Goal: Information Seeking & Learning: Find specific page/section

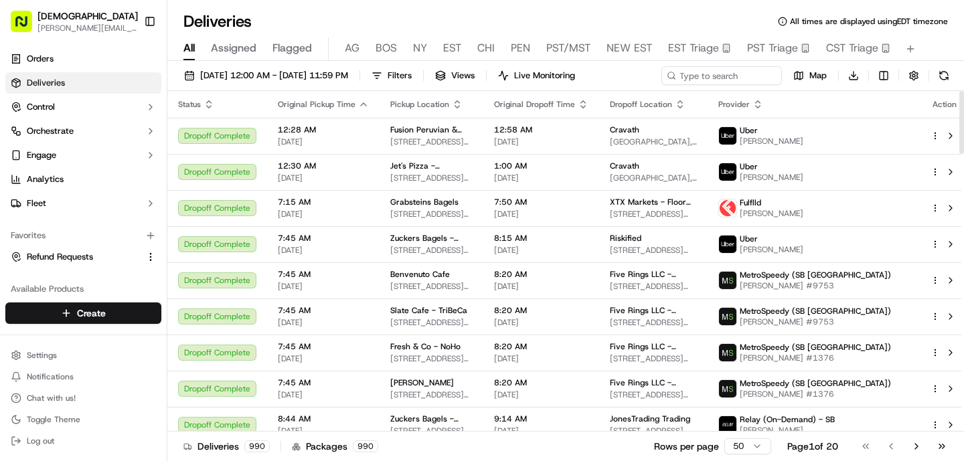
click at [397, 45] on div "All Assigned Flagged [PERSON_NAME] NY EST CHI PEN PST/MST NEW EST EST Triage PS…" at bounding box center [565, 48] width 796 height 23
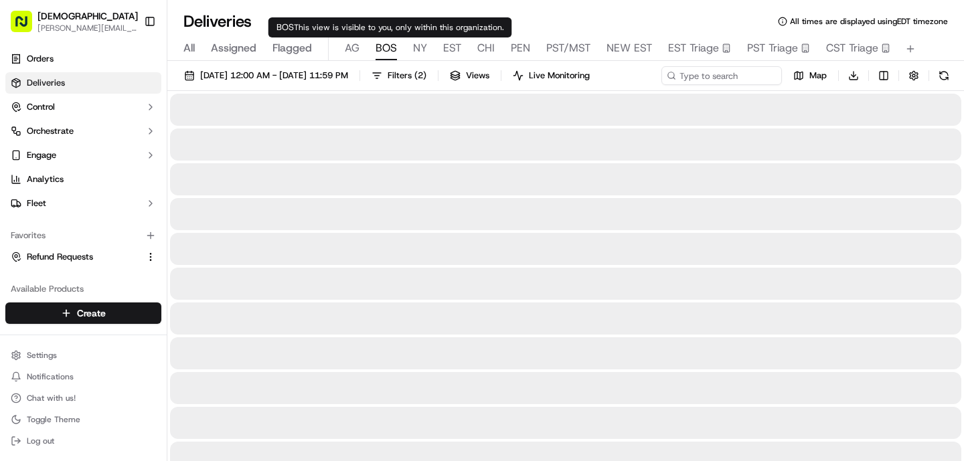
click at [384, 52] on span "BOS" at bounding box center [385, 48] width 21 height 16
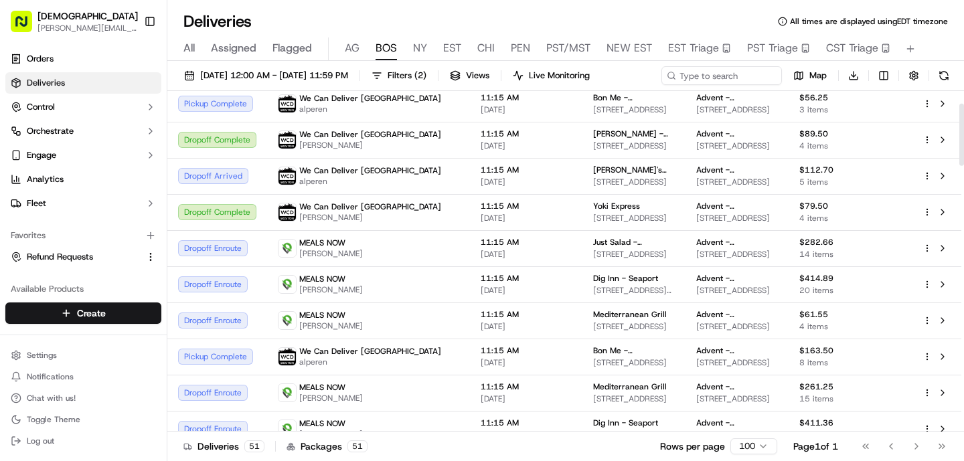
scroll to position [70, 0]
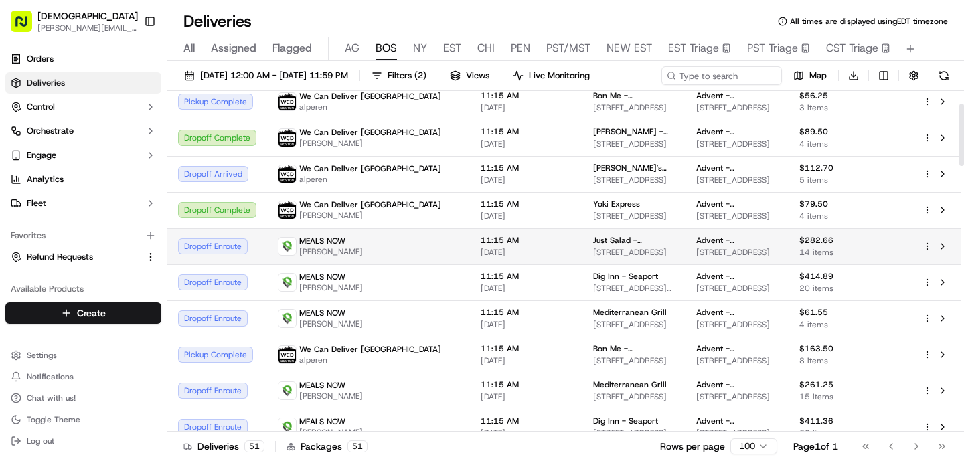
click at [480, 244] on span "11:15 AM" at bounding box center [525, 240] width 91 height 11
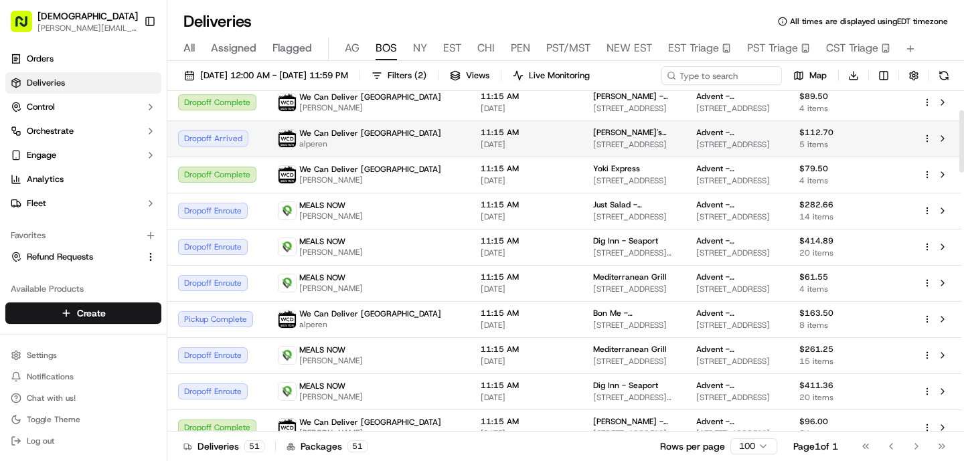
scroll to position [136, 0]
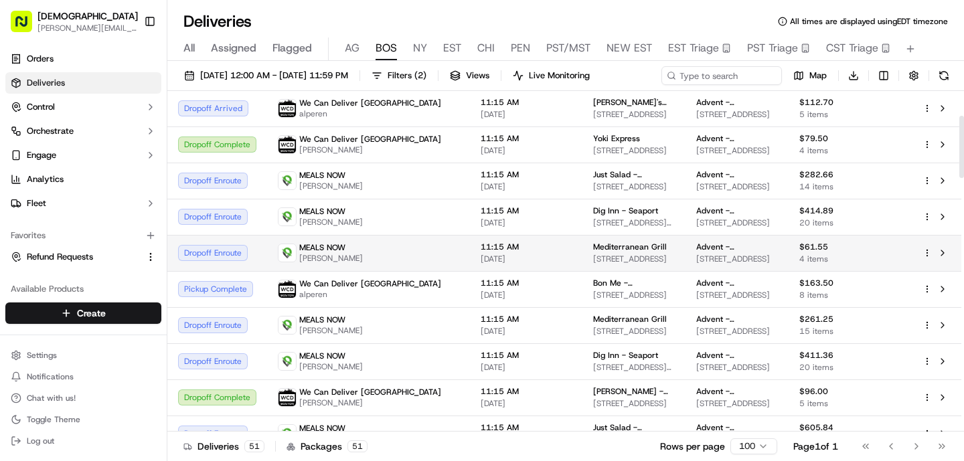
click at [470, 253] on td "11:15 AM [DATE]" at bounding box center [526, 253] width 112 height 36
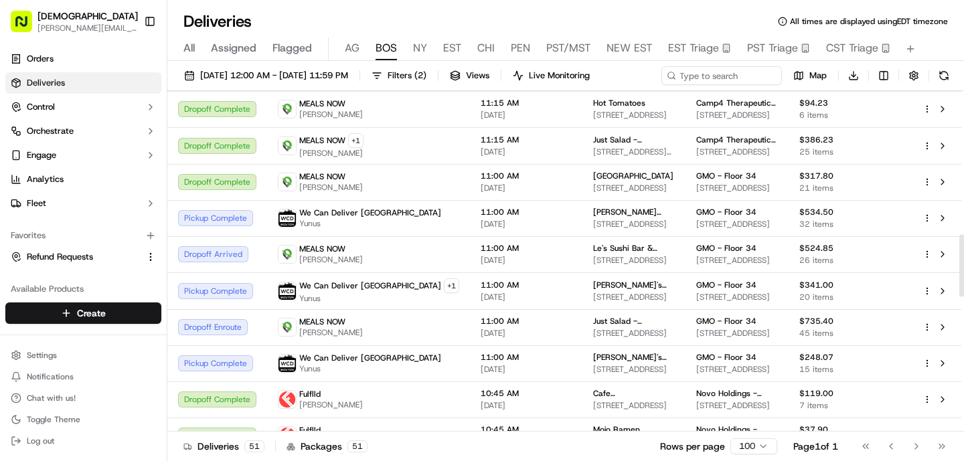
scroll to position [788, 0]
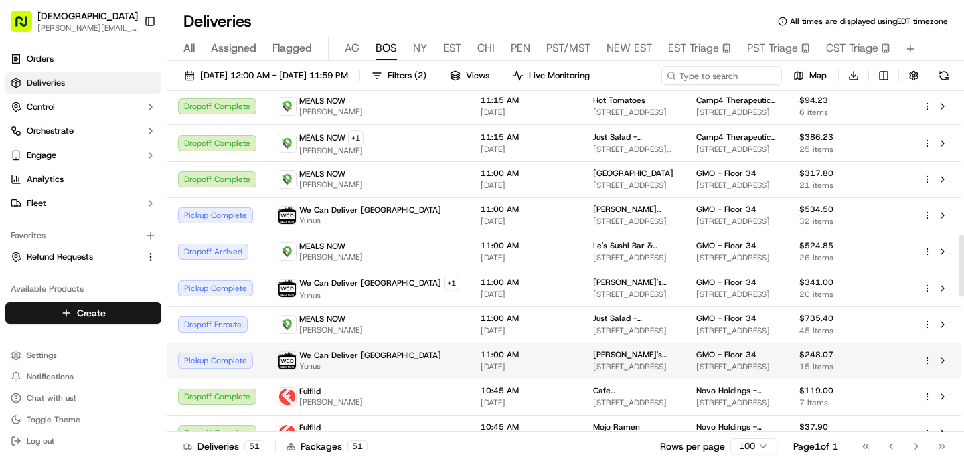
click at [480, 359] on span "11:00 AM" at bounding box center [525, 354] width 91 height 11
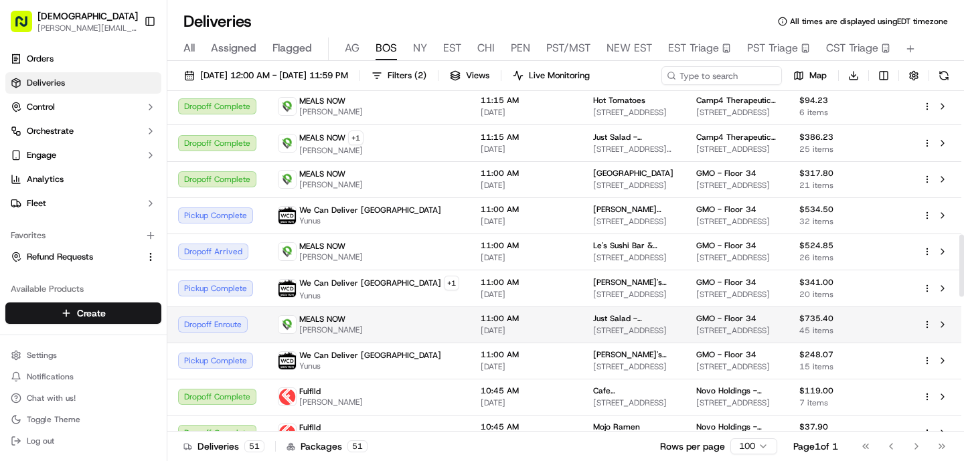
click at [296, 326] on div "MEALS NOW [PERSON_NAME]" at bounding box center [320, 324] width 85 height 21
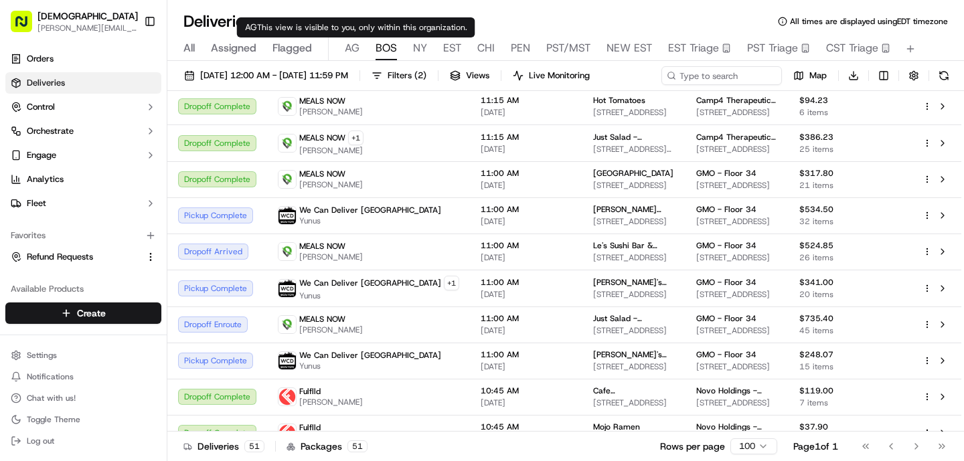
click at [351, 47] on span "AG" at bounding box center [352, 48] width 15 height 16
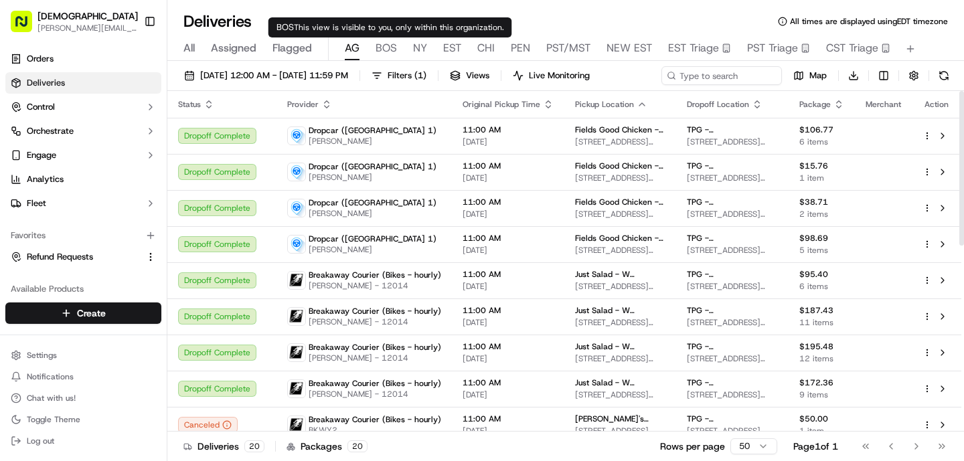
click at [387, 55] on span "BOS" at bounding box center [385, 48] width 21 height 16
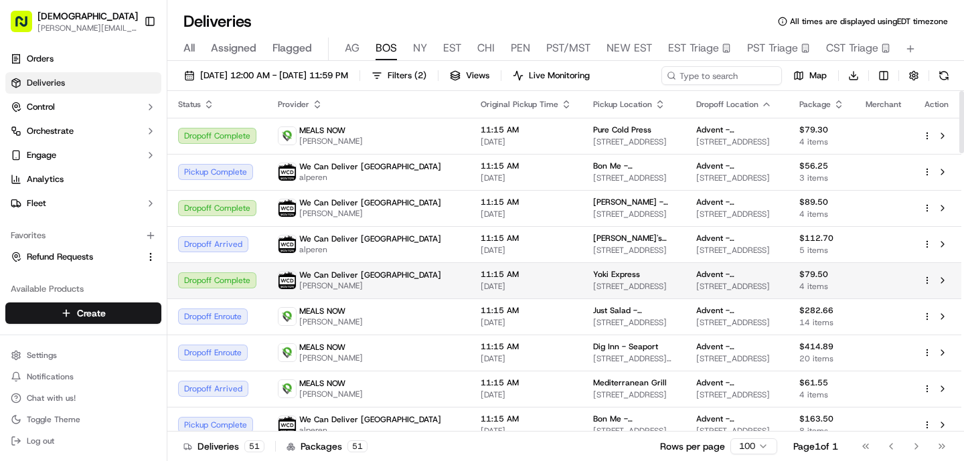
scroll to position [1, 0]
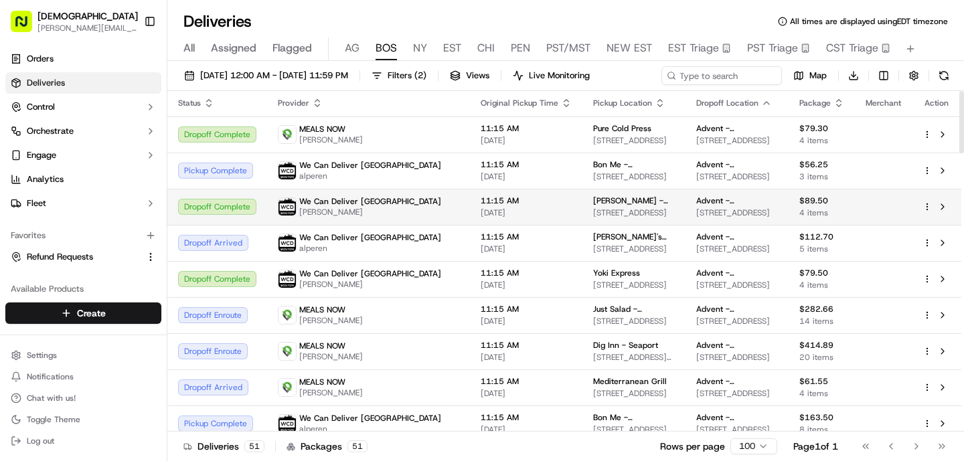
click at [470, 199] on td "11:15 AM [DATE]" at bounding box center [526, 207] width 112 height 36
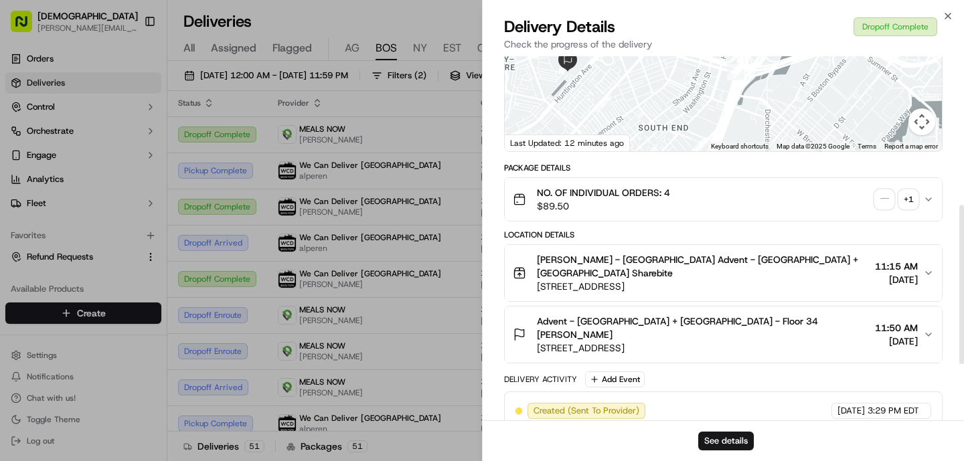
scroll to position [470, 0]
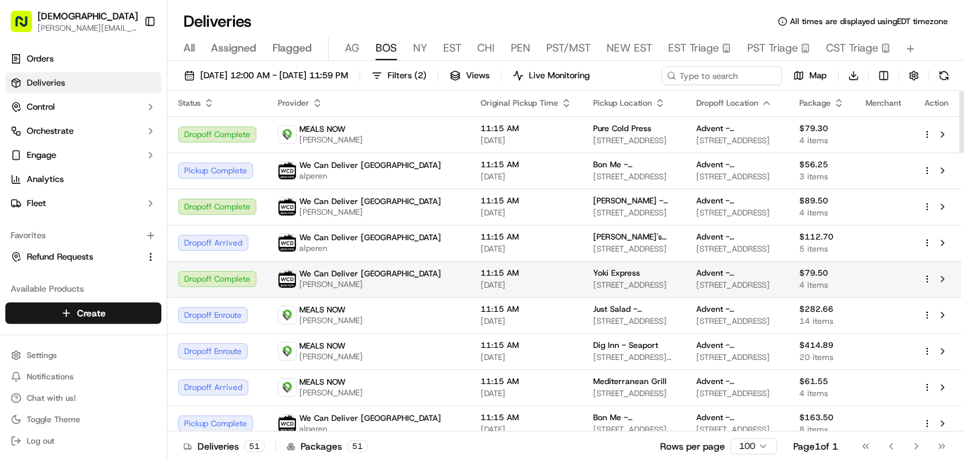
click at [406, 288] on td "We Can Deliver Boston Frantz" at bounding box center [368, 279] width 203 height 36
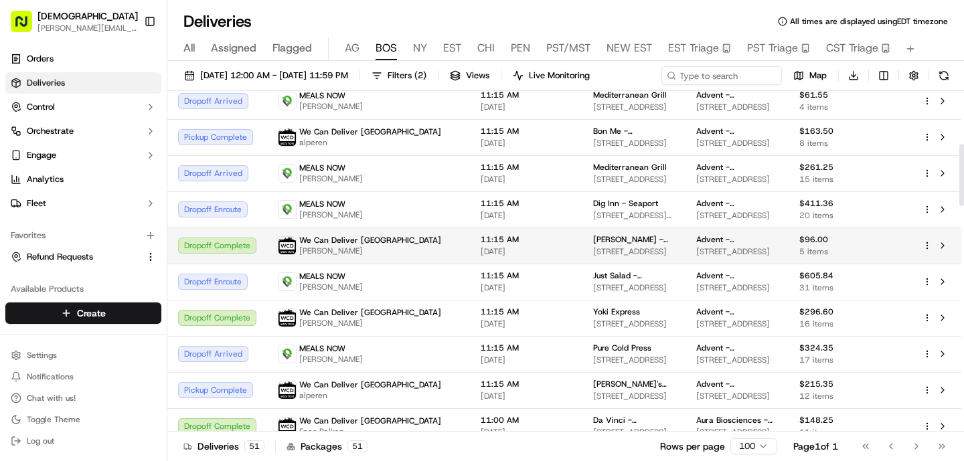
scroll to position [290, 0]
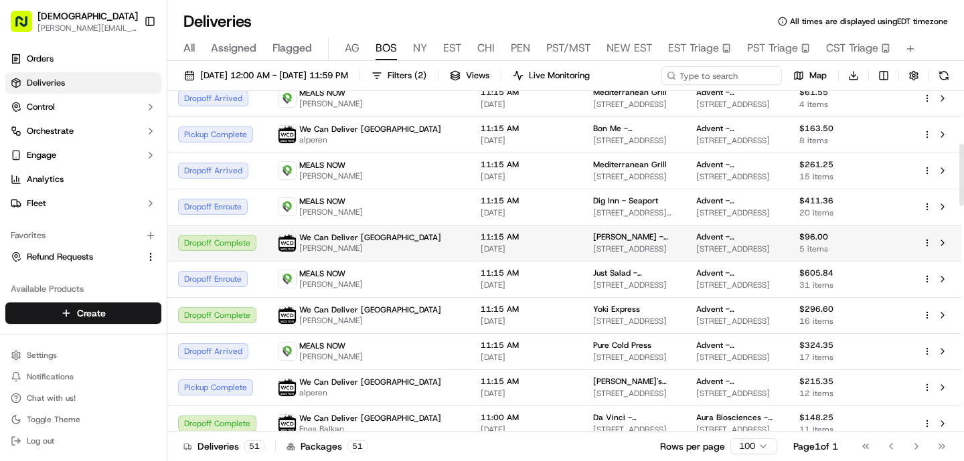
click at [480, 242] on span "11:15 AM" at bounding box center [525, 237] width 91 height 11
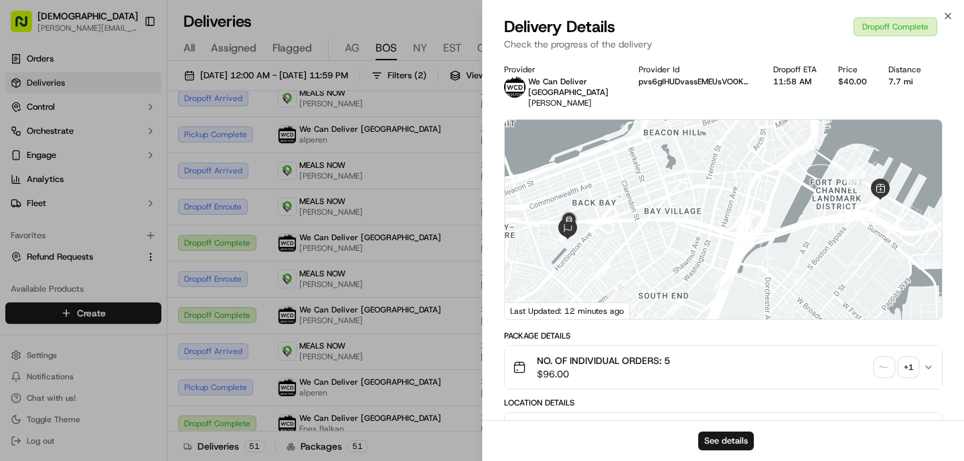
scroll to position [470, 0]
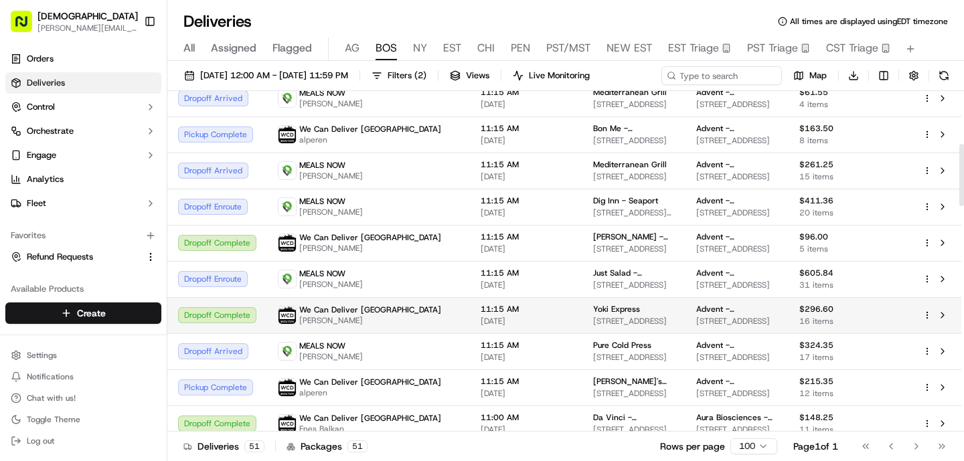
click at [391, 324] on div "We Can Deliver Boston Frantz" at bounding box center [368, 314] width 181 height 21
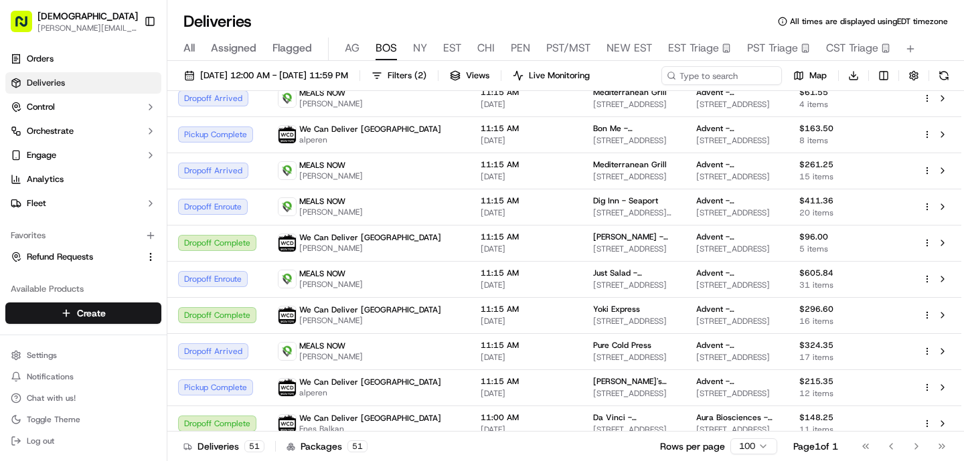
scroll to position [0, 0]
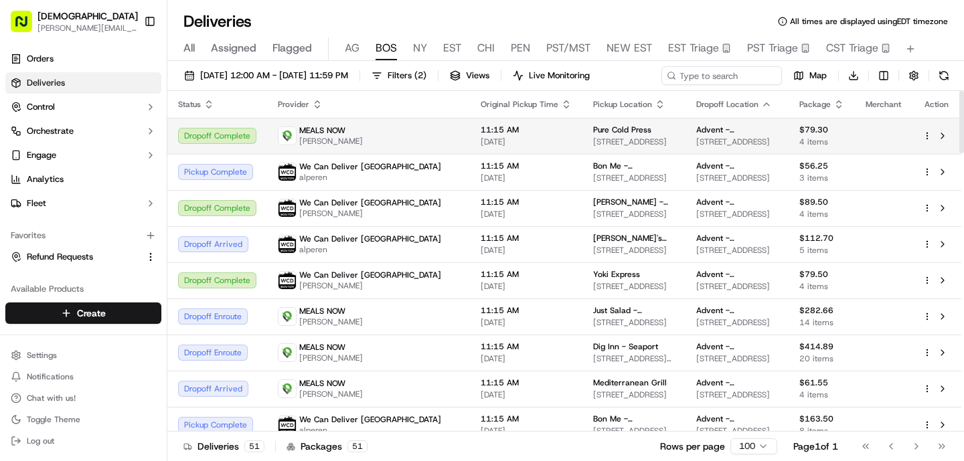
click at [370, 139] on div "MEALS NOW [PERSON_NAME]" at bounding box center [368, 135] width 181 height 21
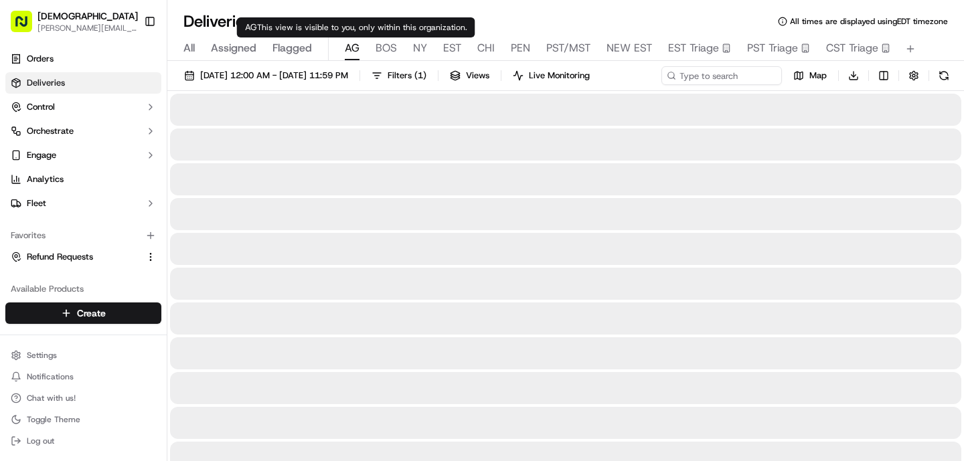
click at [347, 46] on span "AG" at bounding box center [352, 48] width 15 height 16
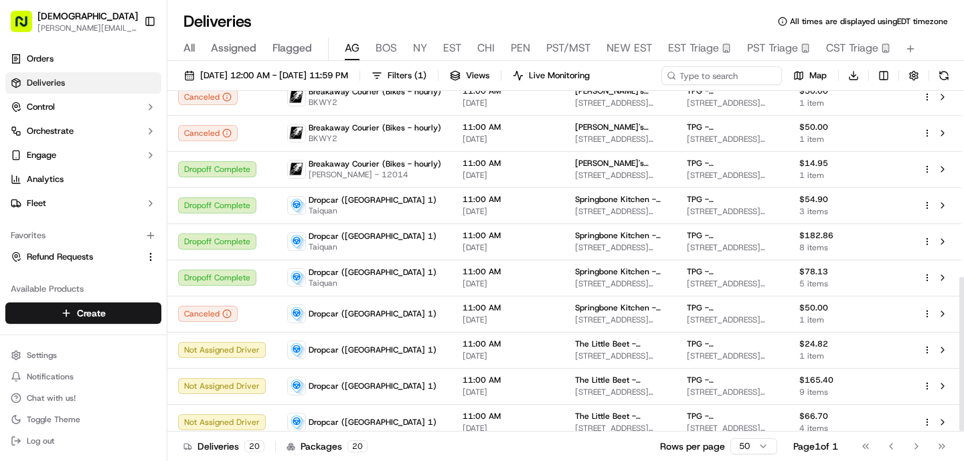
scroll to position [409, 0]
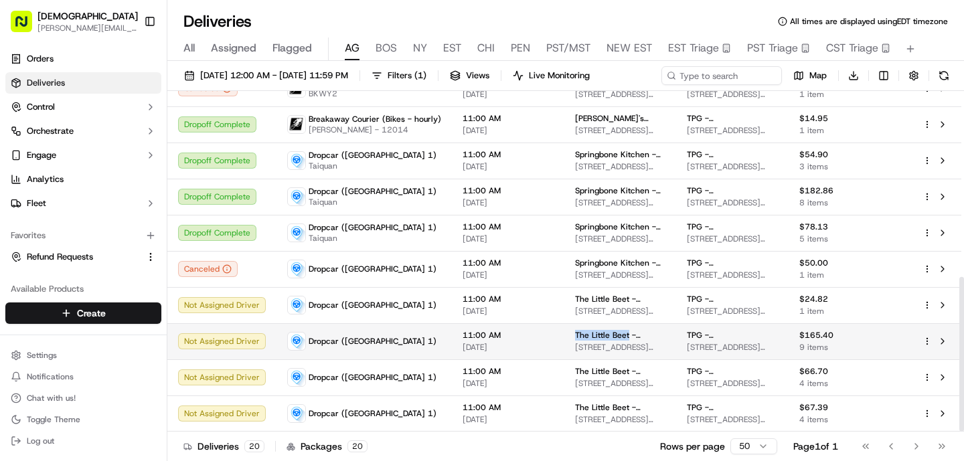
drag, startPoint x: 620, startPoint y: 332, endPoint x: 562, endPoint y: 333, distance: 57.6
click at [564, 333] on td "The Little Beet - Midtown West 135 W 50th St, New York, NY 10020, USA" at bounding box center [620, 341] width 112 height 36
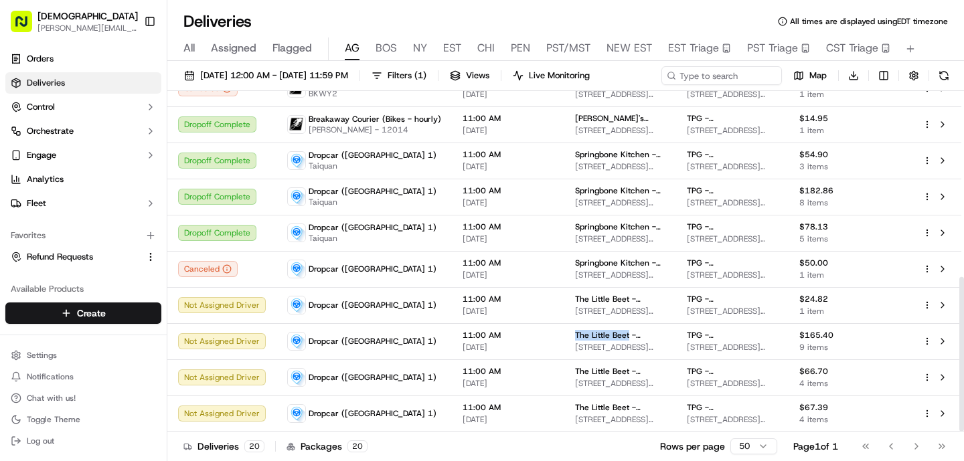
copy span "The Little Beet"
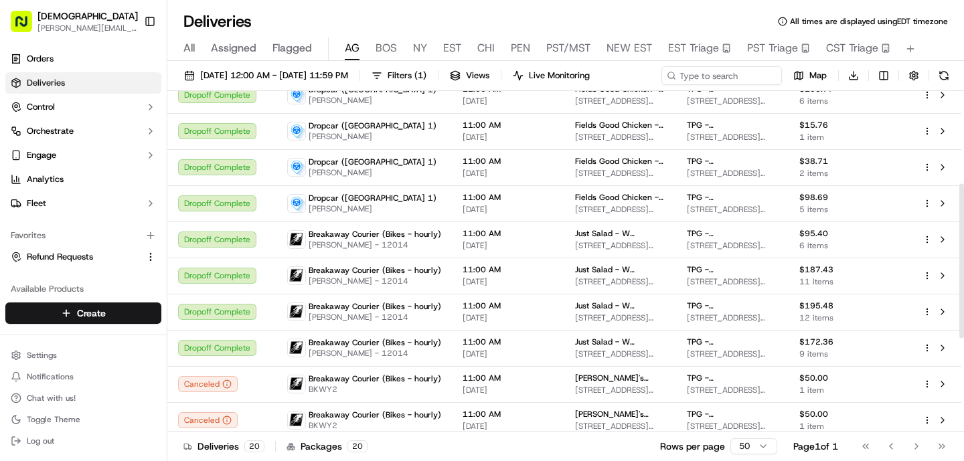
scroll to position [0, 0]
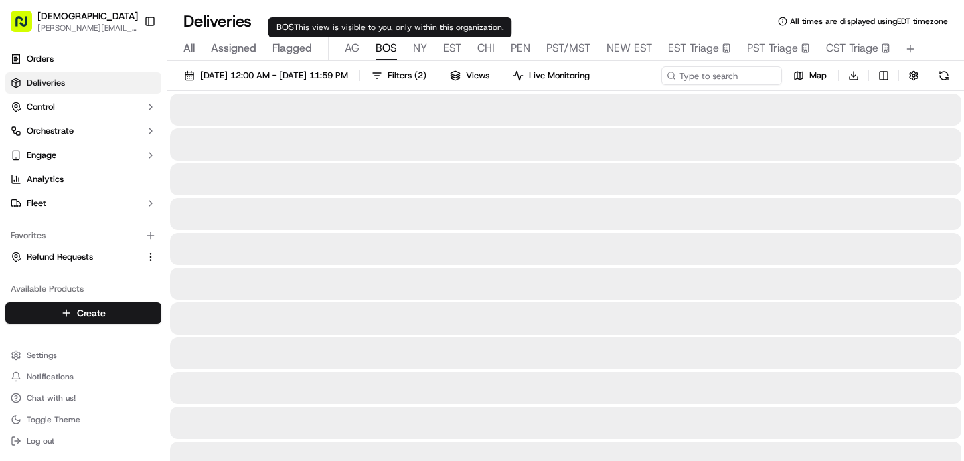
click at [385, 46] on span "BOS" at bounding box center [385, 48] width 21 height 16
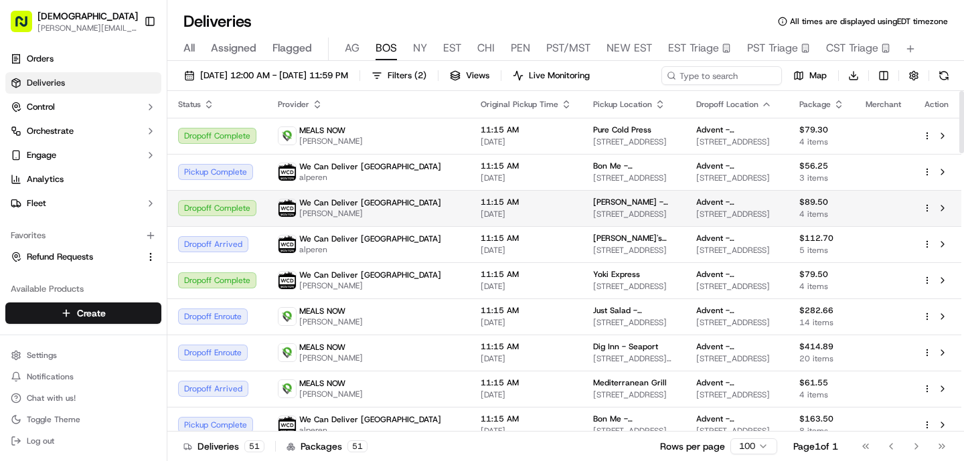
click at [480, 205] on span "11:15 AM" at bounding box center [525, 202] width 91 height 11
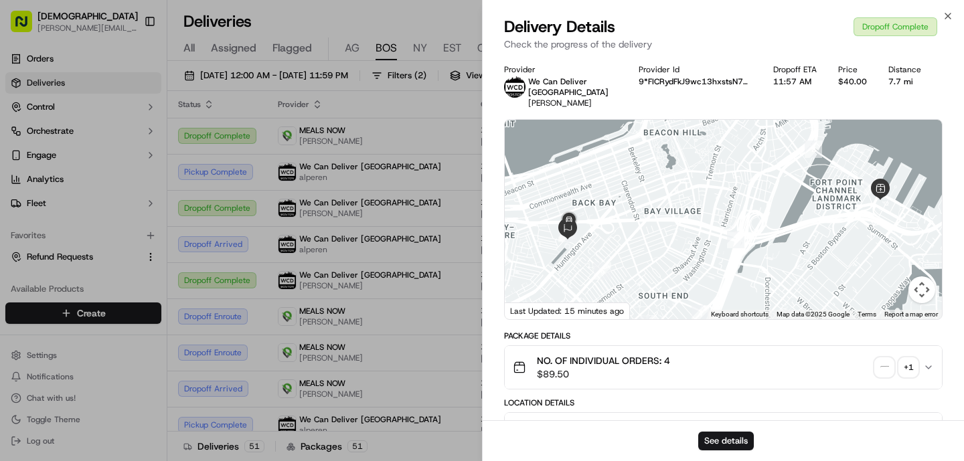
click at [892, 358] on img "button" at bounding box center [884, 367] width 19 height 19
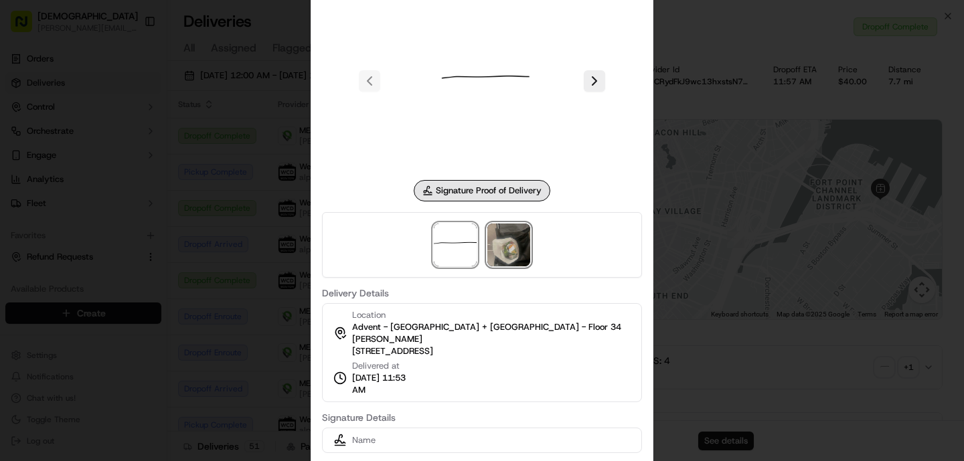
click at [509, 259] on img at bounding box center [508, 245] width 43 height 43
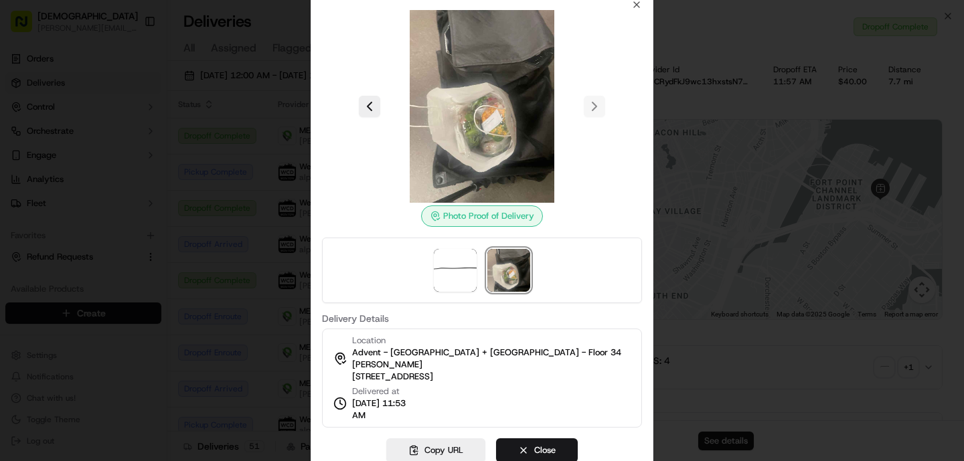
click at [240, 257] on div at bounding box center [482, 230] width 964 height 461
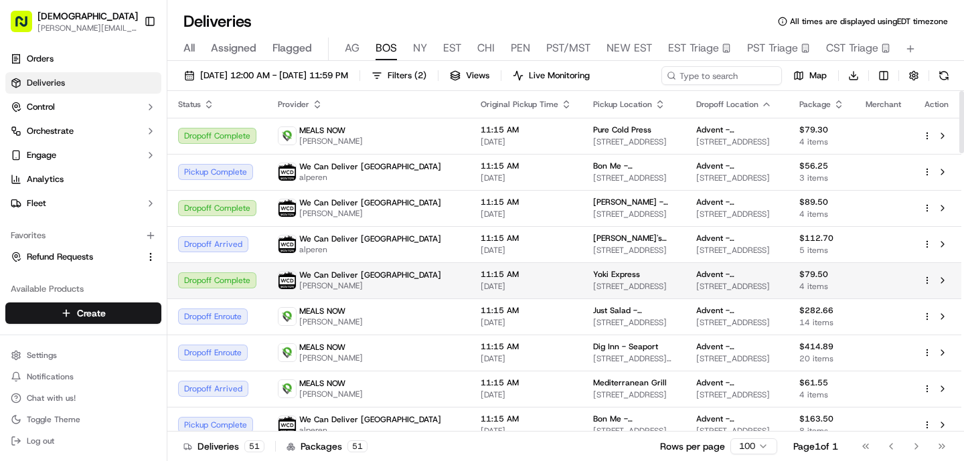
click at [480, 288] on span "[DATE]" at bounding box center [525, 286] width 91 height 11
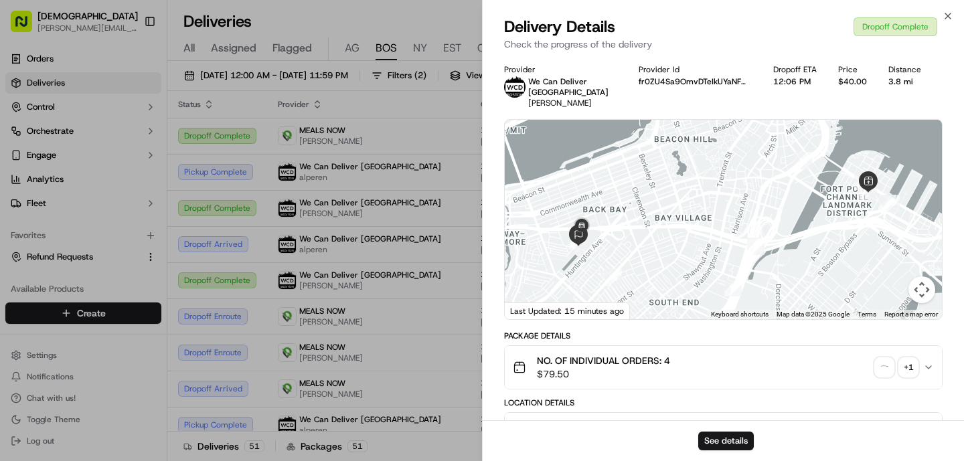
click at [885, 358] on img "button" at bounding box center [884, 367] width 19 height 19
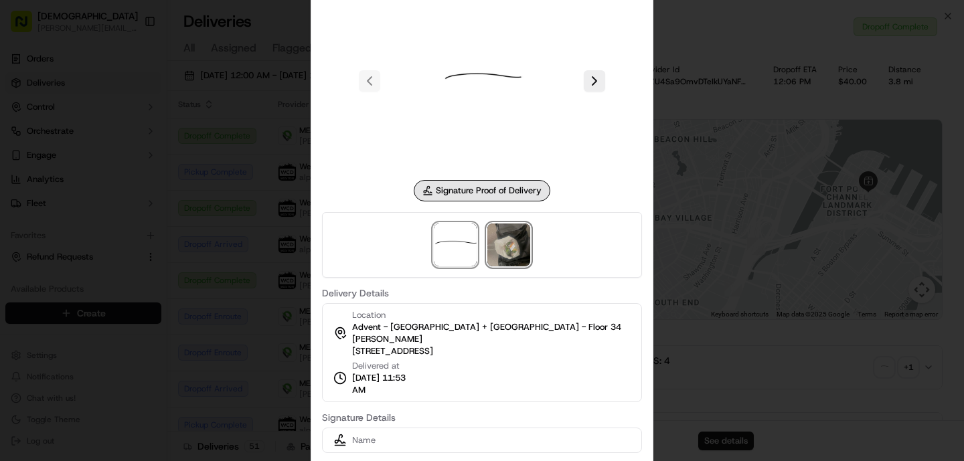
click at [517, 259] on img at bounding box center [508, 245] width 43 height 43
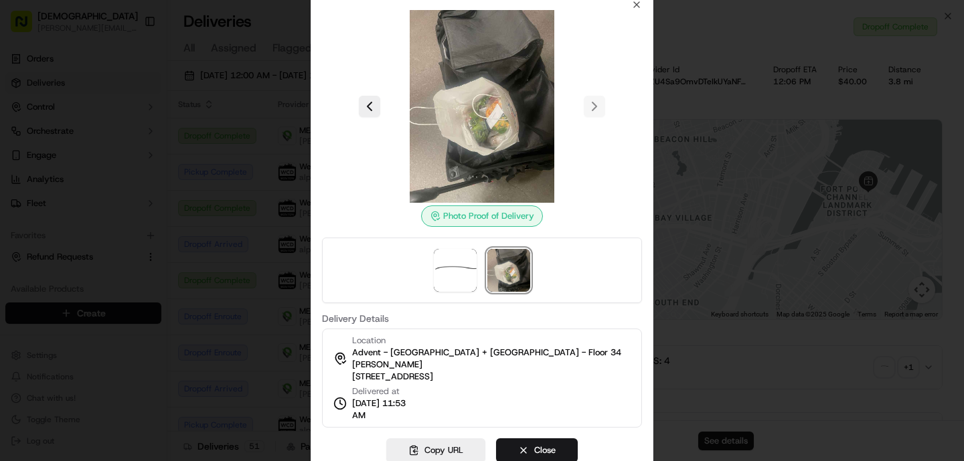
click at [272, 261] on div at bounding box center [482, 230] width 964 height 461
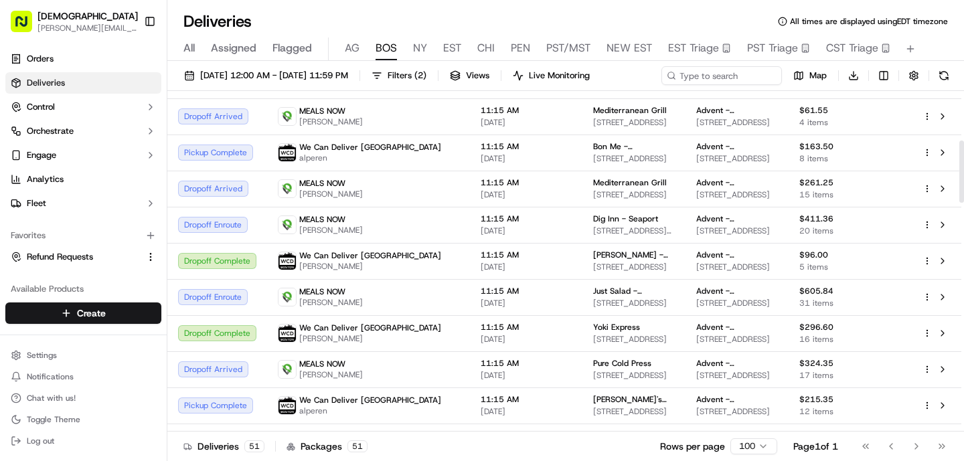
scroll to position [274, 0]
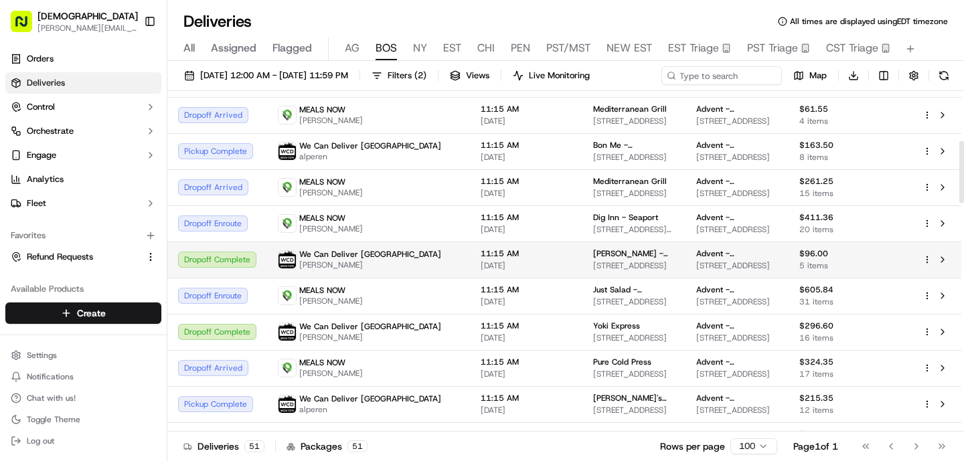
click at [383, 266] on div "We Can Deliver Boston Frantz" at bounding box center [368, 259] width 181 height 21
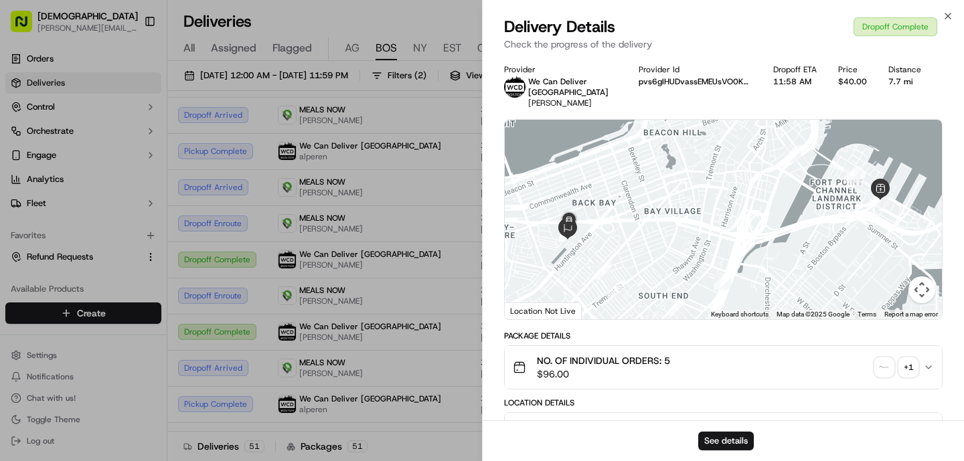
click at [893, 358] on img "button" at bounding box center [884, 367] width 19 height 19
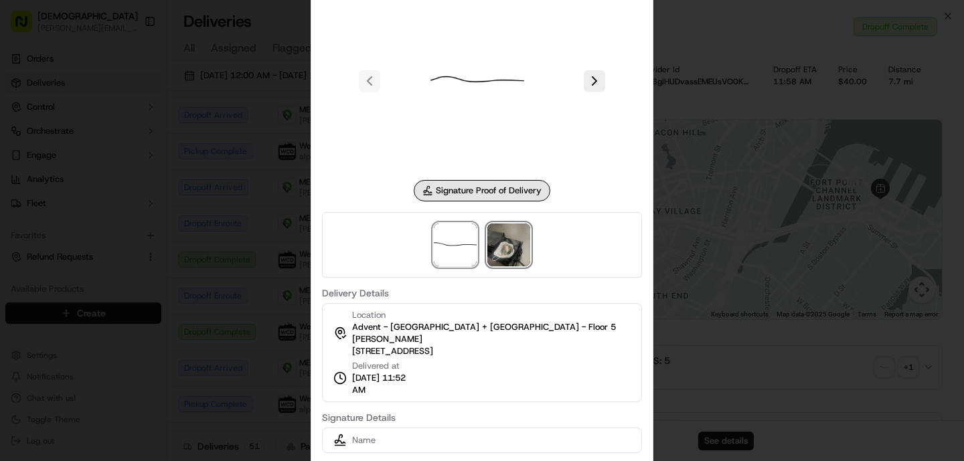
click at [521, 250] on img at bounding box center [508, 245] width 43 height 43
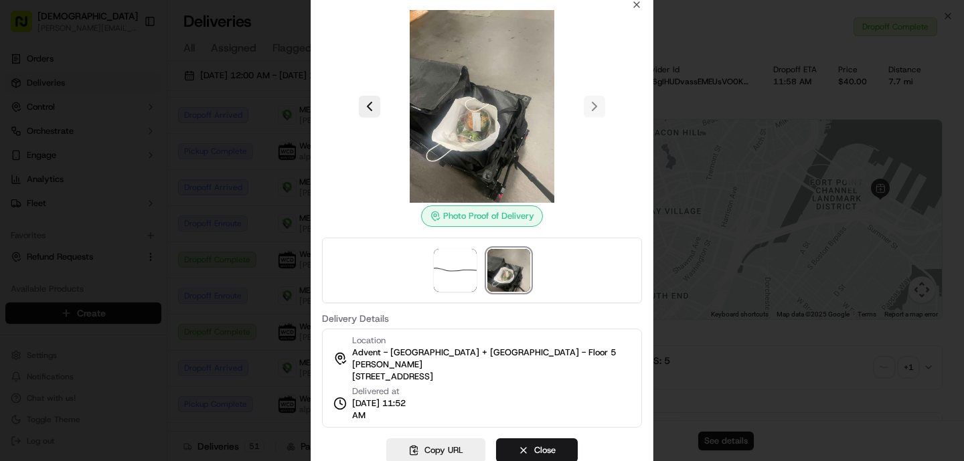
click at [211, 317] on div at bounding box center [482, 230] width 964 height 461
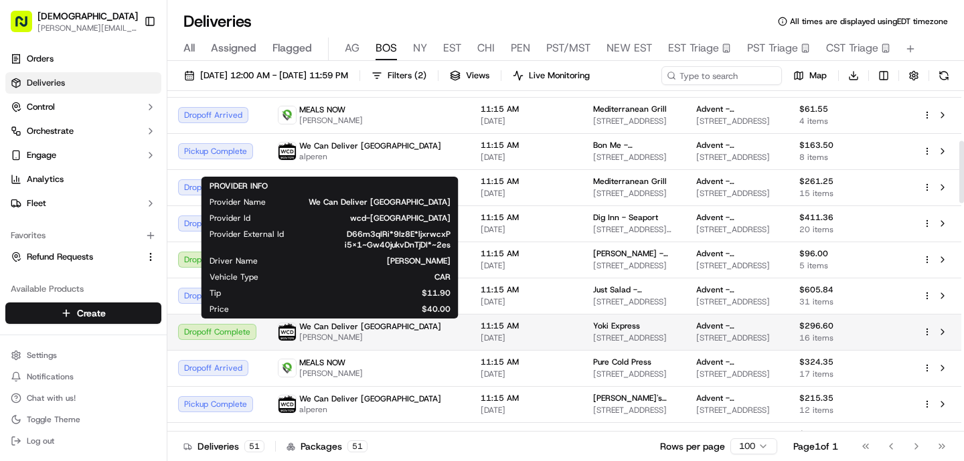
click at [351, 328] on span "We Can Deliver [GEOGRAPHIC_DATA]" at bounding box center [370, 326] width 142 height 11
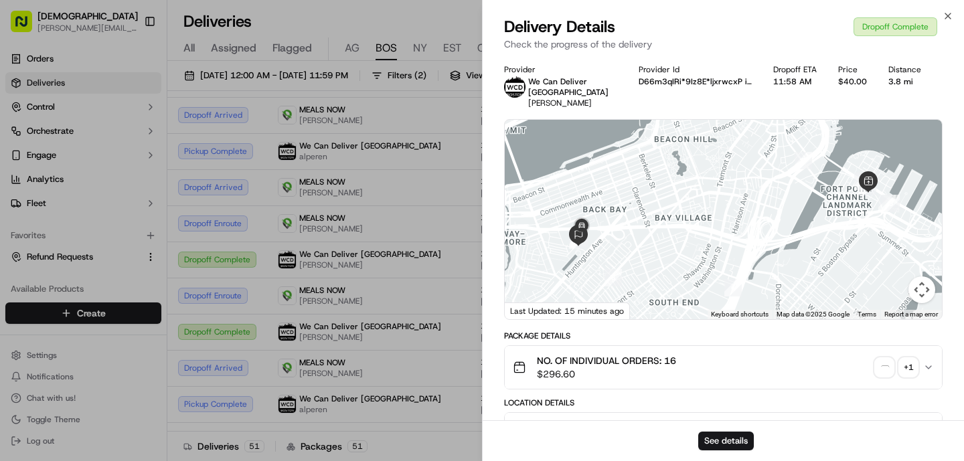
click at [884, 358] on img "button" at bounding box center [884, 367] width 19 height 19
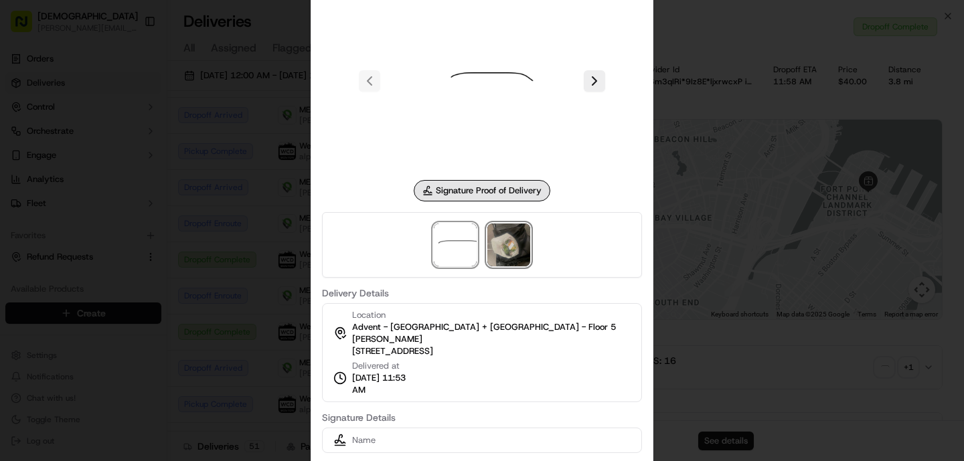
click at [514, 253] on img at bounding box center [508, 245] width 43 height 43
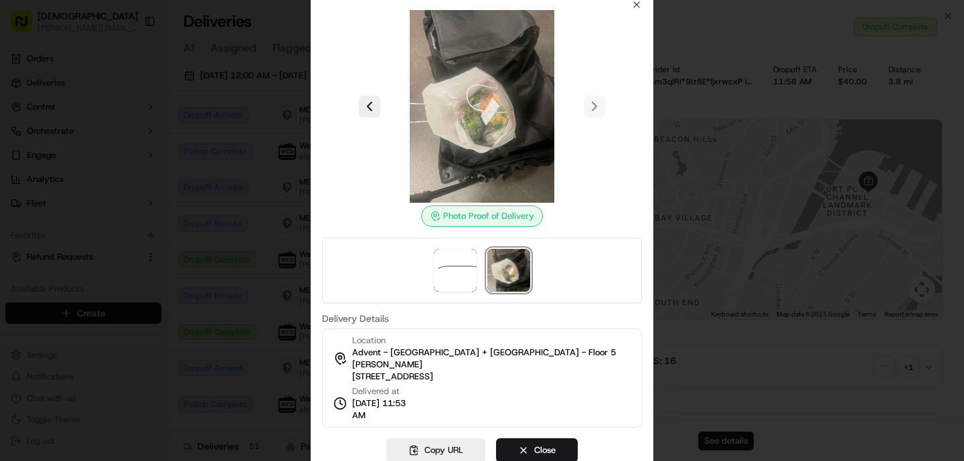
click at [306, 252] on div at bounding box center [482, 230] width 964 height 461
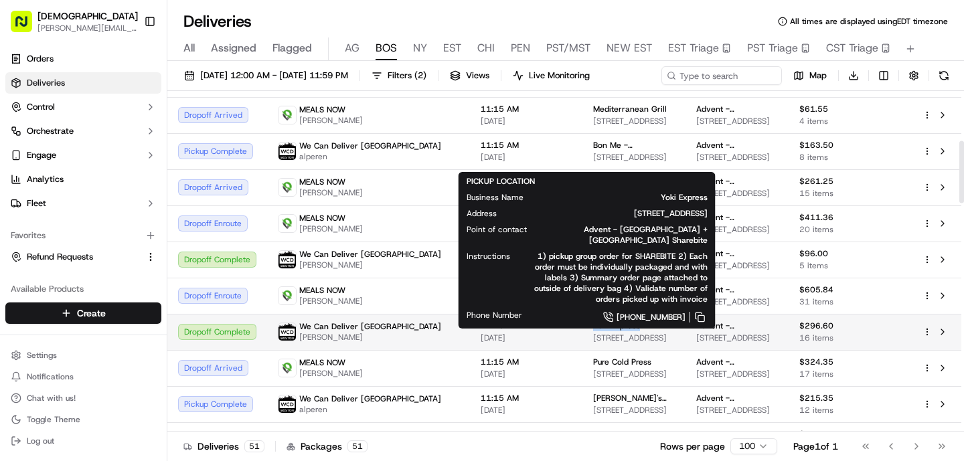
drag, startPoint x: 584, startPoint y: 327, endPoint x: 528, endPoint y: 327, distance: 55.5
click at [582, 327] on td "Yoki Express 53 Boston Wharf Rd, Boston, MA 02210, USA" at bounding box center [633, 332] width 103 height 36
copy span "Yoki Express"
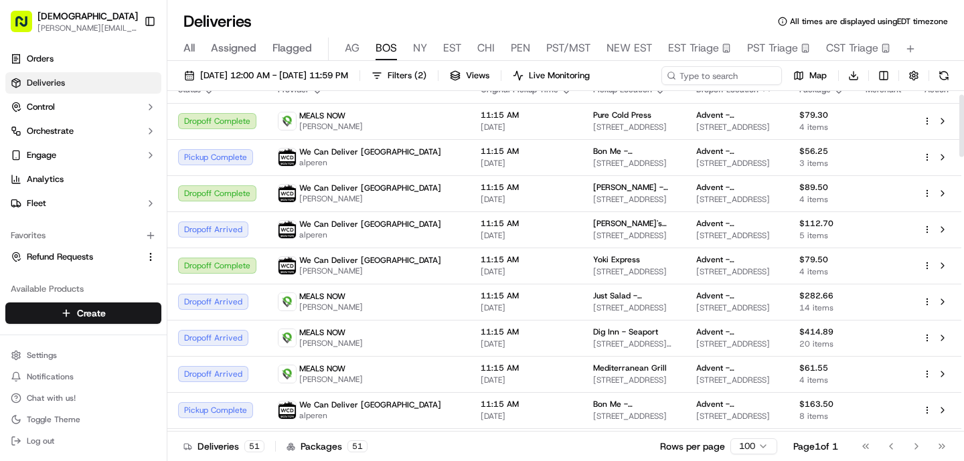
scroll to position [20, 0]
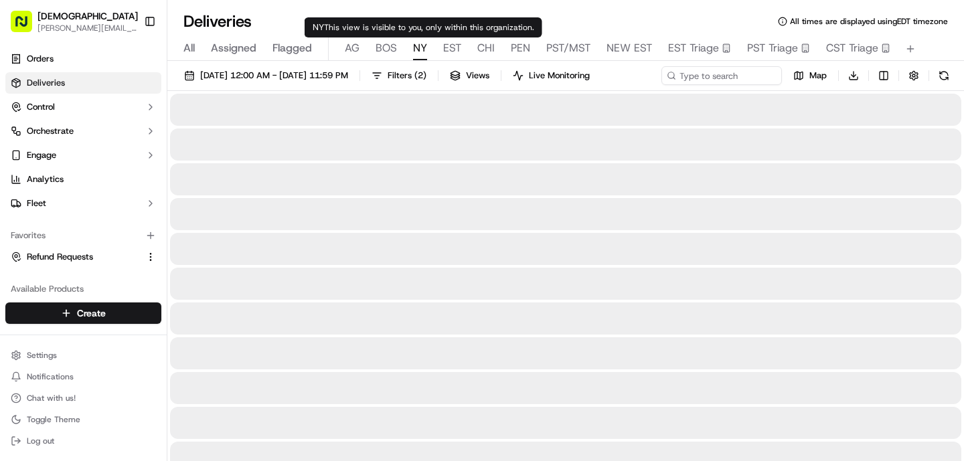
click at [418, 47] on span "NY" at bounding box center [420, 48] width 14 height 16
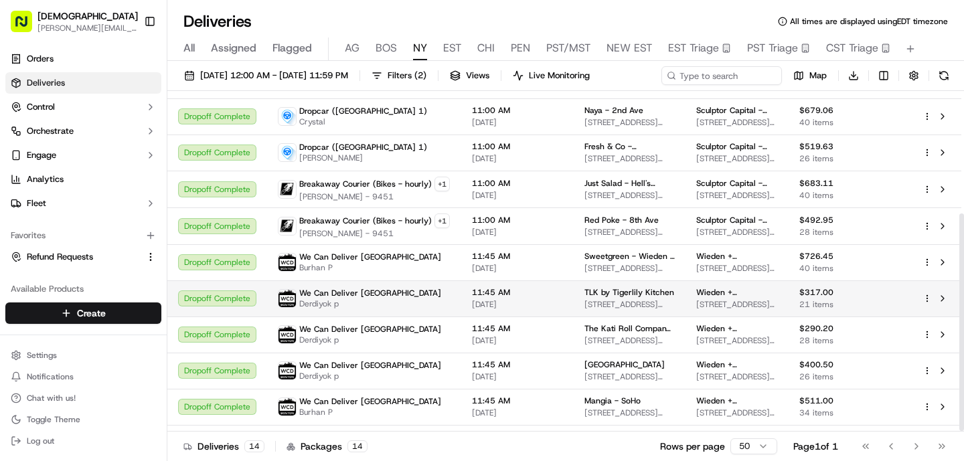
scroll to position [193, 0]
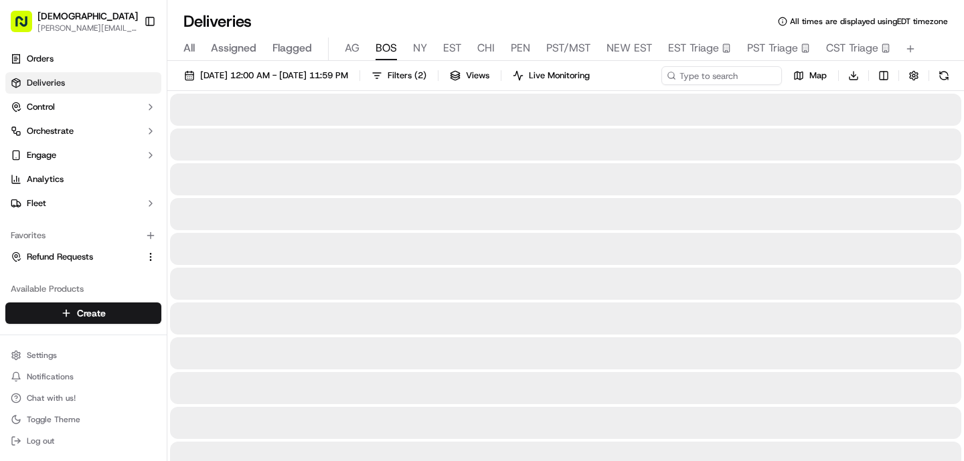
click at [385, 43] on span "BOS" at bounding box center [385, 48] width 21 height 16
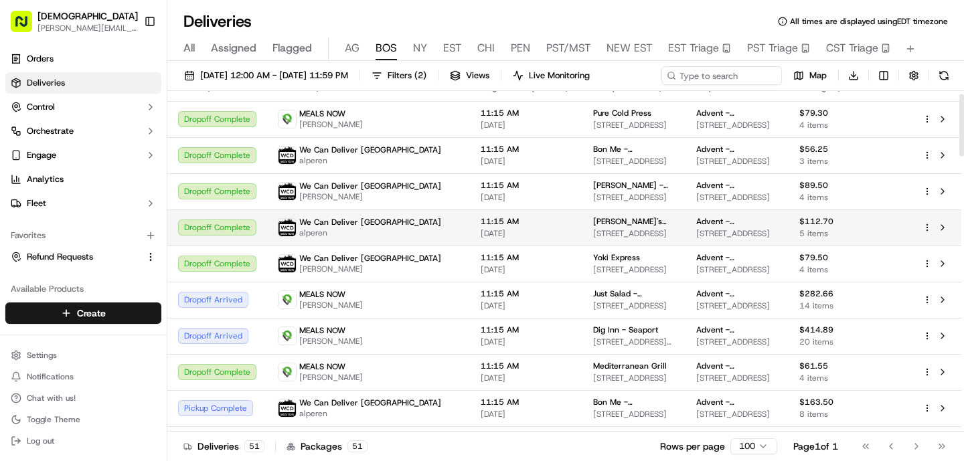
scroll to position [15, 0]
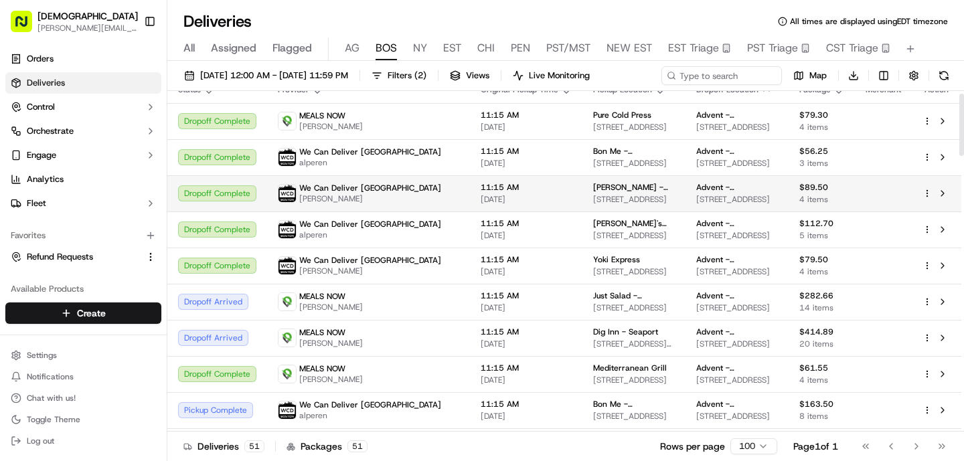
click at [383, 205] on td "We Can Deliver Boston Frantz" at bounding box center [368, 193] width 203 height 36
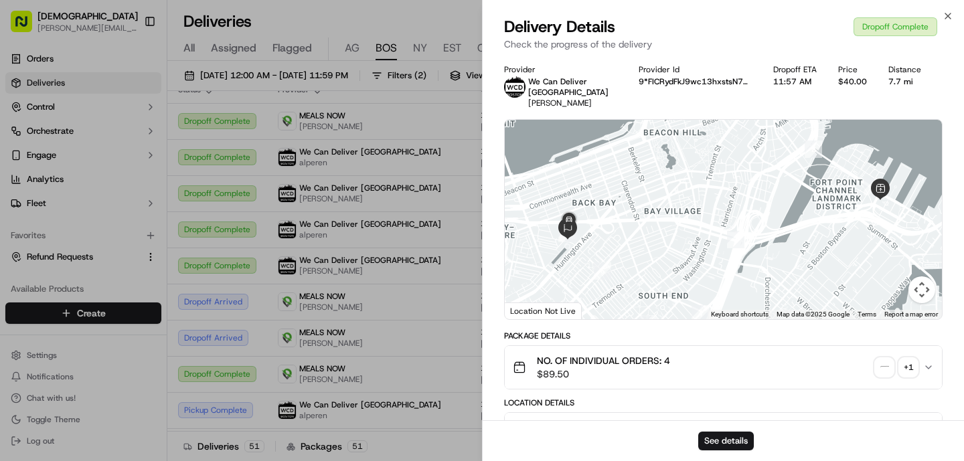
click at [883, 358] on img "button" at bounding box center [884, 367] width 19 height 19
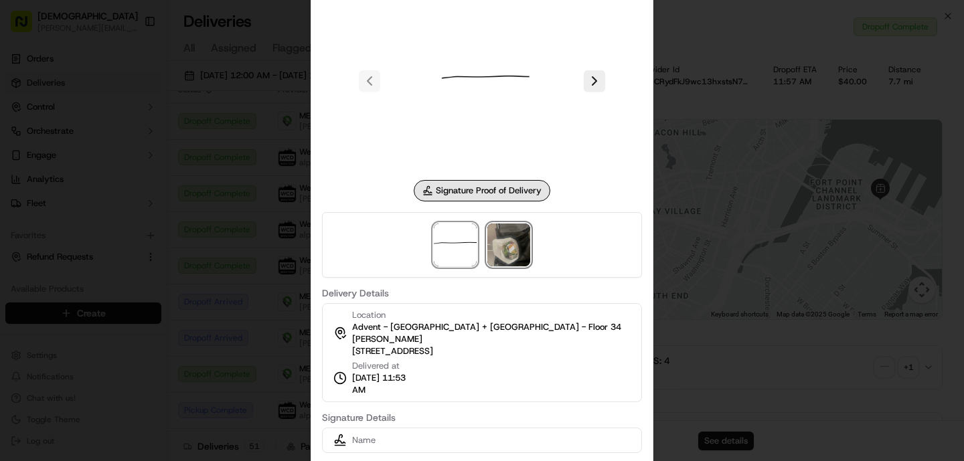
click at [515, 255] on img at bounding box center [508, 245] width 43 height 43
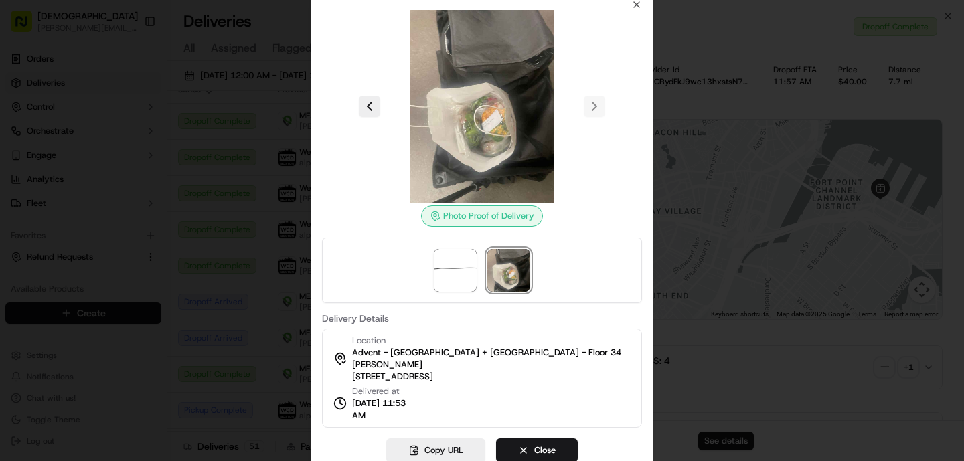
click at [260, 229] on div at bounding box center [482, 230] width 964 height 461
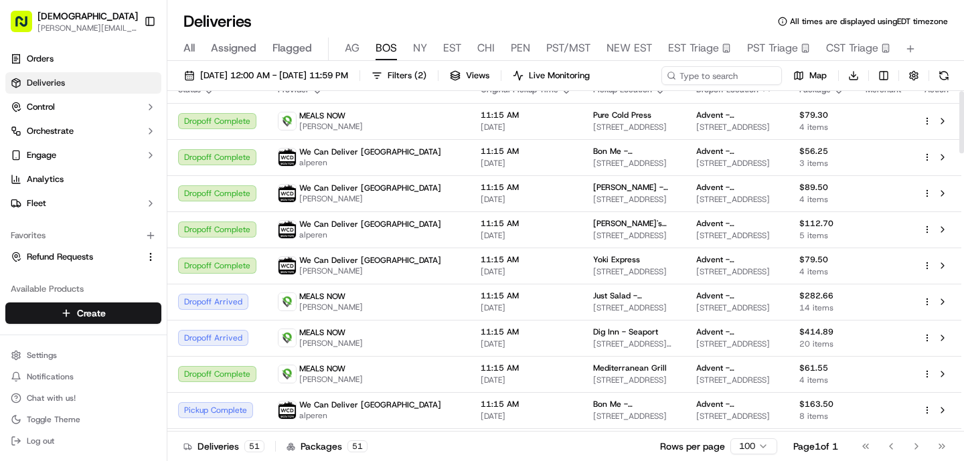
scroll to position [0, 0]
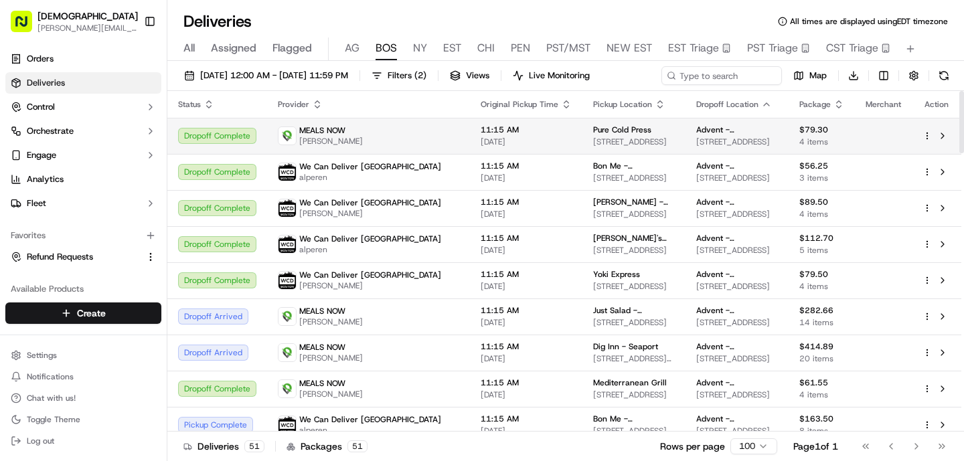
click at [387, 134] on div "MEALS NOW [PERSON_NAME]" at bounding box center [368, 135] width 181 height 21
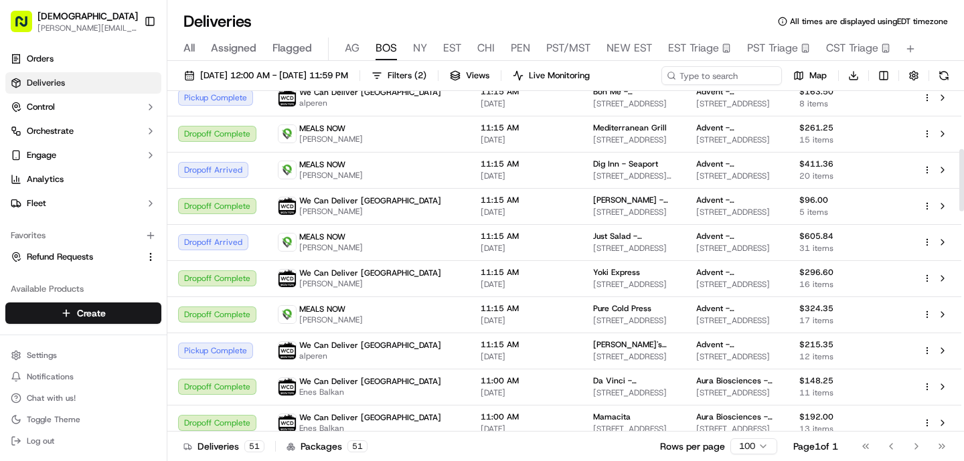
scroll to position [339, 0]
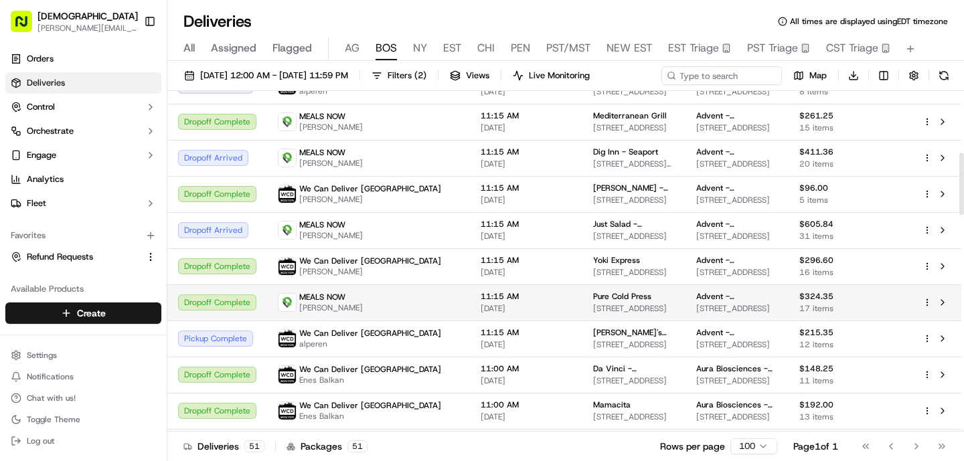
click at [375, 311] on div "MEALS NOW [PERSON_NAME]" at bounding box center [368, 302] width 181 height 21
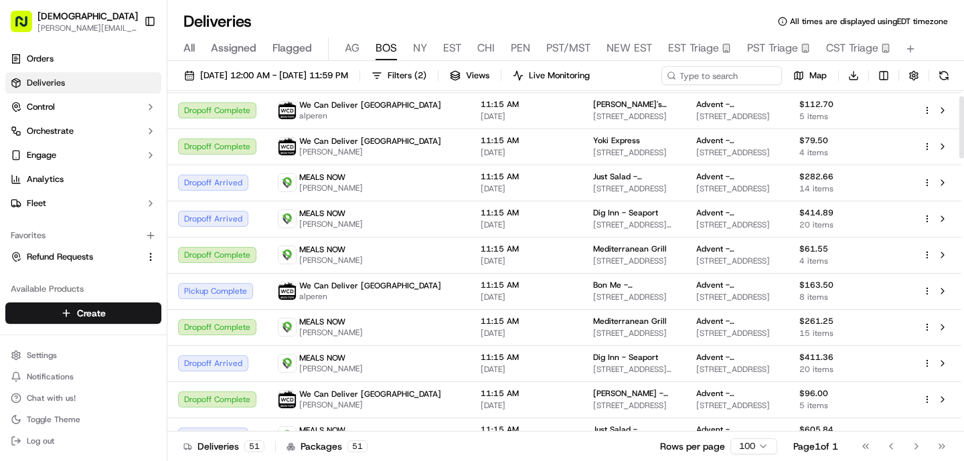
scroll to position [0, 0]
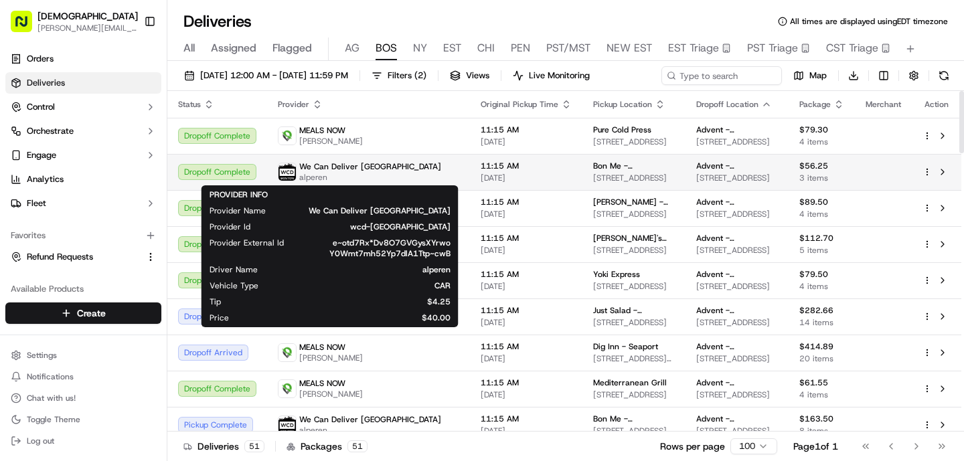
click at [343, 173] on span "alperen" at bounding box center [370, 177] width 142 height 11
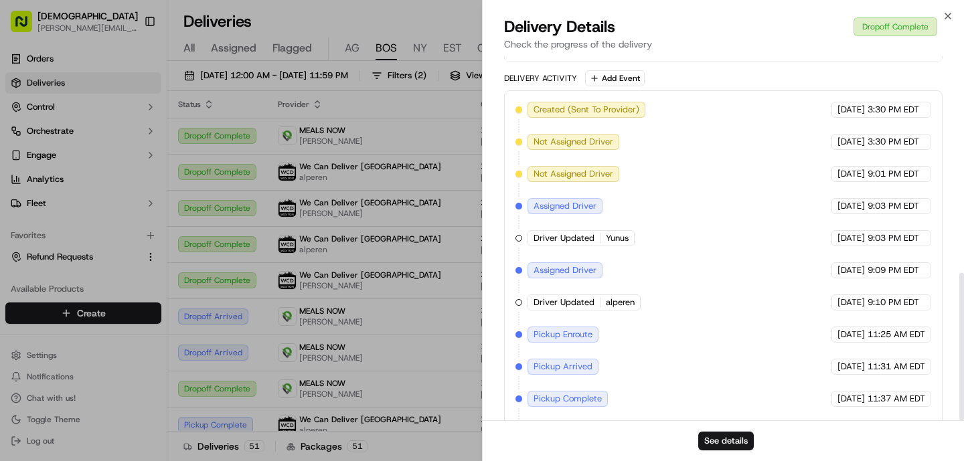
scroll to position [534, 0]
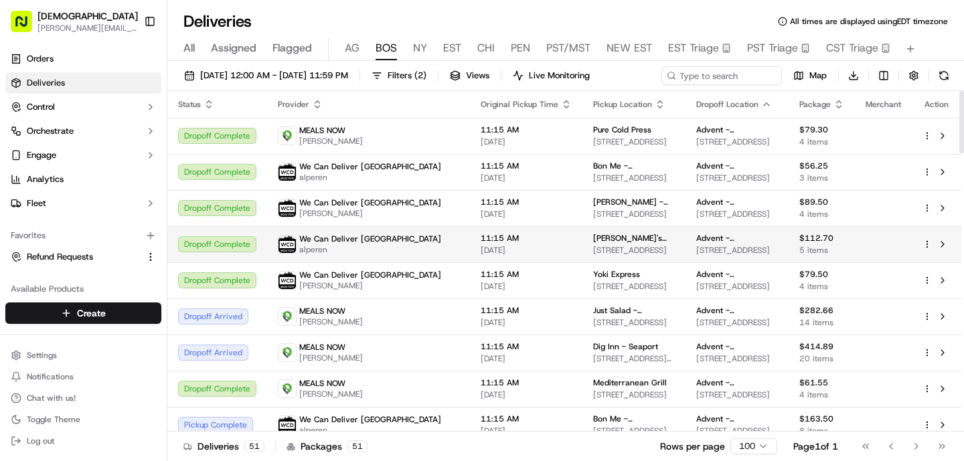
click at [398, 248] on div "We Can Deliver Boston alperen" at bounding box center [368, 244] width 181 height 21
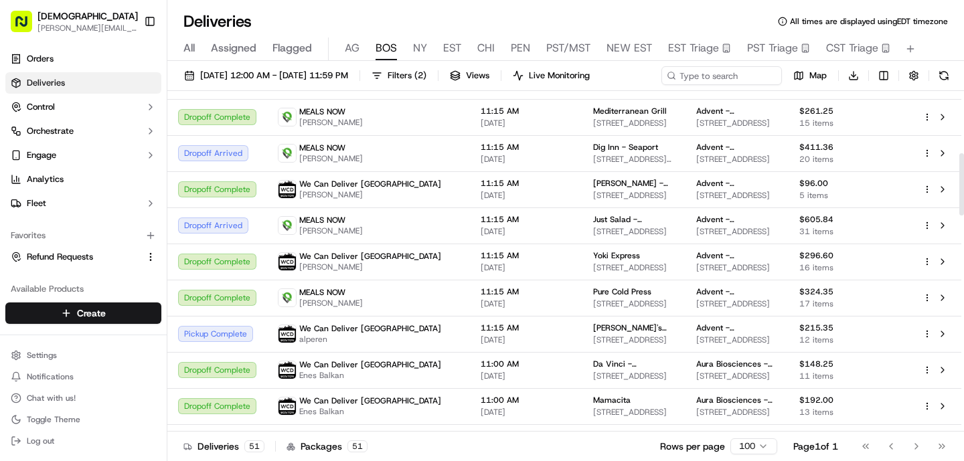
scroll to position [346, 0]
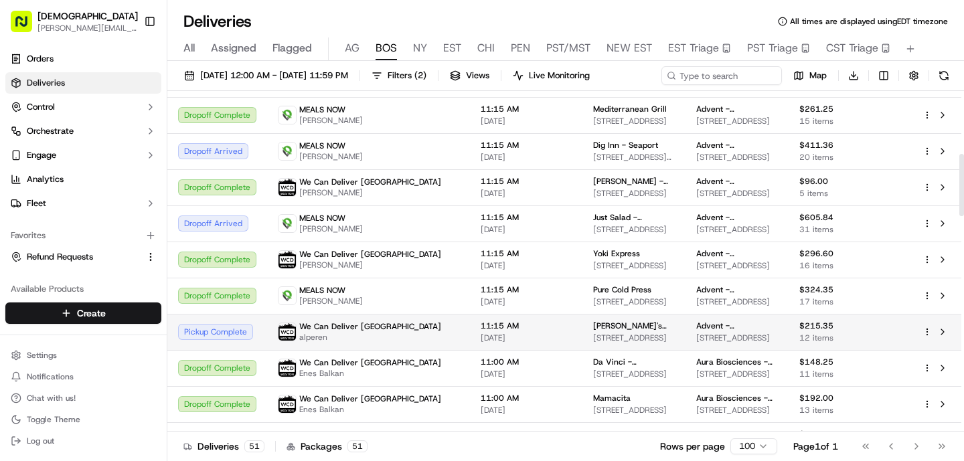
click at [379, 334] on span "alperen" at bounding box center [370, 337] width 142 height 11
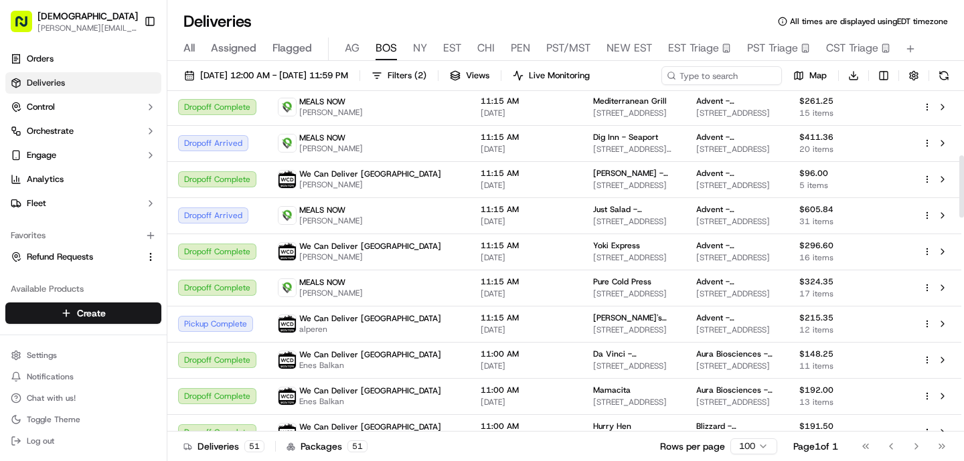
scroll to position [366, 0]
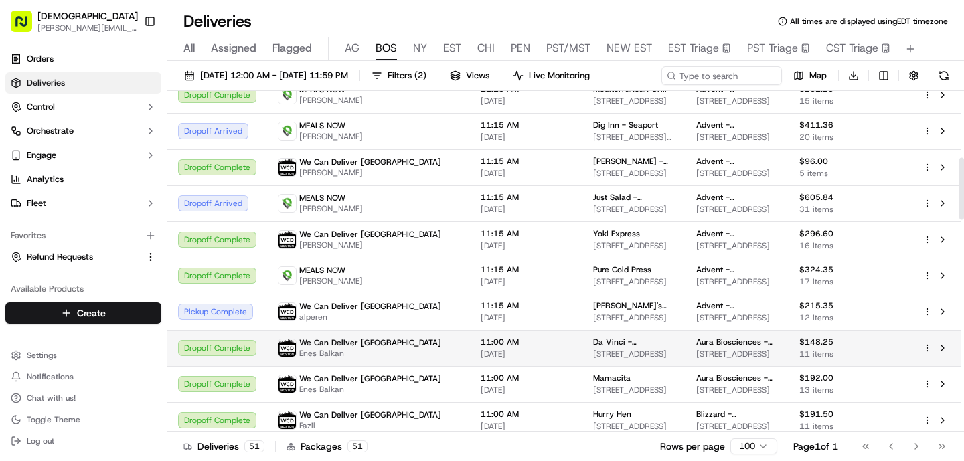
click at [367, 346] on span "We Can Deliver [GEOGRAPHIC_DATA]" at bounding box center [370, 342] width 142 height 11
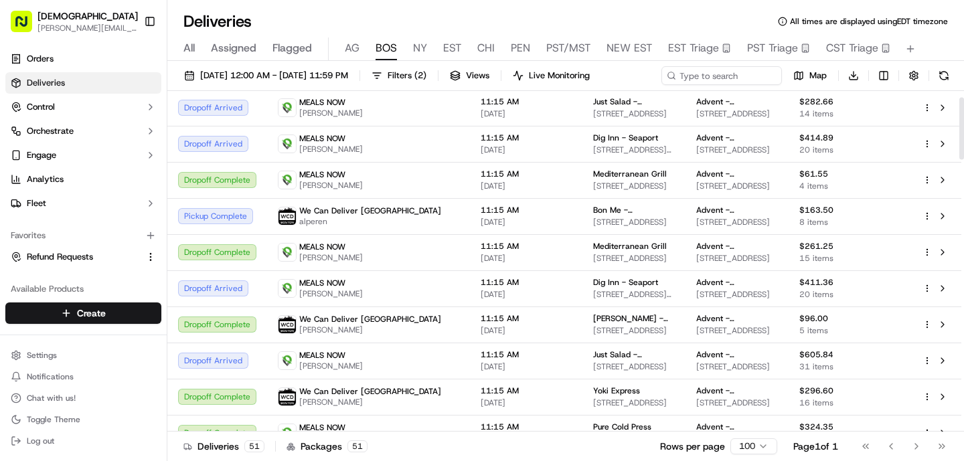
scroll to position [0, 0]
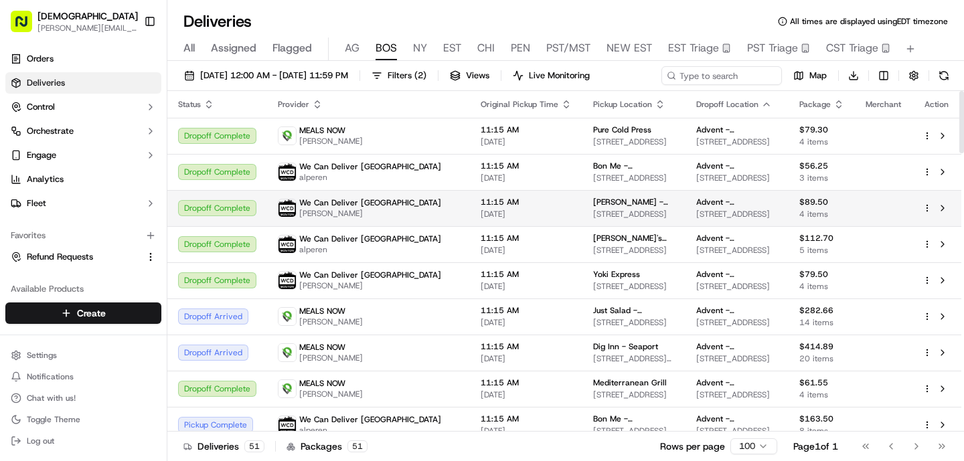
click at [354, 202] on span "We Can Deliver [GEOGRAPHIC_DATA]" at bounding box center [370, 202] width 142 height 11
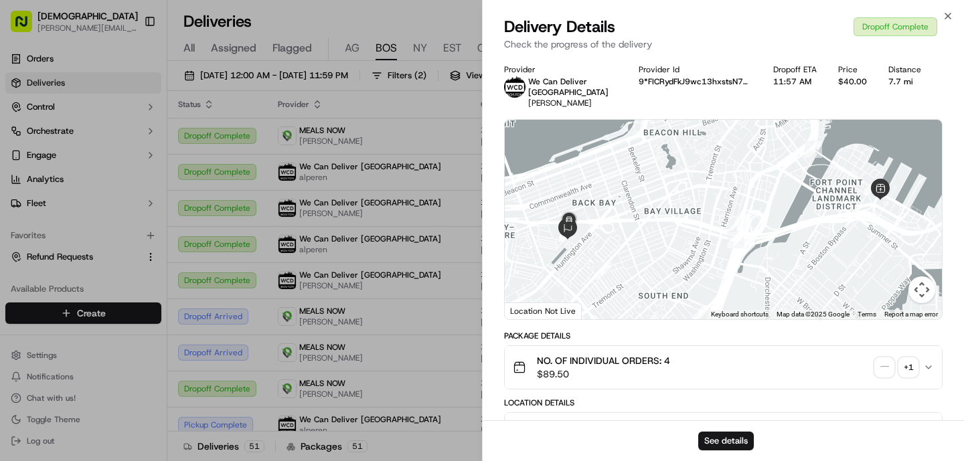
click at [883, 360] on img "button" at bounding box center [884, 367] width 19 height 19
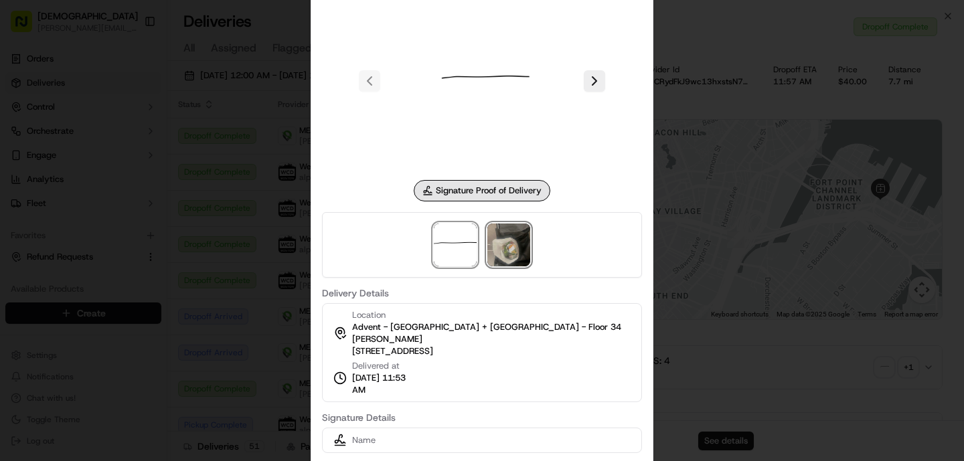
click at [507, 245] on img at bounding box center [508, 245] width 43 height 43
click at [276, 232] on div at bounding box center [482, 230] width 964 height 461
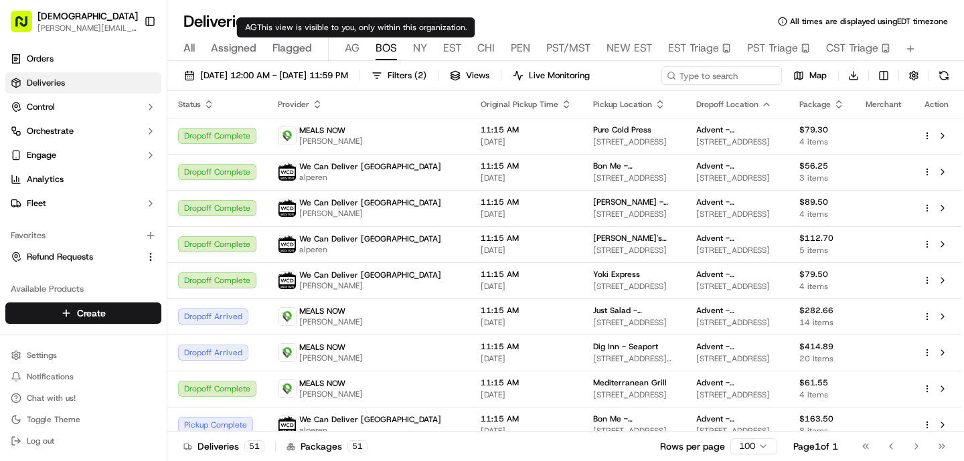
click at [353, 48] on span "AG" at bounding box center [352, 48] width 15 height 16
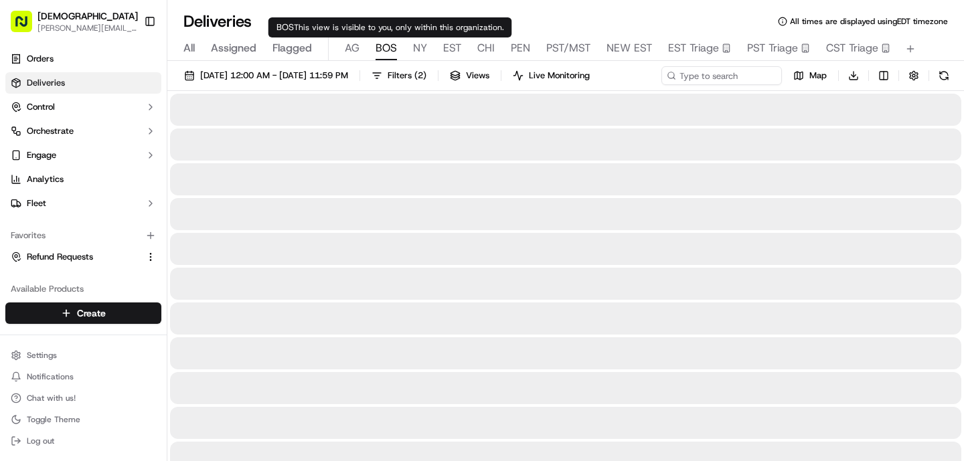
click at [386, 47] on span "BOS" at bounding box center [385, 48] width 21 height 16
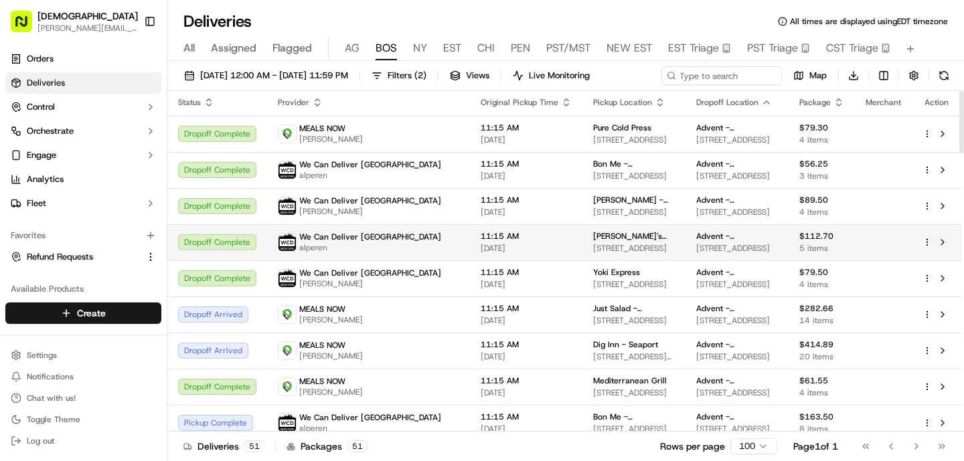
scroll to position [5, 0]
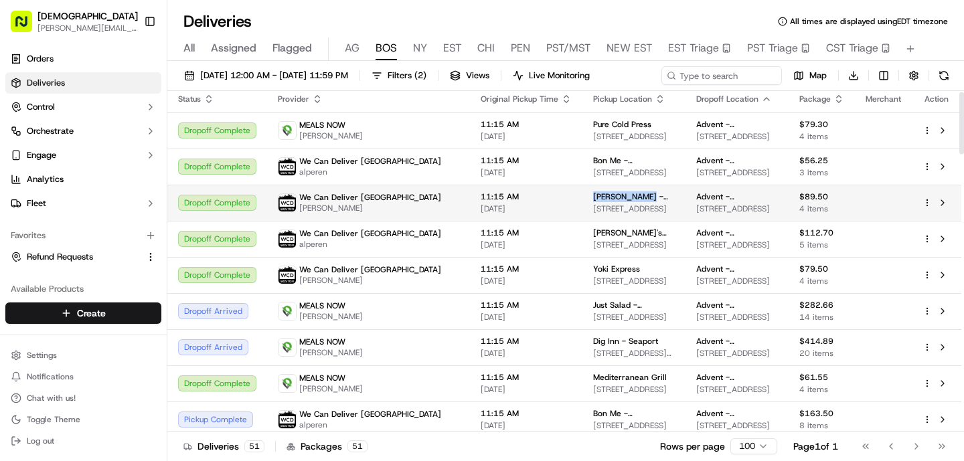
drag, startPoint x: 588, startPoint y: 192, endPoint x: 530, endPoint y: 192, distance: 58.2
click at [582, 192] on td "Rosa Mexicano - Boston 155 Seaport Blvd, Boston, MA 02210, USA" at bounding box center [633, 203] width 103 height 36
copy span "Rosa Mexicano"
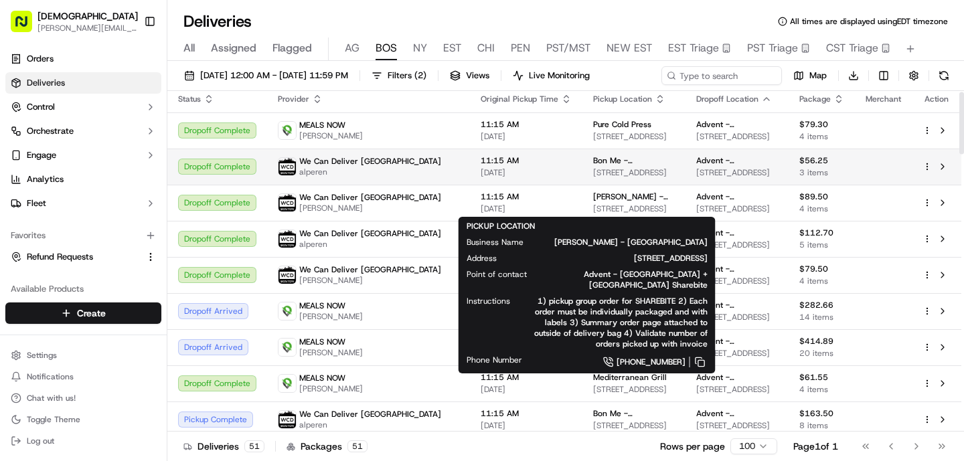
click at [326, 168] on span "alperen" at bounding box center [370, 172] width 142 height 11
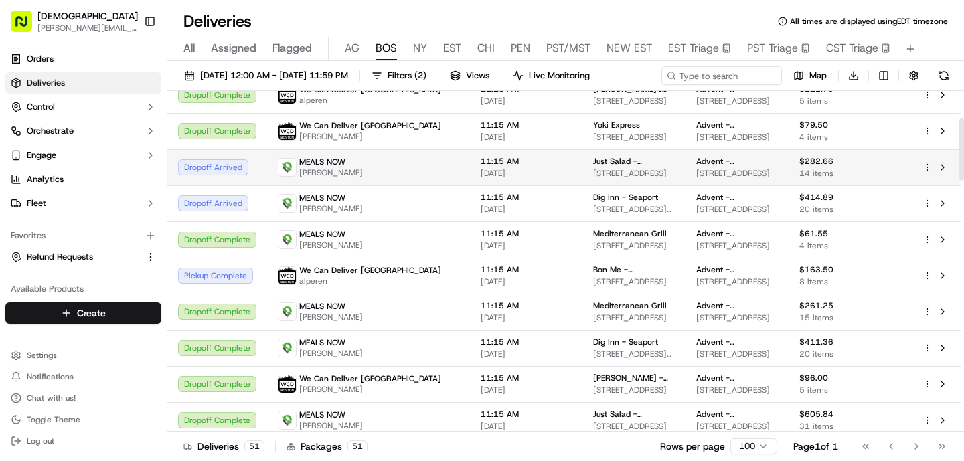
scroll to position [153, 0]
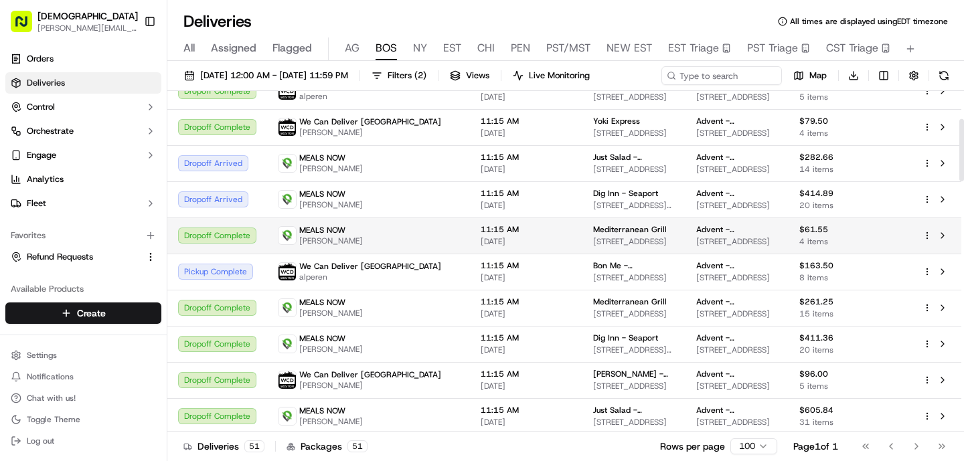
click at [480, 238] on span "[DATE]" at bounding box center [525, 241] width 91 height 11
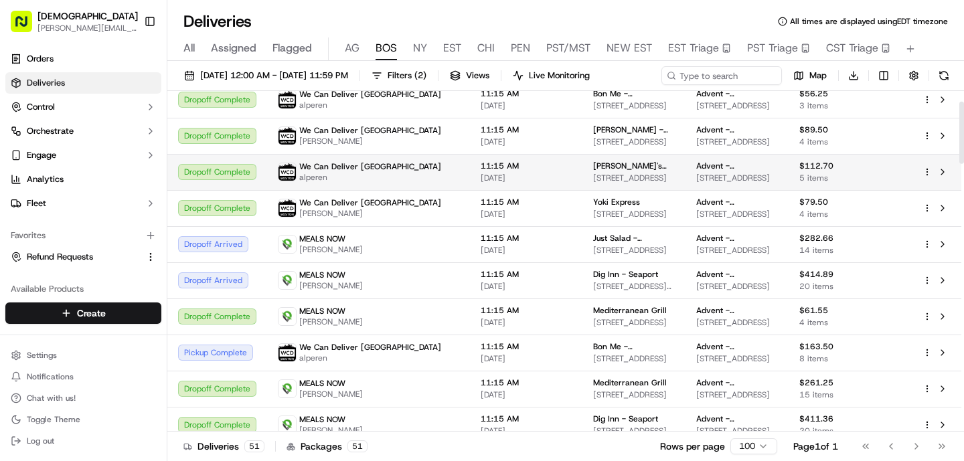
scroll to position [78, 0]
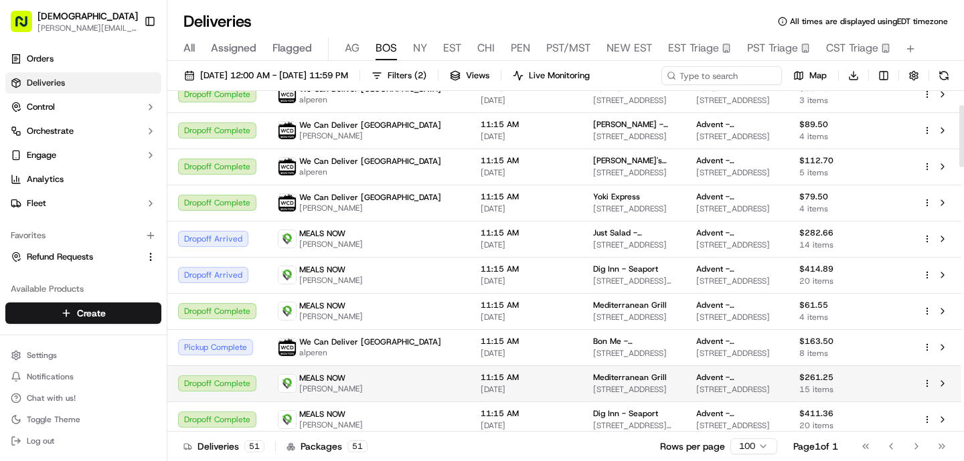
click at [480, 377] on span "11:15 AM" at bounding box center [525, 377] width 91 height 11
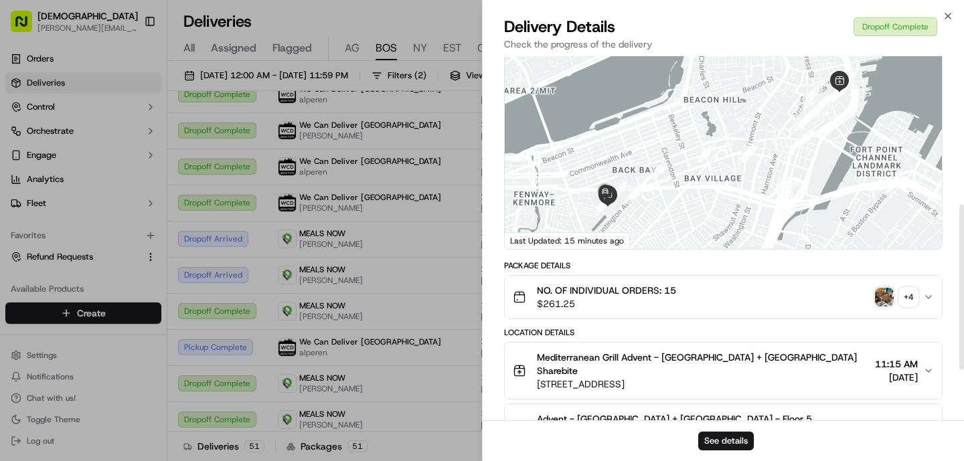
scroll to position [438, 0]
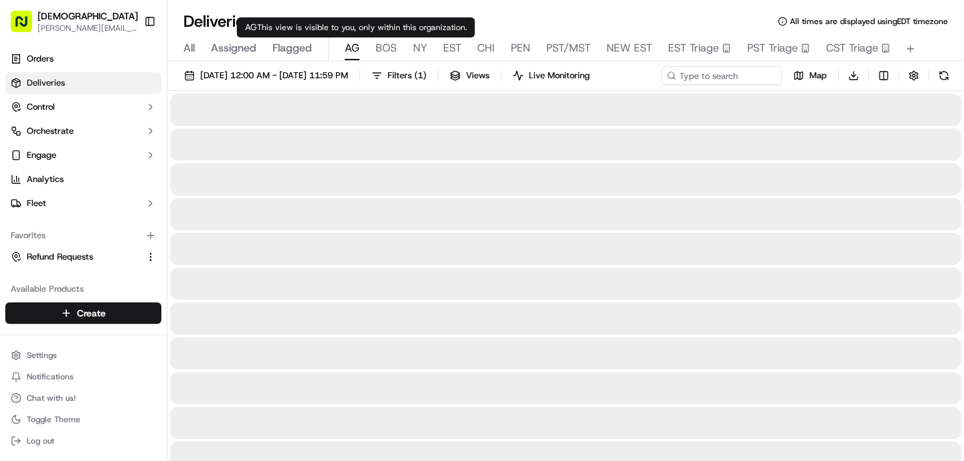
click at [353, 49] on span "AG" at bounding box center [352, 48] width 15 height 16
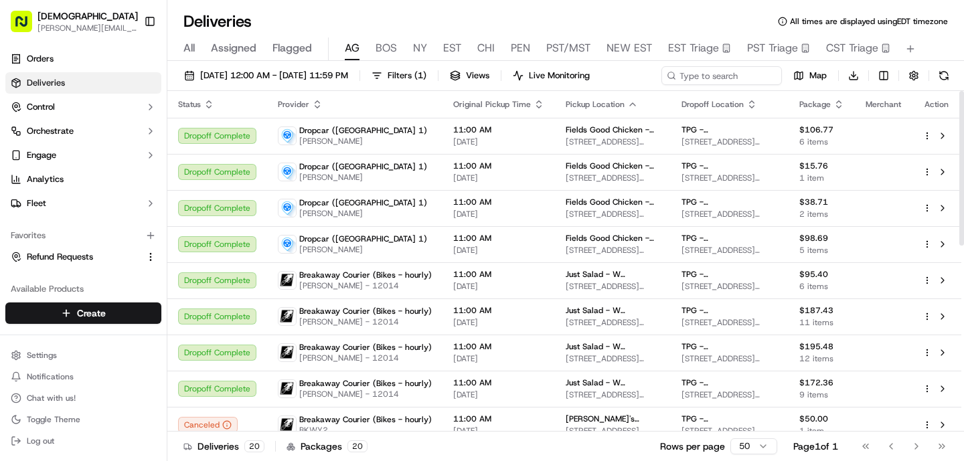
scroll to position [409, 0]
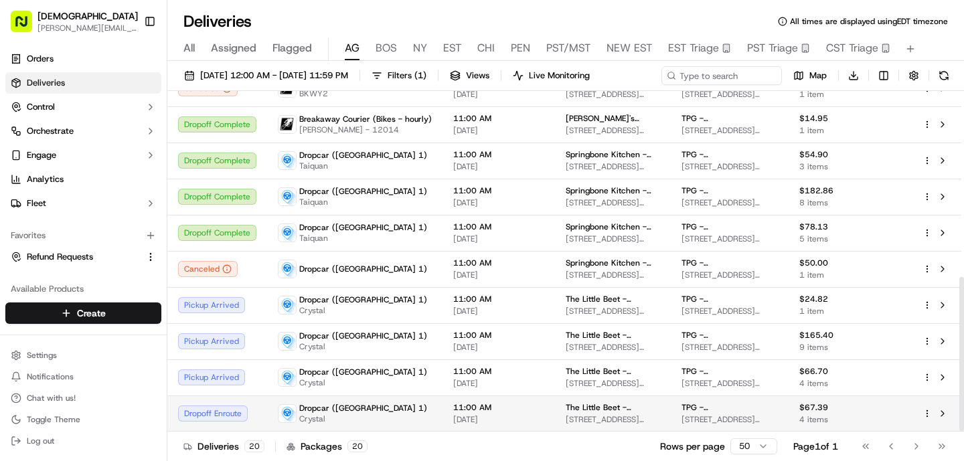
click at [450, 402] on td "11:00 AM [DATE]" at bounding box center [498, 413] width 112 height 36
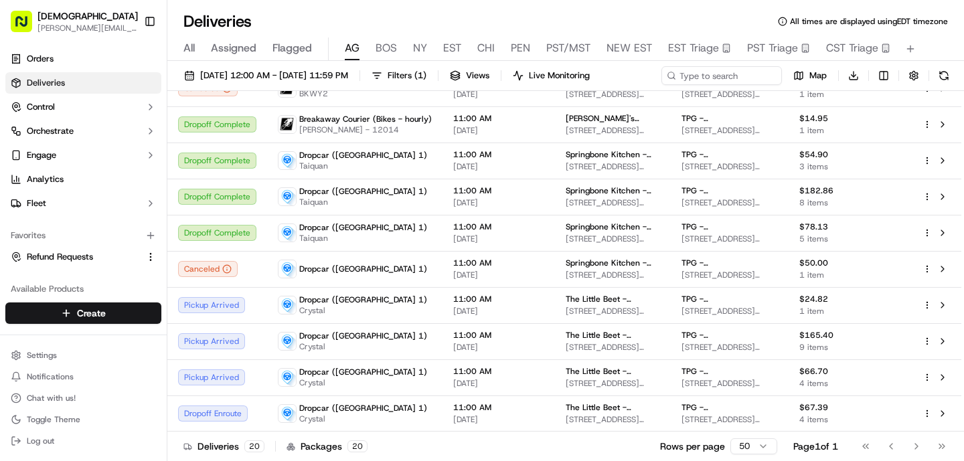
click at [427, 46] on div "All Assigned Flagged [PERSON_NAME] NY EST CHI PEN PST/MST NEW EST EST Triage PS…" at bounding box center [565, 48] width 796 height 23
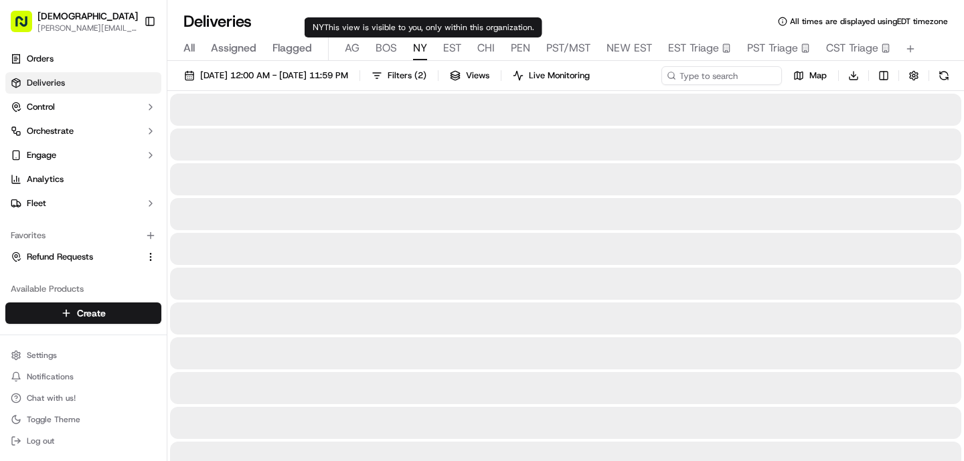
click at [420, 46] on span "NY" at bounding box center [420, 48] width 14 height 16
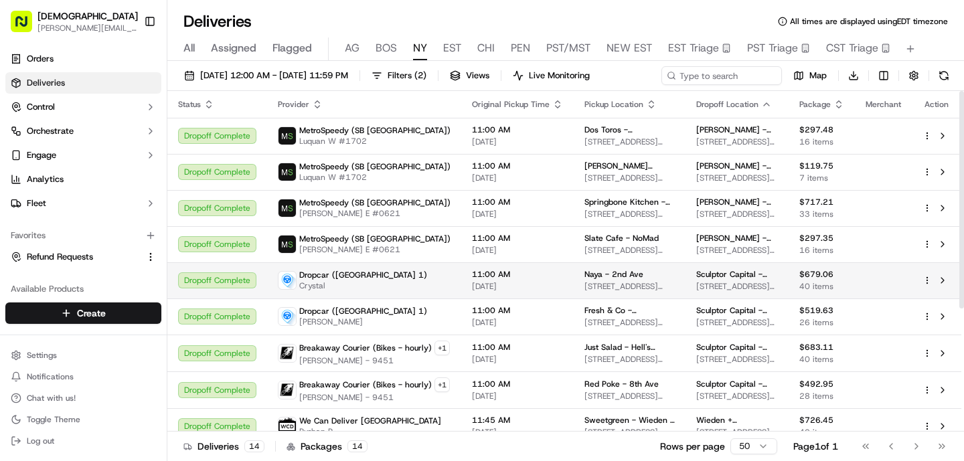
scroll to position [193, 0]
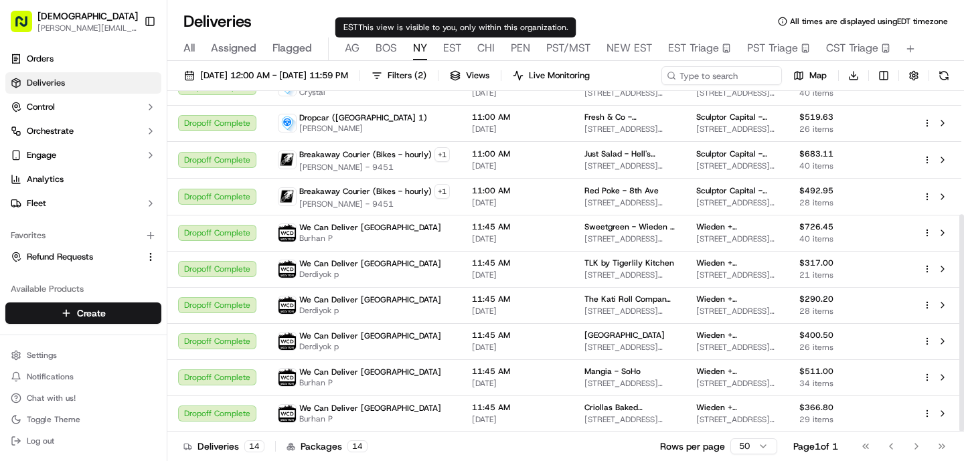
click at [446, 43] on span "EST" at bounding box center [452, 48] width 18 height 16
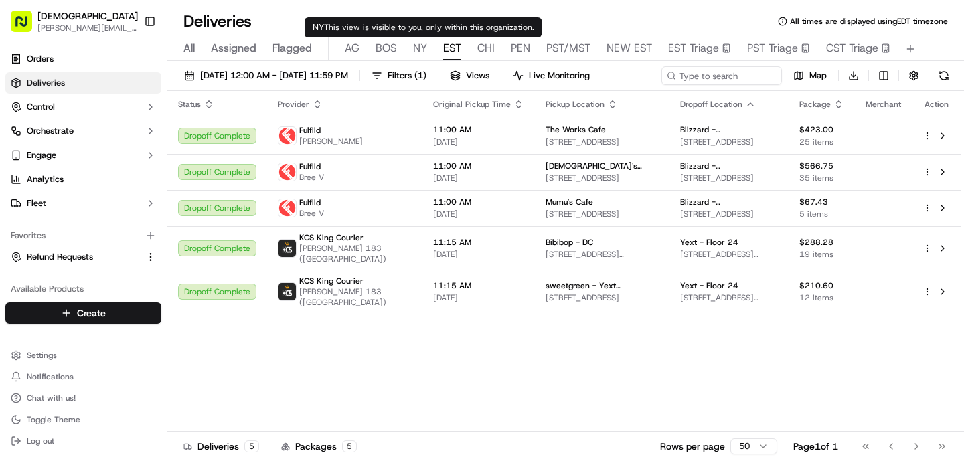
click at [422, 45] on span "NY" at bounding box center [420, 48] width 14 height 16
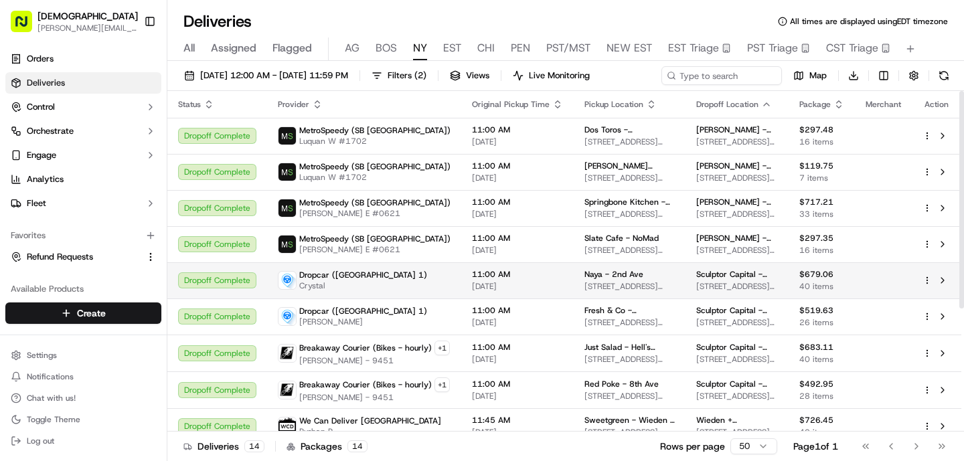
scroll to position [193, 0]
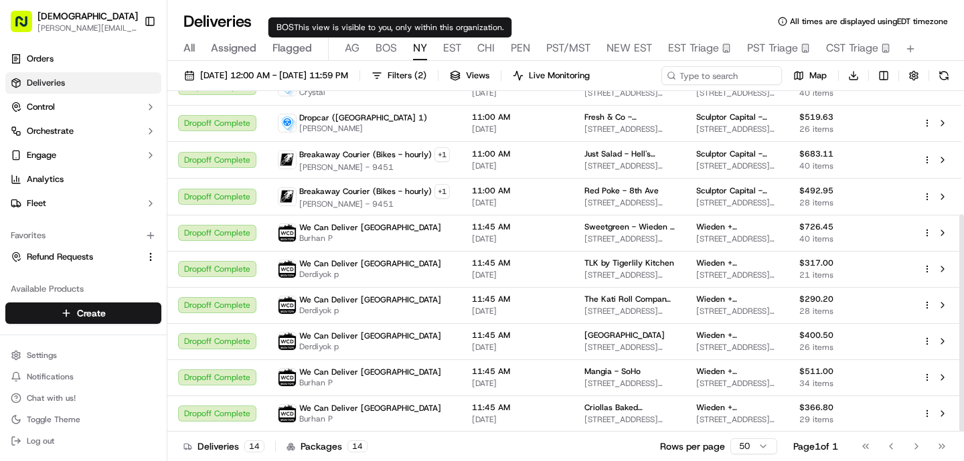
click at [355, 54] on span "AG" at bounding box center [352, 48] width 15 height 16
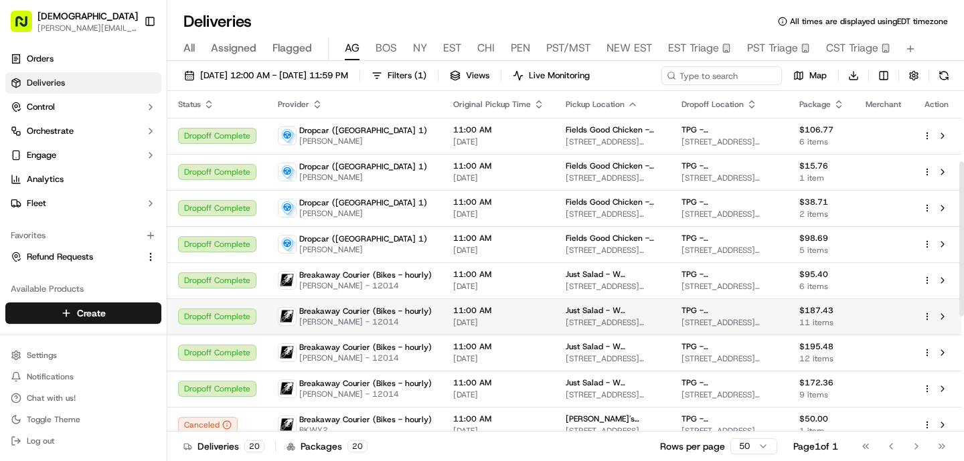
scroll to position [409, 0]
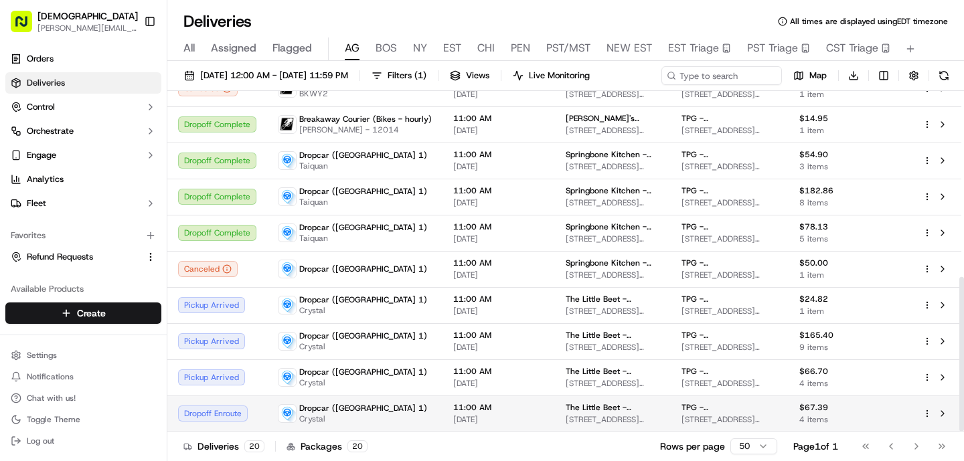
click at [411, 403] on div "Dropcar (NYC 1) Crystal" at bounding box center [355, 413] width 154 height 21
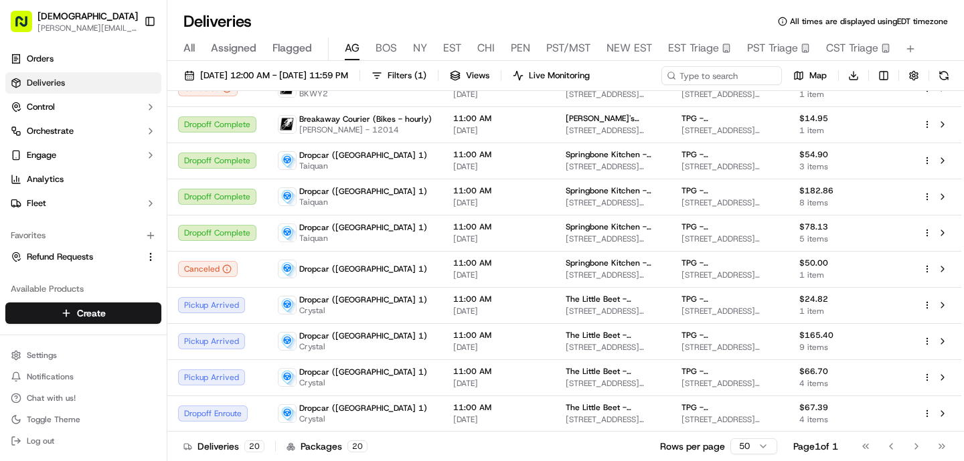
click at [379, 56] on button "BOS" at bounding box center [385, 48] width 21 height 23
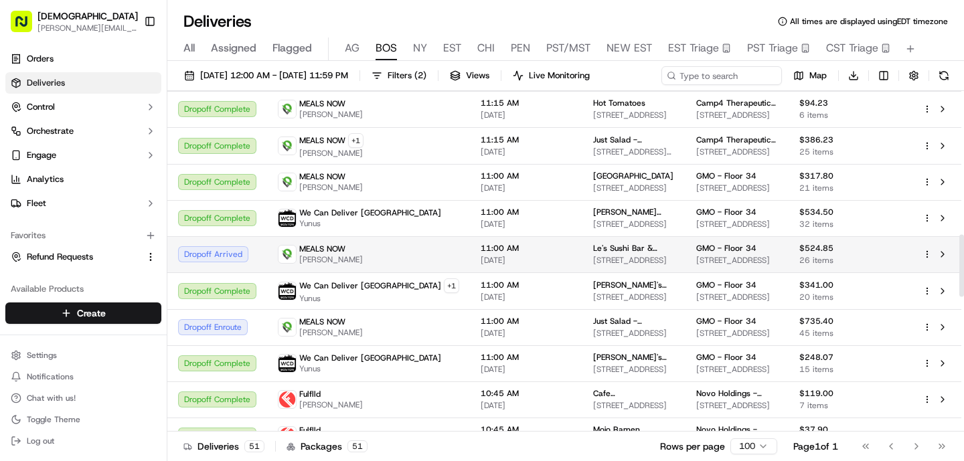
scroll to position [776, 0]
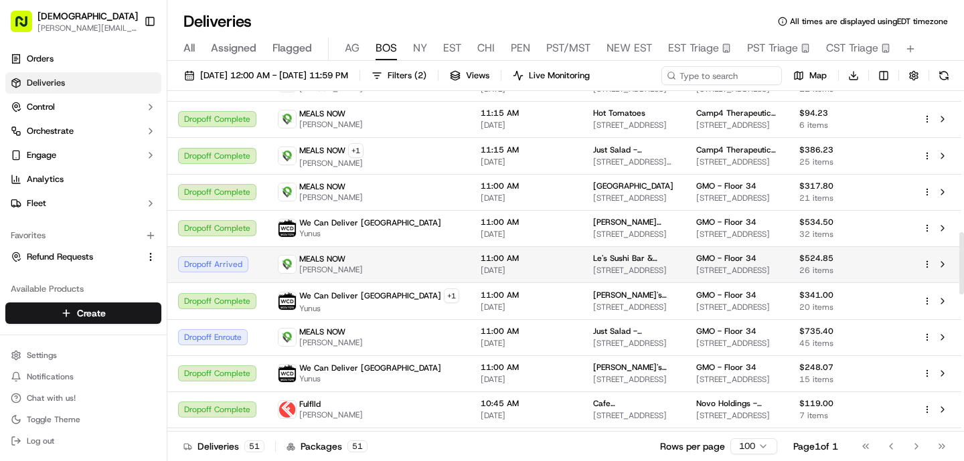
click at [389, 262] on div "MEALS NOW Michael Liberman" at bounding box center [368, 264] width 181 height 21
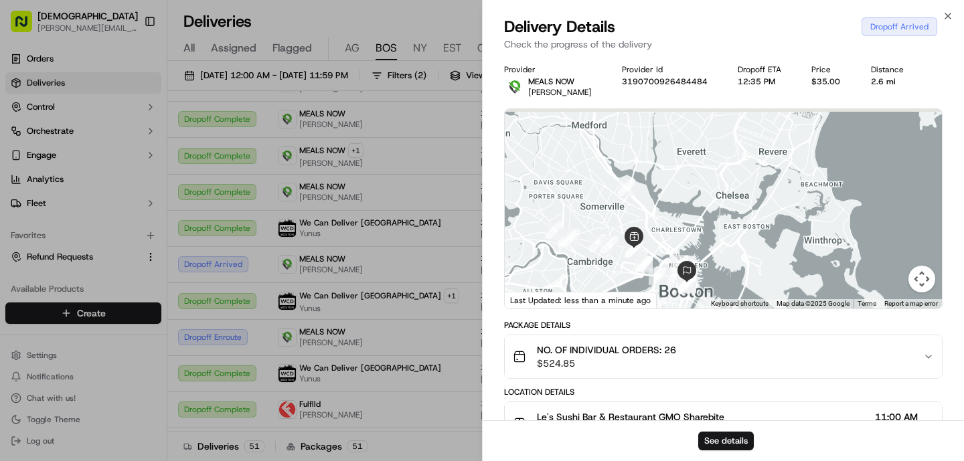
drag, startPoint x: 557, startPoint y: 178, endPoint x: 650, endPoint y: 264, distance: 126.4
click at [644, 248] on img at bounding box center [633, 237] width 21 height 21
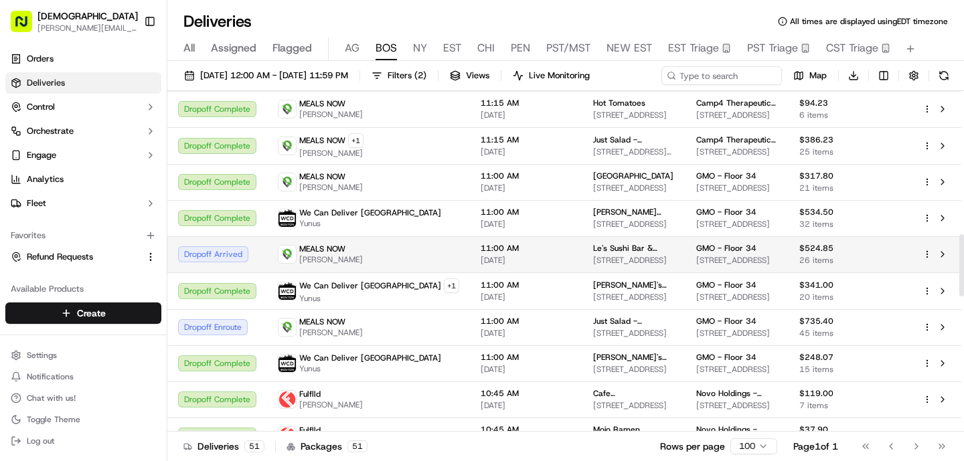
scroll to position [790, 0]
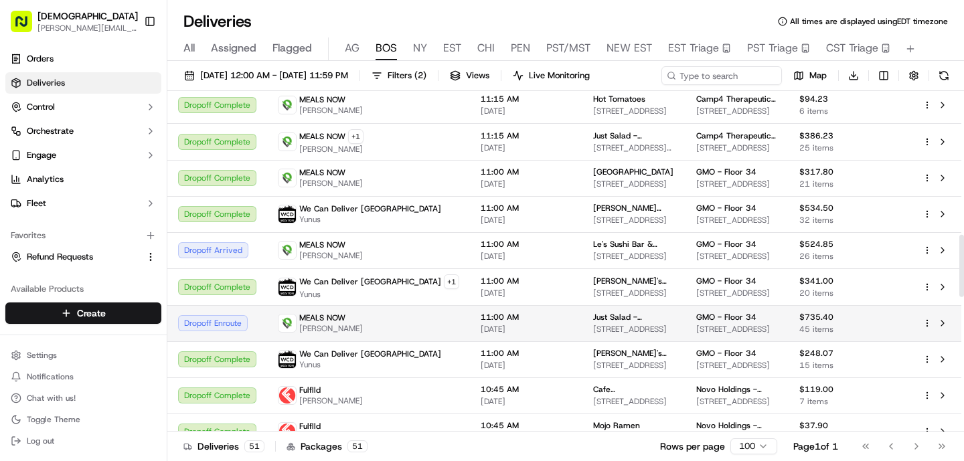
click at [366, 310] on td "MEALS NOW [PERSON_NAME]" at bounding box center [368, 323] width 203 height 36
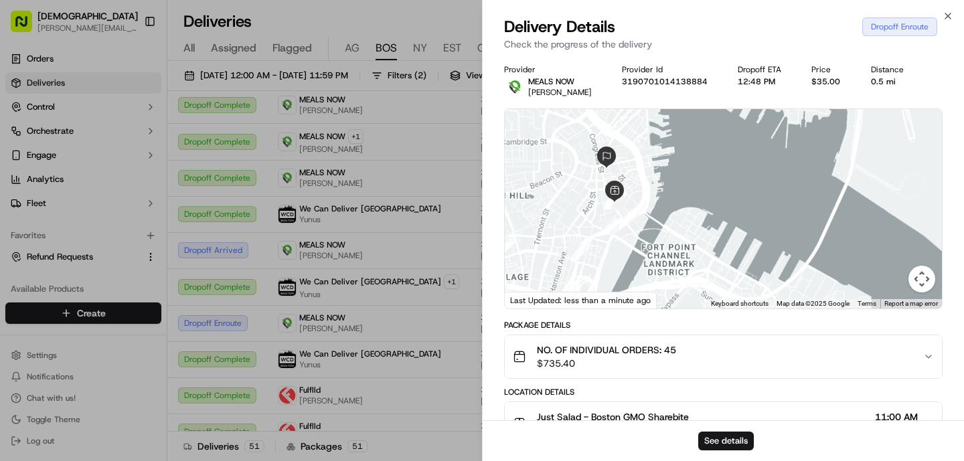
drag, startPoint x: 528, startPoint y: 254, endPoint x: 656, endPoint y: 86, distance: 211.1
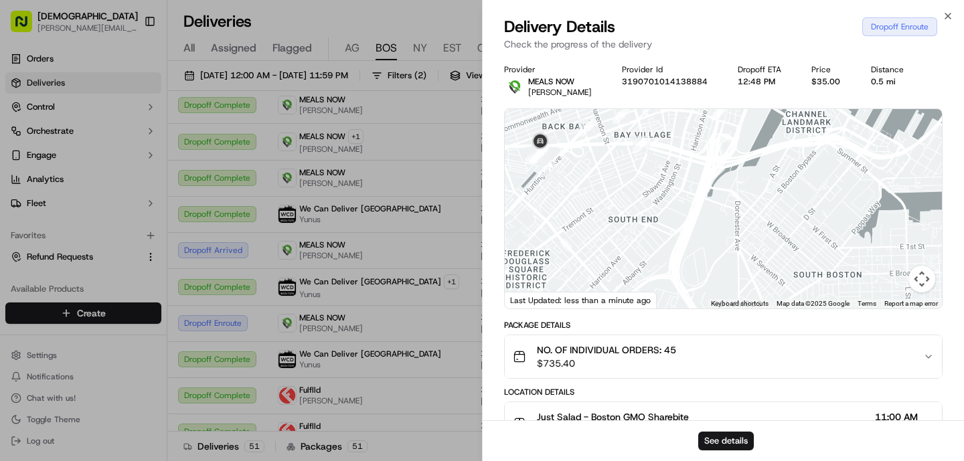
drag, startPoint x: 598, startPoint y: 212, endPoint x: 624, endPoint y: 224, distance: 28.5
click at [624, 224] on div at bounding box center [723, 208] width 437 height 199
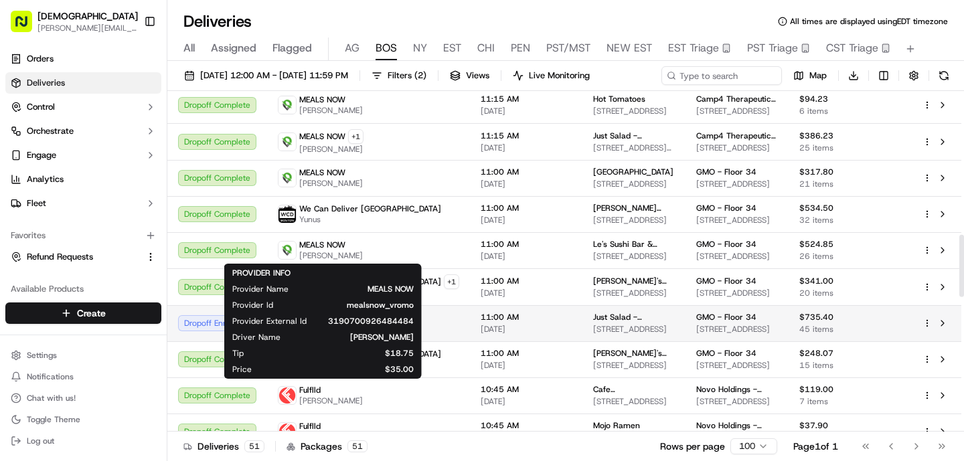
click at [480, 323] on div "11:00 AM [DATE]" at bounding box center [525, 323] width 91 height 23
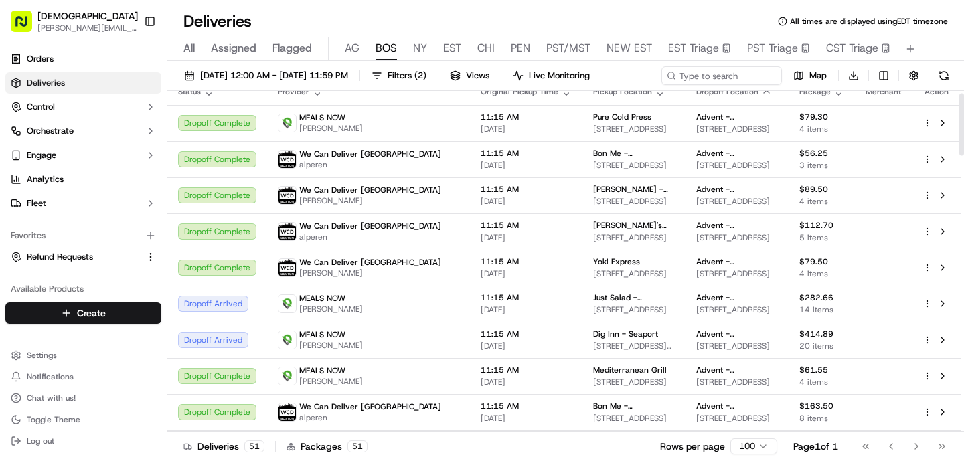
scroll to position [20, 0]
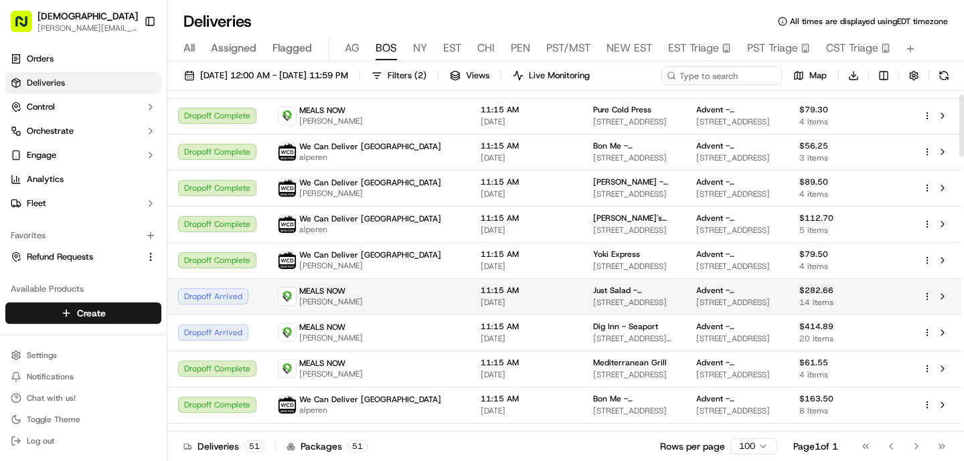
click at [377, 287] on div "MEALS NOW [PERSON_NAME]" at bounding box center [368, 296] width 181 height 21
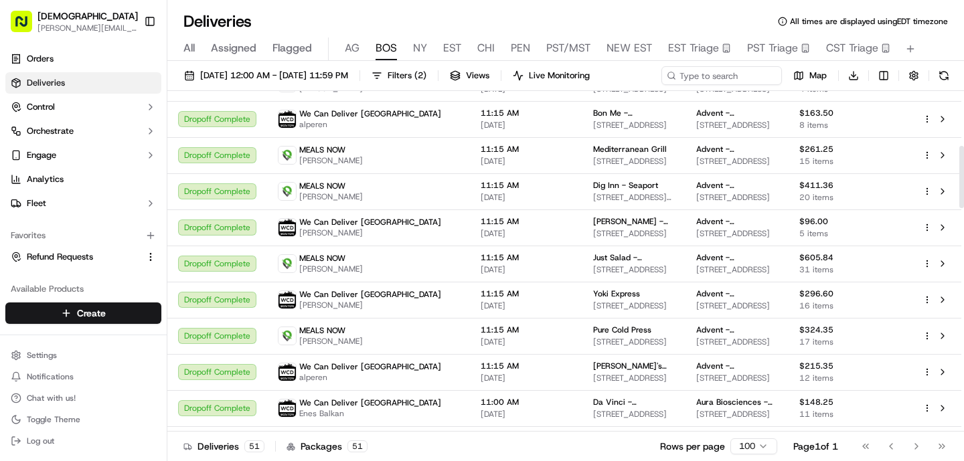
scroll to position [310, 0]
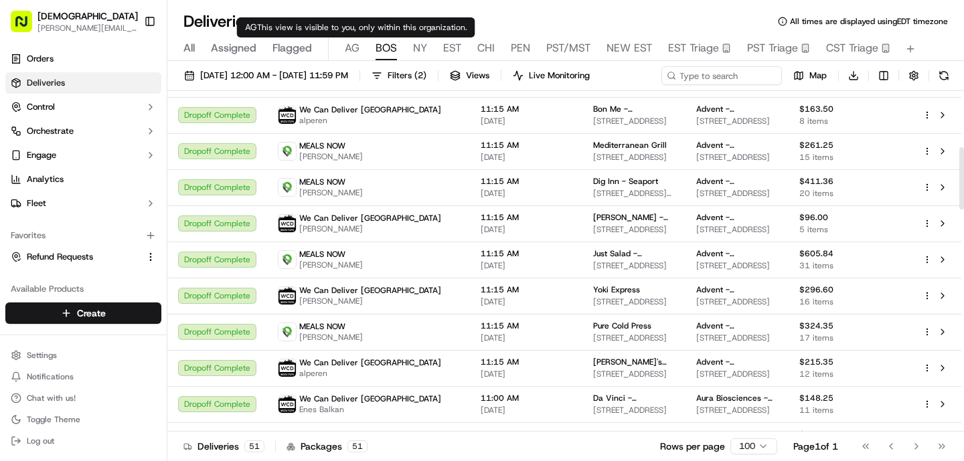
click at [349, 46] on span "AG" at bounding box center [352, 48] width 15 height 16
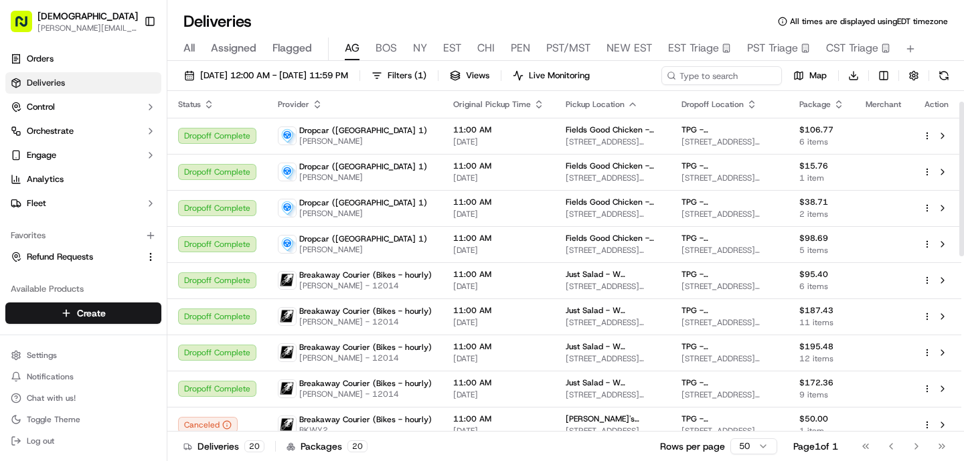
scroll to position [409, 0]
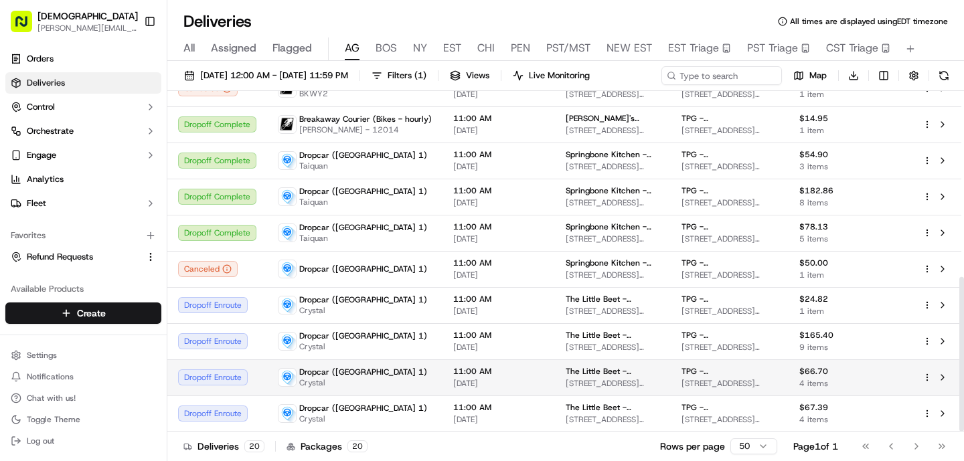
click at [473, 373] on span "11:00 AM" at bounding box center [498, 371] width 91 height 11
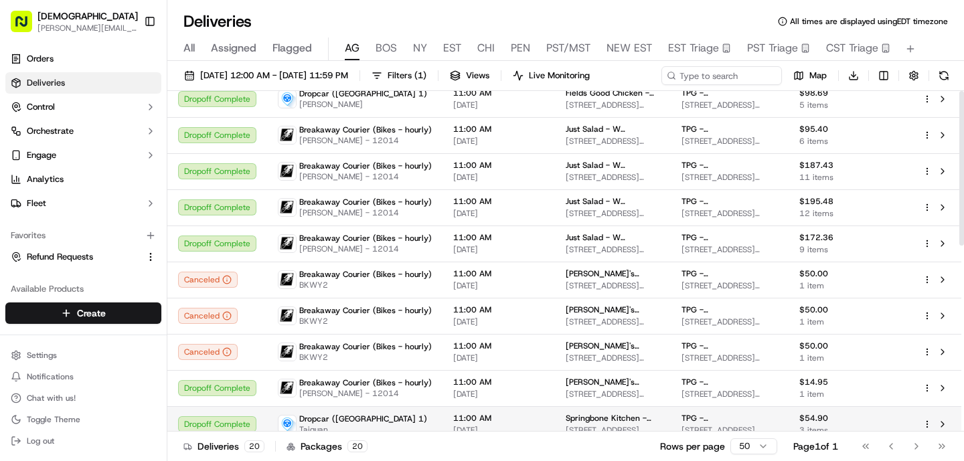
scroll to position [0, 0]
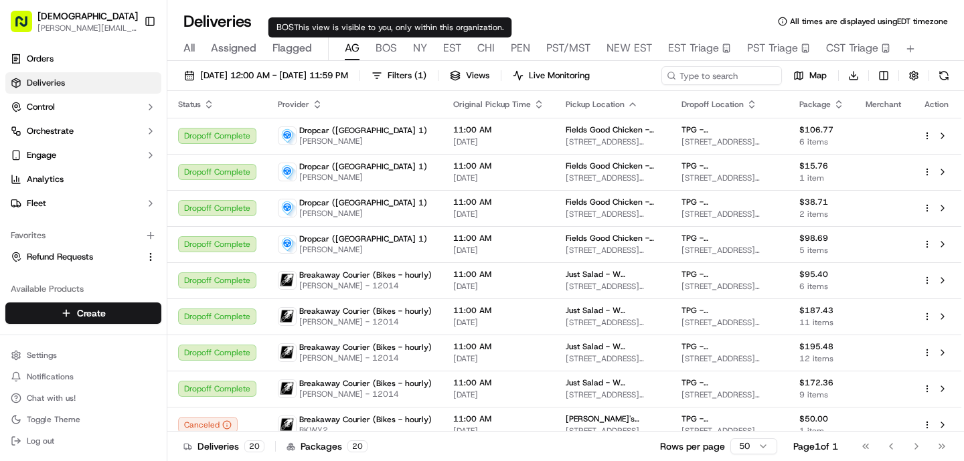
click at [377, 43] on span "BOS" at bounding box center [385, 48] width 21 height 16
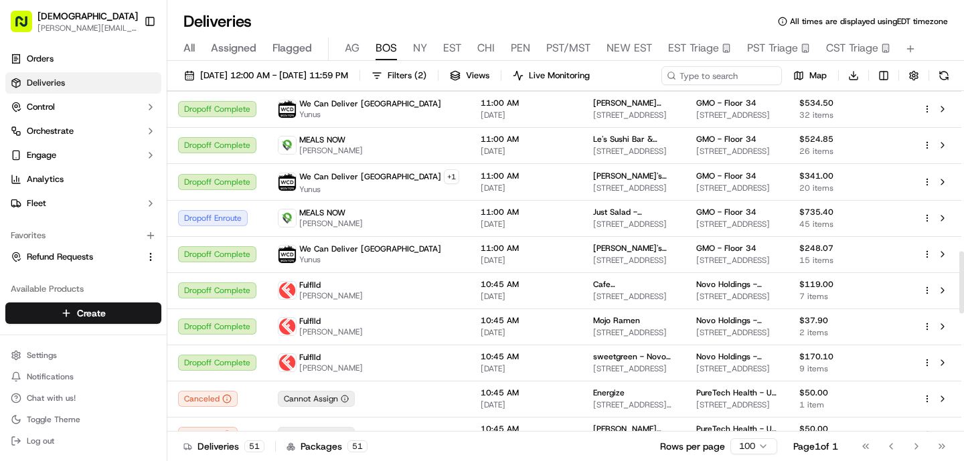
scroll to position [901, 0]
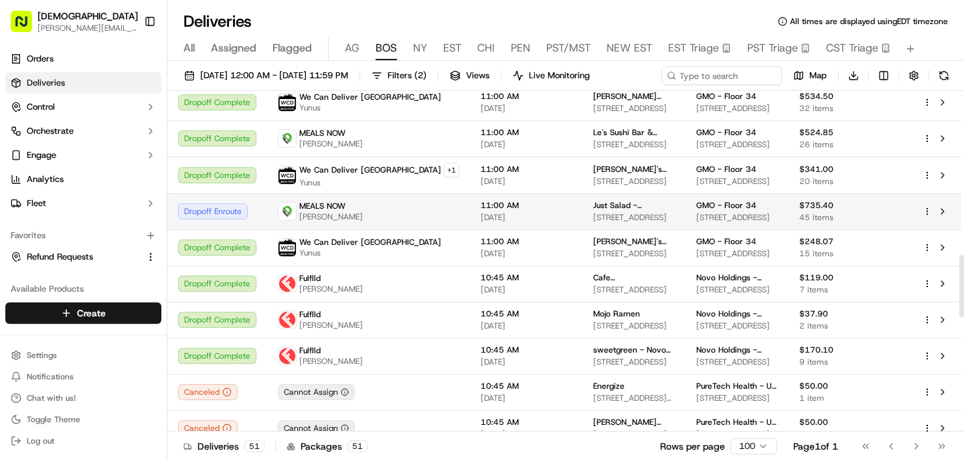
click at [480, 208] on span "11:00 AM" at bounding box center [525, 205] width 91 height 11
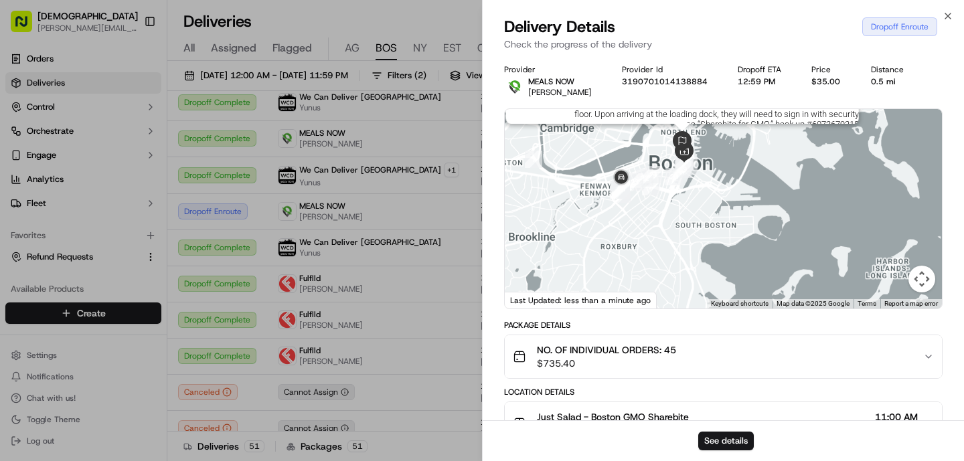
drag, startPoint x: 599, startPoint y: 199, endPoint x: 683, endPoint y: 151, distance: 97.1
click at [683, 151] on div "First Name : Copy Last Name : Center Address : 53 State St, Boston, MA 02109, U…" at bounding box center [723, 208] width 437 height 199
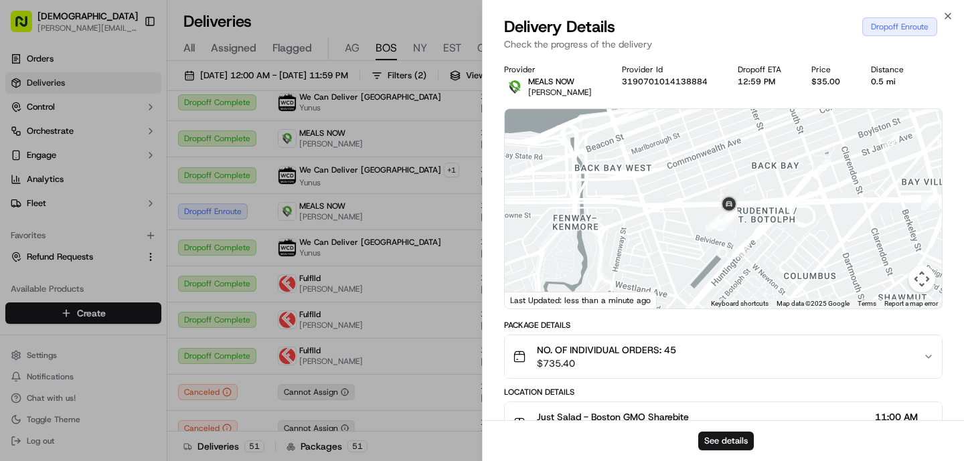
drag, startPoint x: 792, startPoint y: 175, endPoint x: 697, endPoint y: 277, distance: 138.7
click at [697, 276] on div at bounding box center [723, 208] width 437 height 199
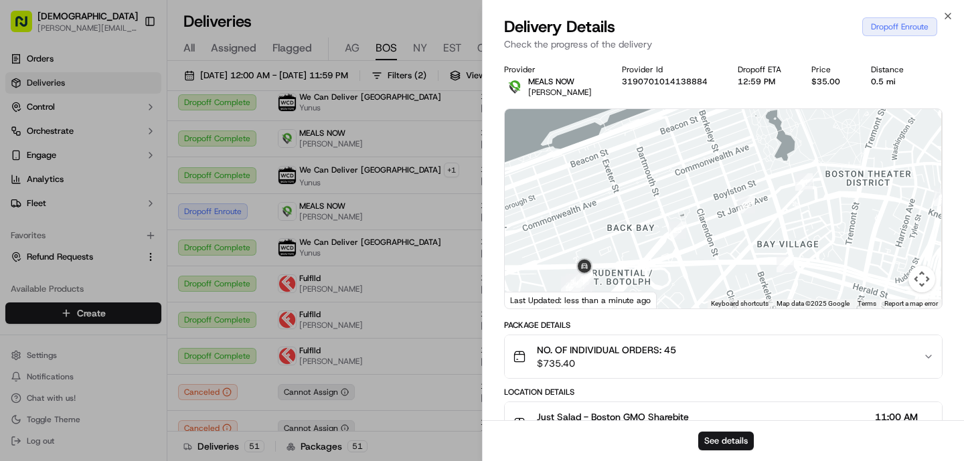
drag, startPoint x: 802, startPoint y: 194, endPoint x: 700, endPoint y: 197, distance: 102.4
click at [700, 197] on div at bounding box center [723, 208] width 437 height 199
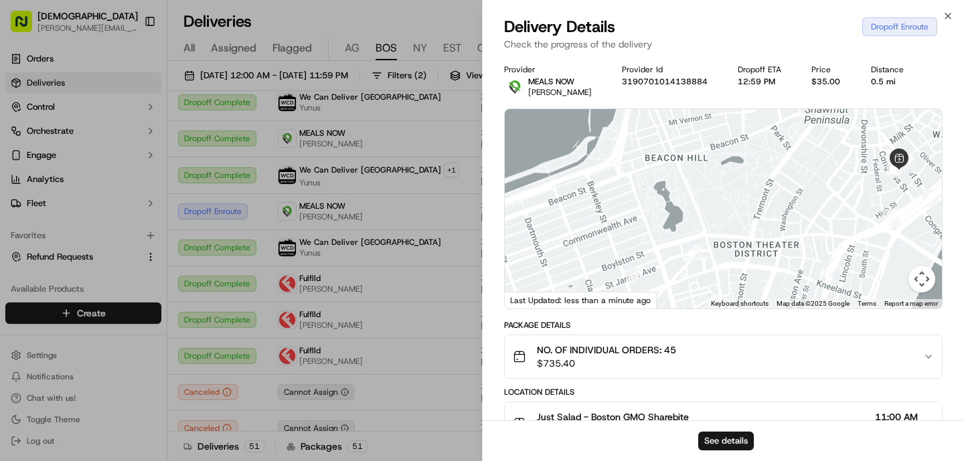
drag, startPoint x: 714, startPoint y: 198, endPoint x: 608, endPoint y: 268, distance: 126.9
click at [608, 268] on div at bounding box center [723, 208] width 437 height 199
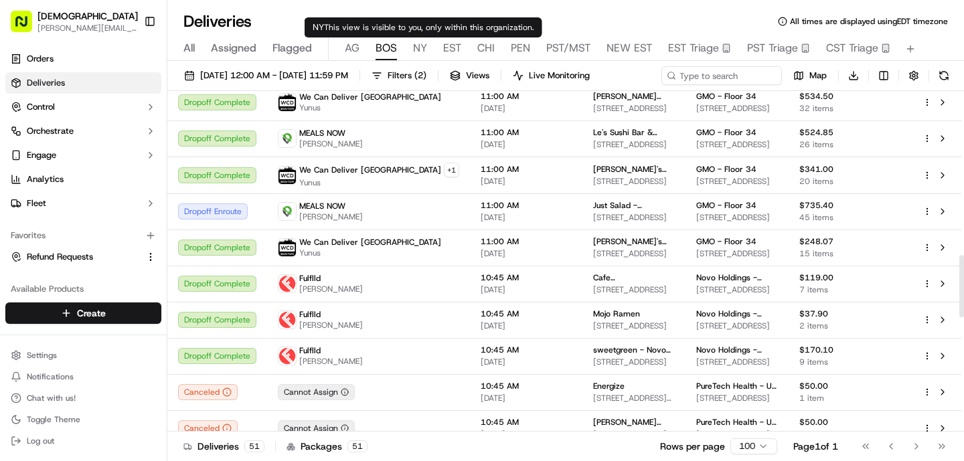
click at [413, 41] on span "NY" at bounding box center [420, 48] width 14 height 16
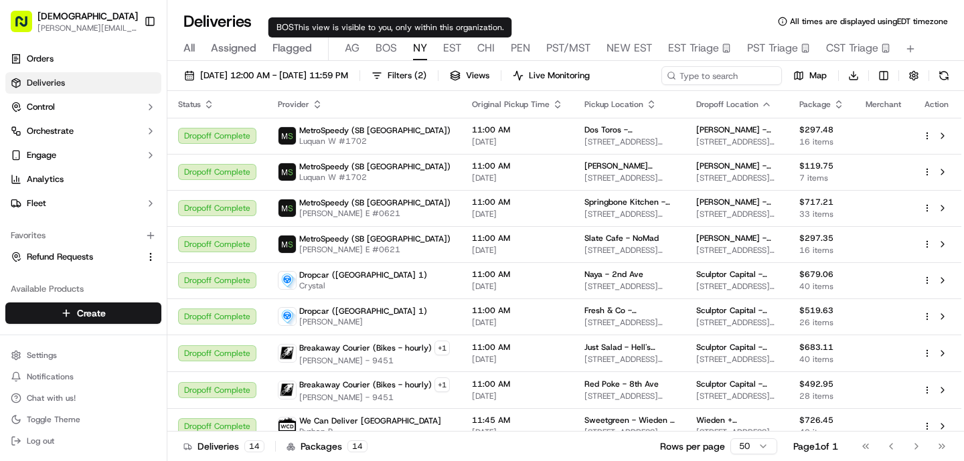
click at [360, 52] on div "All Assigned Flagged [PERSON_NAME] NY EST CHI PEN PST/MST NEW EST EST Triage PS…" at bounding box center [565, 48] width 796 height 23
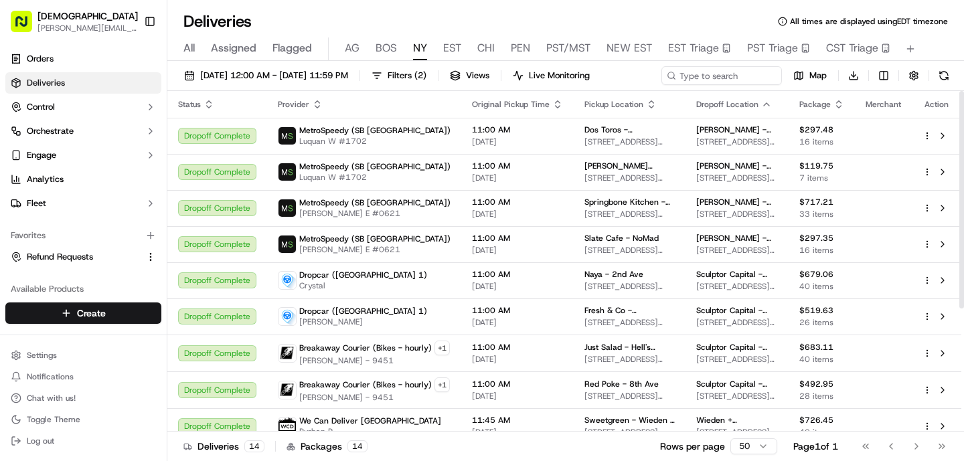
click at [353, 57] on button "AG" at bounding box center [352, 48] width 15 height 23
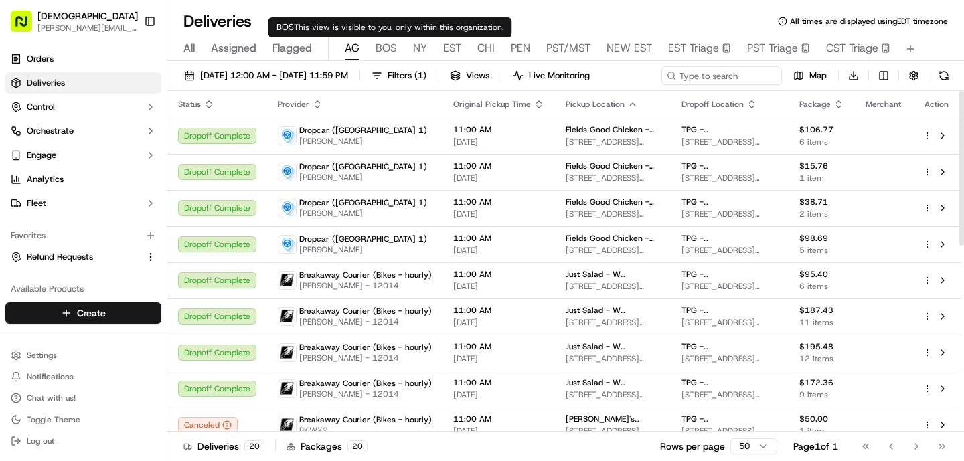
click at [389, 50] on span "BOS" at bounding box center [385, 48] width 21 height 16
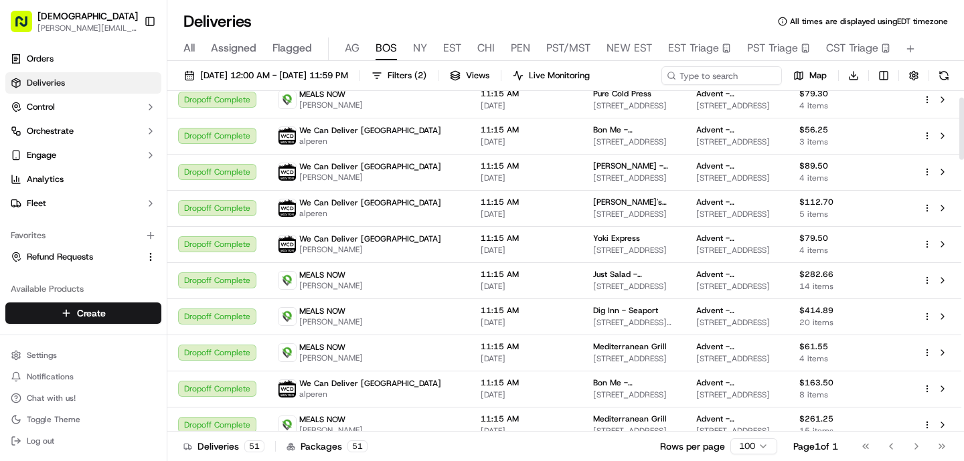
scroll to position [39, 0]
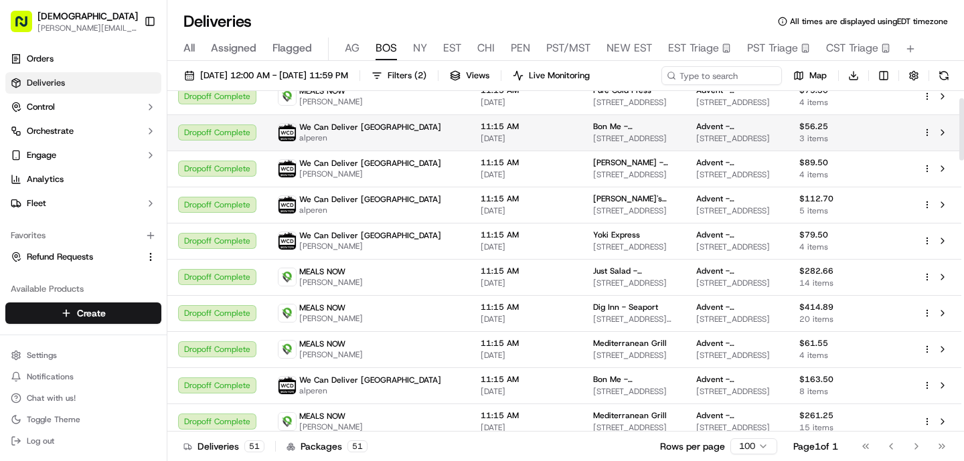
click at [404, 130] on td "We Can Deliver Boston alperen" at bounding box center [368, 132] width 203 height 36
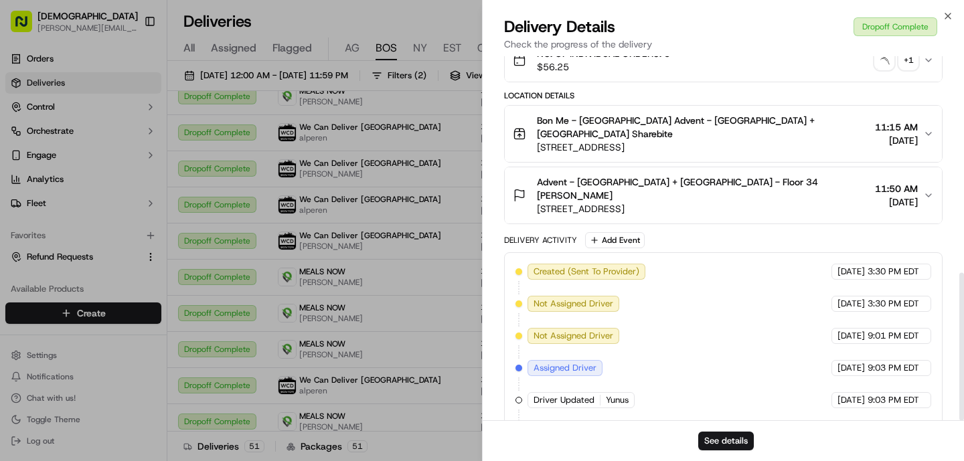
scroll to position [534, 0]
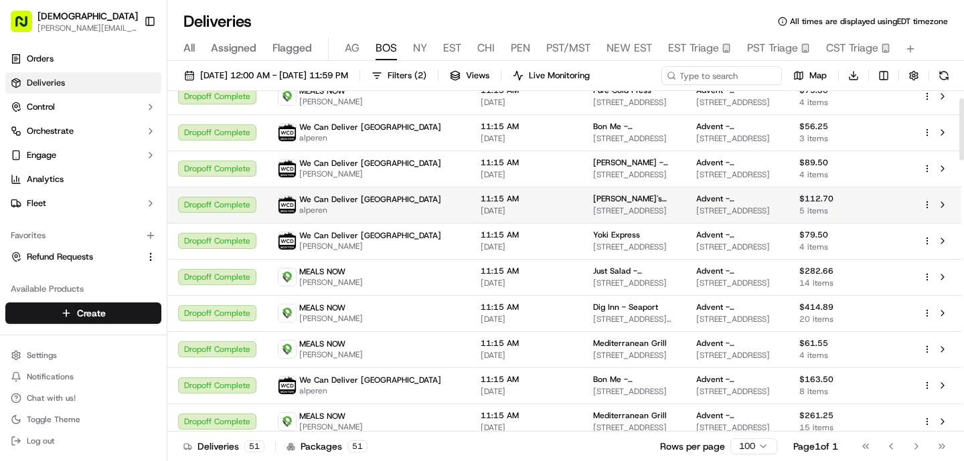
click at [404, 209] on td "We Can Deliver Boston alperen" at bounding box center [368, 205] width 203 height 36
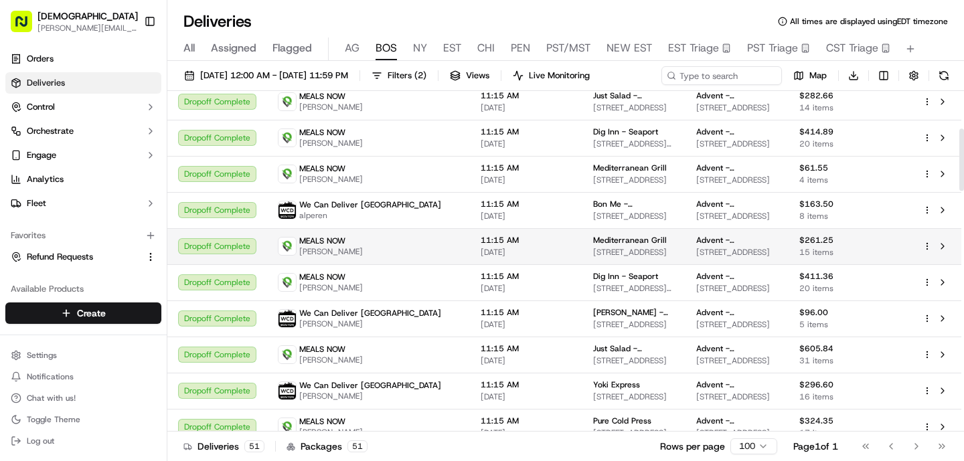
scroll to position [215, 0]
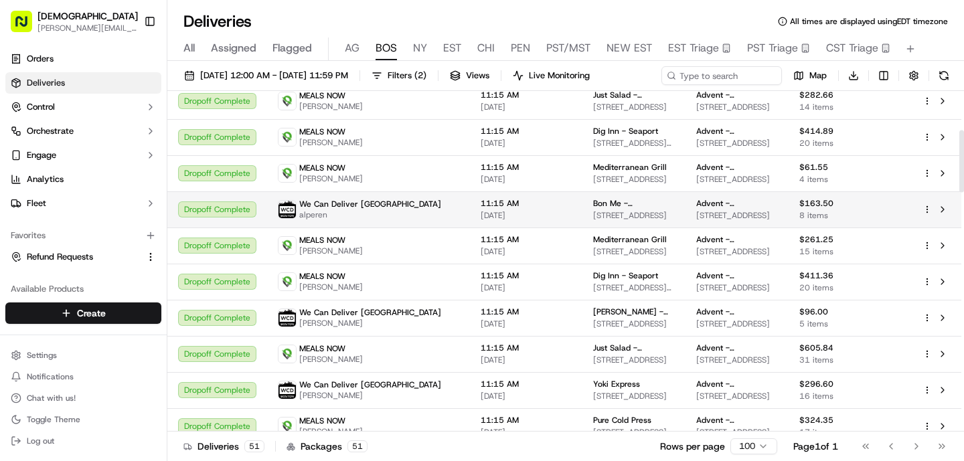
click at [381, 195] on td "We Can Deliver Boston alperen" at bounding box center [368, 209] width 203 height 36
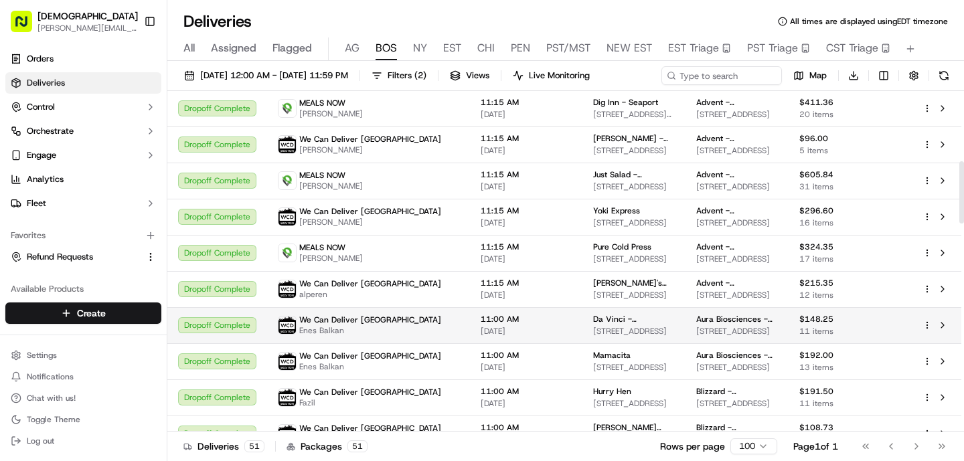
scroll to position [391, 0]
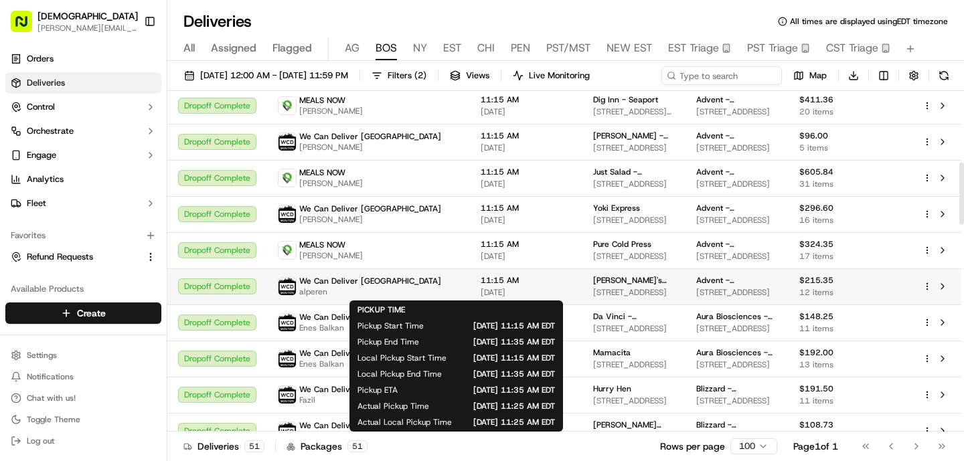
click at [480, 289] on span "[DATE]" at bounding box center [525, 292] width 91 height 11
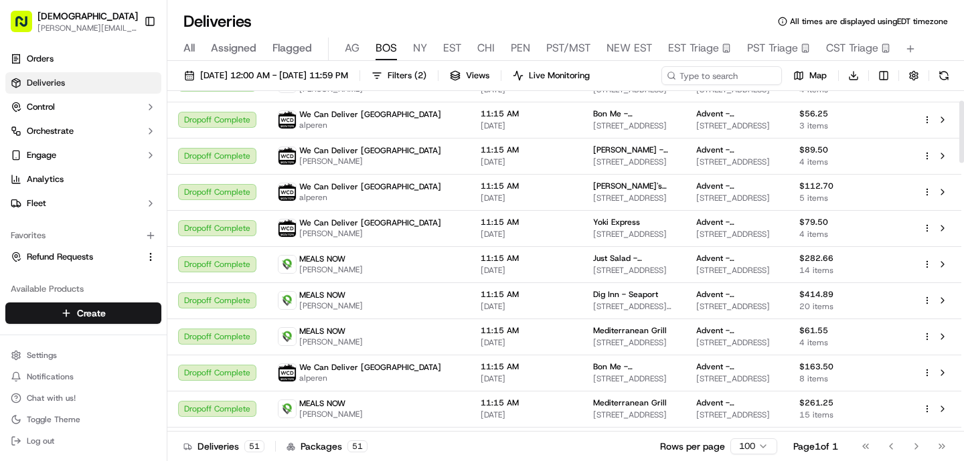
scroll to position [54, 0]
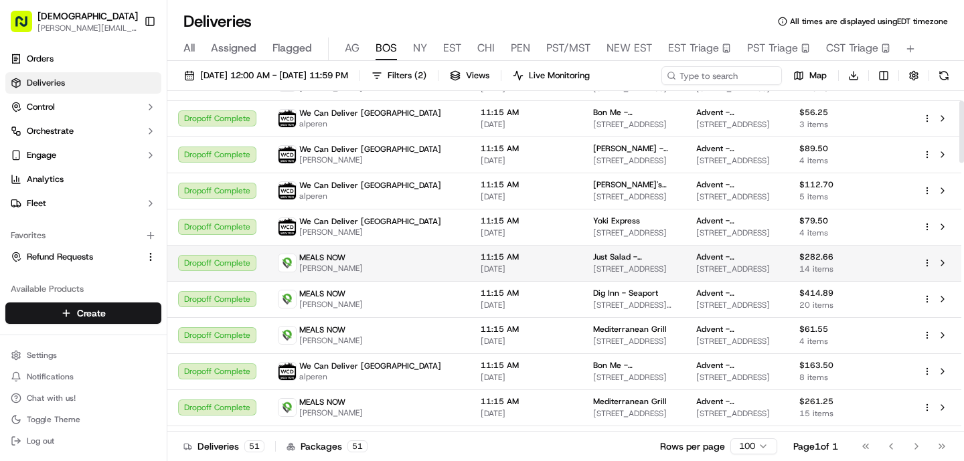
click at [368, 265] on div "MEALS NOW [PERSON_NAME]" at bounding box center [368, 262] width 181 height 21
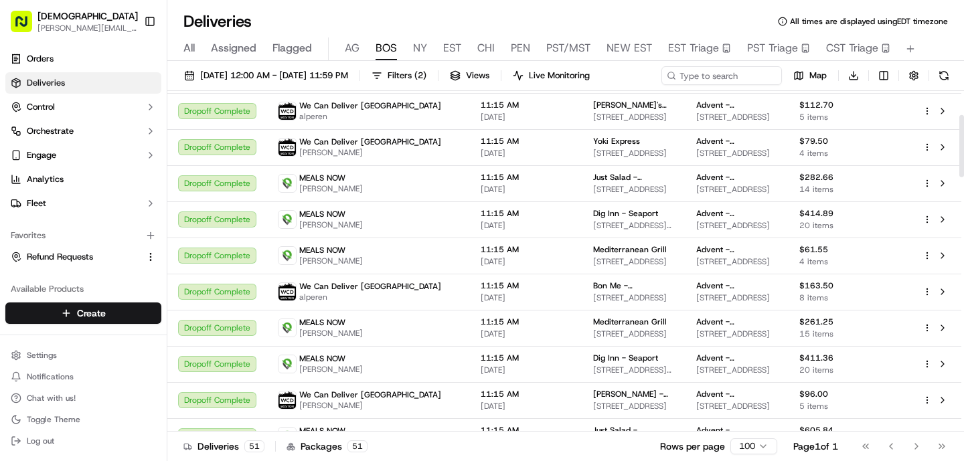
scroll to position [136, 0]
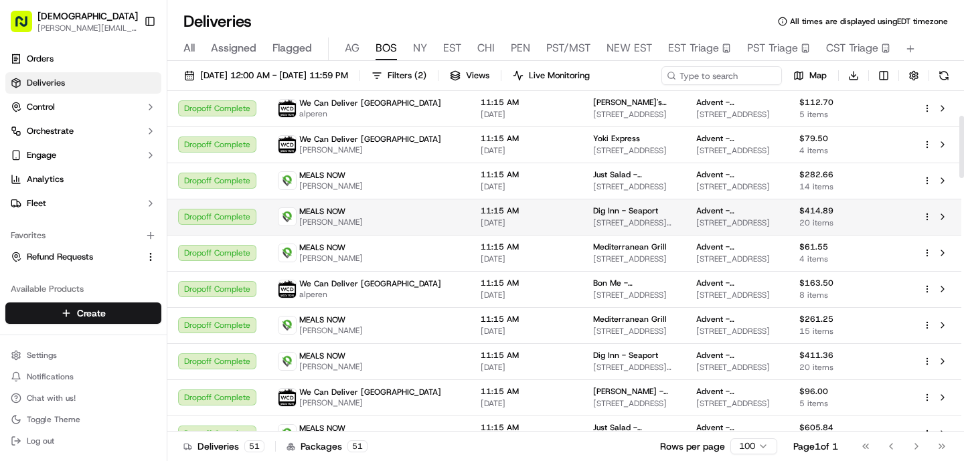
click at [364, 217] on div "MEALS NOW [PERSON_NAME]" at bounding box center [368, 216] width 181 height 21
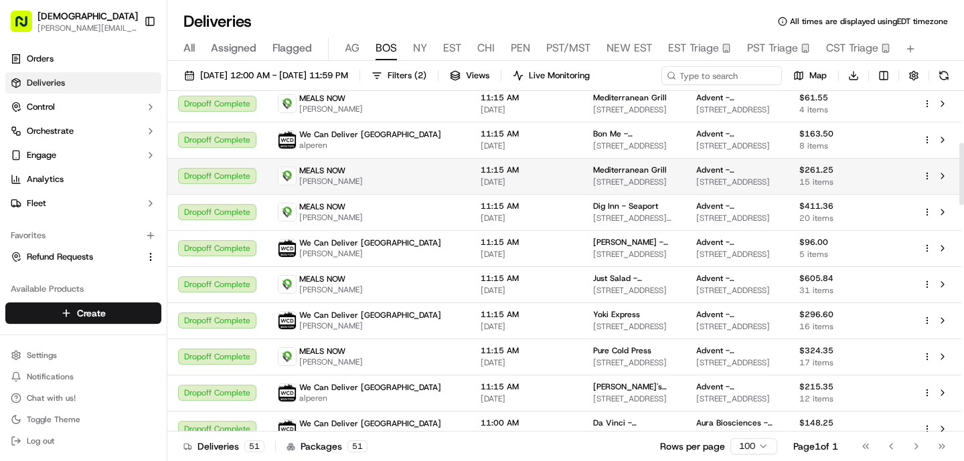
scroll to position [291, 0]
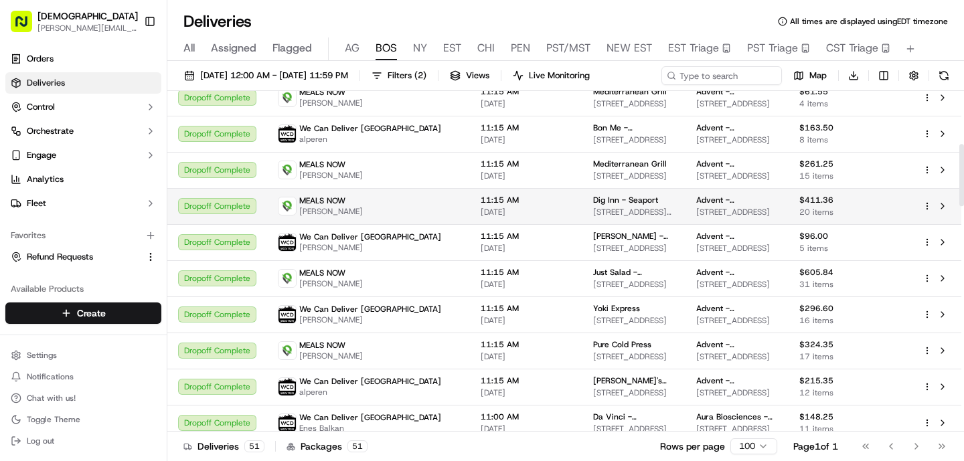
click at [386, 209] on div "MEALS NOW [PERSON_NAME]" at bounding box center [368, 205] width 181 height 21
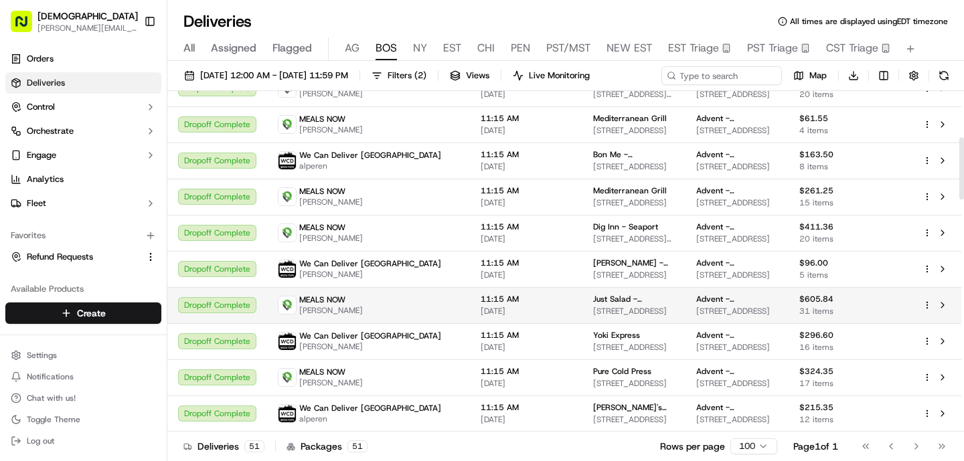
scroll to position [251, 0]
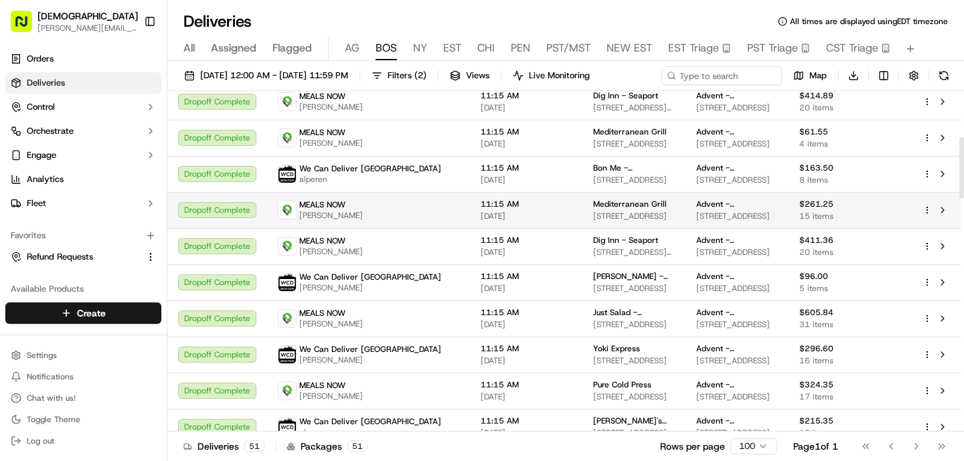
click at [374, 205] on div "MEALS NOW [PERSON_NAME]" at bounding box center [368, 209] width 181 height 21
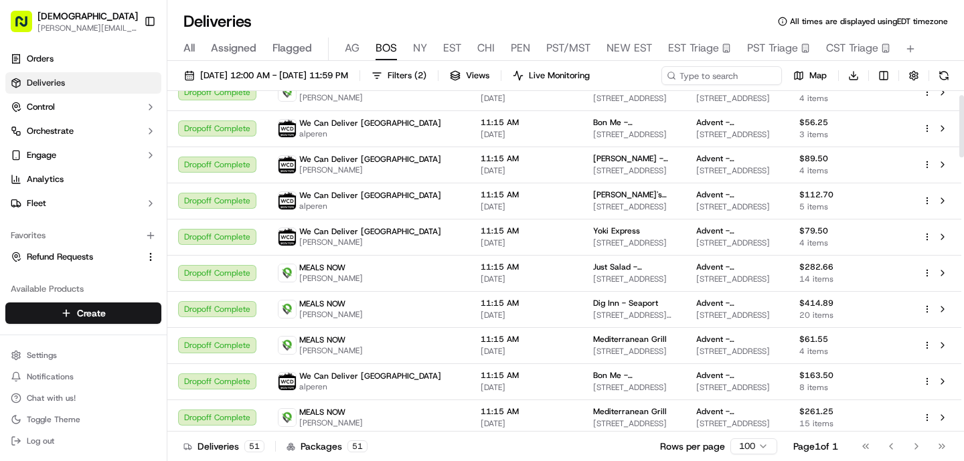
scroll to position [54, 0]
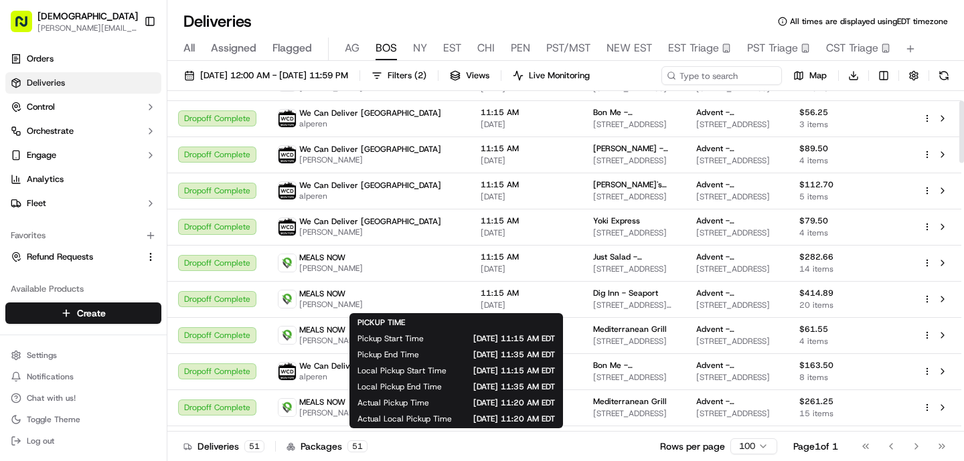
click at [448, 341] on span "[DATE] 11:15 AM EDT" at bounding box center [500, 338] width 110 height 11
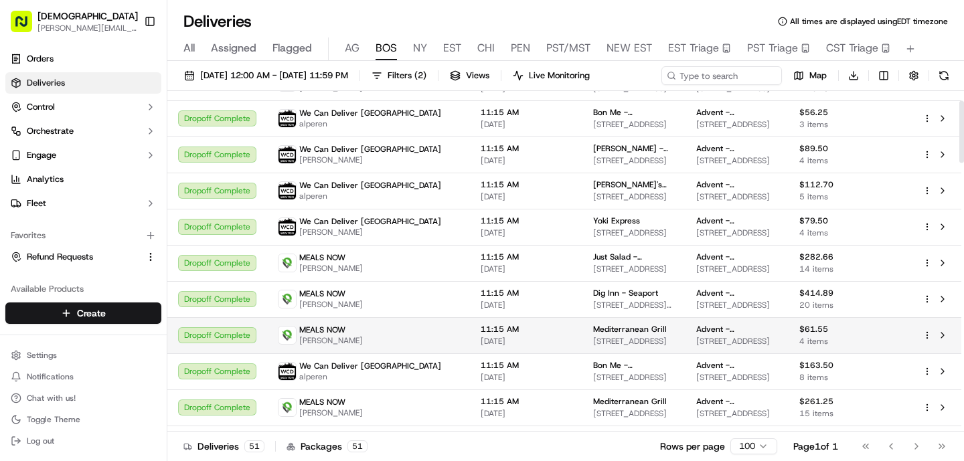
click at [306, 330] on span "MEALS NOW" at bounding box center [322, 330] width 46 height 11
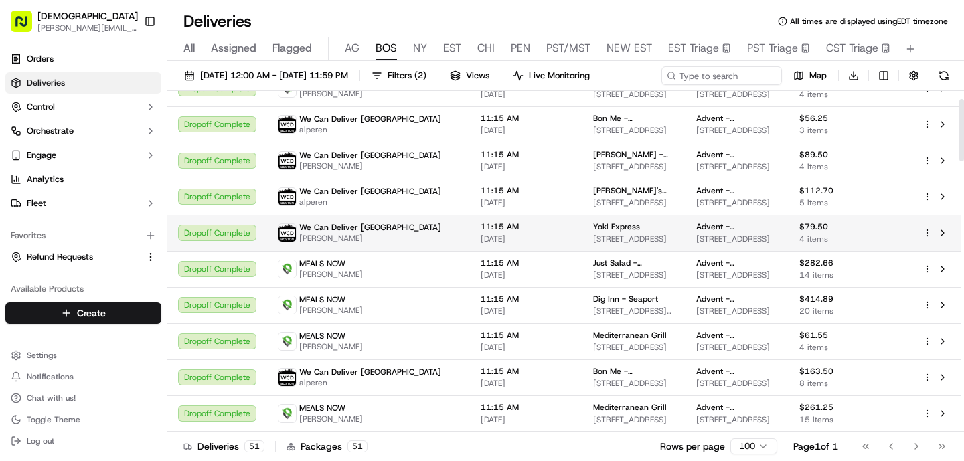
scroll to position [48, 0]
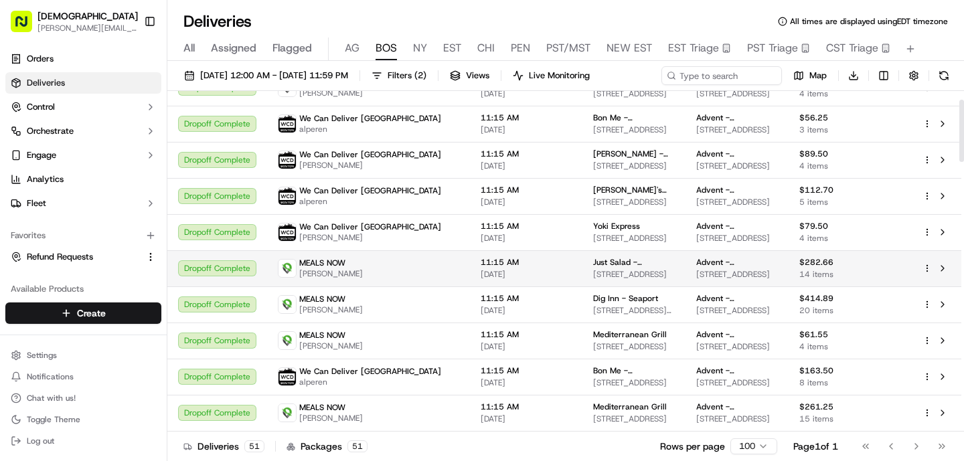
click at [379, 277] on div "MEALS NOW [PERSON_NAME]" at bounding box center [368, 268] width 181 height 21
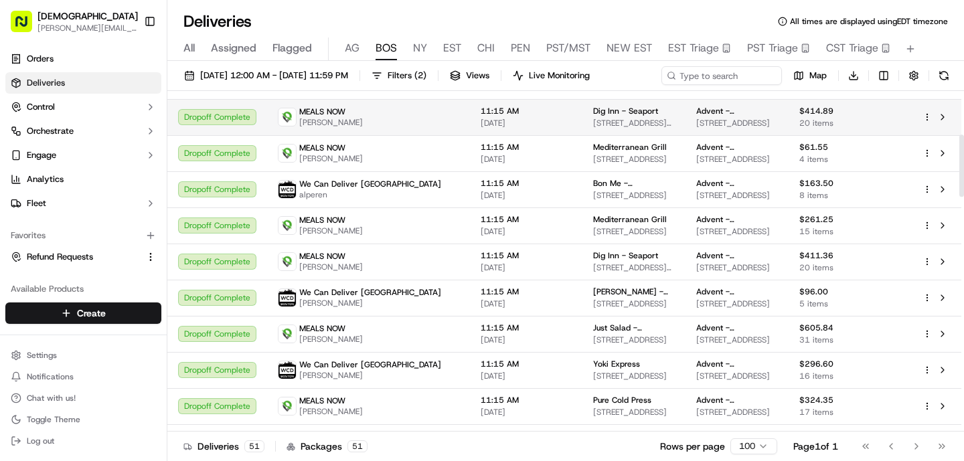
scroll to position [274, 0]
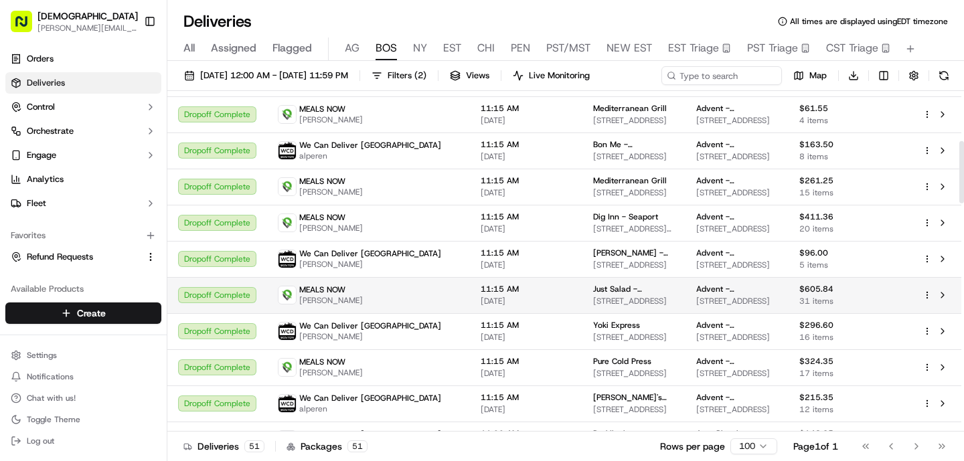
click at [480, 303] on span "[DATE]" at bounding box center [525, 301] width 91 height 11
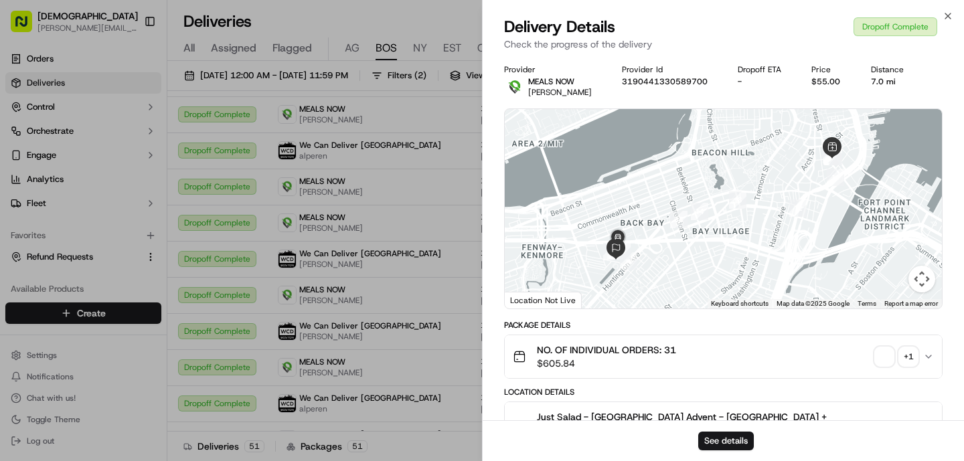
scroll to position [438, 0]
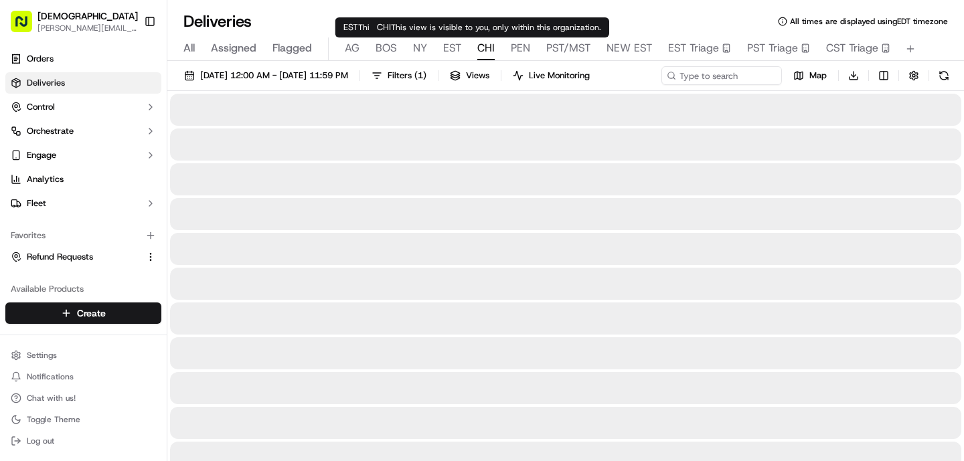
click at [485, 45] on span "CHI" at bounding box center [485, 48] width 17 height 16
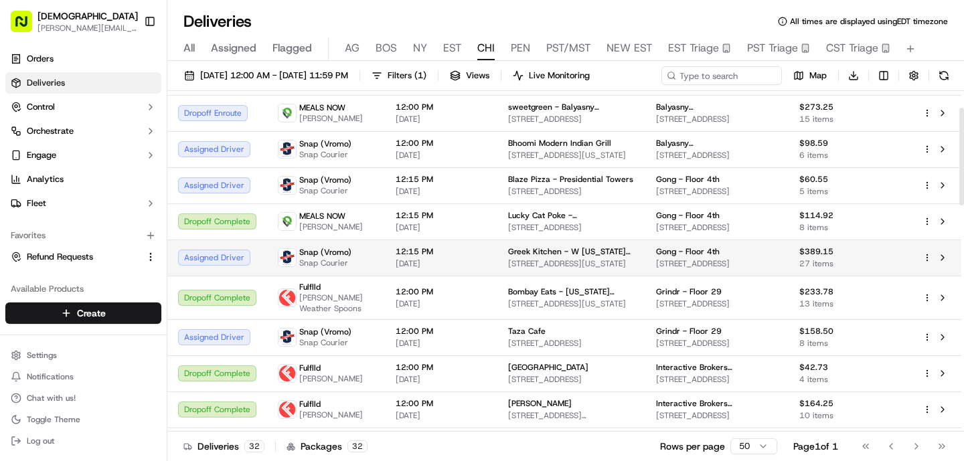
scroll to position [60, 0]
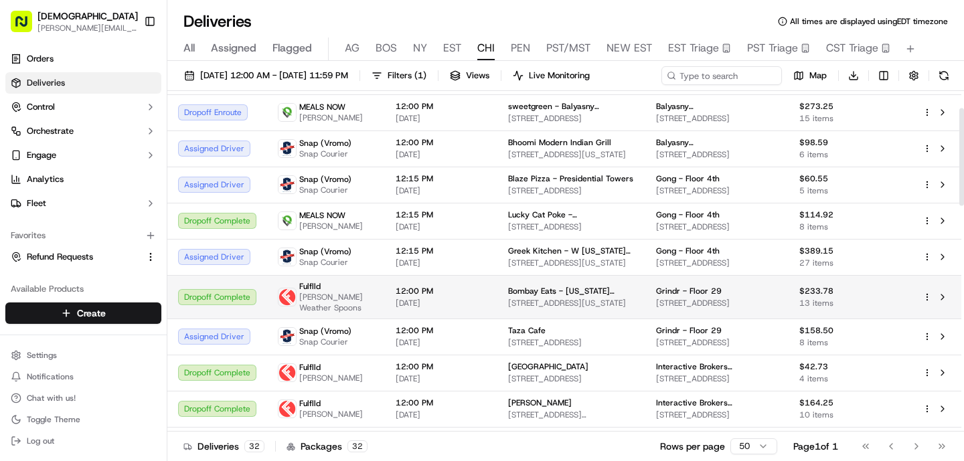
click at [481, 298] on td "12:00 PM 09/16/2025" at bounding box center [441, 296] width 112 height 43
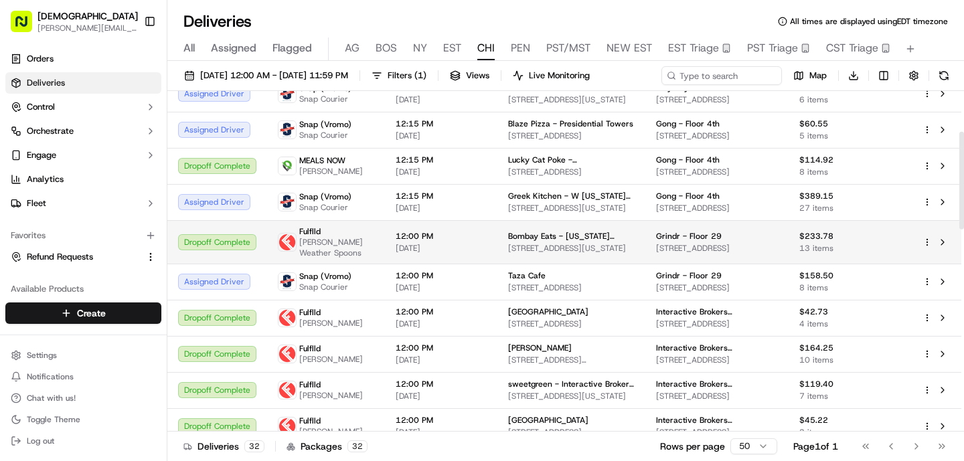
scroll to position [188, 0]
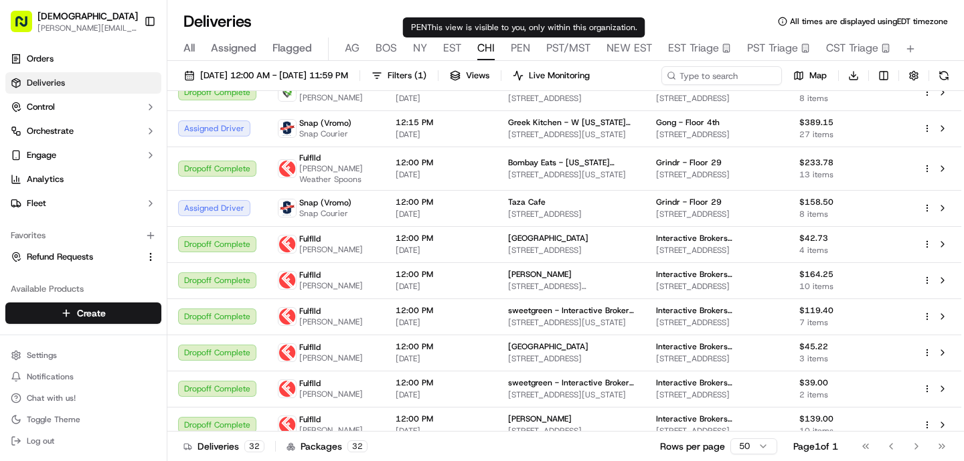
click at [524, 45] on span "PEN" at bounding box center [520, 48] width 19 height 16
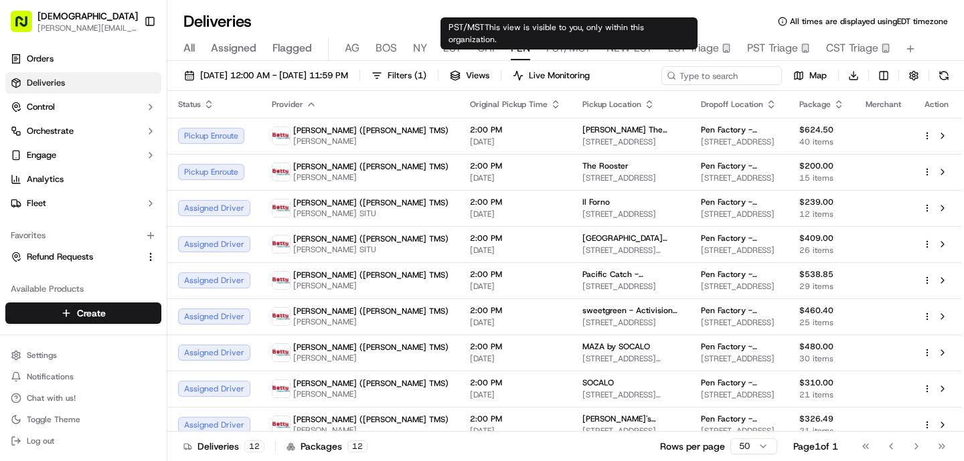
click at [559, 48] on span "PST/MST" at bounding box center [568, 48] width 44 height 16
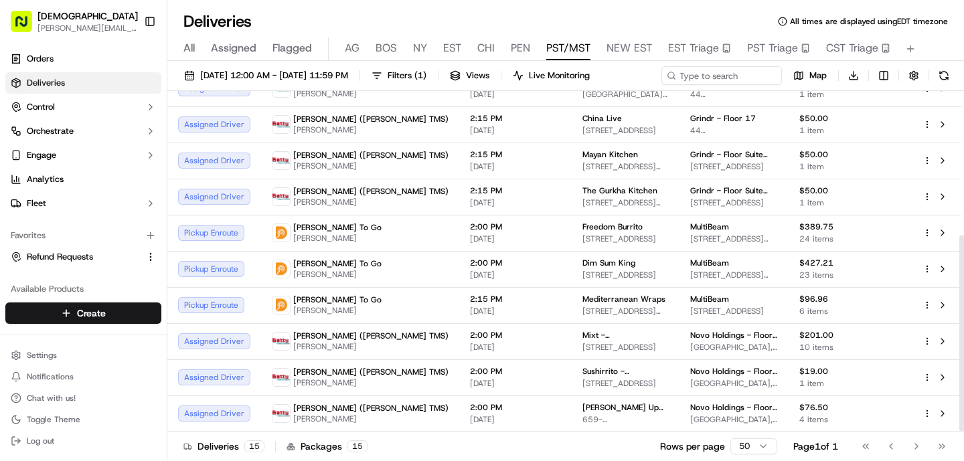
scroll to position [250, 0]
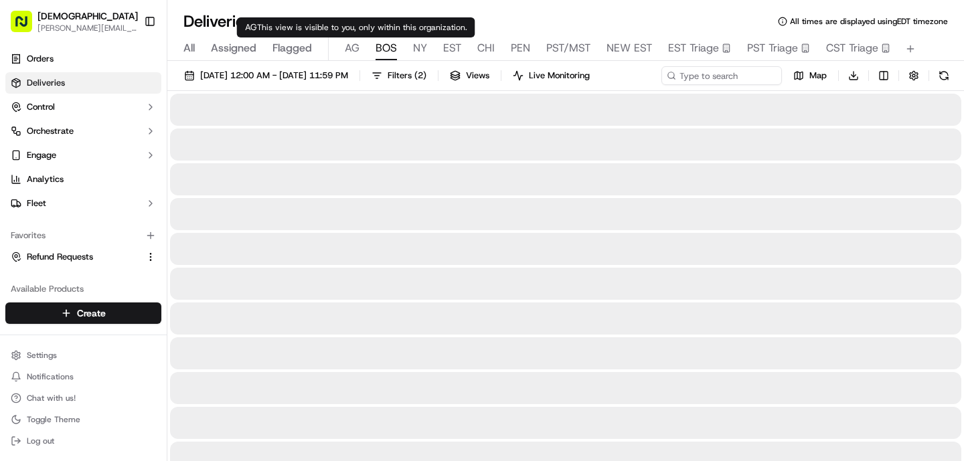
click at [393, 44] on span "BOS" at bounding box center [385, 48] width 21 height 16
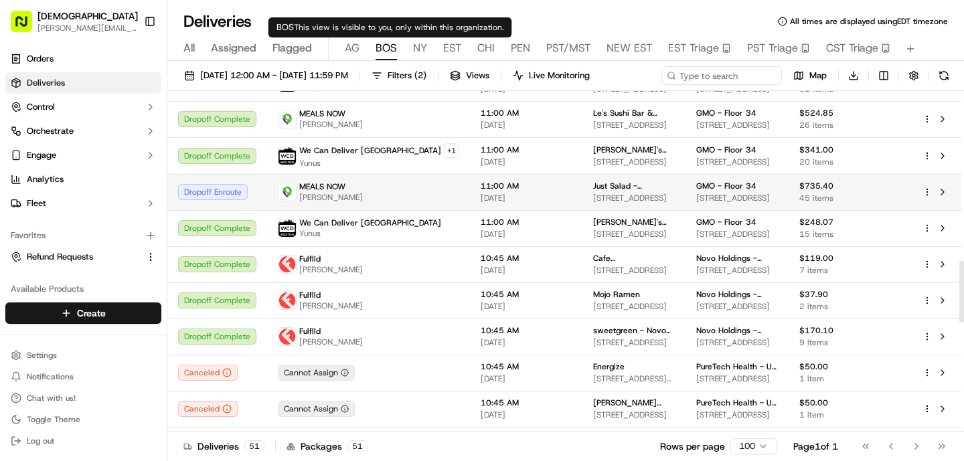
scroll to position [915, 0]
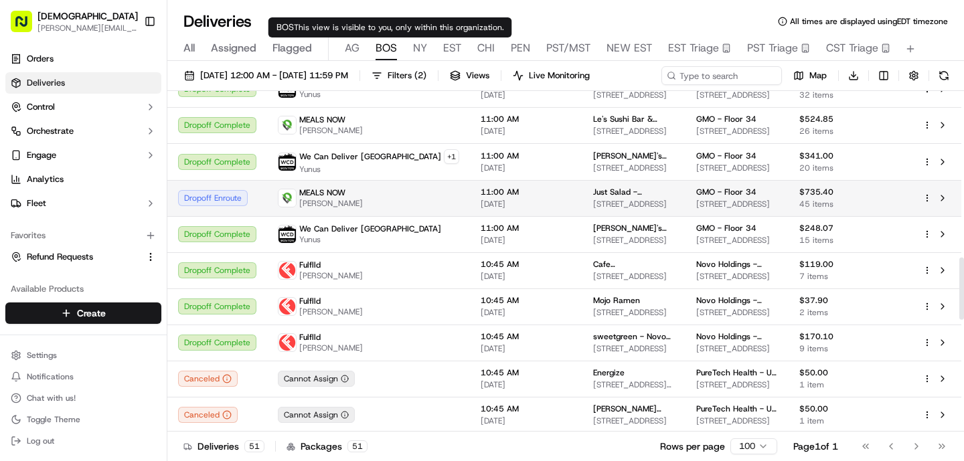
click at [390, 202] on div "MEALS NOW [PERSON_NAME]" at bounding box center [368, 197] width 181 height 21
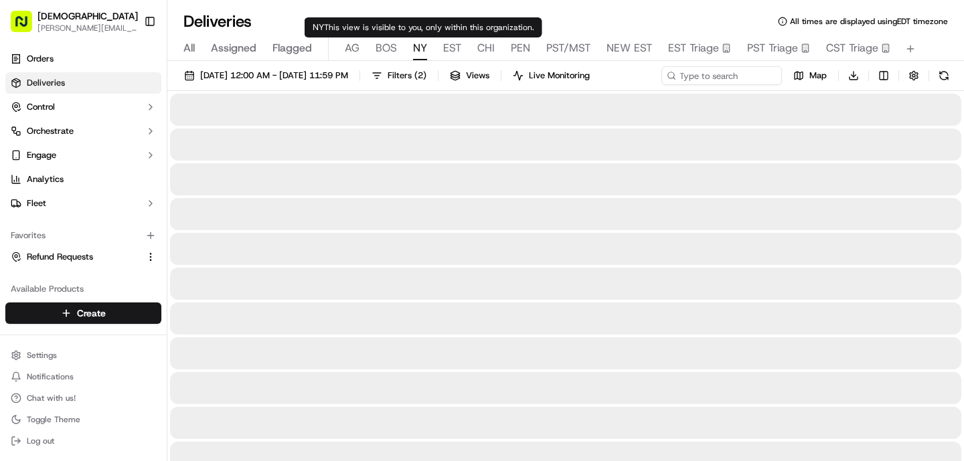
click at [413, 53] on span "NY" at bounding box center [420, 48] width 14 height 16
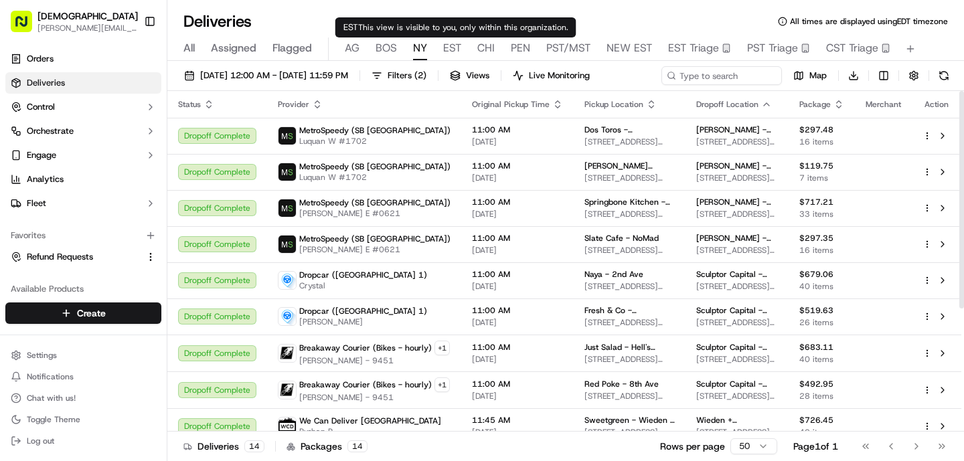
click at [457, 43] on span "EST" at bounding box center [452, 48] width 18 height 16
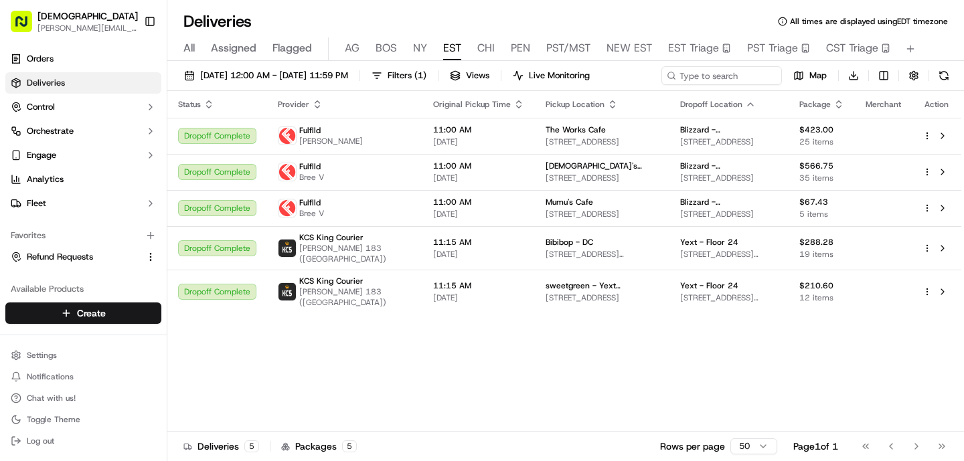
click at [351, 46] on span "AG" at bounding box center [352, 48] width 15 height 16
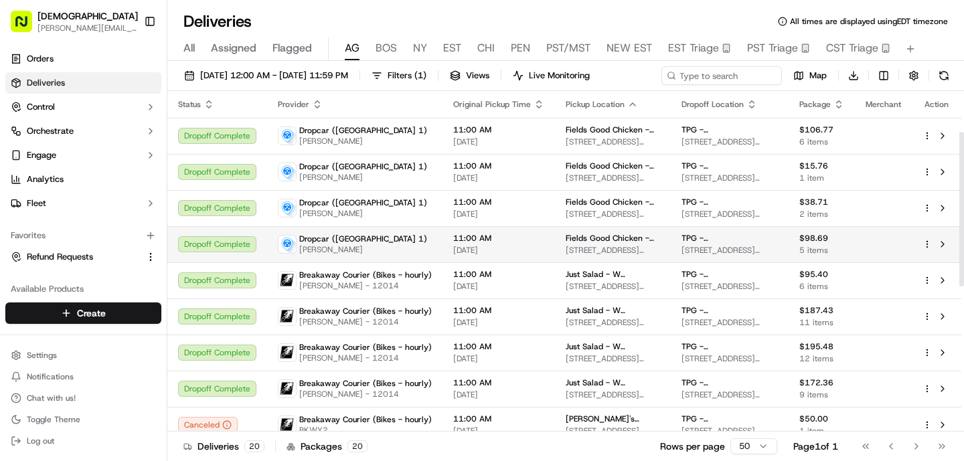
scroll to position [409, 0]
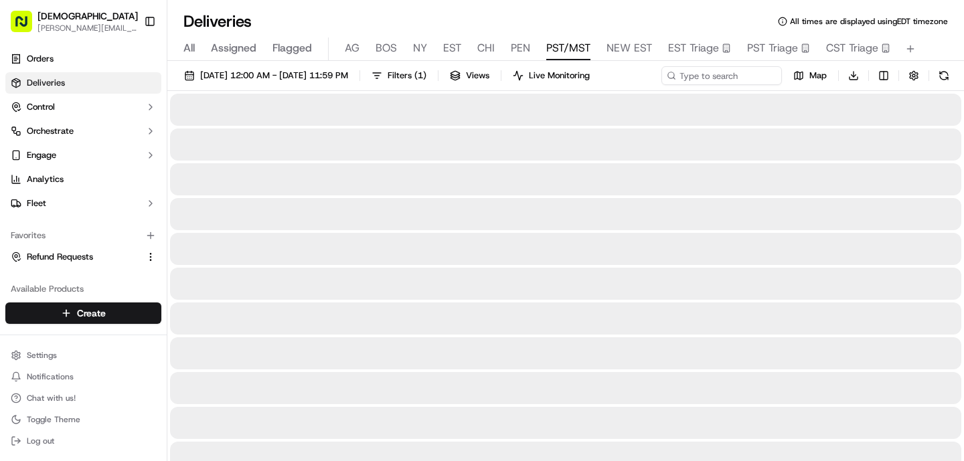
click at [565, 46] on span "PST/MST" at bounding box center [568, 48] width 44 height 16
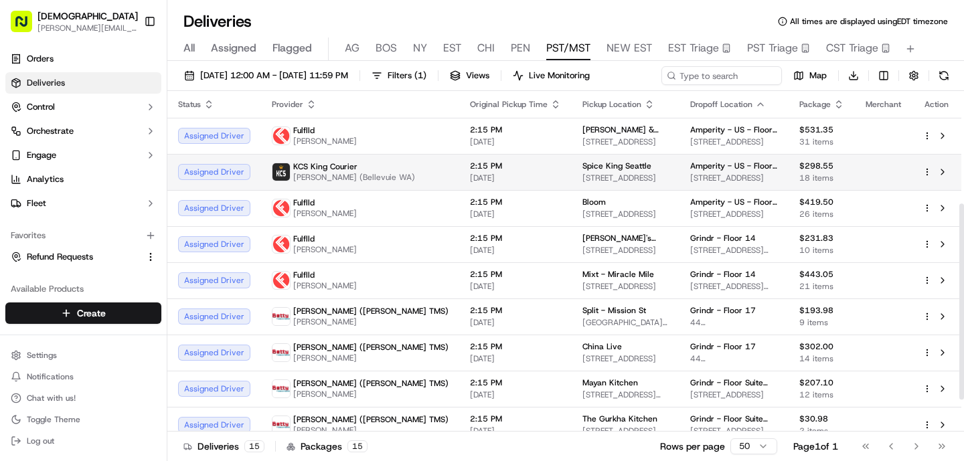
scroll to position [250, 0]
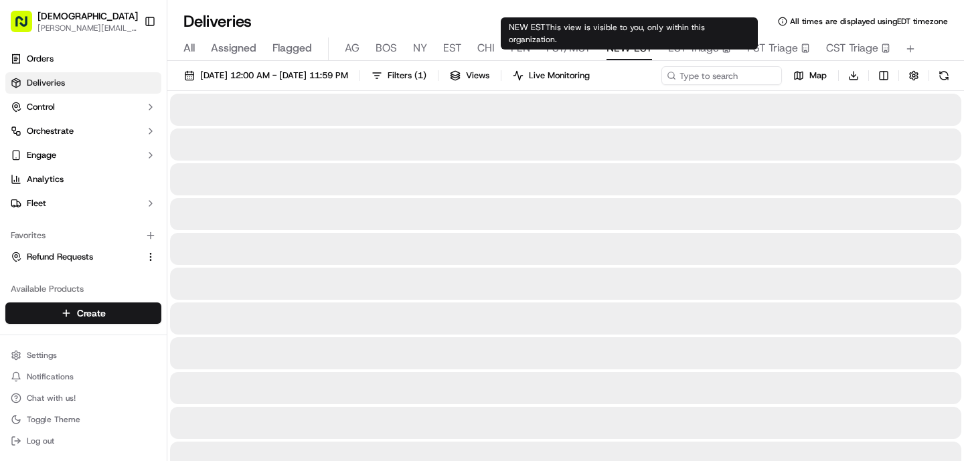
click at [632, 47] on span "NEW EST" at bounding box center [629, 48] width 46 height 16
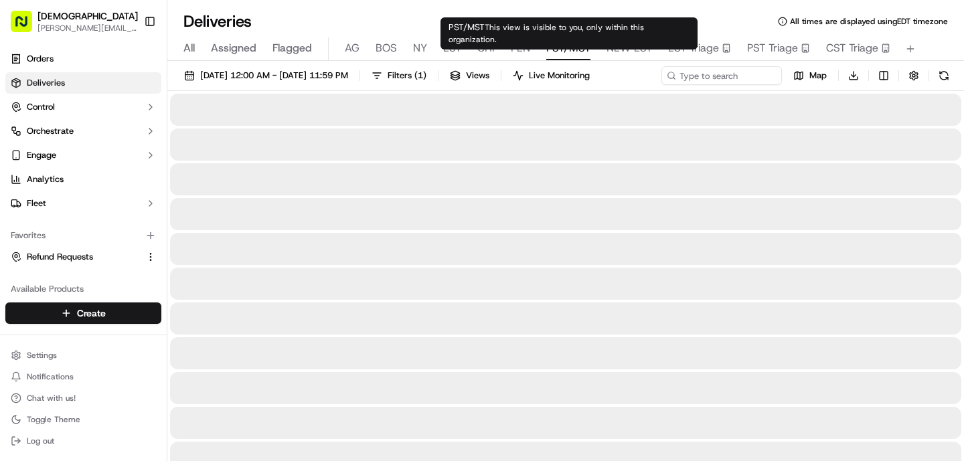
click at [553, 45] on span "PST/MST" at bounding box center [568, 48] width 44 height 16
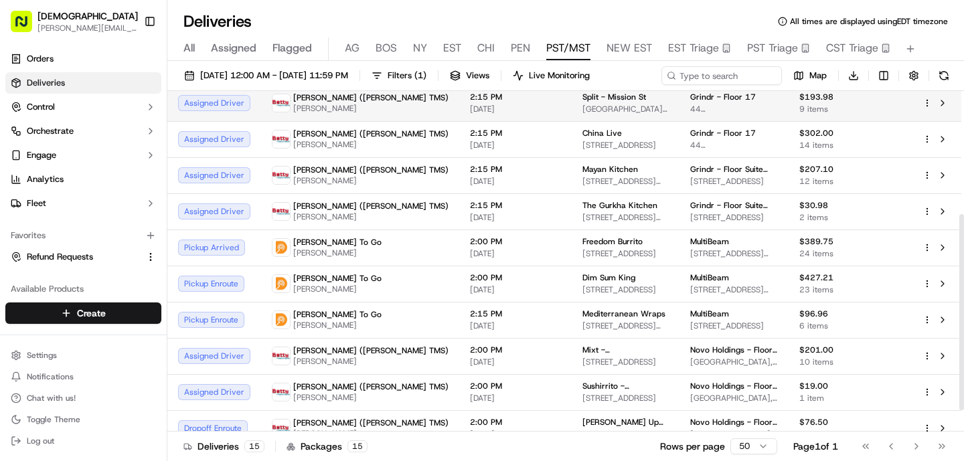
scroll to position [215, 0]
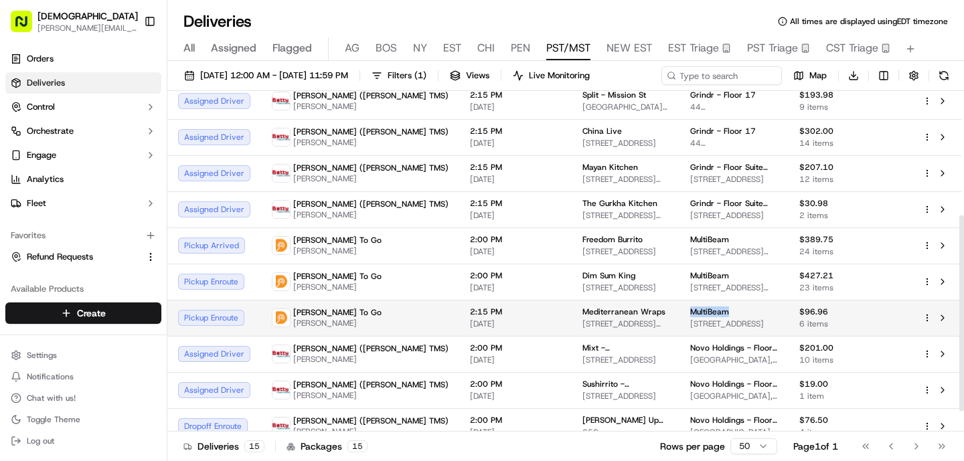
drag, startPoint x: 712, startPoint y: 333, endPoint x: 655, endPoint y: 332, distance: 56.9
click at [690, 317] on div "MultiBeam" at bounding box center [734, 311] width 88 height 11
click at [679, 336] on td "MultiBeam 1213 Innsbruck Dr, Sunnyvale, CA 94089, USA" at bounding box center [733, 318] width 109 height 36
click at [690, 317] on span "MultiBeam" at bounding box center [709, 311] width 39 height 11
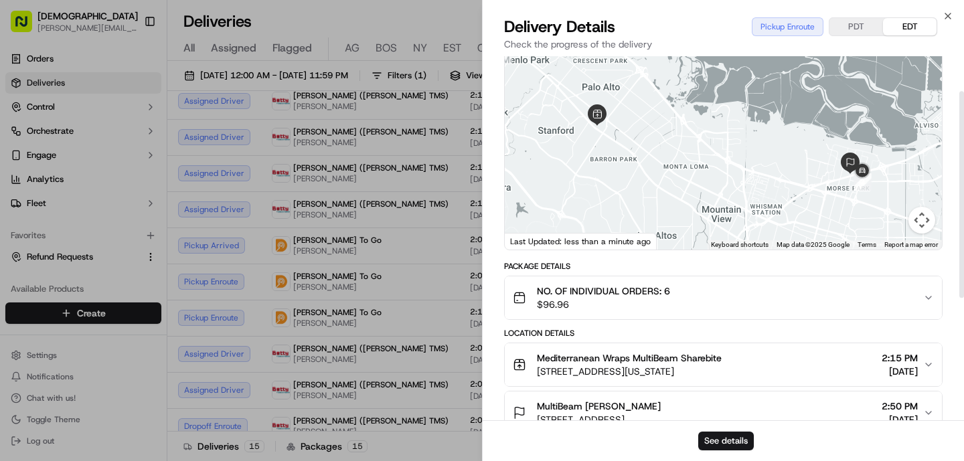
scroll to position [79, 0]
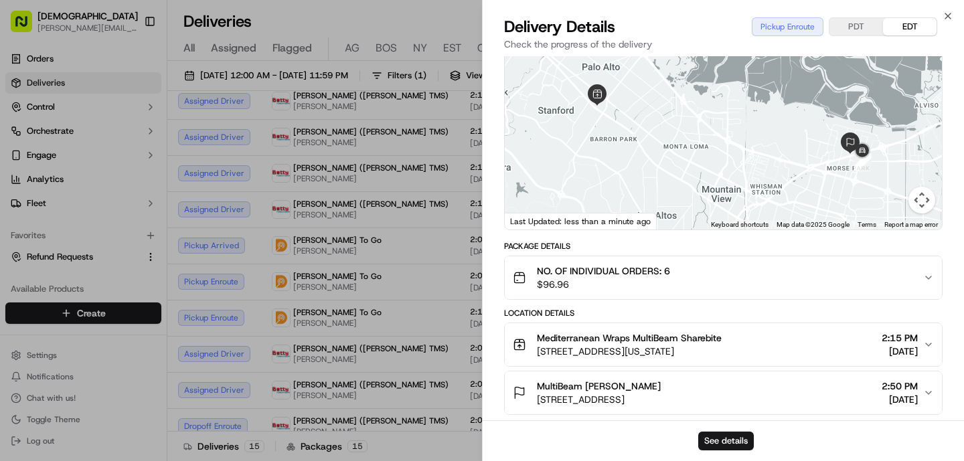
drag, startPoint x: 533, startPoint y: 399, endPoint x: 618, endPoint y: 401, distance: 84.3
click at [618, 401] on div "MultiBeam Ted Prescop 1213 Innsbruck Dr, Sunnyvale, CA 94089, USA" at bounding box center [587, 392] width 148 height 27
copy span "1213 Innsbruck Dr"
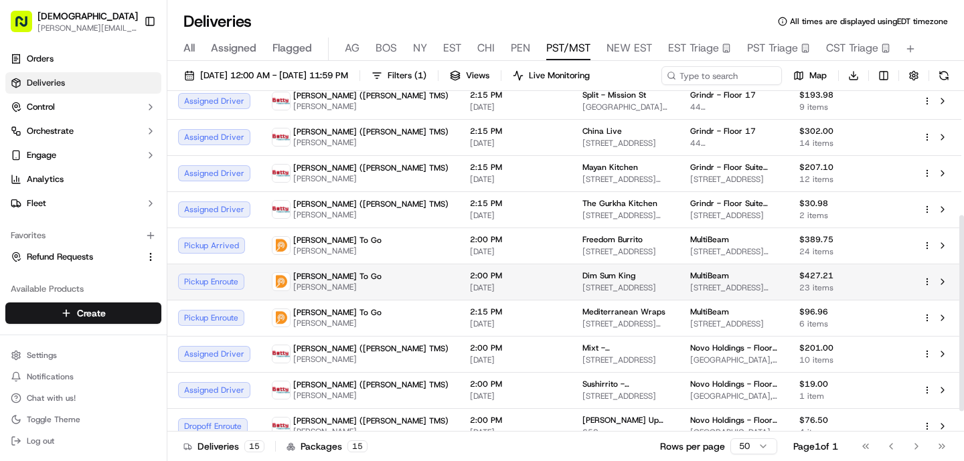
click at [690, 293] on span "[STREET_ADDRESS][PERSON_NAME]" at bounding box center [734, 287] width 88 height 11
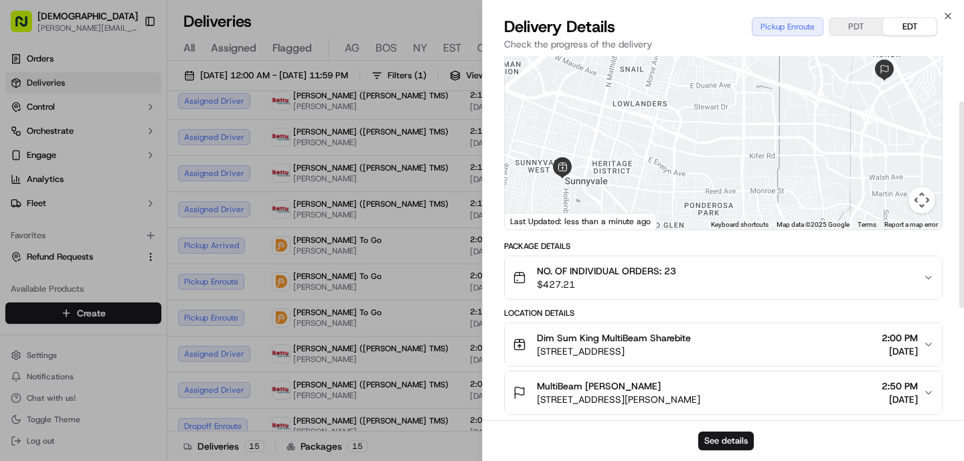
scroll to position [80, 0]
drag, startPoint x: 533, startPoint y: 397, endPoint x: 604, endPoint y: 402, distance: 71.1
click at [604, 402] on div "MultiBeam Diana Zambrano 3951 Burton Dr, Santa Clara, CA 95054, USA" at bounding box center [606, 392] width 187 height 27
copy span "3951 Burton Dr"
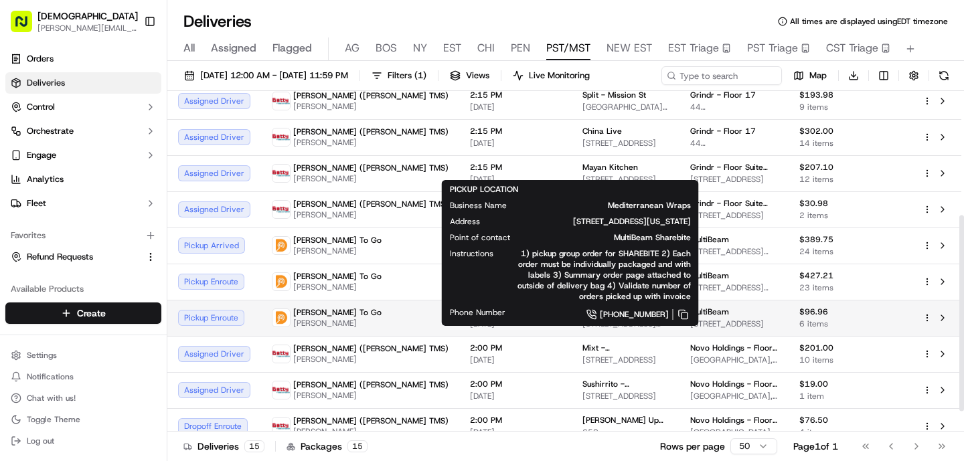
drag, startPoint x: 594, startPoint y: 338, endPoint x: 506, endPoint y: 335, distance: 87.7
click at [571, 335] on td "Mediterranean Wraps 433 California Ave, Palo Alto, CA 94306, USA" at bounding box center [625, 318] width 108 height 36
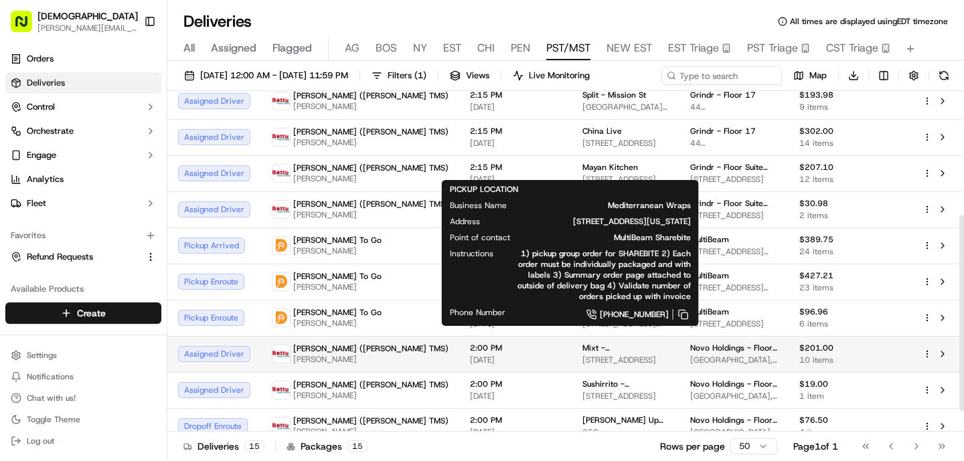
copy span "Mediterranean Wraps"
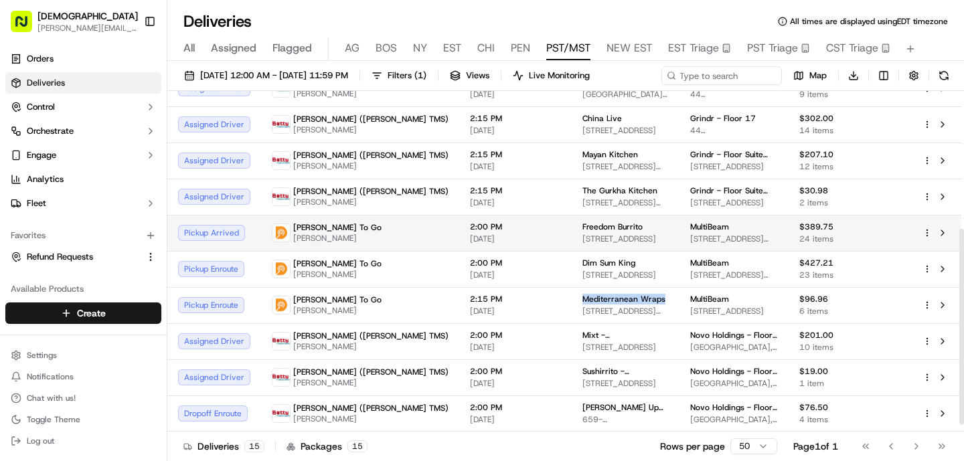
scroll to position [241, 0]
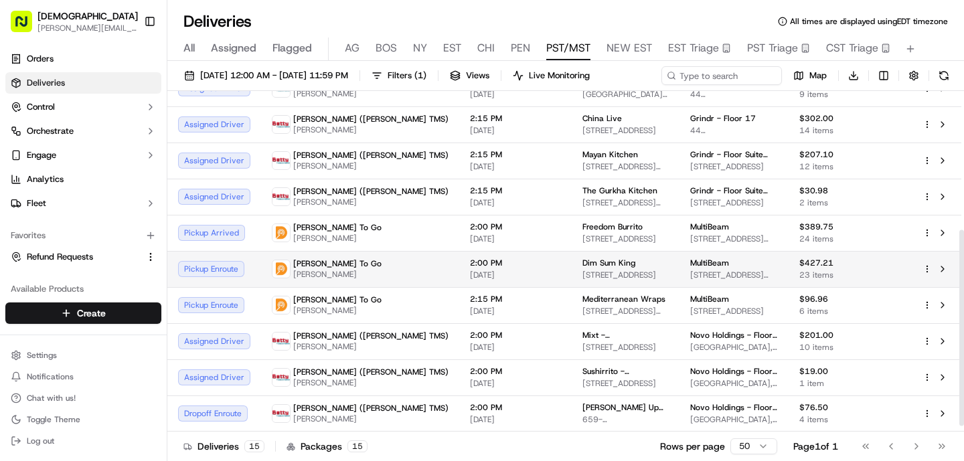
click at [459, 272] on td "2:00 PM [DATE]" at bounding box center [515, 269] width 112 height 36
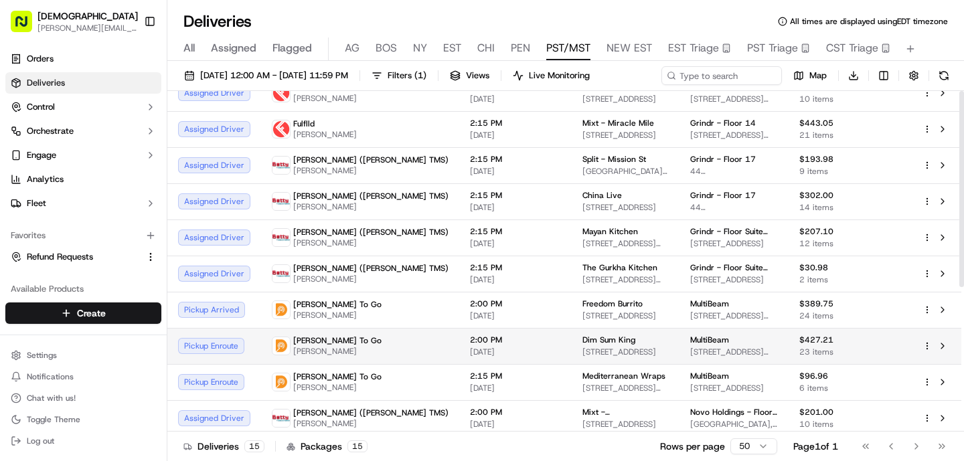
scroll to position [0, 0]
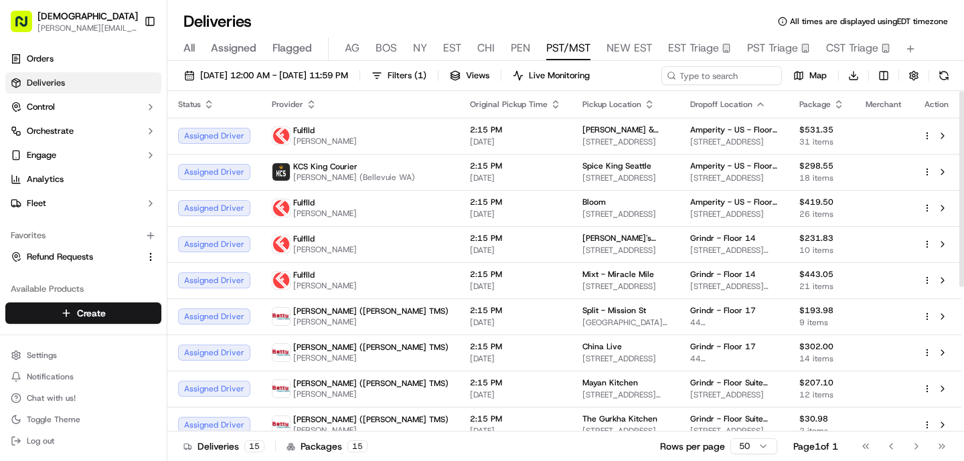
click at [530, 48] on div "All Assigned Flagged [PERSON_NAME] NY EST CHI PEN PST/MST NEW EST EST Triage PS…" at bounding box center [565, 48] width 796 height 23
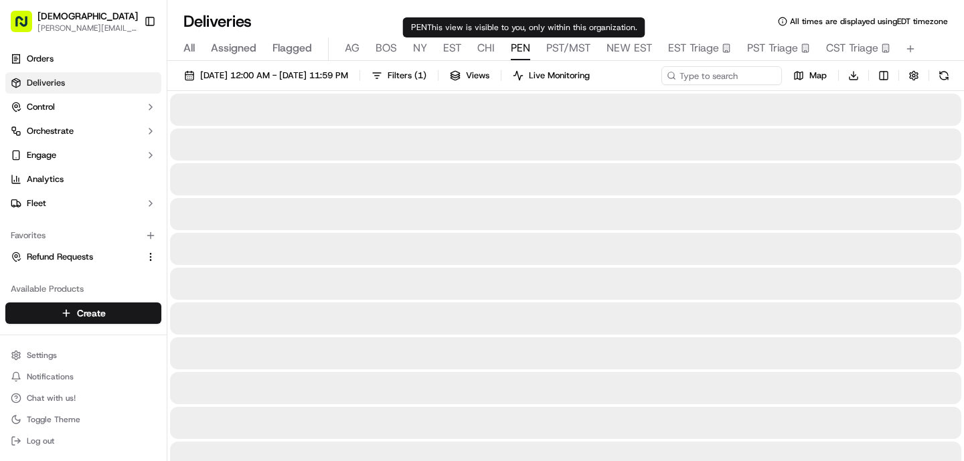
click at [520, 46] on span "PEN" at bounding box center [520, 48] width 19 height 16
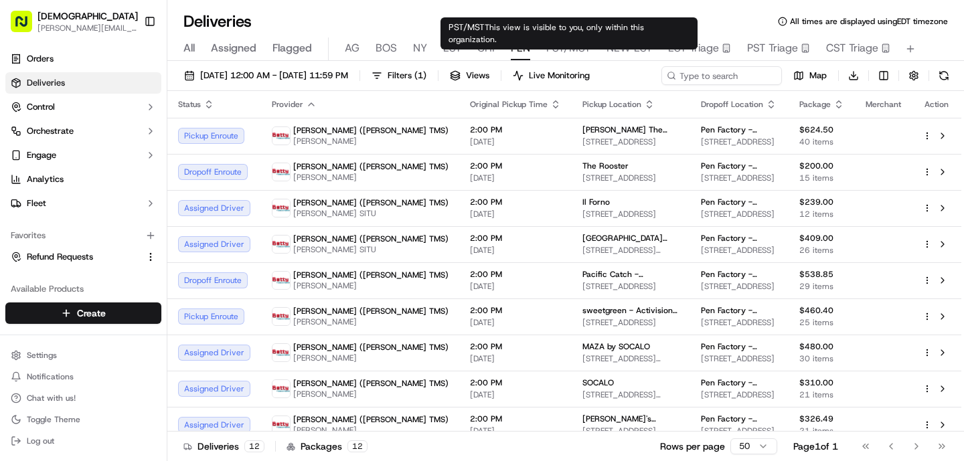
click at [559, 49] on span "PST/MST" at bounding box center [568, 48] width 44 height 16
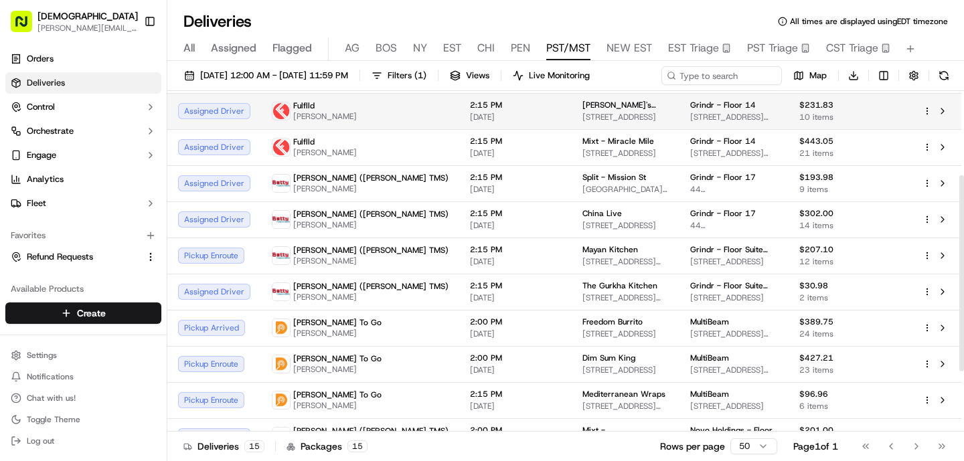
scroll to position [146, 0]
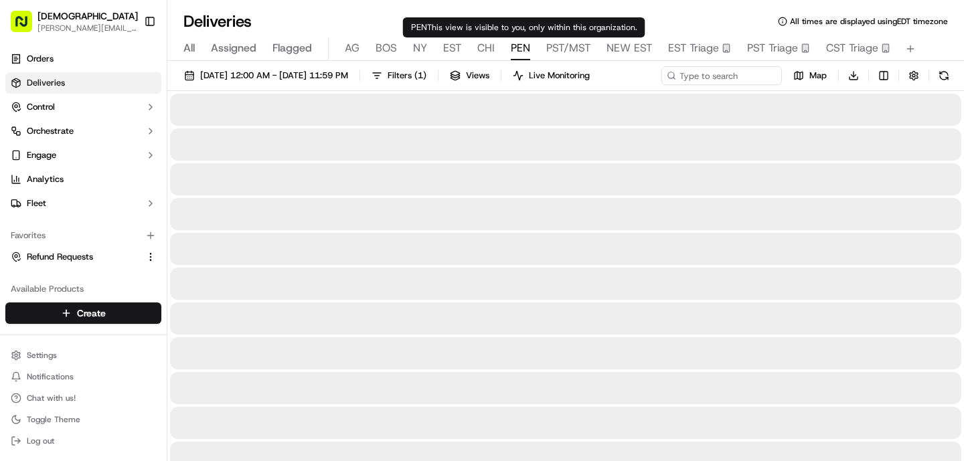
click at [519, 48] on span "PEN" at bounding box center [520, 48] width 19 height 16
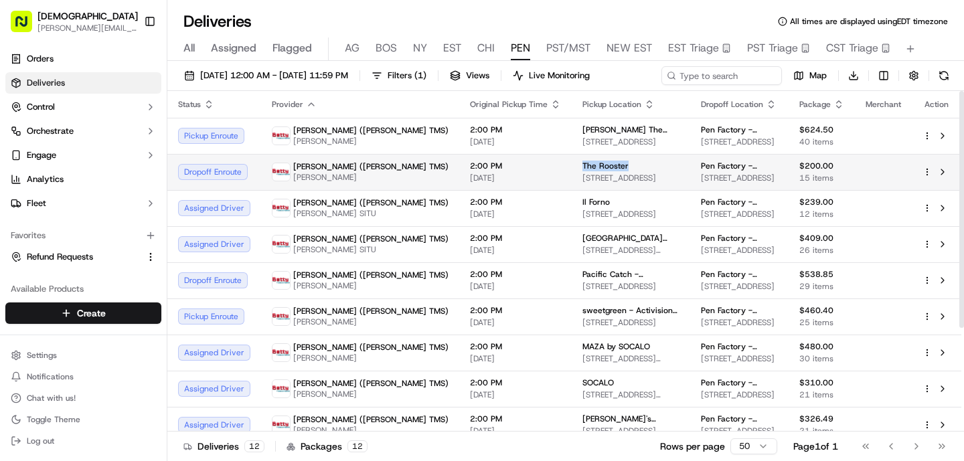
drag, startPoint x: 549, startPoint y: 165, endPoint x: 488, endPoint y: 165, distance: 60.2
click at [571, 165] on td "The Rooster 8809 W Pico Blvd, Los Angeles, CA 90035, USA" at bounding box center [630, 172] width 118 height 36
copy span "The Rooster"
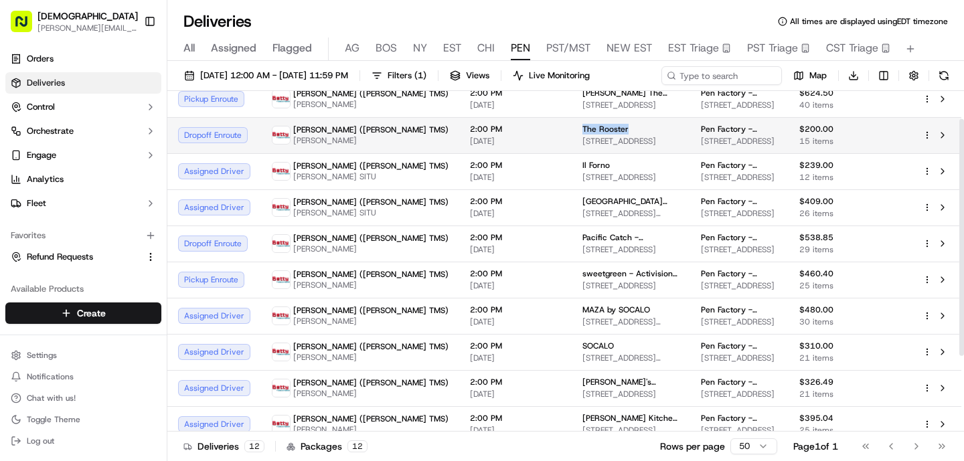
scroll to position [40, 0]
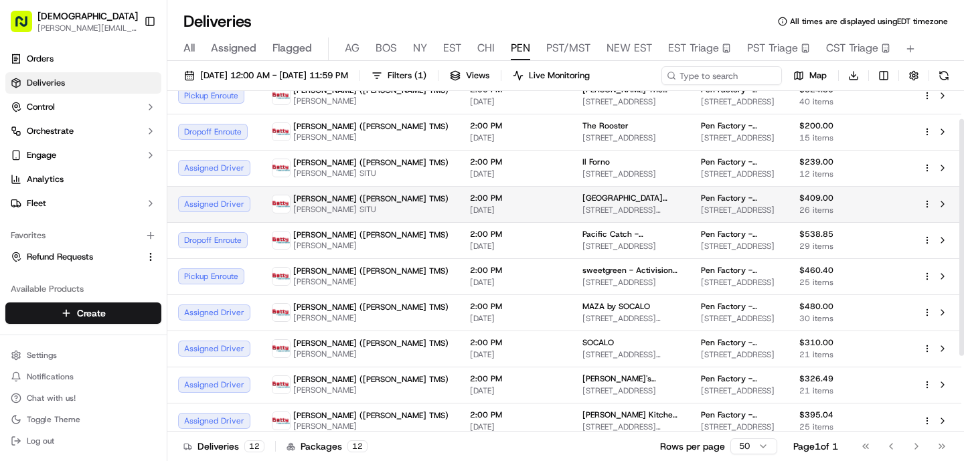
click at [582, 215] on span "[STREET_ADDRESS][US_STATE]" at bounding box center [630, 210] width 97 height 11
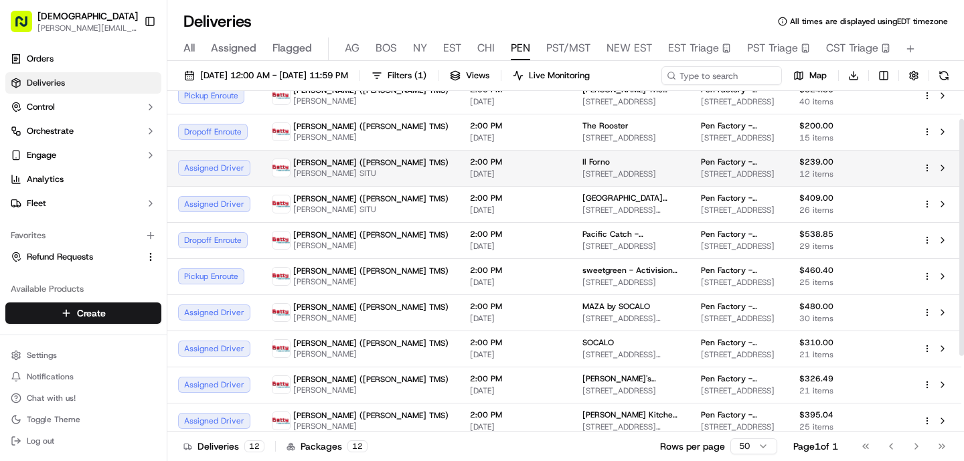
click at [301, 178] on span "[PERSON_NAME] SITU" at bounding box center [370, 173] width 155 height 11
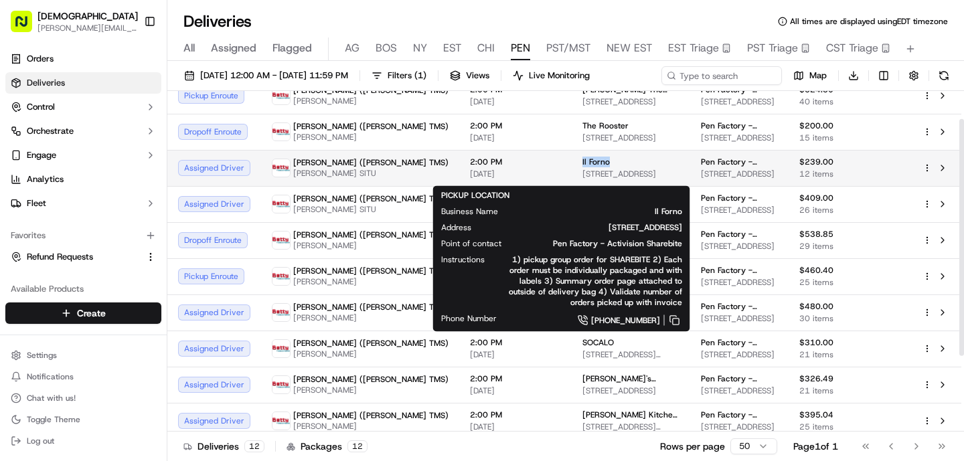
drag, startPoint x: 543, startPoint y: 170, endPoint x: 491, endPoint y: 169, distance: 52.2
click at [571, 170] on td "Il Forno [STREET_ADDRESS]" at bounding box center [630, 168] width 118 height 36
copy span "Il Forno"
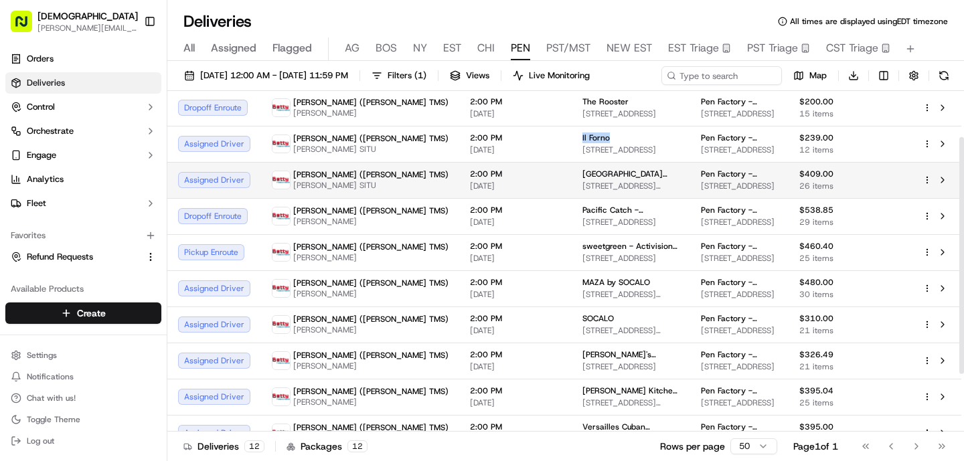
scroll to position [66, 0]
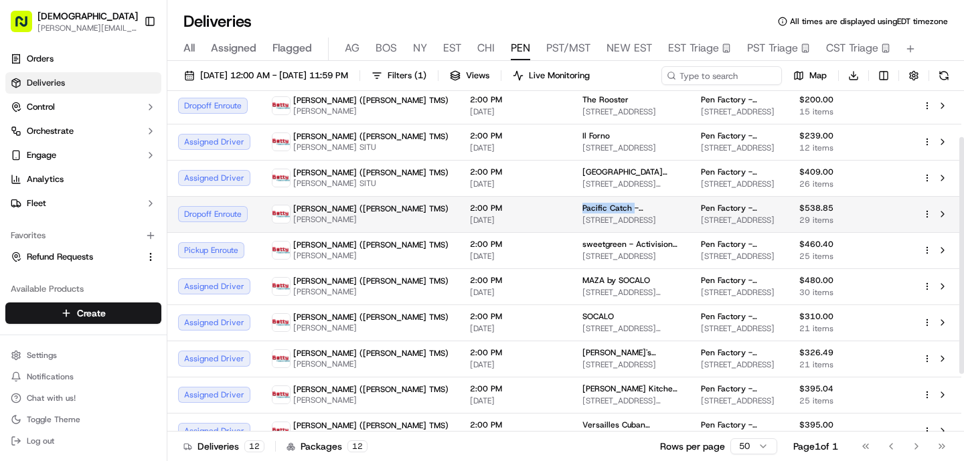
drag, startPoint x: 542, startPoint y: 222, endPoint x: 488, endPoint y: 222, distance: 54.2
click at [571, 223] on td "Pacific Catch - Santa Monica 120 Wilshire Blvd, Santa Monica, CA 90401, USA" at bounding box center [630, 214] width 118 height 36
copy span "Pacific Catch"
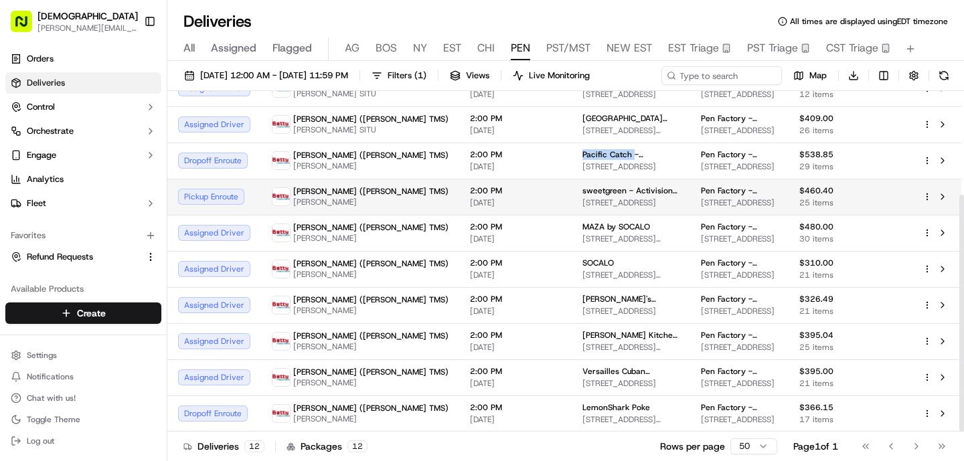
scroll to position [149, 0]
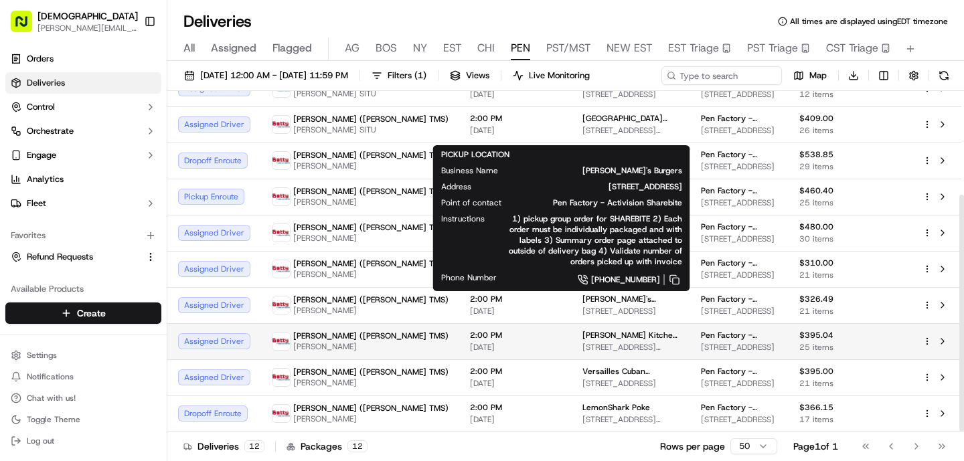
click at [582, 345] on span "[STREET_ADDRESS][PERSON_NAME]" at bounding box center [630, 347] width 97 height 11
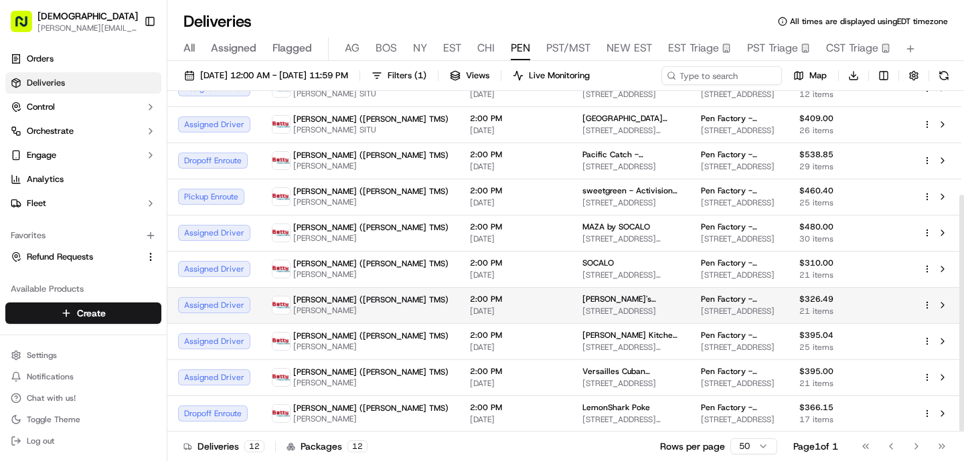
click at [312, 306] on span "[PERSON_NAME]" at bounding box center [370, 310] width 155 height 11
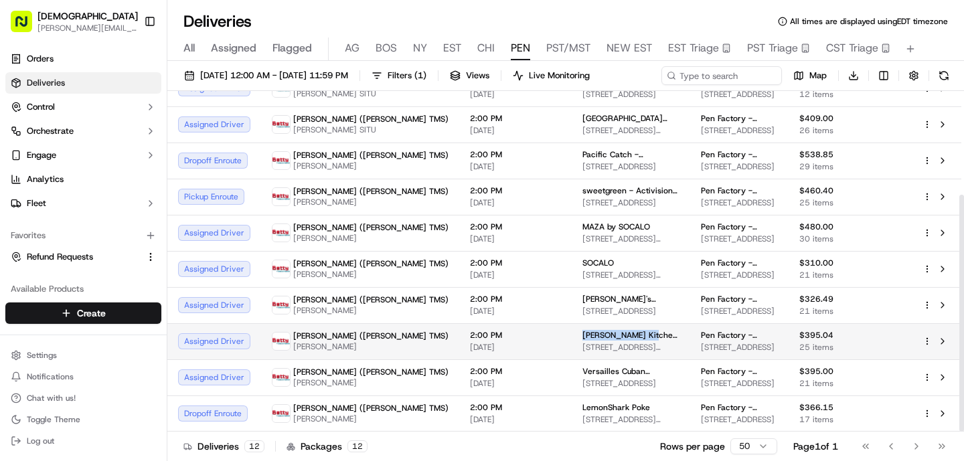
drag, startPoint x: 557, startPoint y: 333, endPoint x: 484, endPoint y: 334, distance: 72.9
click at [571, 335] on td "Greenleaf Kitchen & Cocktails - Venice 1239 Abbot Kinney Blvd, Venice, CA 90291…" at bounding box center [630, 341] width 118 height 36
copy span "Greenleaf Kitchen"
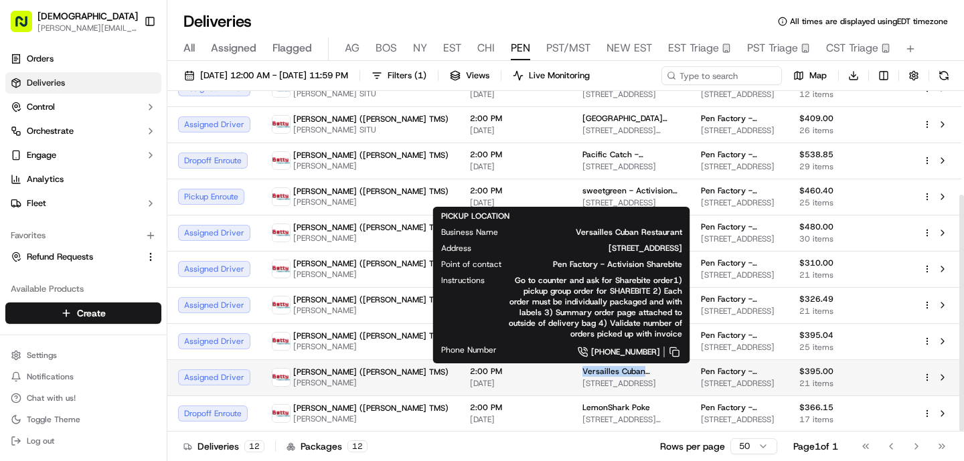
drag, startPoint x: 554, startPoint y: 372, endPoint x: 488, endPoint y: 371, distance: 66.3
click at [571, 371] on td "Versailles Cuban Restaurant 10319 Venice Blvd., Los Angeles, CA 90034, USA" at bounding box center [630, 377] width 118 height 36
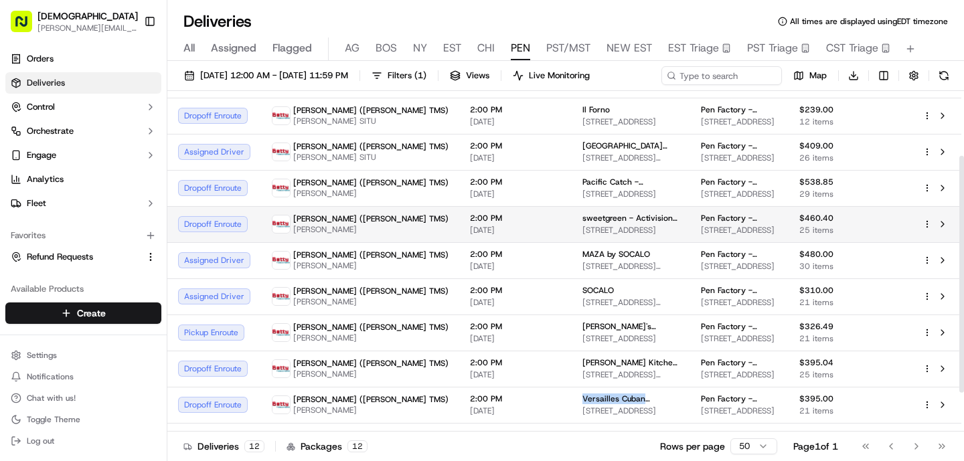
scroll to position [93, 0]
click at [470, 223] on span "2:00 PM" at bounding box center [515, 217] width 91 height 11
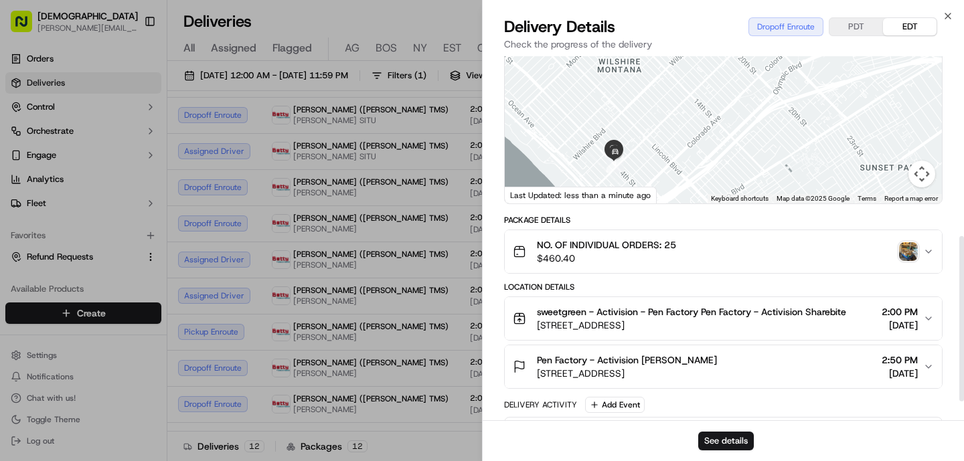
scroll to position [0, 0]
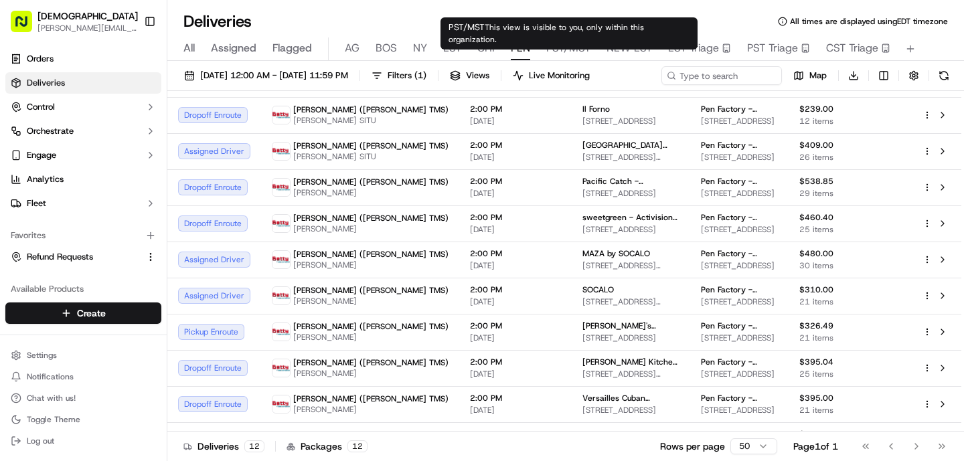
click at [551, 50] on span "PST/MST" at bounding box center [568, 48] width 44 height 16
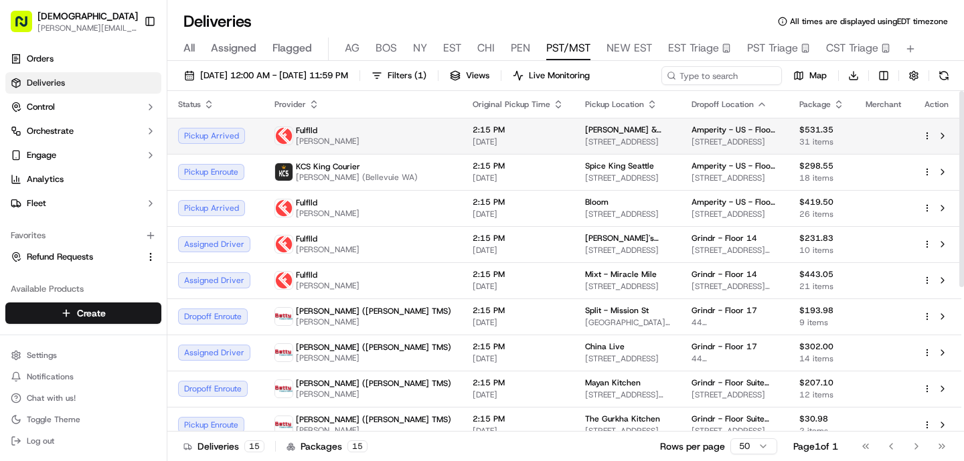
click at [574, 132] on td "[PERSON_NAME] & Izakaya - [GEOGRAPHIC_DATA] [STREET_ADDRESS]" at bounding box center [627, 136] width 106 height 36
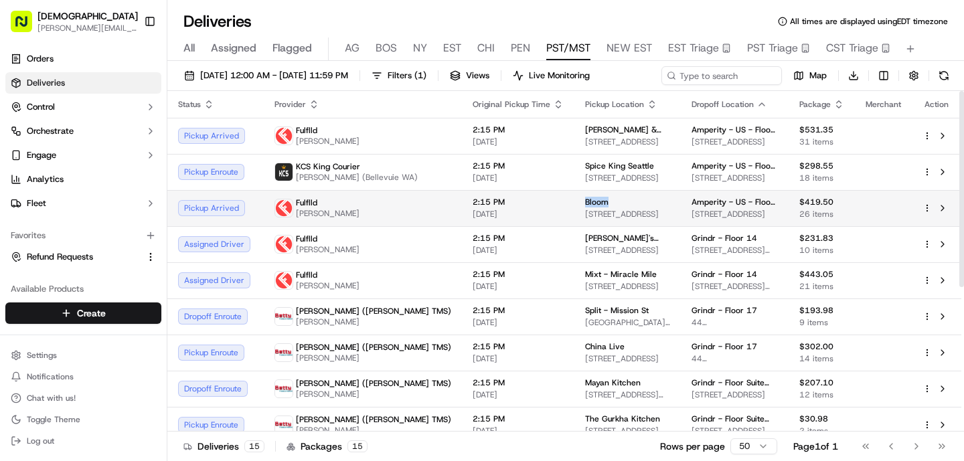
drag, startPoint x: 547, startPoint y: 209, endPoint x: 501, endPoint y: 207, distance: 46.2
click at [574, 207] on td "Bloom 1808 Minor Ave, Seattle, WA 98101, USA" at bounding box center [627, 208] width 106 height 36
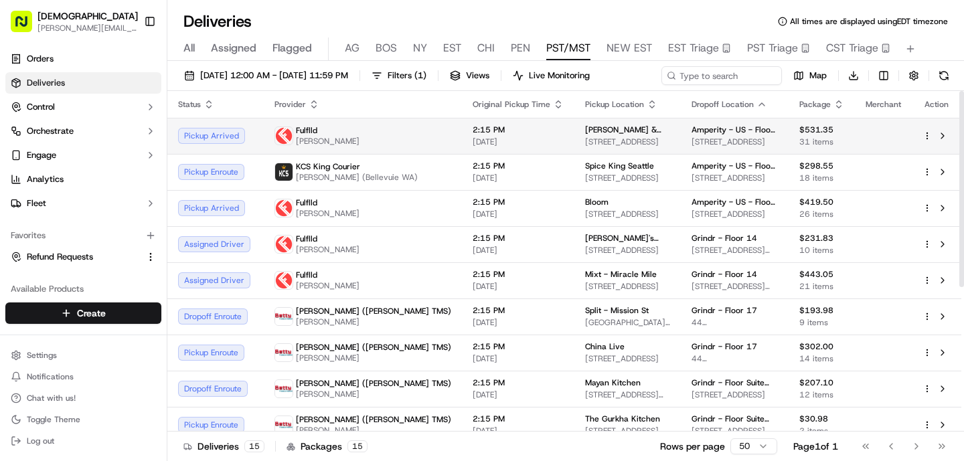
click at [472, 137] on span "[DATE]" at bounding box center [517, 142] width 91 height 11
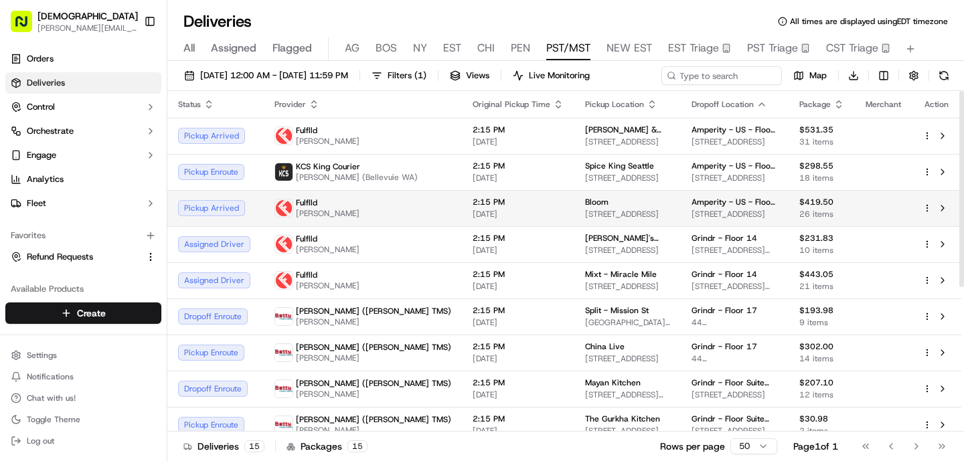
click at [462, 203] on td "2:15 PM [DATE]" at bounding box center [518, 208] width 112 height 36
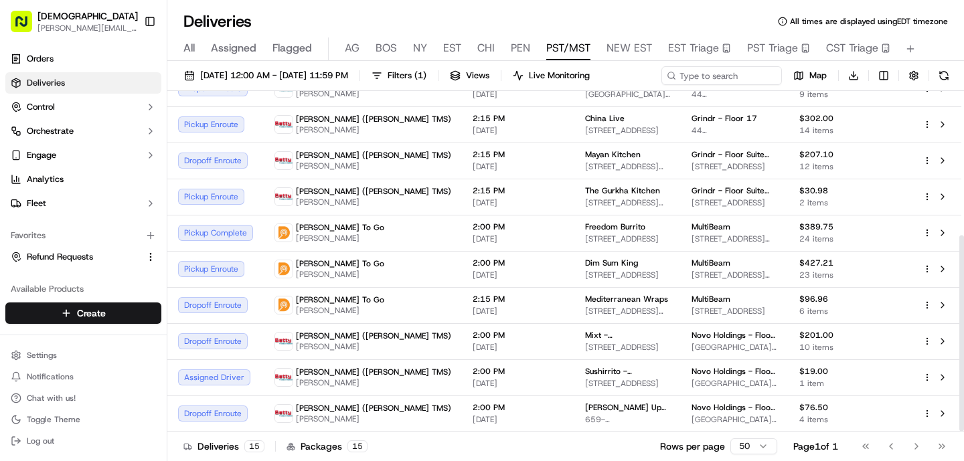
scroll to position [249, 0]
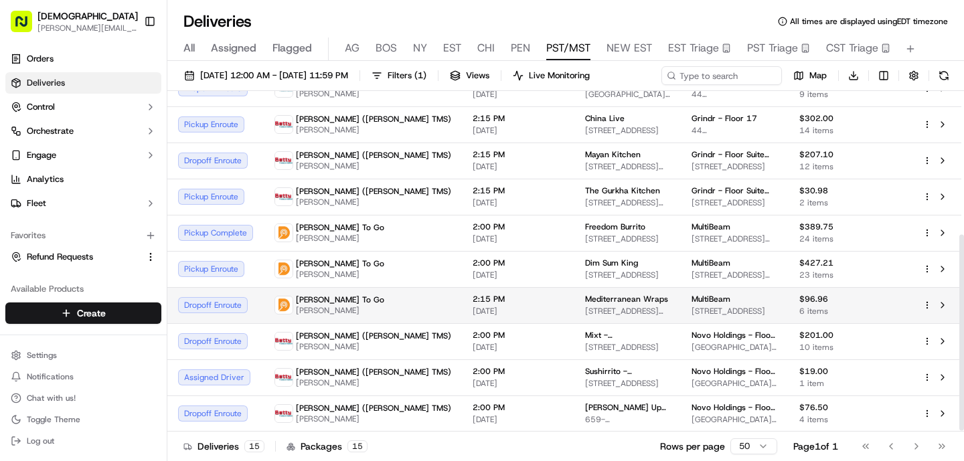
click at [493, 300] on td "2:15 PM [DATE]" at bounding box center [518, 305] width 112 height 36
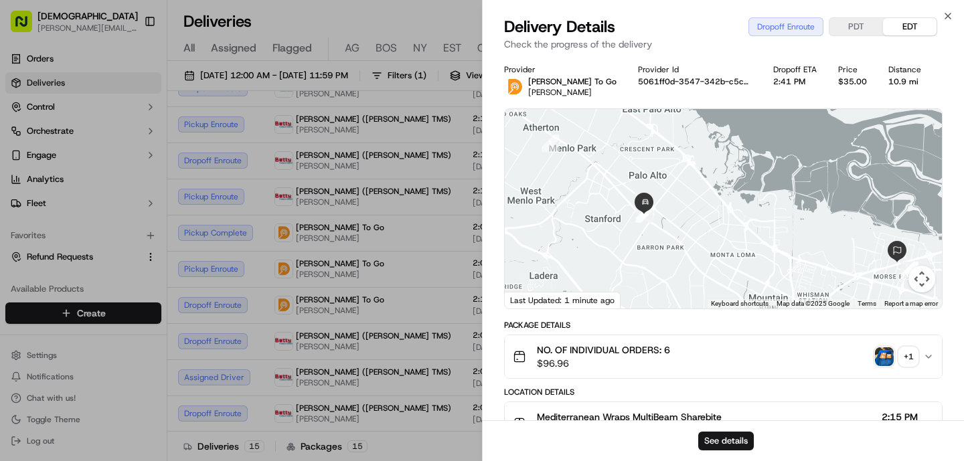
drag, startPoint x: 571, startPoint y: 221, endPoint x: 619, endPoint y: 252, distance: 56.6
click at [619, 252] on div at bounding box center [723, 208] width 437 height 199
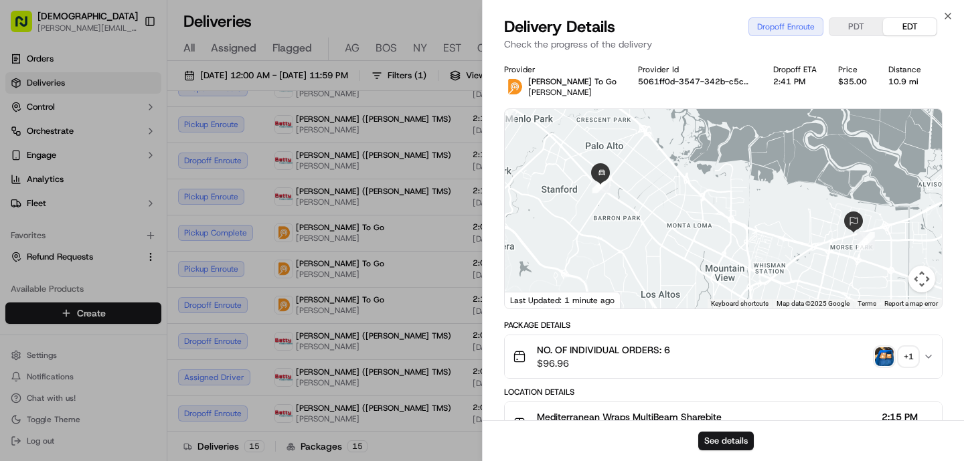
drag, startPoint x: 619, startPoint y: 248, endPoint x: 575, endPoint y: 219, distance: 53.1
click at [575, 219] on div at bounding box center [723, 208] width 437 height 199
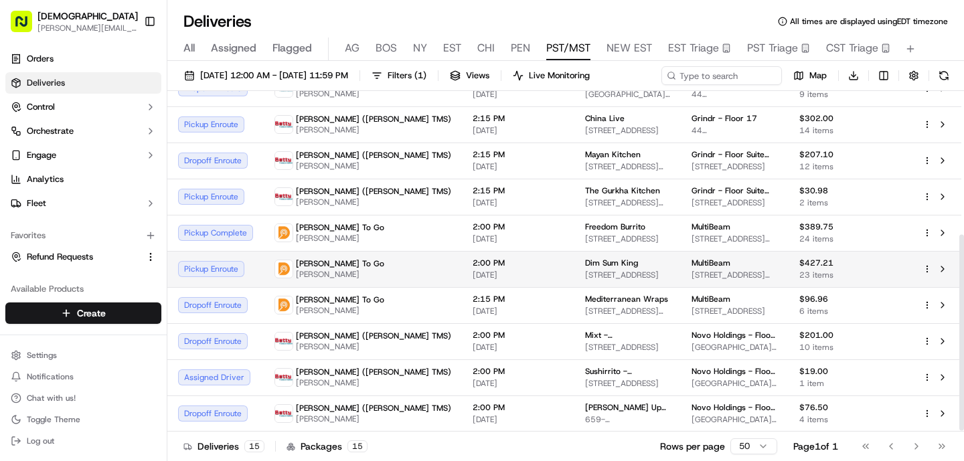
click at [472, 263] on span "2:00 PM" at bounding box center [517, 263] width 91 height 11
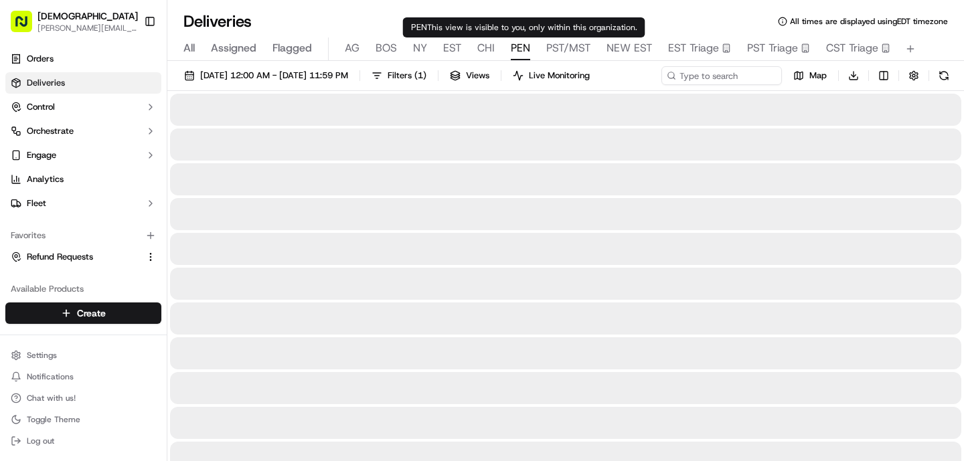
click at [516, 46] on span "PEN" at bounding box center [520, 48] width 19 height 16
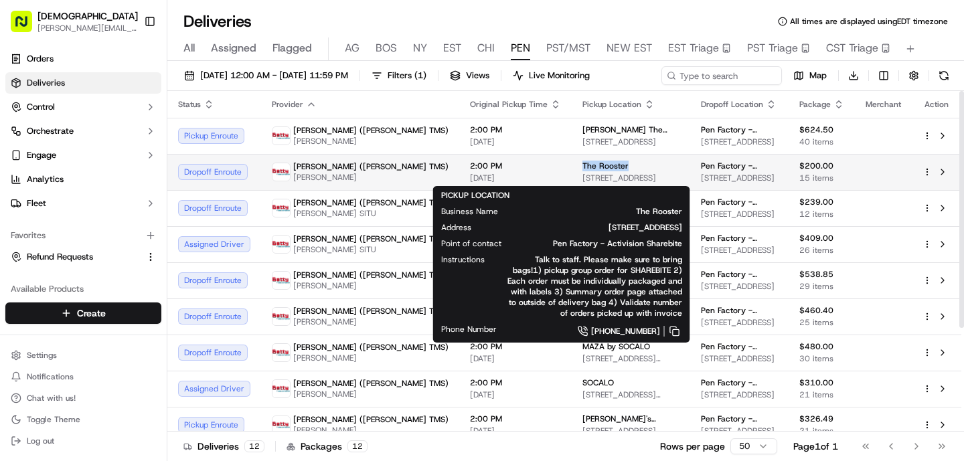
drag, startPoint x: 558, startPoint y: 169, endPoint x: 491, endPoint y: 165, distance: 67.7
click at [571, 165] on td "The Rooster 8809 W Pico Blvd, Los Angeles, CA 90035, USA" at bounding box center [630, 172] width 118 height 36
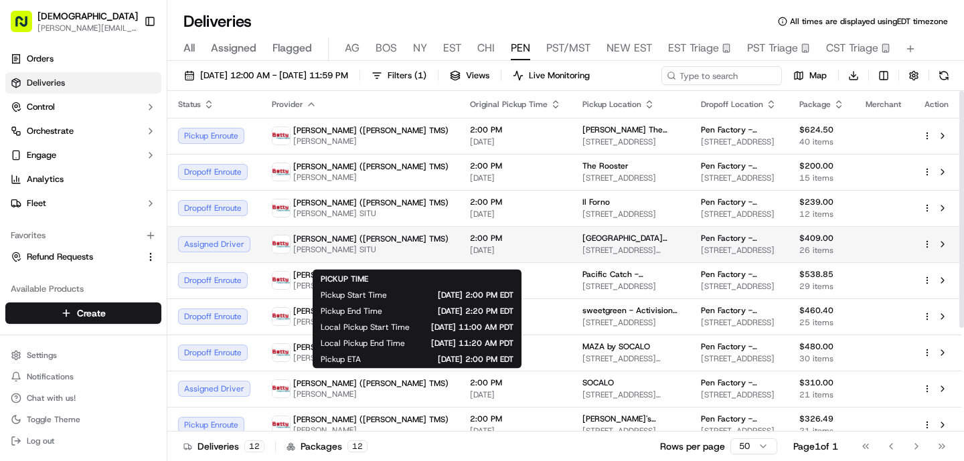
click at [470, 244] on span "2:00 PM" at bounding box center [515, 238] width 91 height 11
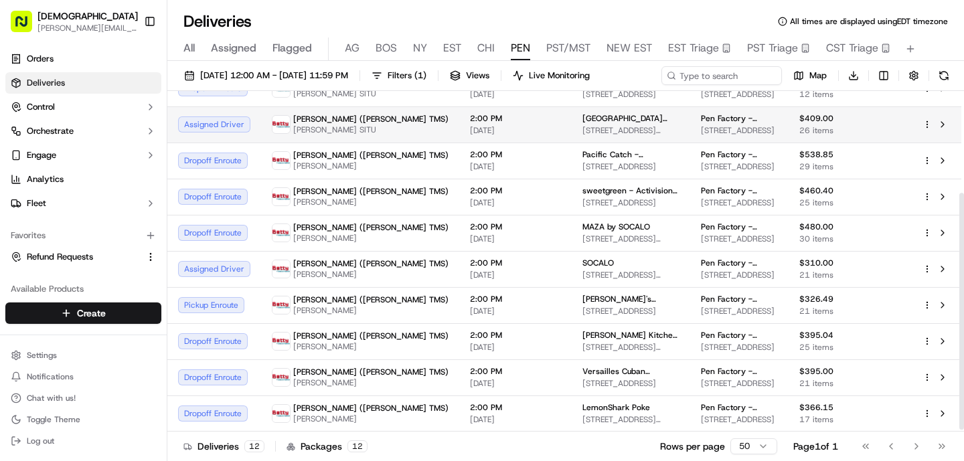
scroll to position [149, 0]
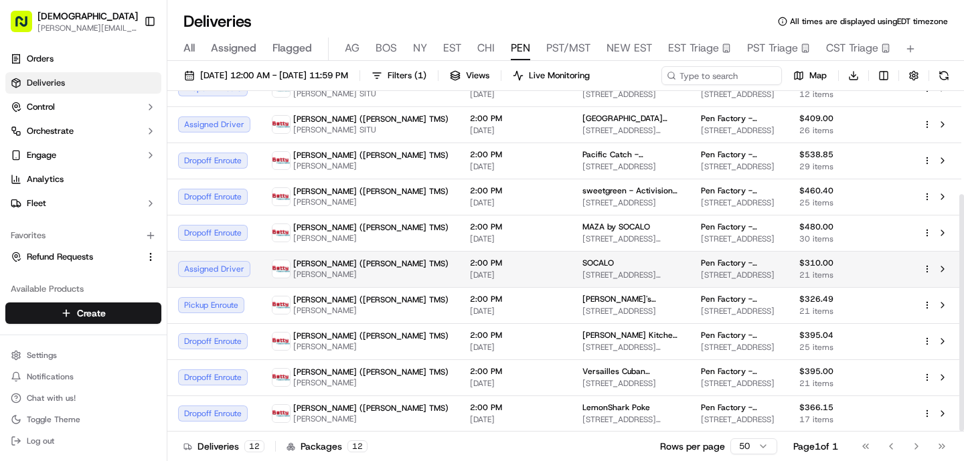
click at [459, 258] on td "2:00 PM [DATE]" at bounding box center [515, 269] width 112 height 36
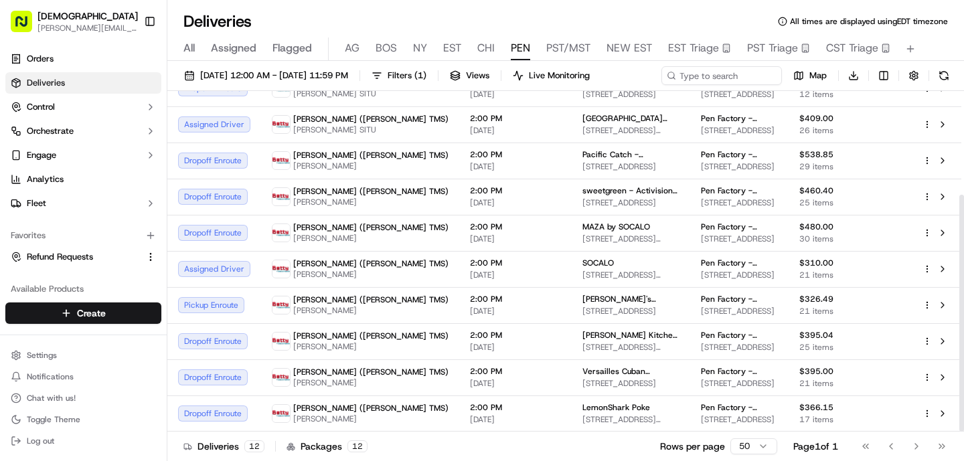
scroll to position [149, 0]
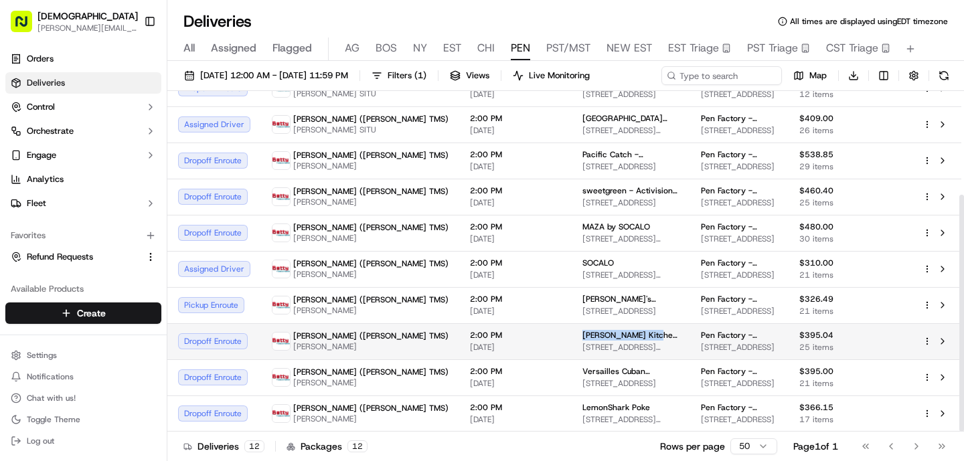
drag, startPoint x: 561, startPoint y: 331, endPoint x: 493, endPoint y: 331, distance: 68.3
click at [571, 331] on td "Greenleaf Kitchen & Cocktails - Venice 1239 Abbot Kinney Blvd, Venice, CA 90291…" at bounding box center [630, 341] width 118 height 36
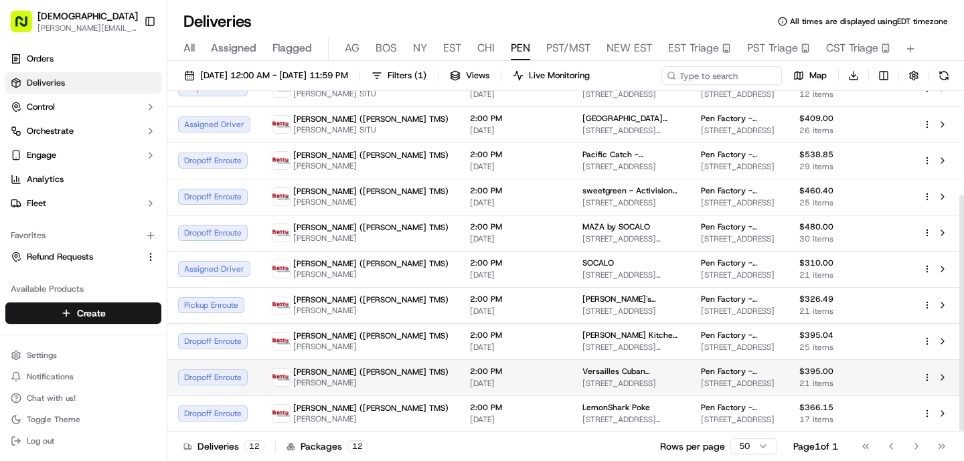
click at [459, 392] on td "2:00 PM [DATE]" at bounding box center [515, 377] width 112 height 36
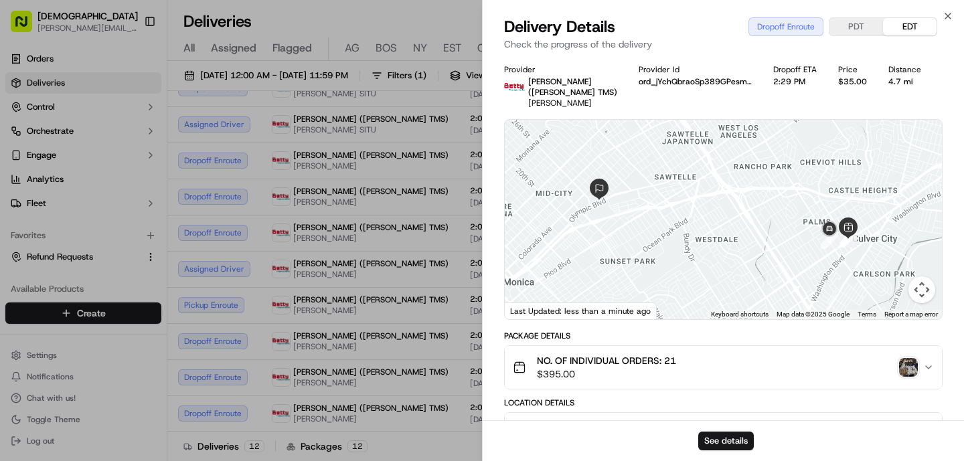
scroll to position [438, 0]
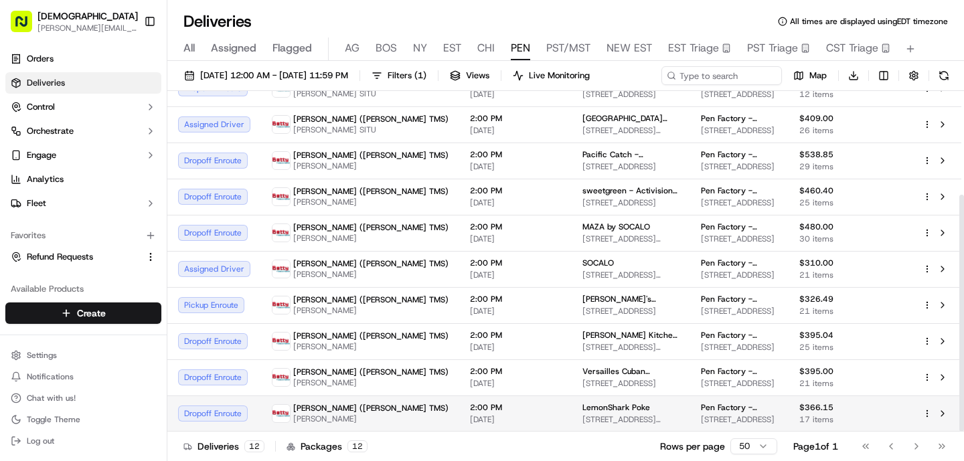
click at [357, 408] on div "Betty (Nash TMS) zhaojie li" at bounding box center [360, 413] width 177 height 21
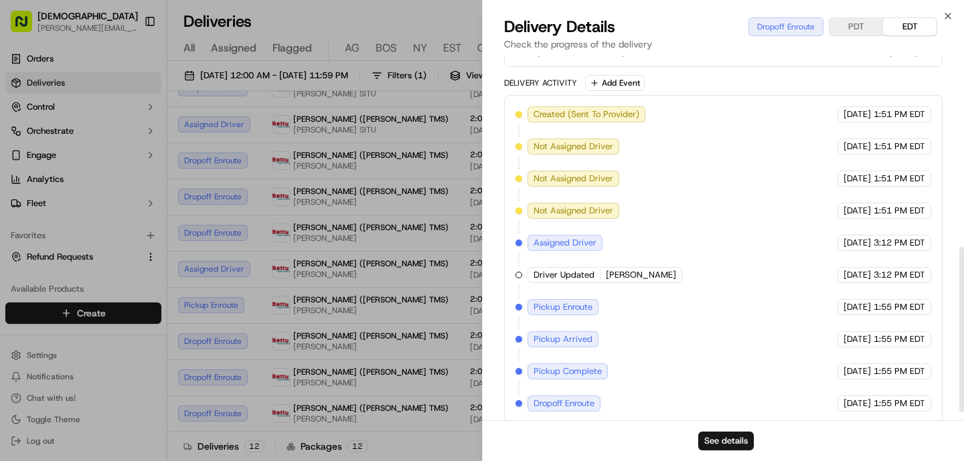
scroll to position [0, 0]
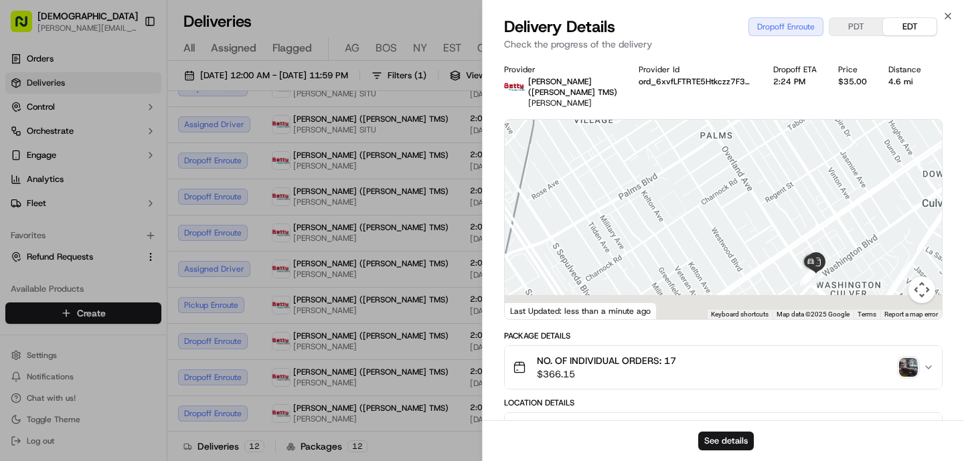
drag, startPoint x: 855, startPoint y: 200, endPoint x: 800, endPoint y: 147, distance: 75.7
click at [800, 147] on div at bounding box center [723, 219] width 437 height 199
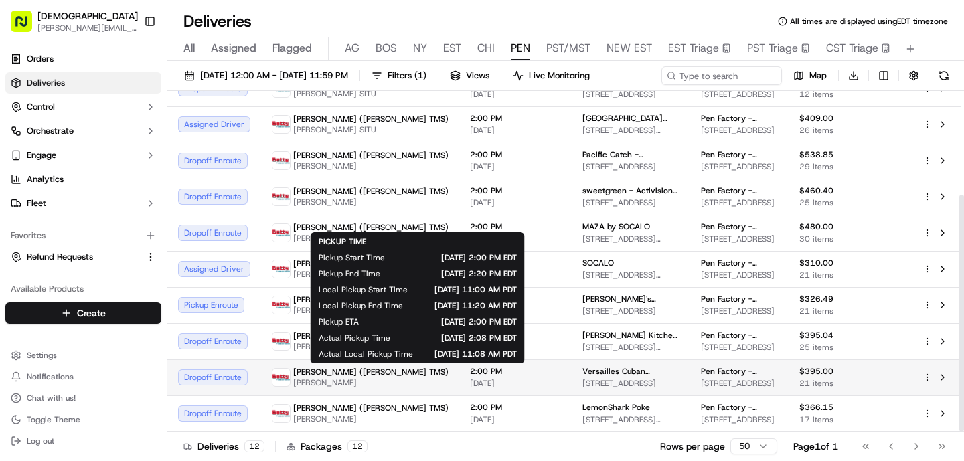
click at [470, 371] on span "2:00 PM" at bounding box center [515, 371] width 91 height 11
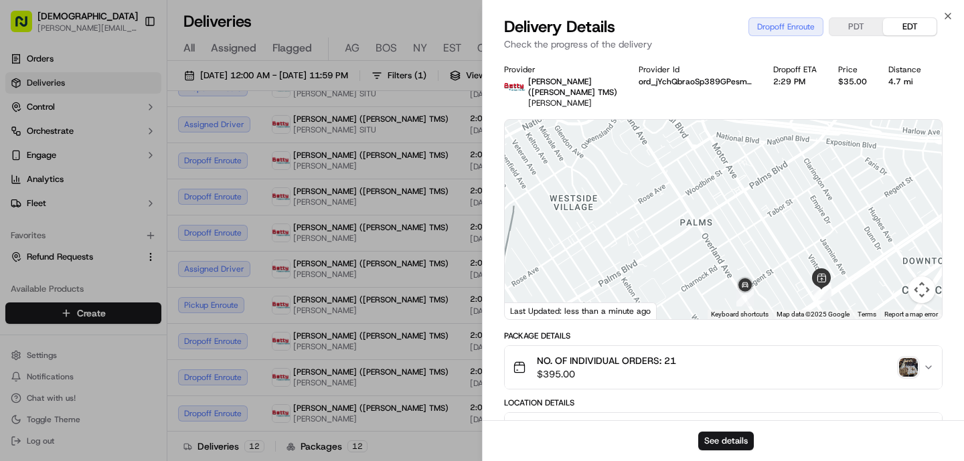
drag, startPoint x: 814, startPoint y: 256, endPoint x: 853, endPoint y: 236, distance: 44.0
click at [853, 236] on div at bounding box center [723, 219] width 437 height 199
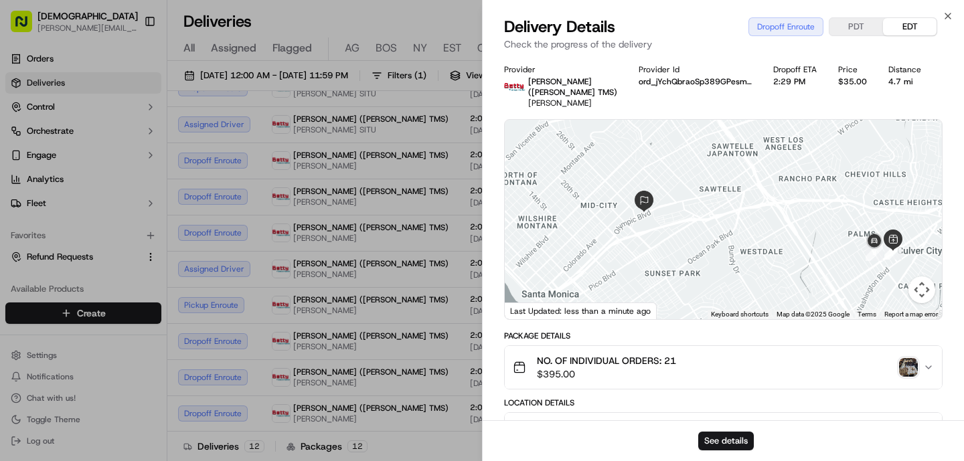
drag, startPoint x: 814, startPoint y: 229, endPoint x: 849, endPoint y: 231, distance: 34.9
click at [849, 231] on div at bounding box center [723, 219] width 437 height 199
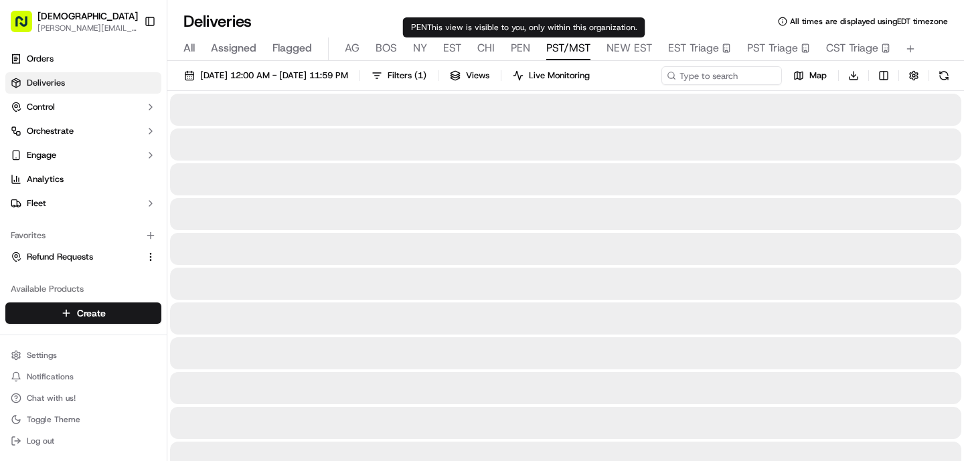
click at [556, 43] on span "PST/MST" at bounding box center [568, 48] width 44 height 16
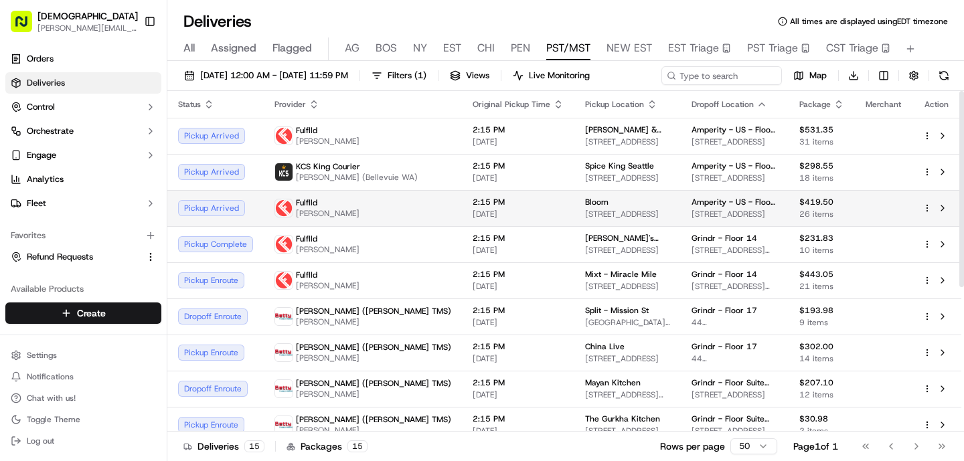
click at [244, 216] on div "Pickup Arrived" at bounding box center [215, 208] width 75 height 16
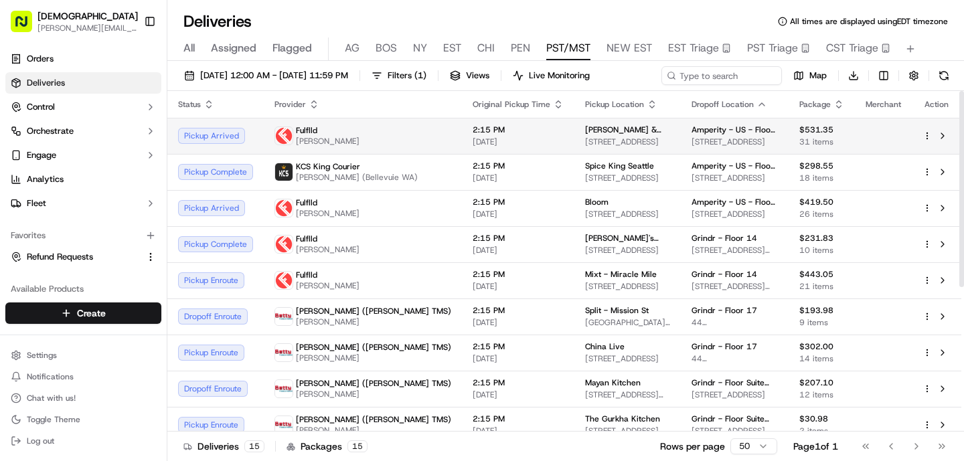
click at [258, 149] on td "Pickup Arrived" at bounding box center [215, 136] width 96 height 36
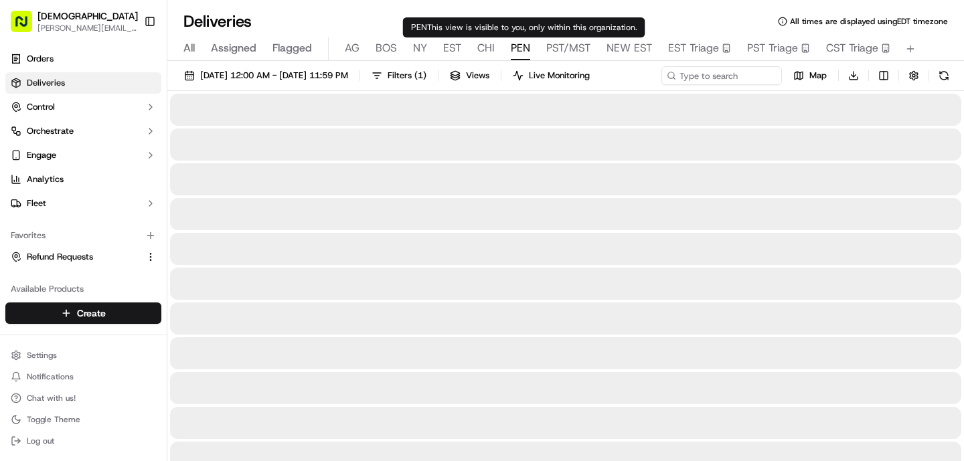
click at [513, 52] on span "PEN" at bounding box center [520, 48] width 19 height 16
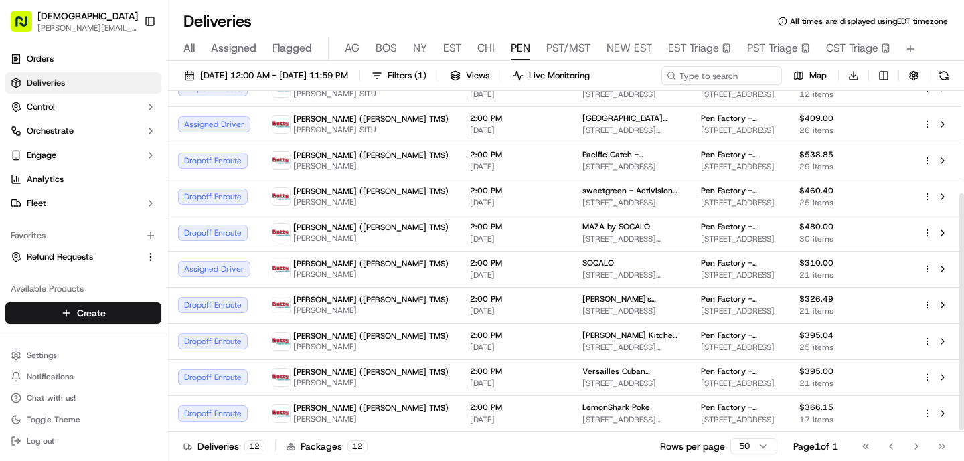
scroll to position [149, 0]
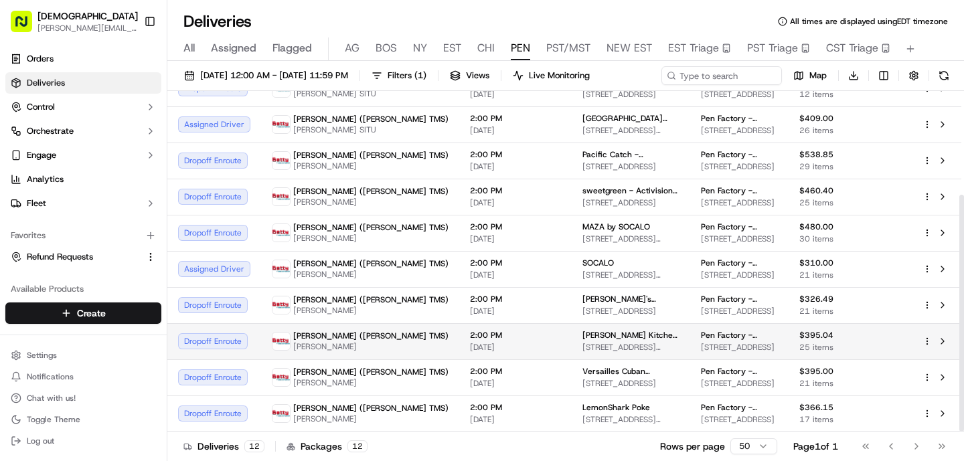
click at [470, 339] on span "2:00 PM" at bounding box center [515, 335] width 91 height 11
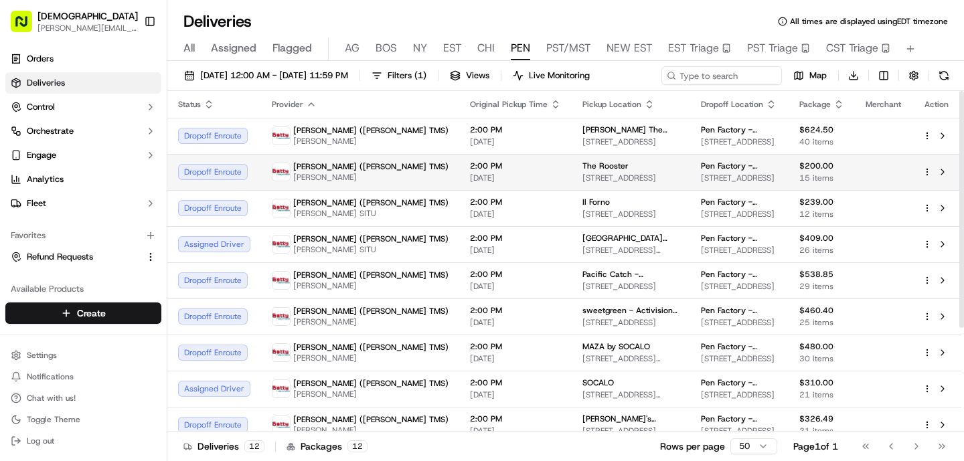
click at [470, 161] on span "2:00 PM" at bounding box center [515, 166] width 91 height 11
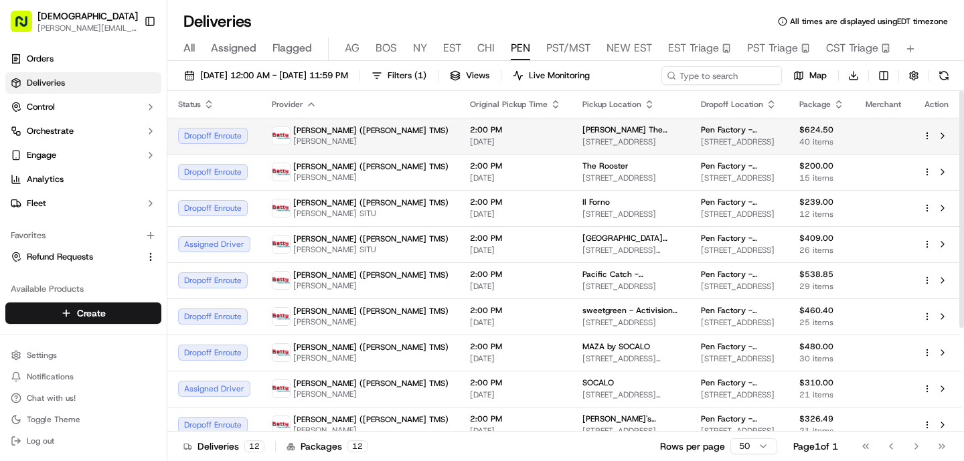
click at [470, 127] on span "2:00 PM" at bounding box center [515, 129] width 91 height 11
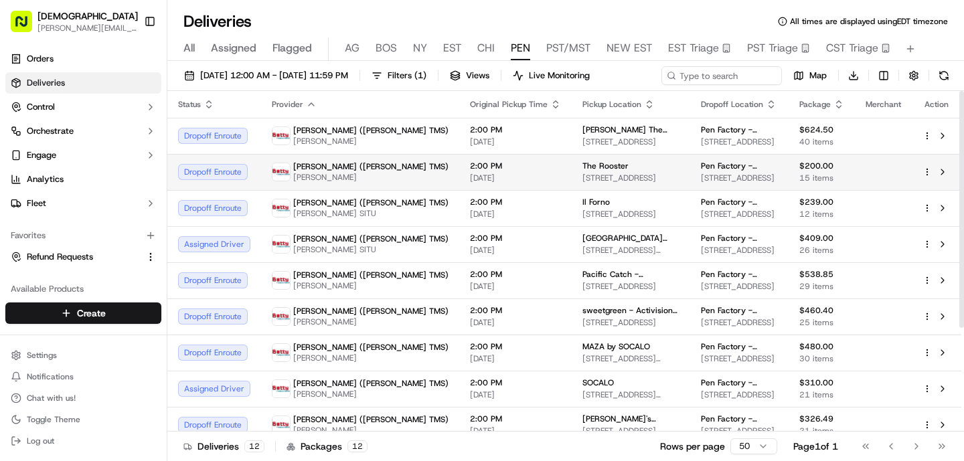
click at [364, 163] on td "Betty (Nash TMS) BO XIE" at bounding box center [360, 172] width 198 height 36
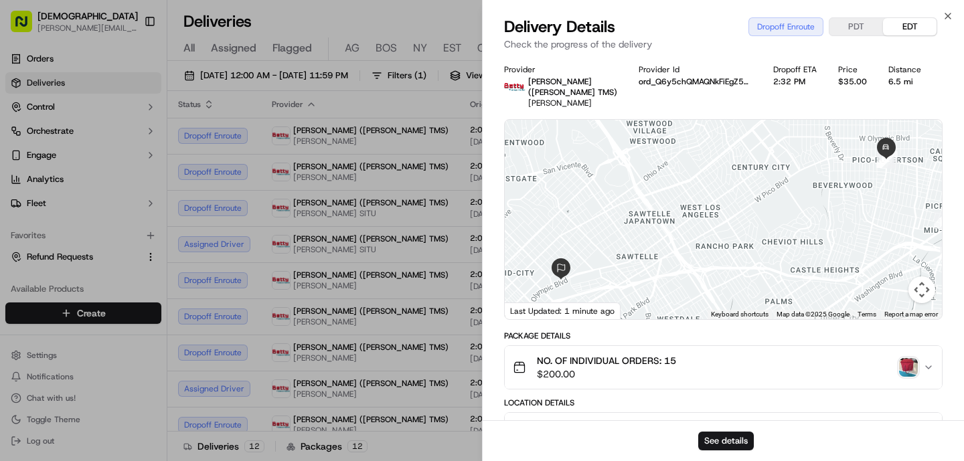
scroll to position [470, 0]
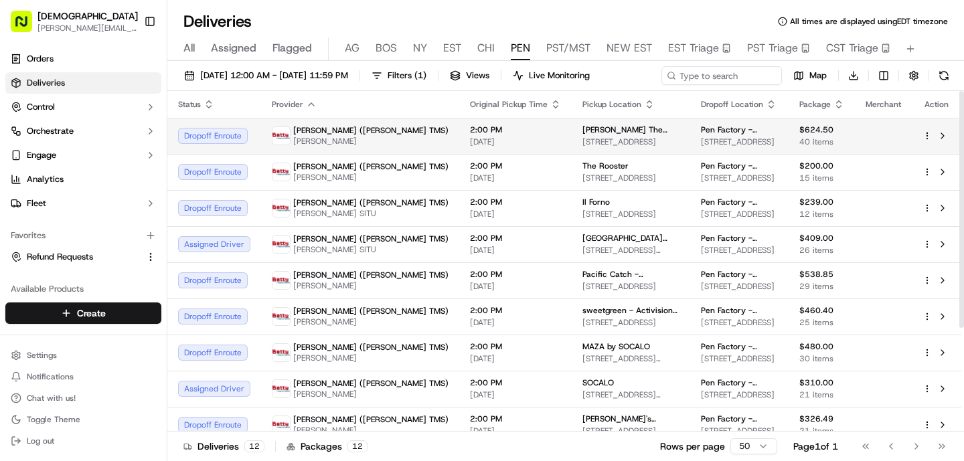
click at [459, 153] on td "2:00 PM [DATE]" at bounding box center [515, 136] width 112 height 36
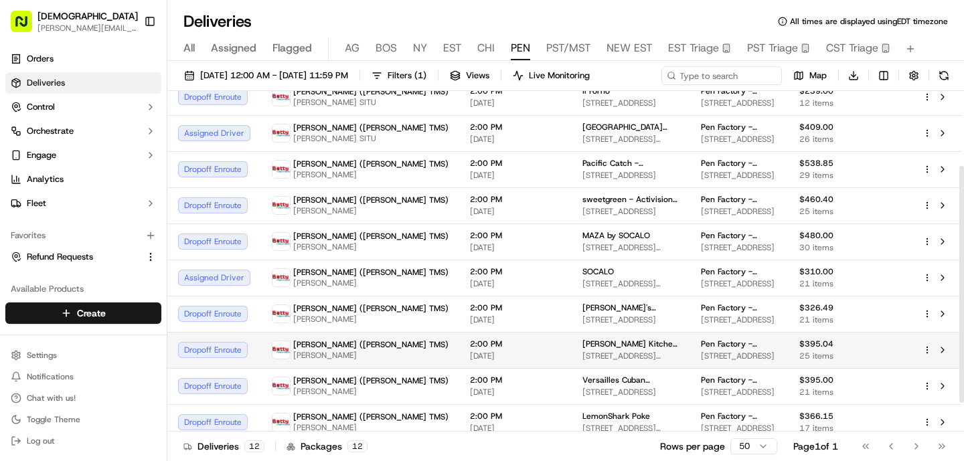
scroll to position [109, 0]
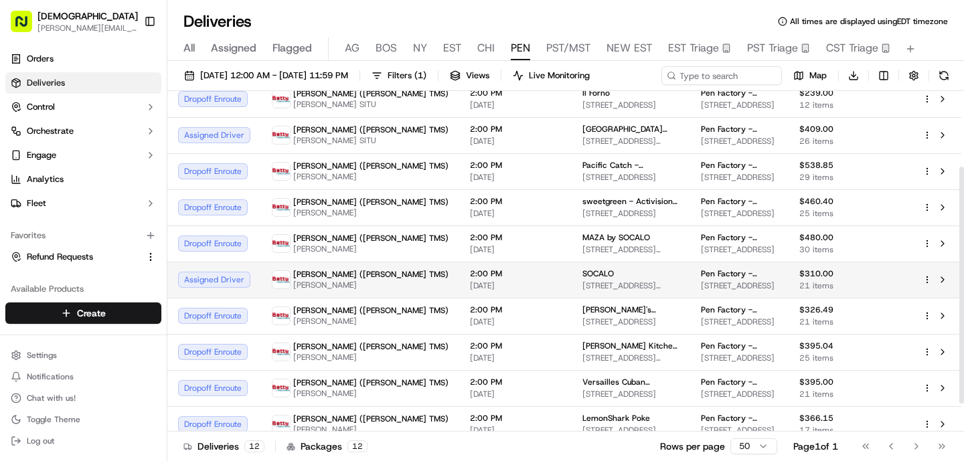
click at [582, 291] on span "[STREET_ADDRESS][PERSON_NAME]" at bounding box center [630, 285] width 97 height 11
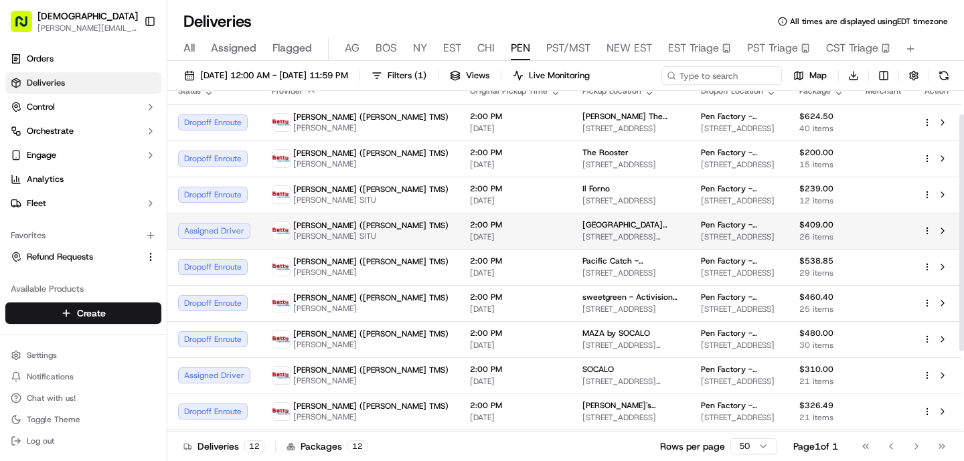
scroll to position [0, 0]
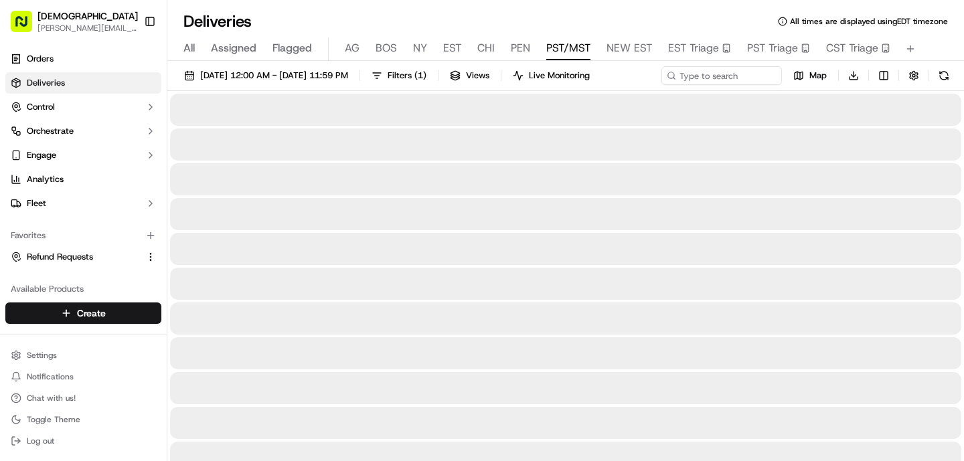
click at [564, 56] on button "PST/MST" at bounding box center [568, 48] width 44 height 23
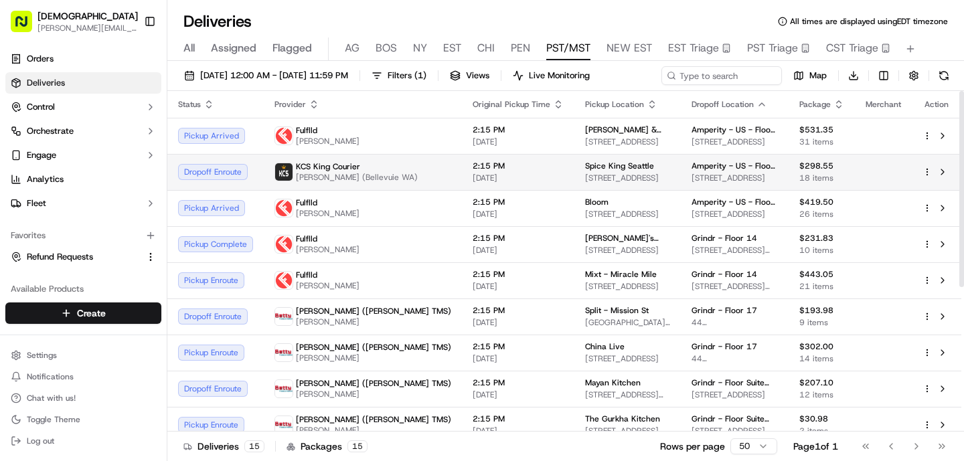
click at [369, 183] on span "[PERSON_NAME] (Bellevuie WA)" at bounding box center [357, 177] width 122 height 11
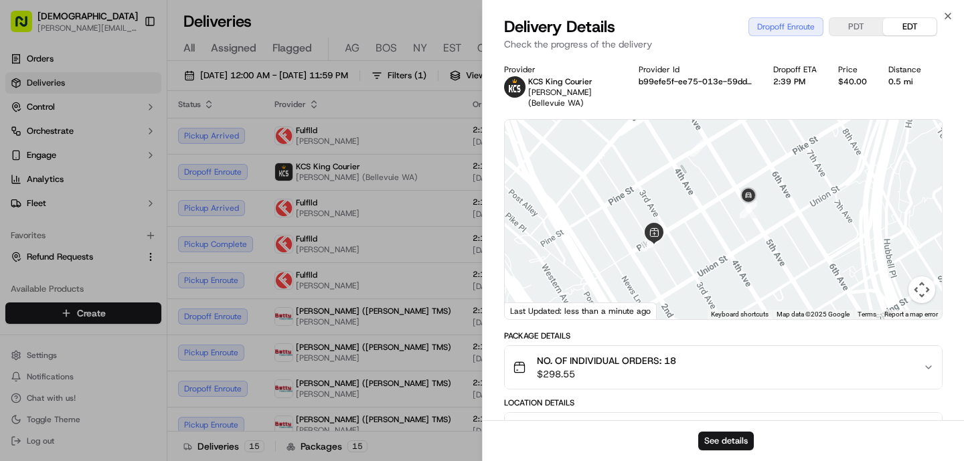
drag, startPoint x: 628, startPoint y: 175, endPoint x: 575, endPoint y: 264, distance: 103.5
click at [575, 264] on div at bounding box center [723, 219] width 437 height 199
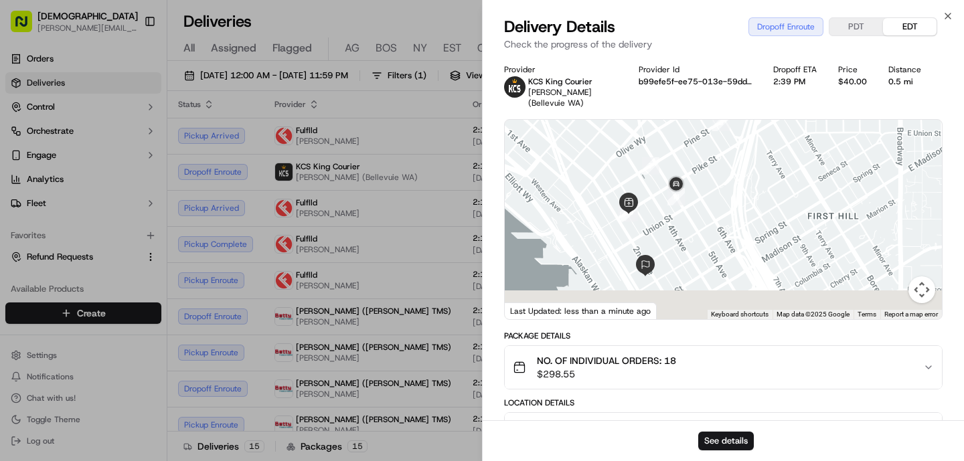
drag, startPoint x: 596, startPoint y: 264, endPoint x: 612, endPoint y: 221, distance: 45.7
click at [612, 221] on div at bounding box center [723, 219] width 437 height 199
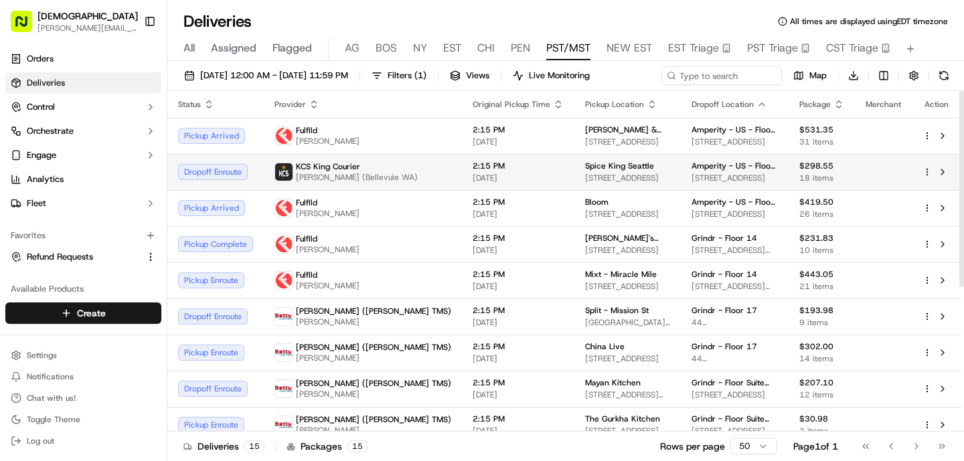
click at [380, 180] on td "KCS King Courier [PERSON_NAME] (Bellevuie WA)" at bounding box center [363, 172] width 198 height 36
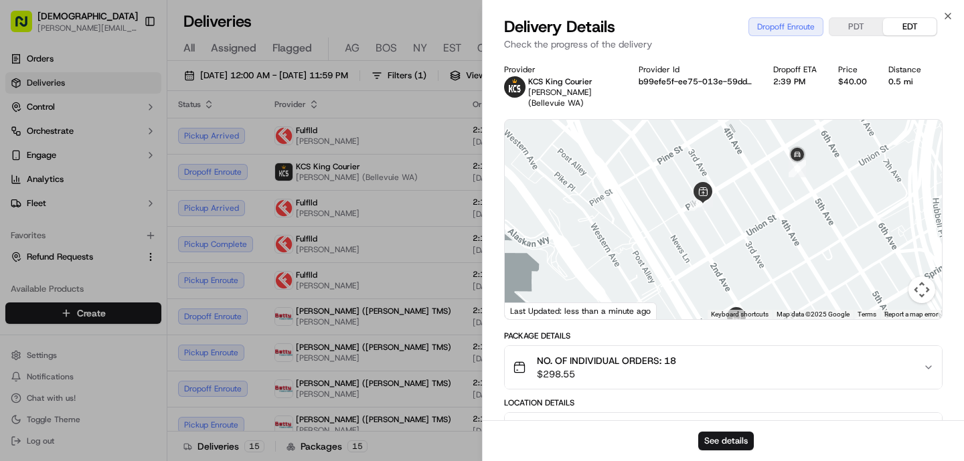
drag, startPoint x: 782, startPoint y: 234, endPoint x: 778, endPoint y: 284, distance: 51.0
click at [778, 284] on div at bounding box center [723, 219] width 437 height 199
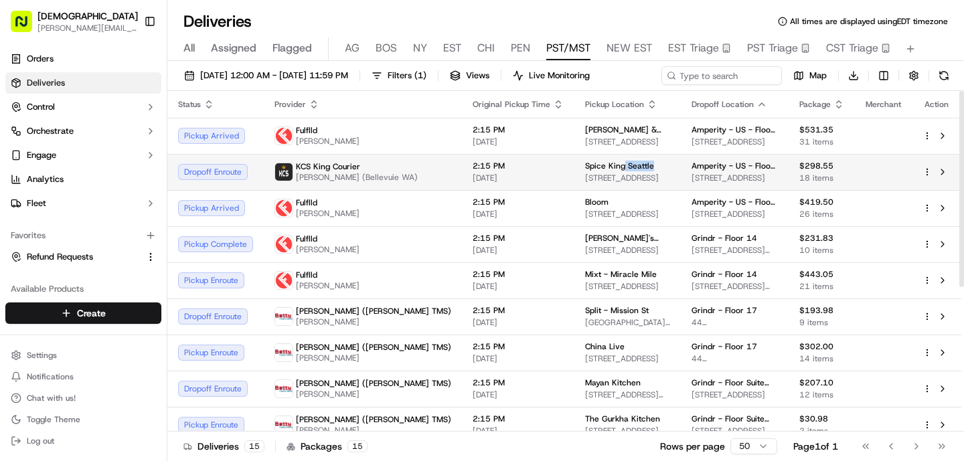
drag, startPoint x: 582, startPoint y: 167, endPoint x: 549, endPoint y: 168, distance: 33.5
click at [585, 168] on div "Spice King Seattle" at bounding box center [627, 166] width 85 height 11
click at [585, 169] on span "Spice King Seattle" at bounding box center [619, 166] width 69 height 11
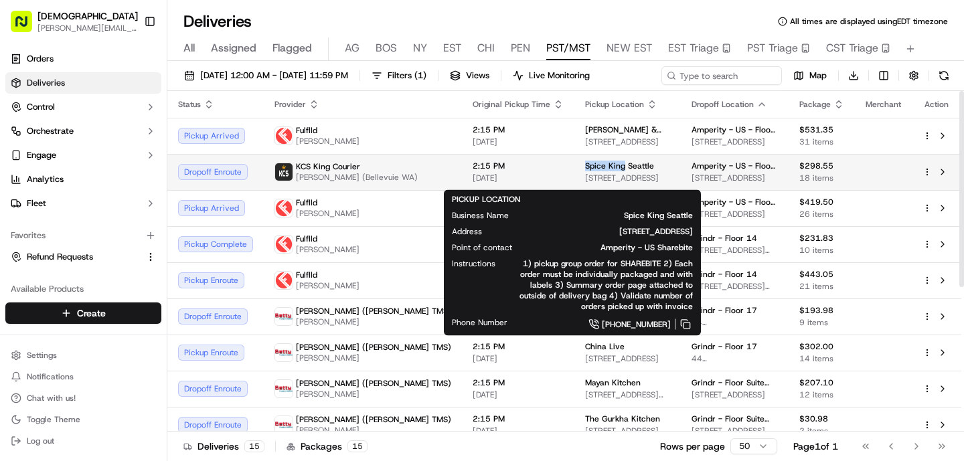
drag, startPoint x: 508, startPoint y: 169, endPoint x: 549, endPoint y: 171, distance: 40.8
click at [574, 171] on td "Spice King Seattle 213 Pike St, Seattle, WA 98101, USA" at bounding box center [627, 172] width 106 height 36
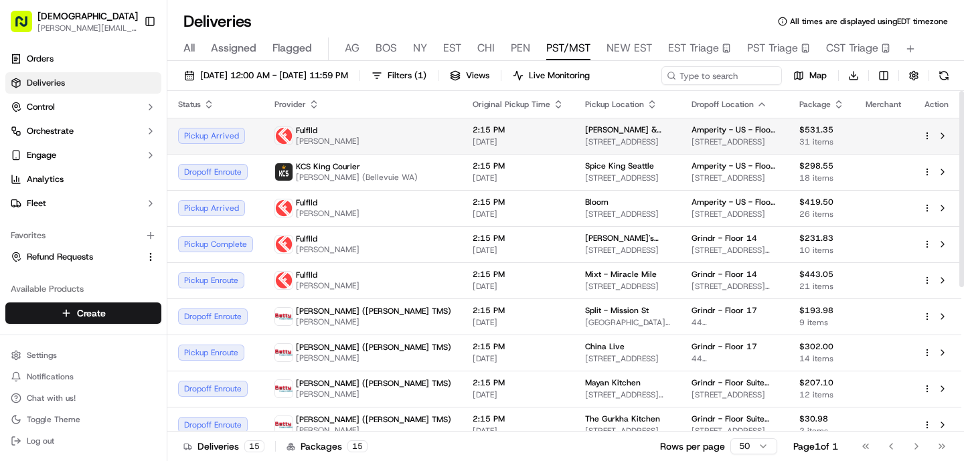
click at [585, 130] on span "[PERSON_NAME] & Izakaya - [GEOGRAPHIC_DATA]" at bounding box center [627, 129] width 85 height 11
drag, startPoint x: 560, startPoint y: 128, endPoint x: 507, endPoint y: 128, distance: 52.9
click at [574, 128] on td "[PERSON_NAME] & Izakaya - [GEOGRAPHIC_DATA] [STREET_ADDRESS]" at bounding box center [627, 136] width 106 height 36
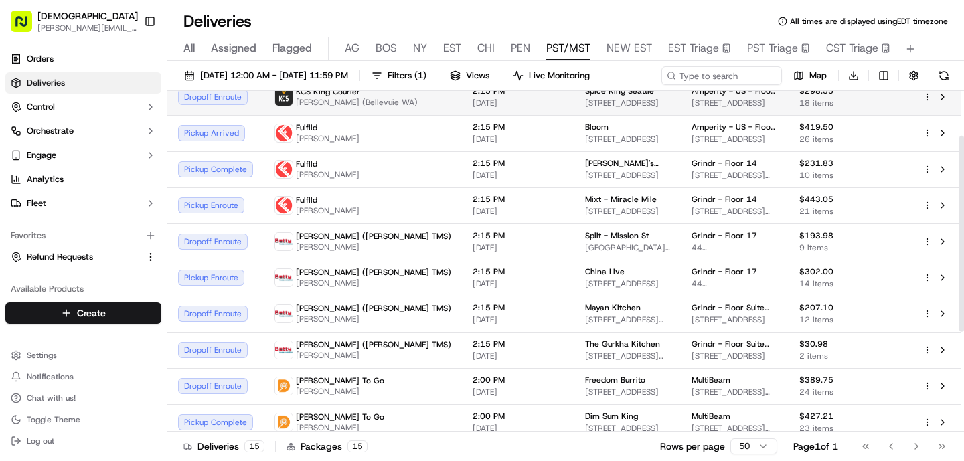
scroll to position [78, 0]
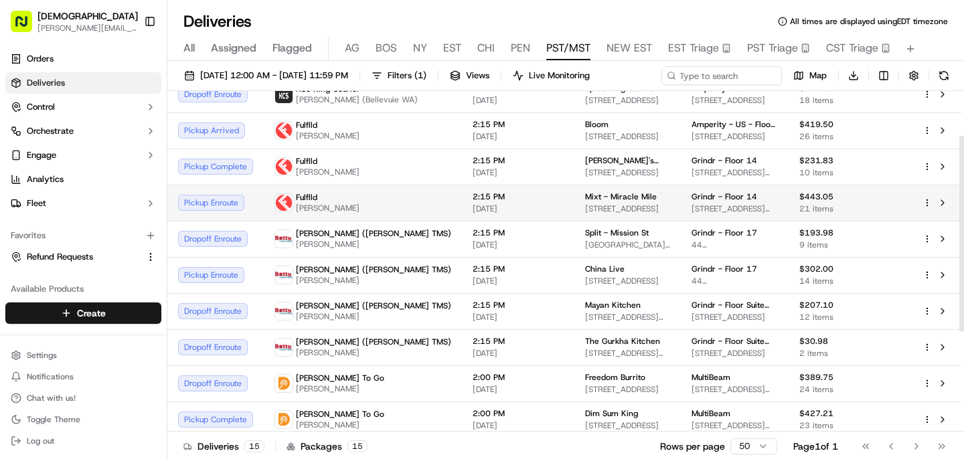
click at [472, 202] on span "2:15 PM" at bounding box center [517, 196] width 91 height 11
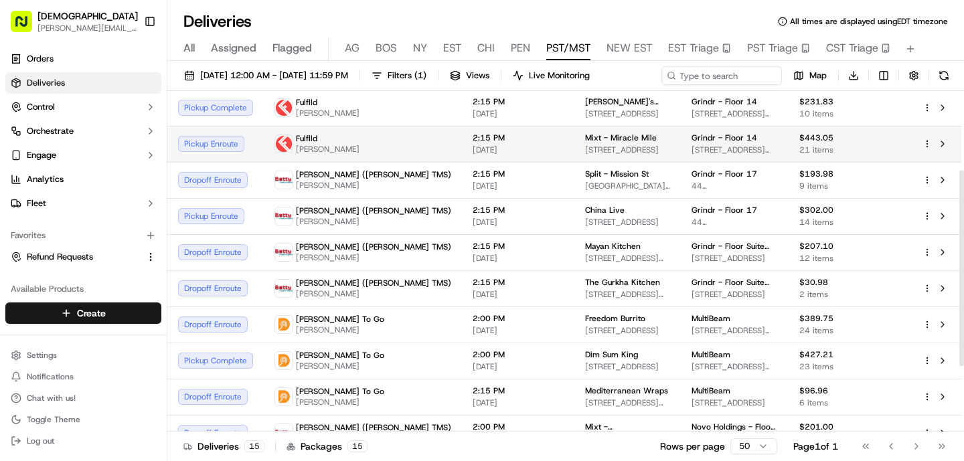
scroll to position [141, 0]
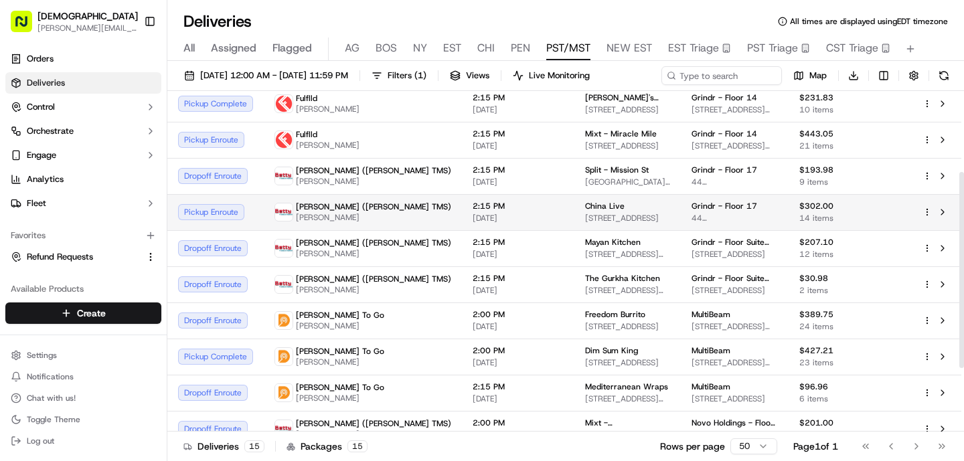
click at [383, 212] on td "Betty (Nash TMS) BingSong Wang" at bounding box center [363, 212] width 198 height 36
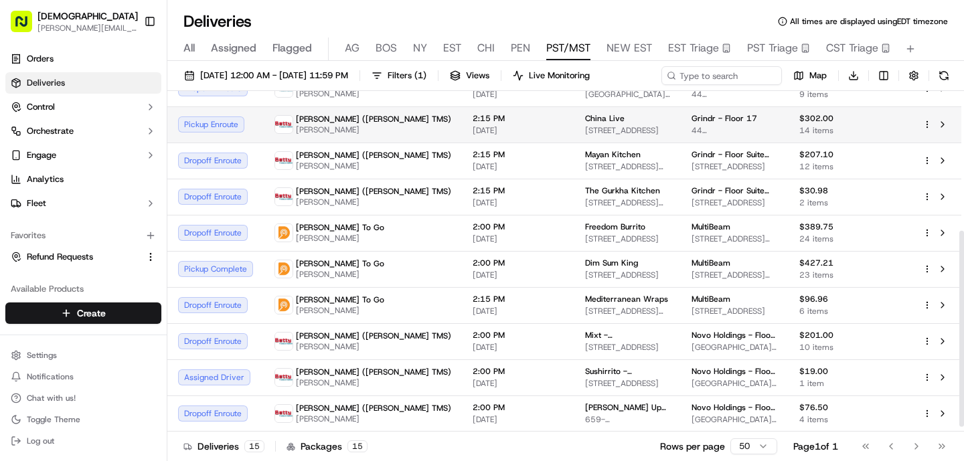
scroll to position [250, 0]
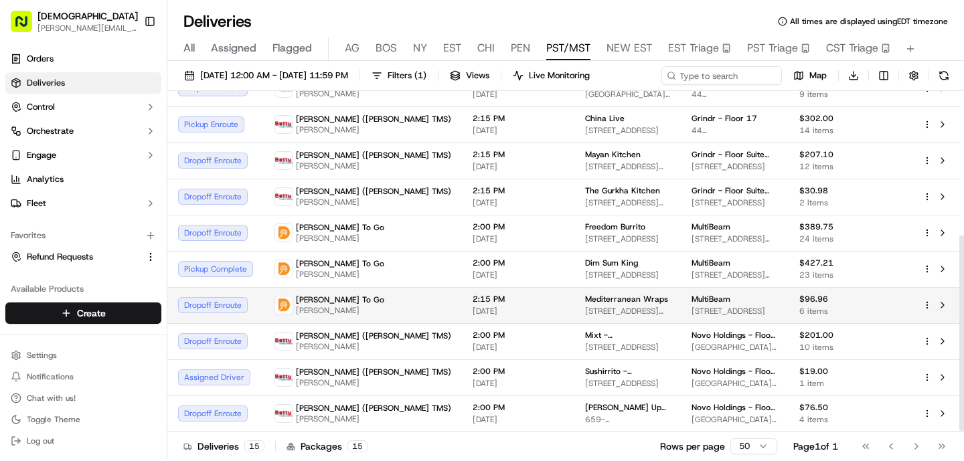
click at [462, 288] on td "2:15 PM [DATE]" at bounding box center [518, 305] width 112 height 36
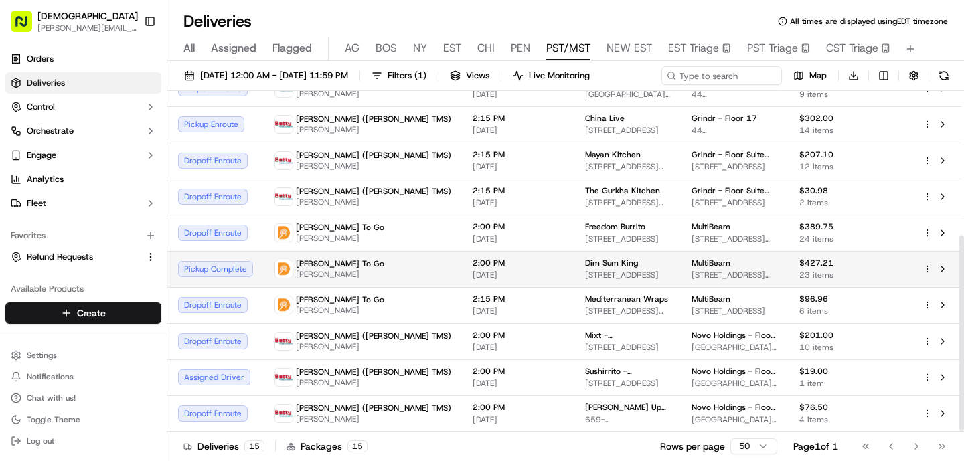
click at [385, 267] on td "Ding Dong To Go Maria Ysabel Zambrano" at bounding box center [363, 269] width 198 height 36
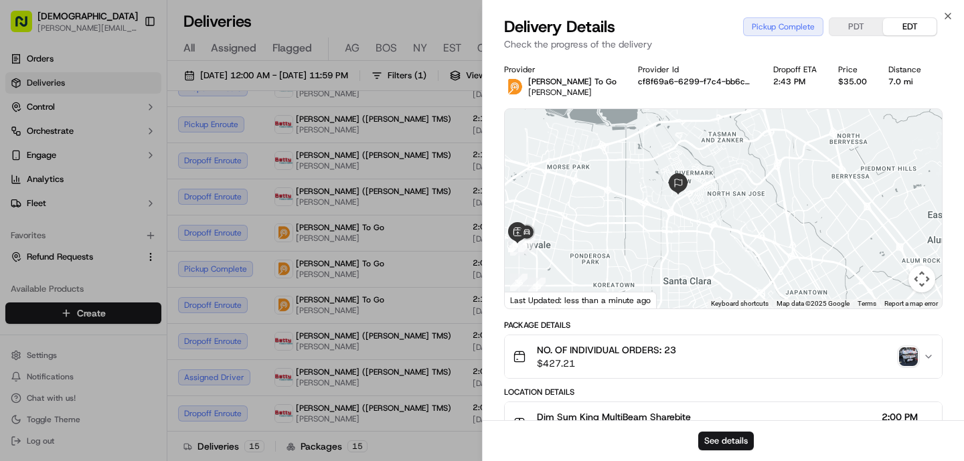
drag, startPoint x: 673, startPoint y: 124, endPoint x: 569, endPoint y: 179, distance: 117.7
click at [569, 180] on div at bounding box center [723, 208] width 437 height 199
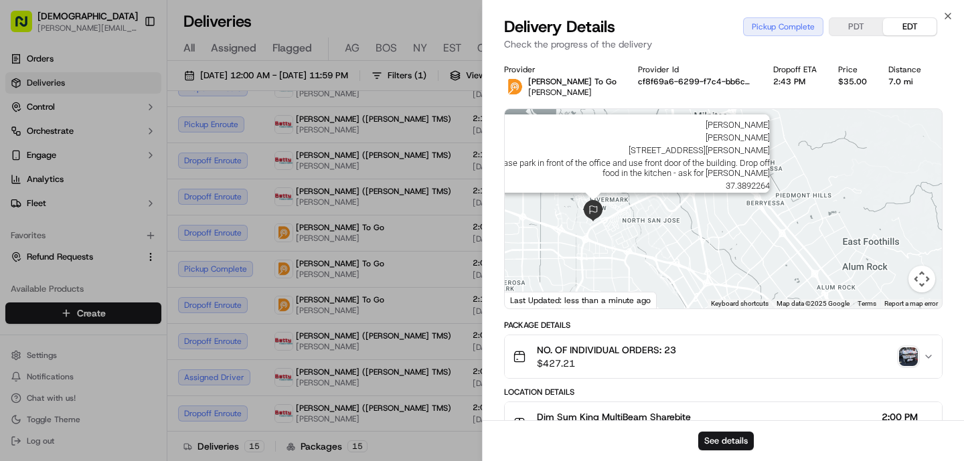
drag, startPoint x: 590, startPoint y: 183, endPoint x: 600, endPoint y: 211, distance: 30.5
click at [600, 211] on div "First Name : Diana Last Name : Zambrano Address : 3951 Burton Dr, Santa Clara, …" at bounding box center [723, 208] width 437 height 199
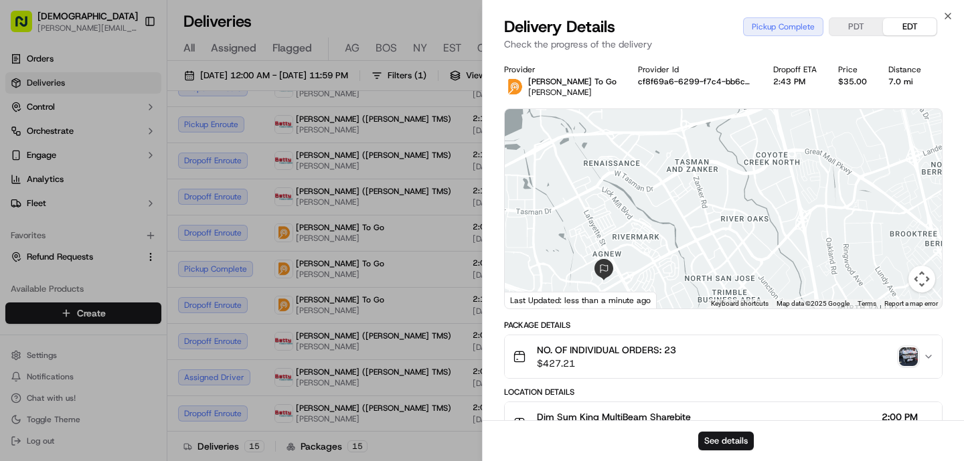
drag, startPoint x: 601, startPoint y: 211, endPoint x: 606, endPoint y: 181, distance: 29.8
click at [606, 181] on div at bounding box center [723, 208] width 437 height 199
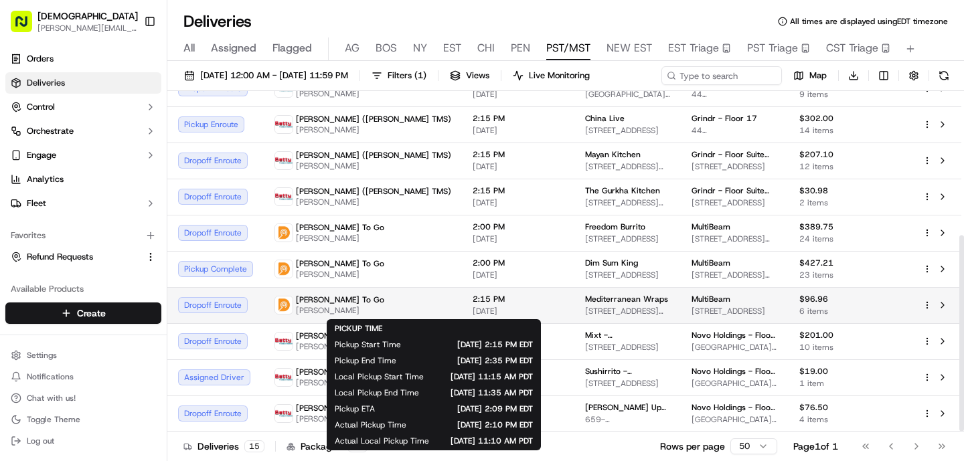
click at [462, 291] on td "2:15 PM [DATE]" at bounding box center [518, 305] width 112 height 36
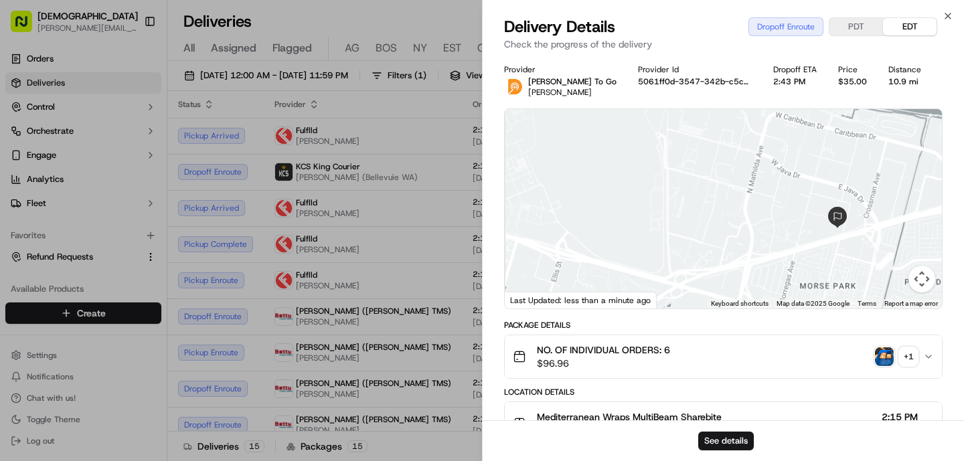
scroll to position [250, 0]
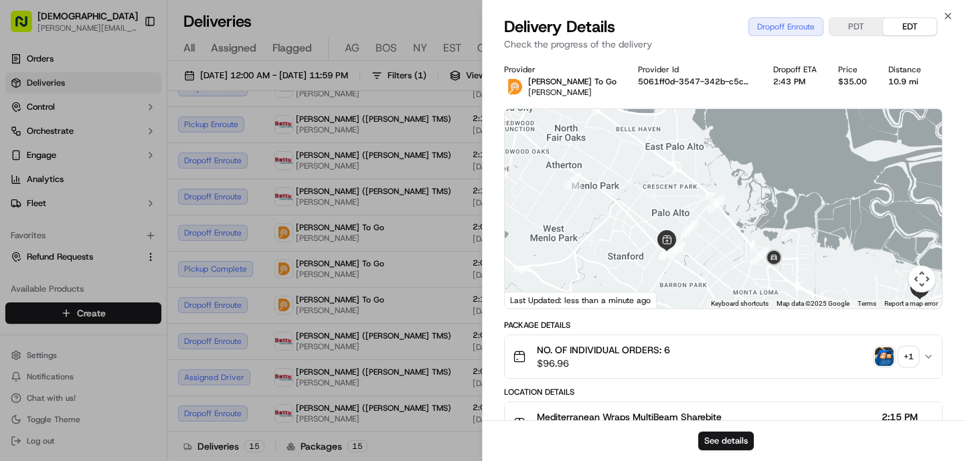
drag, startPoint x: 816, startPoint y: 248, endPoint x: 885, endPoint y: 311, distance: 93.3
click at [887, 312] on div "Provider [PERSON_NAME] To Go [PERSON_NAME] Provider Id 5061ff0d-3547-342b-c5c0-…" at bounding box center [723, 424] width 438 height 721
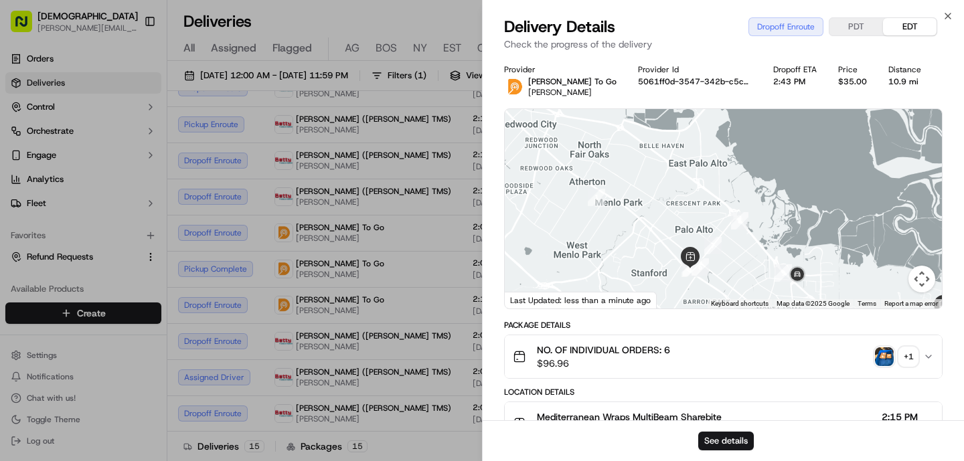
click at [699, 186] on div at bounding box center [723, 208] width 437 height 199
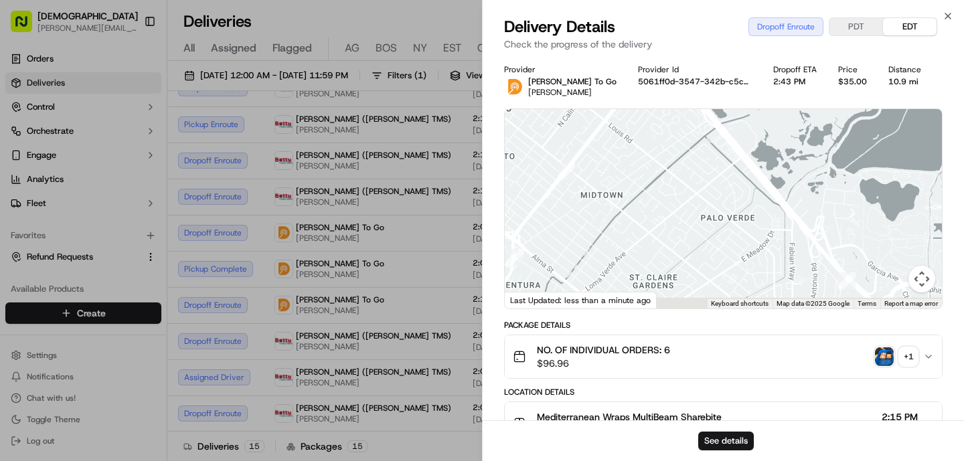
drag, startPoint x: 710, startPoint y: 205, endPoint x: 654, endPoint y: 92, distance: 126.0
click at [655, 95] on div "Provider [PERSON_NAME] To Go [PERSON_NAME] Provider Id 5061ff0d-3547-342b-c5c0-…" at bounding box center [723, 424] width 438 height 721
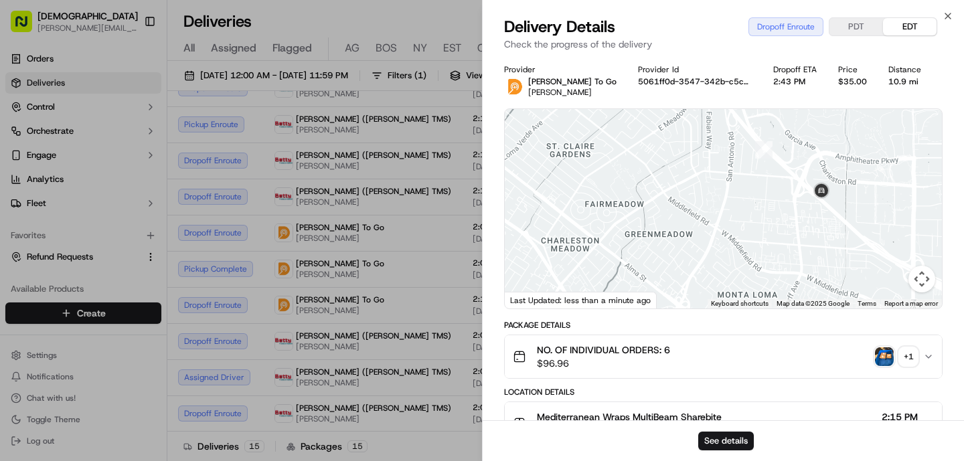
drag, startPoint x: 737, startPoint y: 220, endPoint x: 682, endPoint y: 119, distance: 115.0
click at [682, 119] on div at bounding box center [723, 208] width 437 height 199
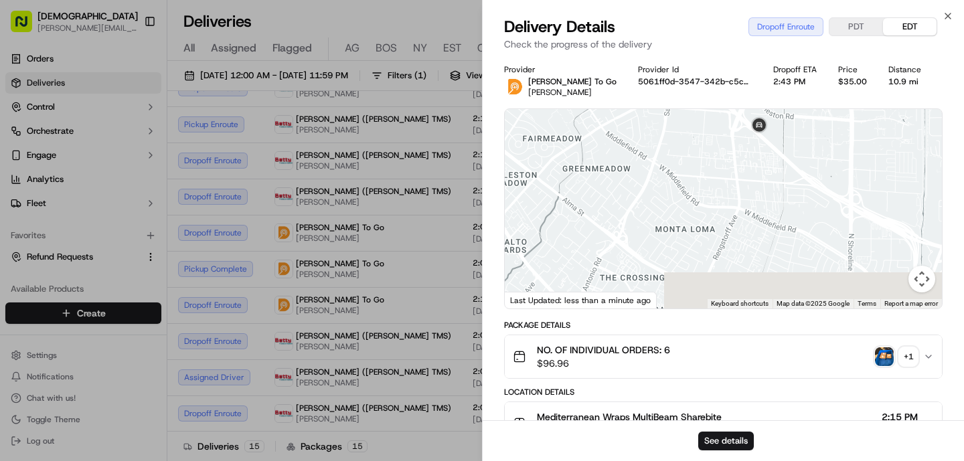
drag, startPoint x: 733, startPoint y: 203, endPoint x: 618, endPoint y: 106, distance: 150.1
click at [619, 108] on div "← Move left → Move right ↑ Move up ↓ Move down + Zoom in - Zoom out Home Jump l…" at bounding box center [723, 208] width 438 height 201
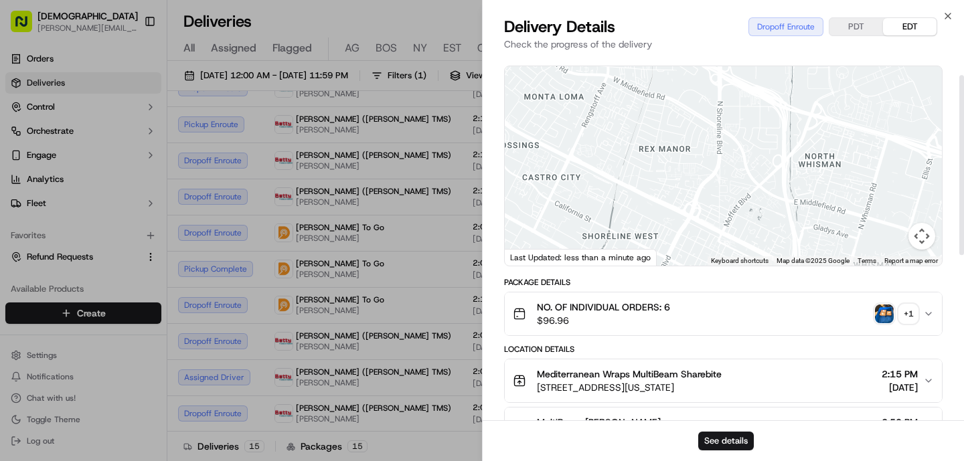
scroll to position [44, 0]
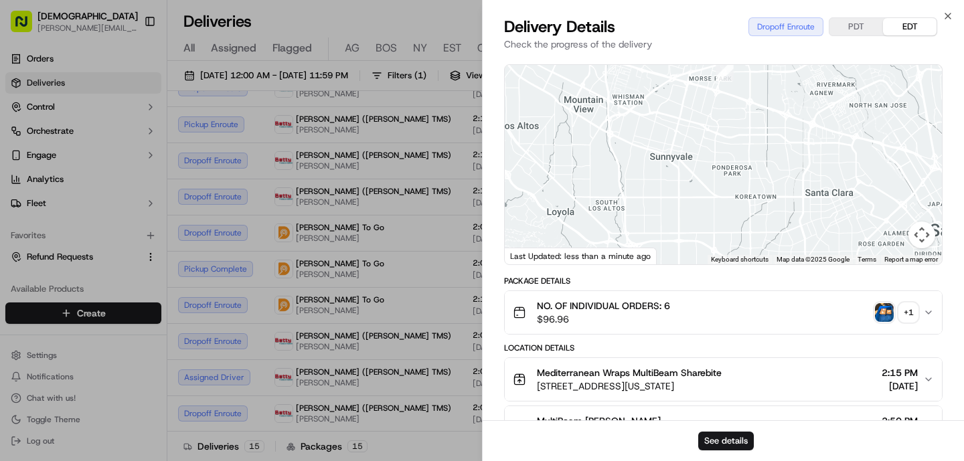
drag, startPoint x: 720, startPoint y: 159, endPoint x: 612, endPoint y: 64, distance: 143.7
click at [612, 64] on div "Provider [PERSON_NAME] To Go [PERSON_NAME] Provider Id 5061ff0d-3547-342b-c5c0-…" at bounding box center [723, 380] width 438 height 721
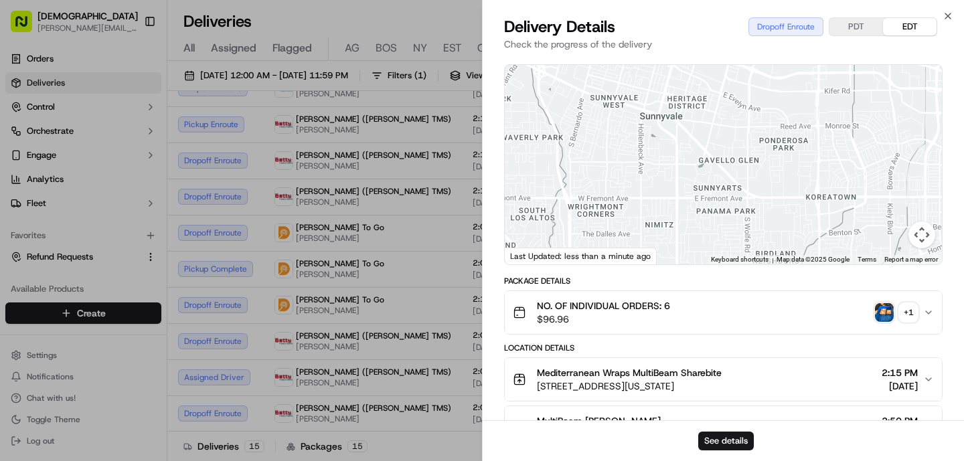
drag, startPoint x: 582, startPoint y: 135, endPoint x: 632, endPoint y: 106, distance: 57.3
click at [632, 106] on div at bounding box center [723, 164] width 437 height 199
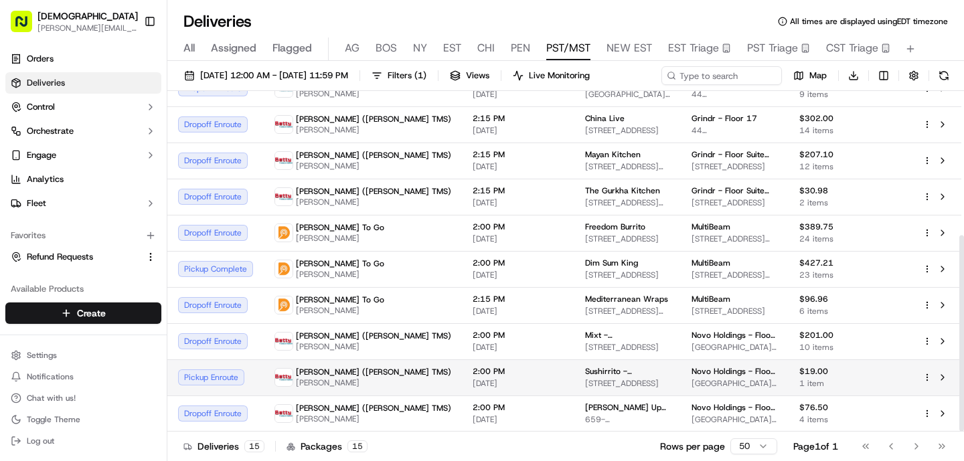
click at [357, 383] on span "[PERSON_NAME]" at bounding box center [373, 382] width 155 height 11
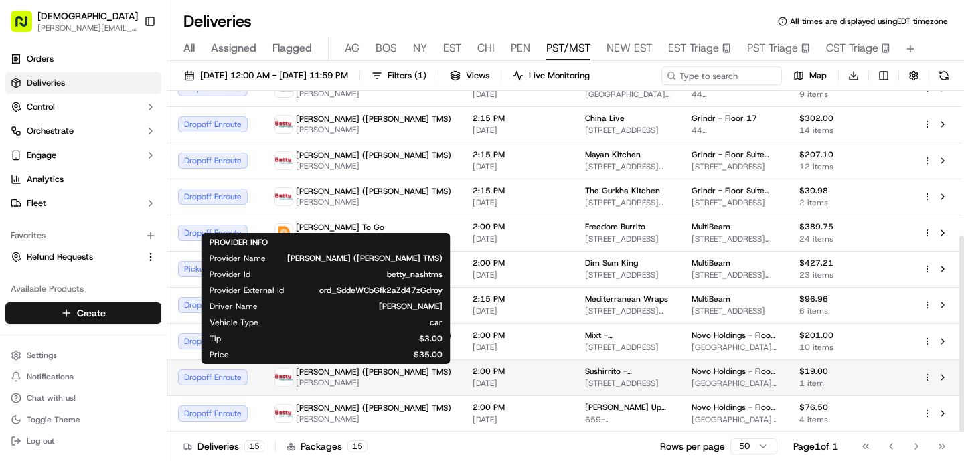
click at [357, 383] on span "[PERSON_NAME]" at bounding box center [373, 382] width 155 height 11
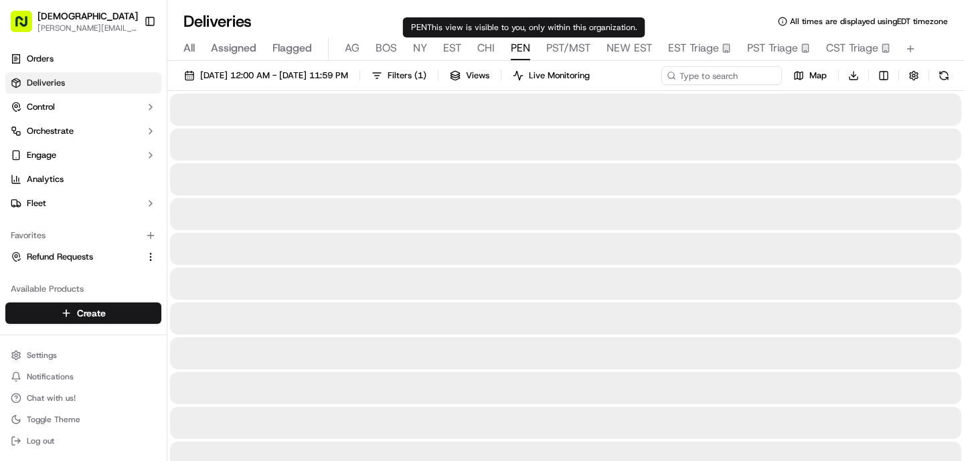
click at [513, 45] on span "PEN" at bounding box center [520, 48] width 19 height 16
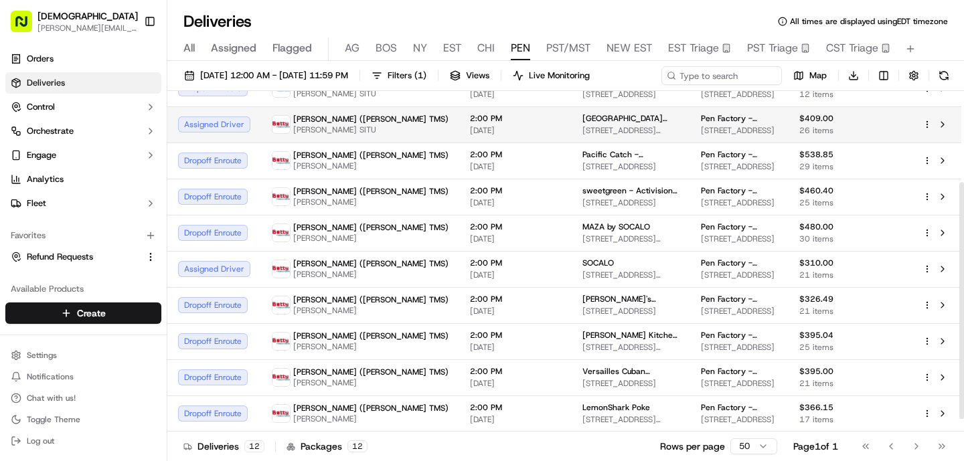
scroll to position [149, 0]
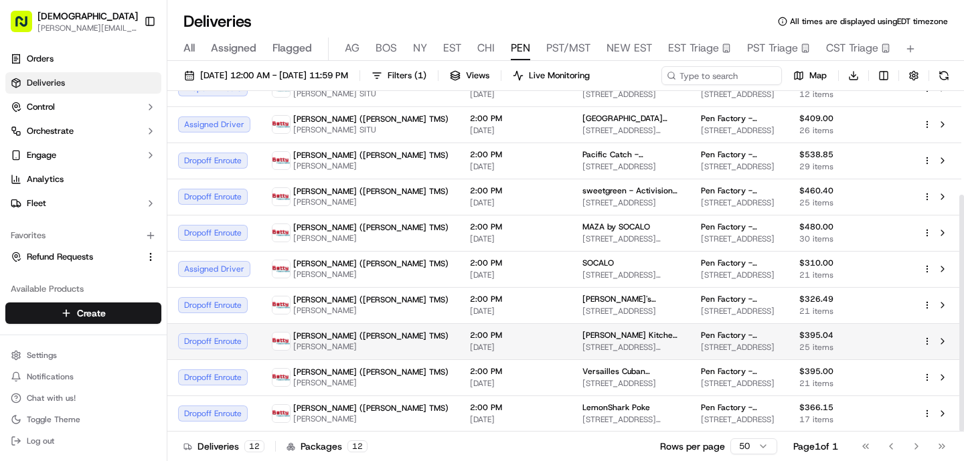
click at [459, 329] on td "2:00 PM [DATE]" at bounding box center [515, 341] width 112 height 36
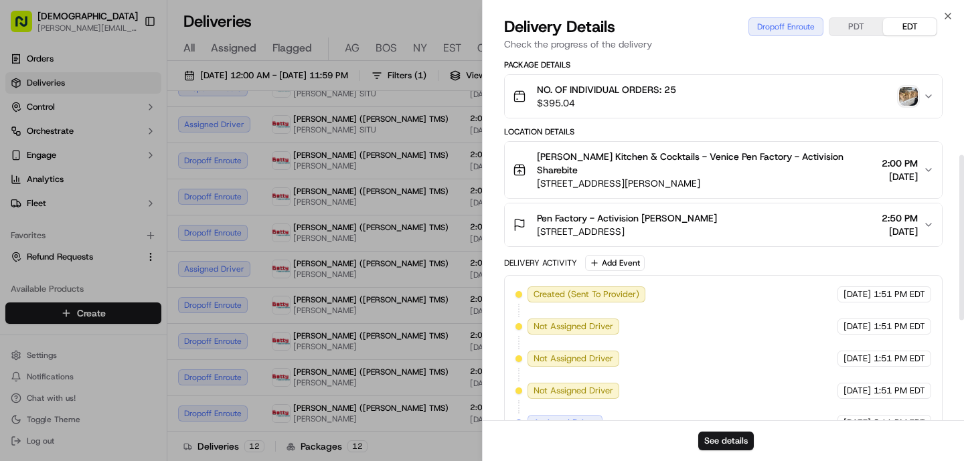
scroll to position [0, 0]
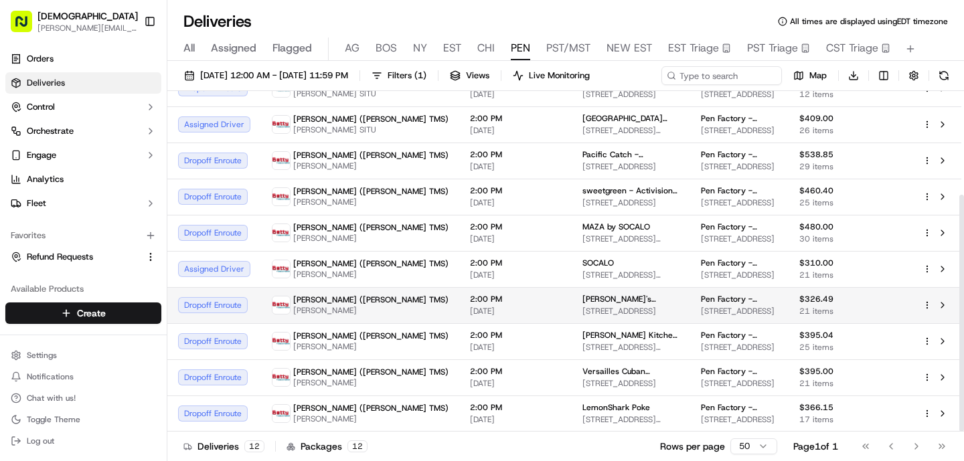
click at [459, 294] on td "2:00 PM [DATE]" at bounding box center [515, 305] width 112 height 36
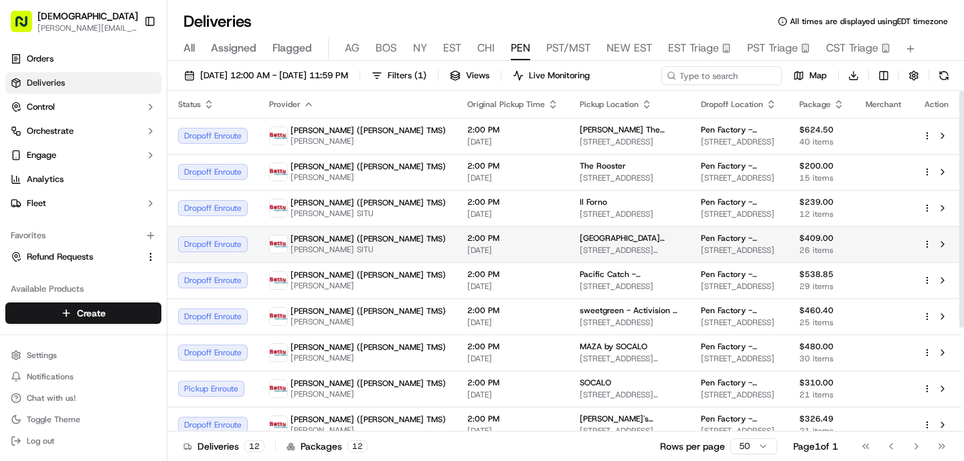
click at [361, 262] on td "[PERSON_NAME] ([PERSON_NAME] TMS) [PERSON_NAME] SITU" at bounding box center [357, 244] width 198 height 36
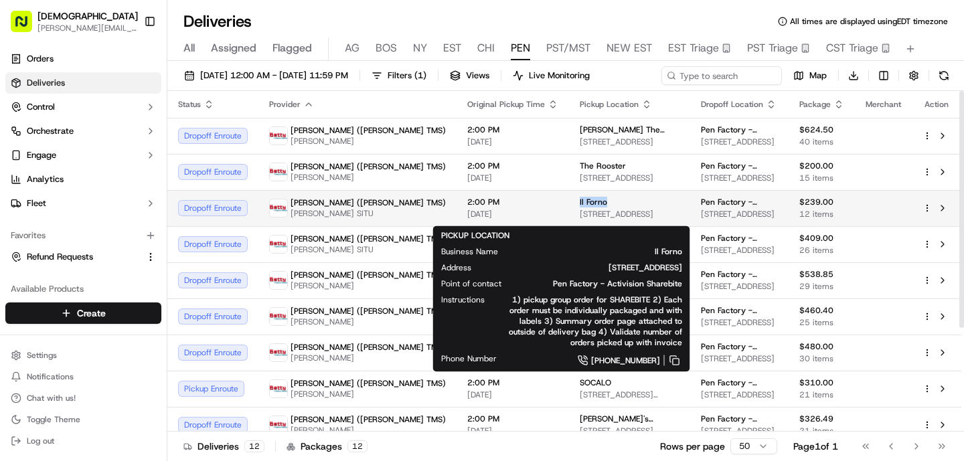
drag, startPoint x: 525, startPoint y: 207, endPoint x: 492, endPoint y: 204, distance: 33.0
click at [569, 204] on td "Il Forno [STREET_ADDRESS]" at bounding box center [629, 208] width 121 height 36
copy span "Il Forno"
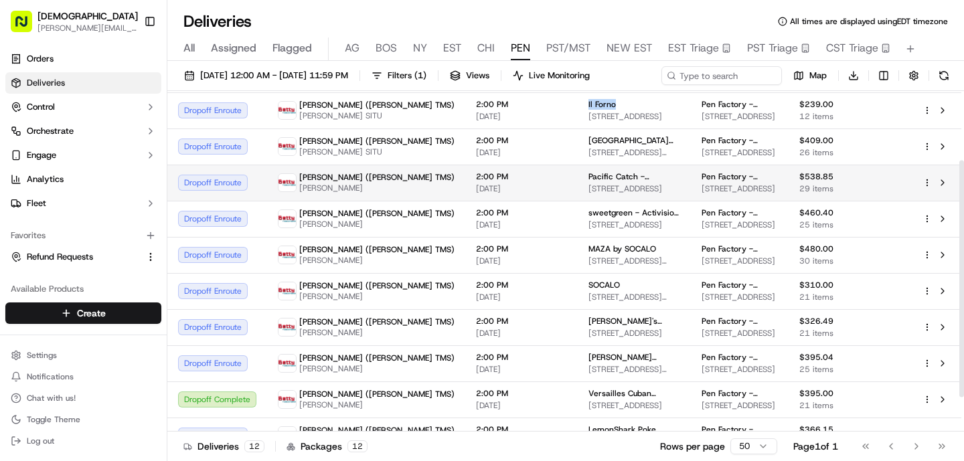
scroll to position [96, 0]
click at [476, 292] on span "2:00 PM" at bounding box center [521, 286] width 91 height 11
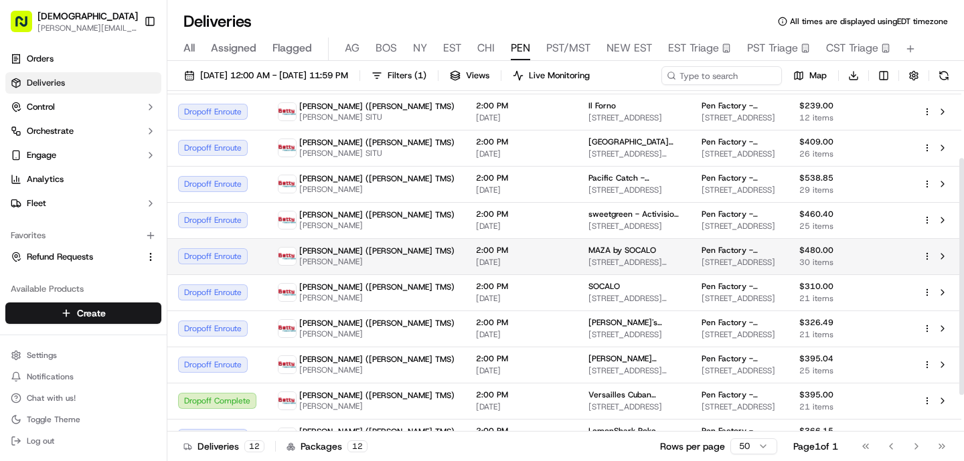
click at [476, 256] on span "2:00 PM" at bounding box center [521, 250] width 91 height 11
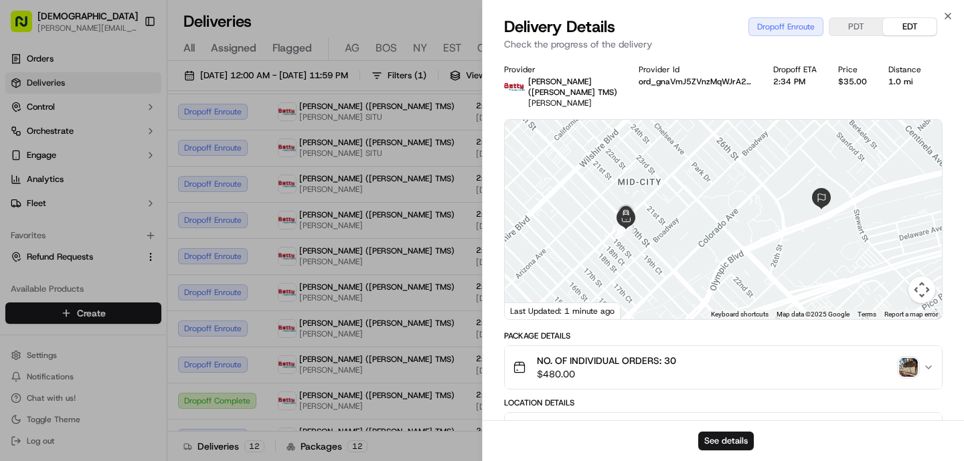
click at [909, 354] on div "NO. OF INDIVIDUAL ORDERS: 30 $480.00" at bounding box center [718, 367] width 410 height 27
click at [911, 358] on img "button" at bounding box center [908, 367] width 19 height 19
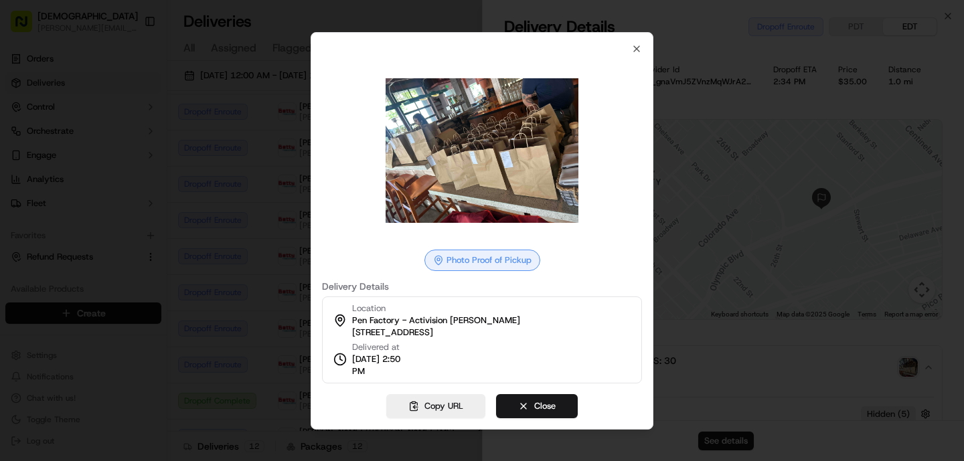
click at [243, 307] on div at bounding box center [482, 230] width 964 height 461
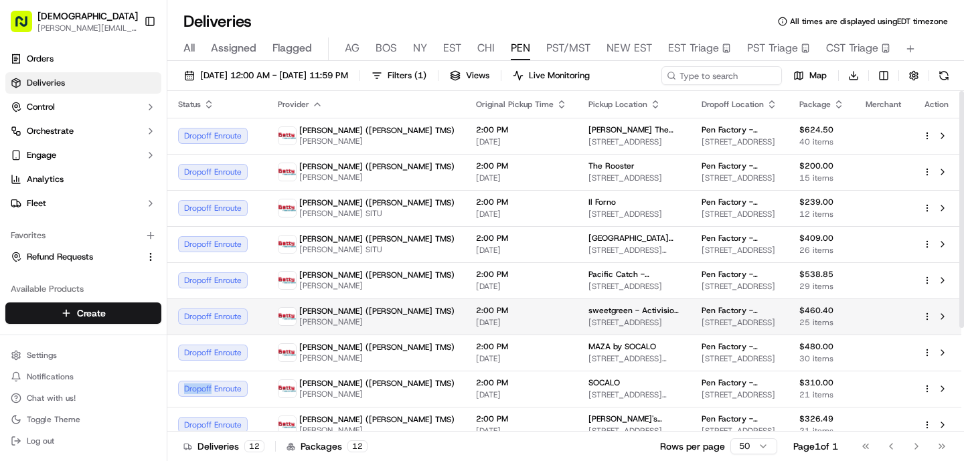
scroll to position [149, 0]
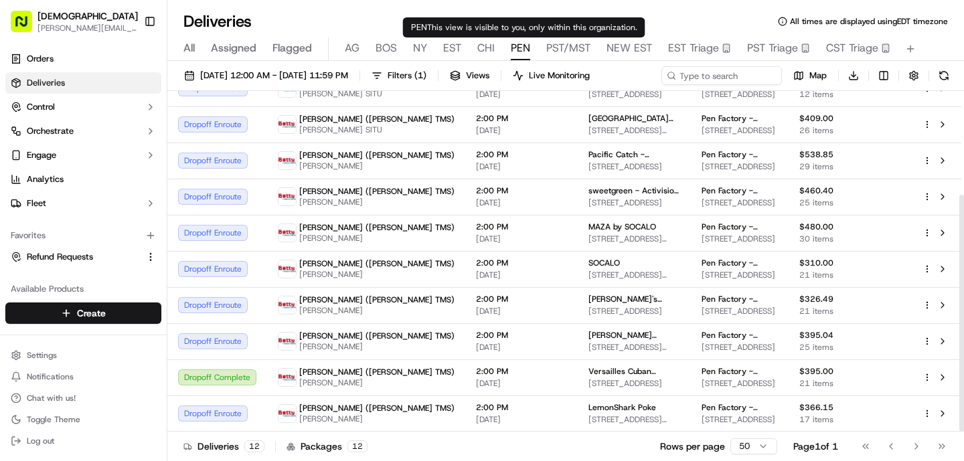
click at [544, 47] on div "All Assigned Flagged [PERSON_NAME] NY EST CHI PEN PST/MST NEW EST EST Triage PS…" at bounding box center [565, 48] width 796 height 23
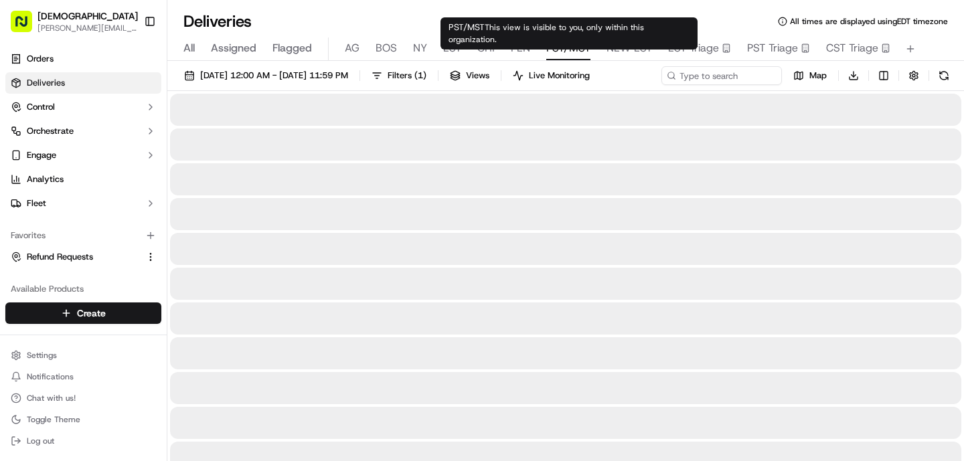
click at [551, 47] on span "PST/MST" at bounding box center [568, 48] width 44 height 16
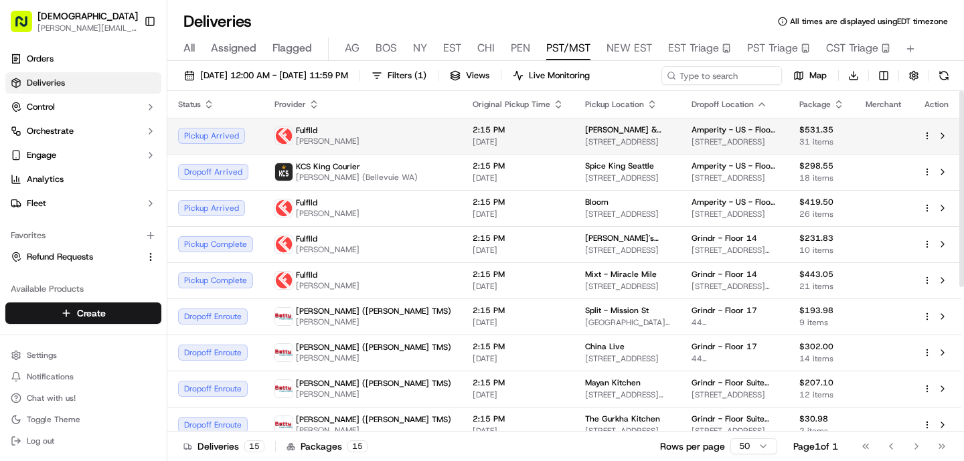
click at [574, 141] on td "[PERSON_NAME] & Izakaya - [GEOGRAPHIC_DATA] [STREET_ADDRESS]" at bounding box center [627, 136] width 106 height 36
drag, startPoint x: 628, startPoint y: 128, endPoint x: 508, endPoint y: 126, distance: 119.8
click at [574, 126] on td "[PERSON_NAME] & Izakaya - [GEOGRAPHIC_DATA] [STREET_ADDRESS]" at bounding box center [627, 136] width 106 height 36
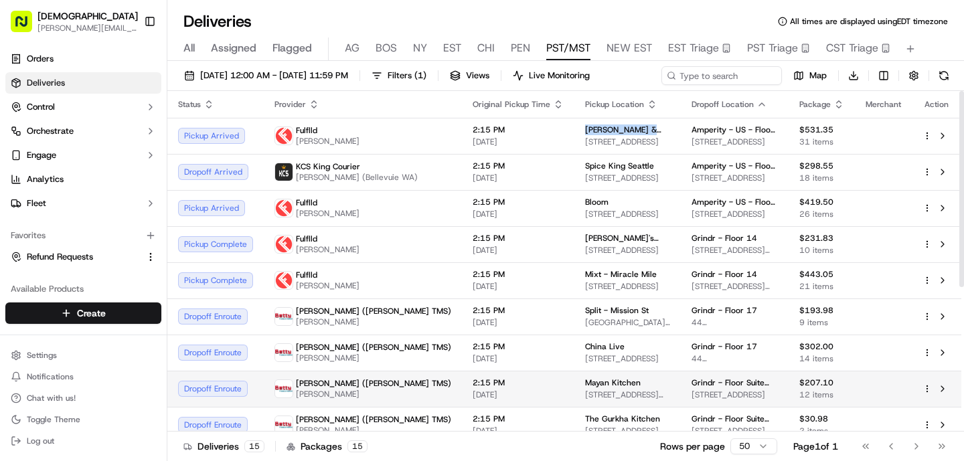
copy span "[PERSON_NAME] & Izakaya - [GEOGRAPHIC_DATA]"
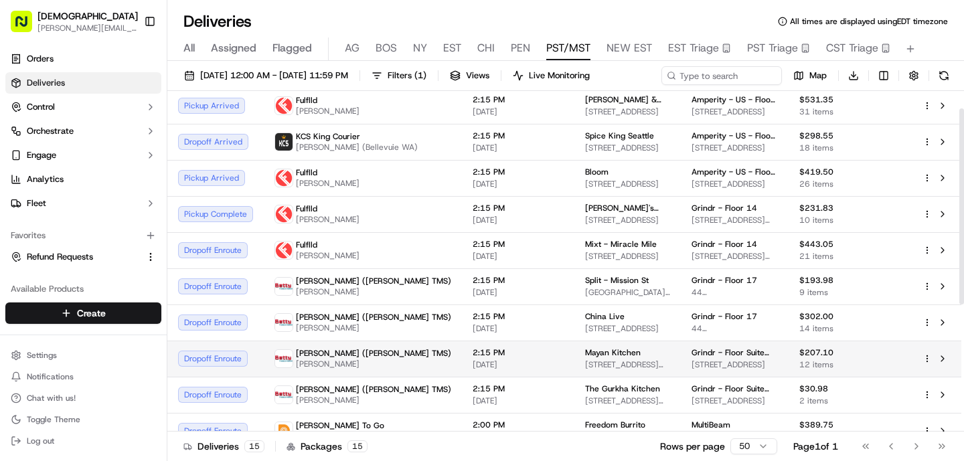
scroll to position [31, 0]
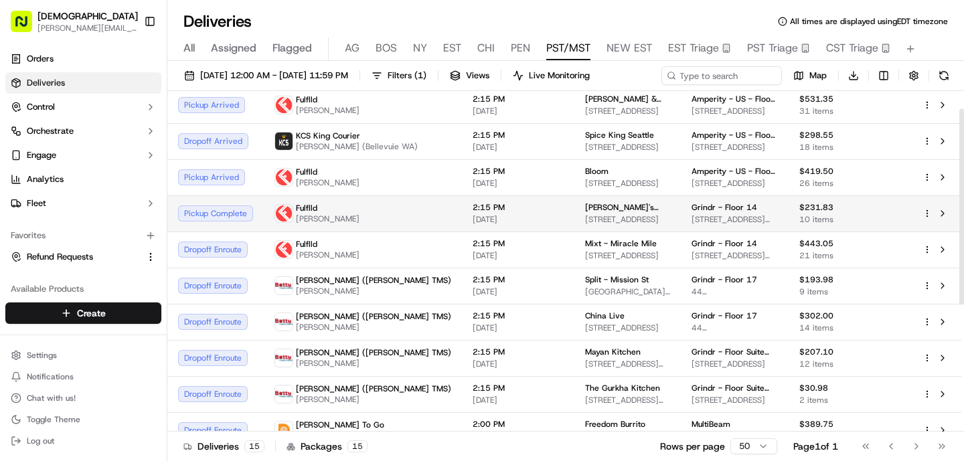
click at [574, 232] on td "[PERSON_NAME]'s Trattoria [STREET_ADDRESS]" at bounding box center [627, 213] width 106 height 36
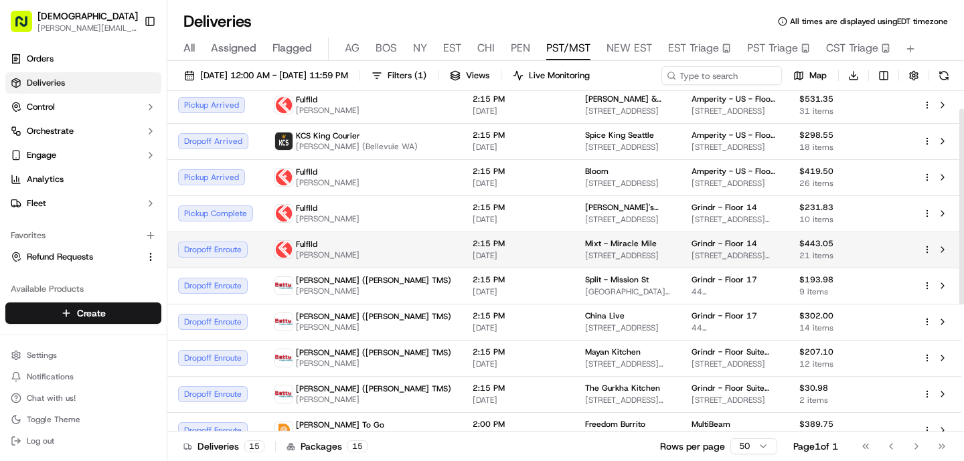
click at [472, 249] on span "2:15 PM" at bounding box center [517, 243] width 91 height 11
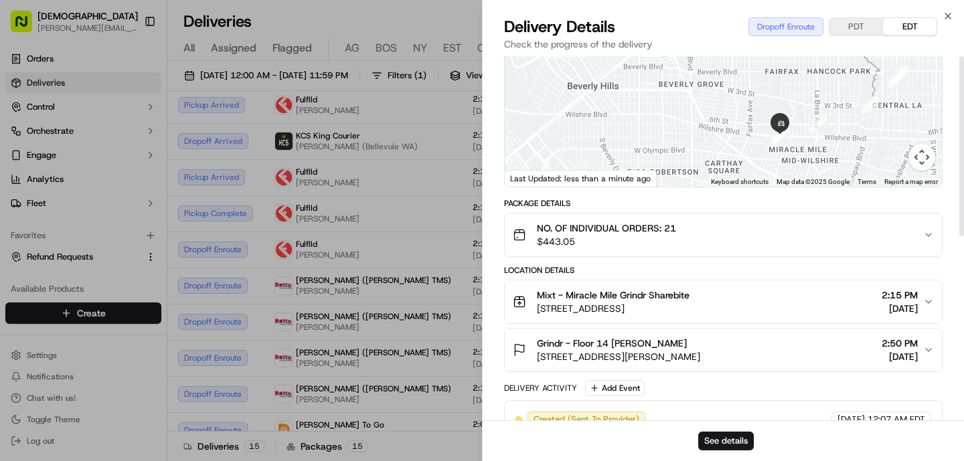
scroll to position [0, 0]
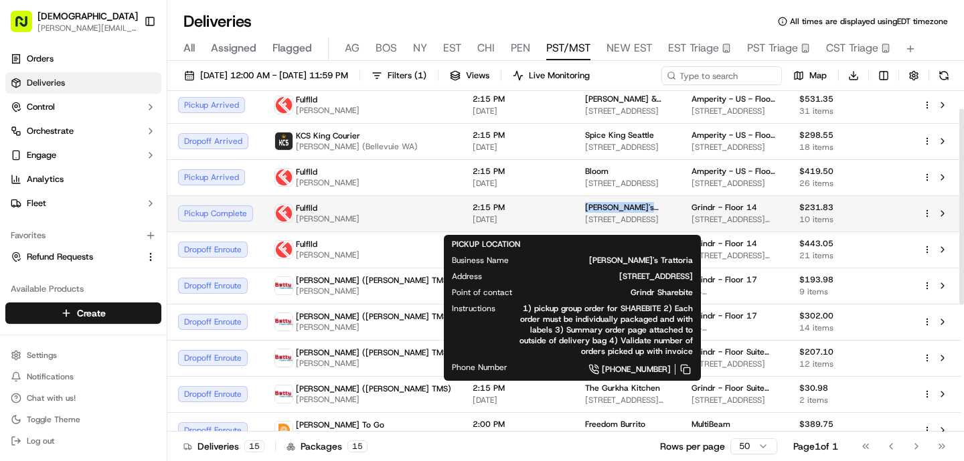
drag, startPoint x: 577, startPoint y: 213, endPoint x: 508, endPoint y: 211, distance: 69.0
click at [574, 211] on td "[PERSON_NAME]'s Trattoria [STREET_ADDRESS]" at bounding box center [627, 213] width 106 height 36
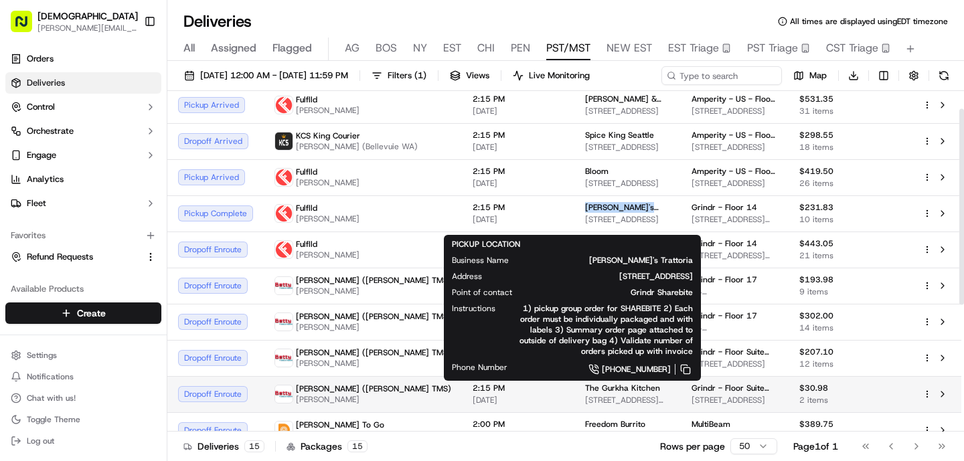
copy span "[PERSON_NAME]'s Trattoria"
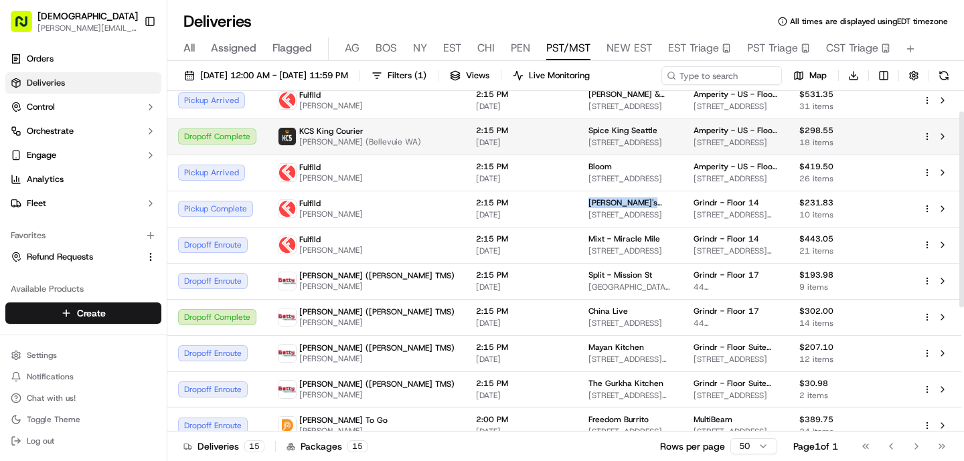
scroll to position [33, 0]
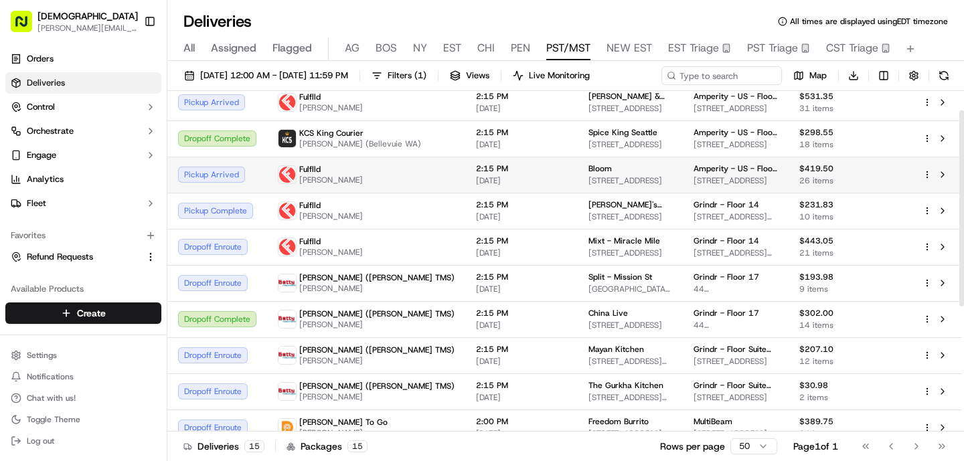
click at [476, 171] on span "2:15 PM" at bounding box center [521, 168] width 91 height 11
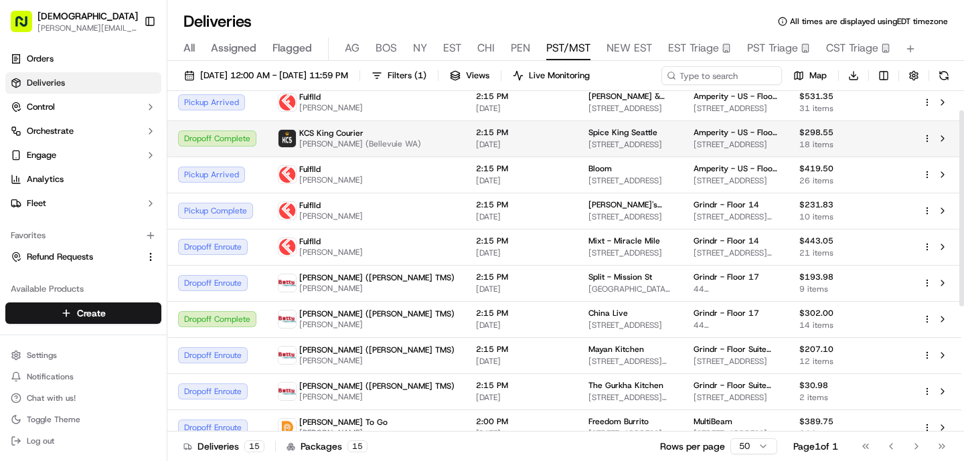
click at [368, 149] on span "[PERSON_NAME] (Bellevuie WA)" at bounding box center [360, 144] width 122 height 11
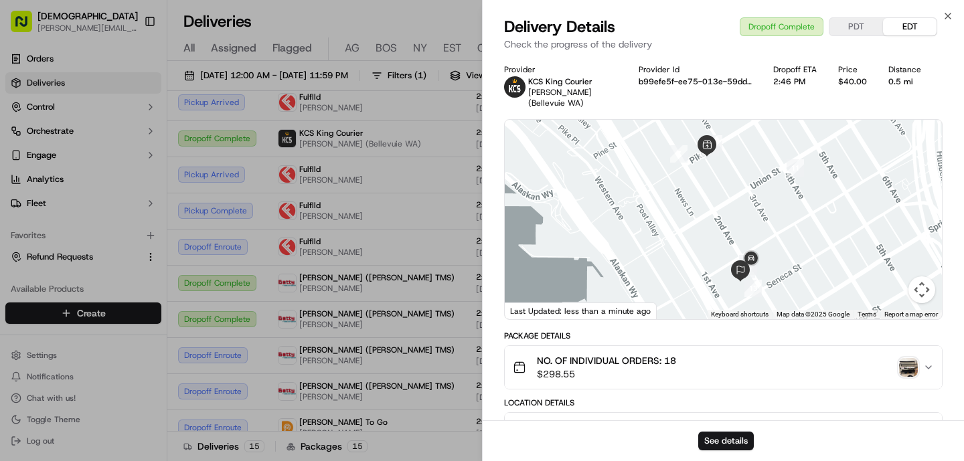
click at [909, 373] on img "button" at bounding box center [908, 367] width 19 height 19
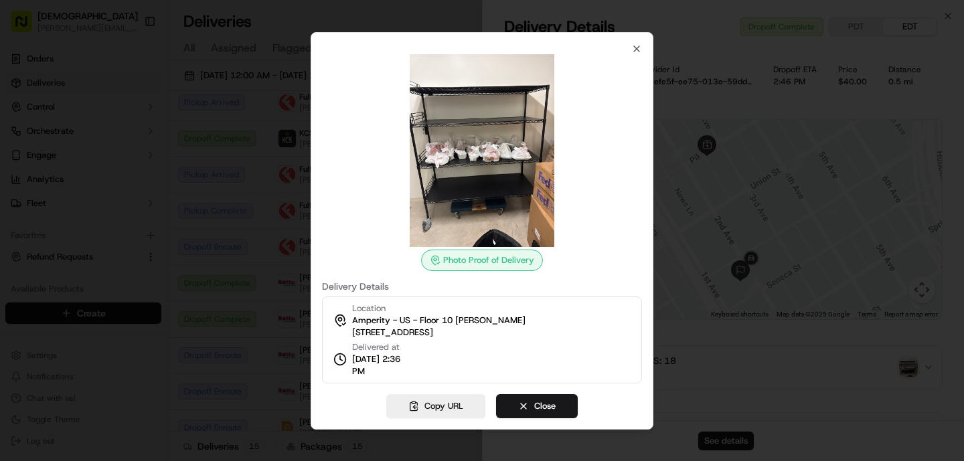
click at [774, 369] on div at bounding box center [482, 230] width 964 height 461
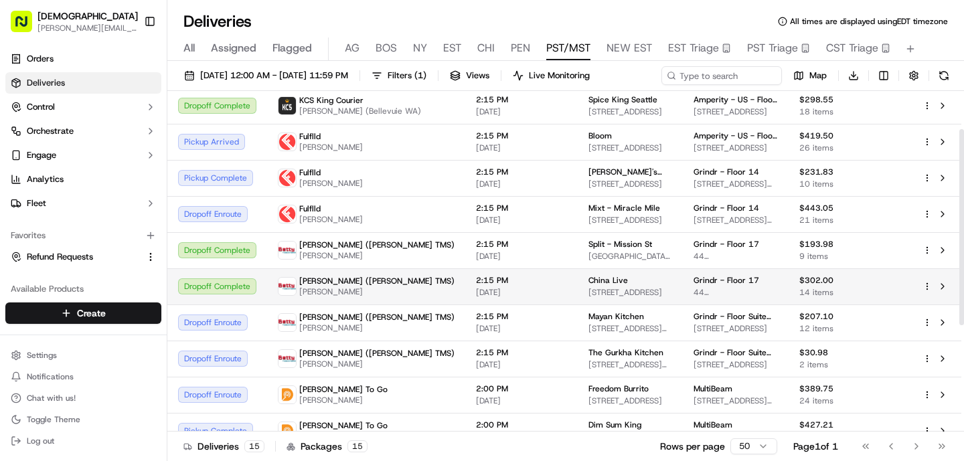
scroll to position [0, 0]
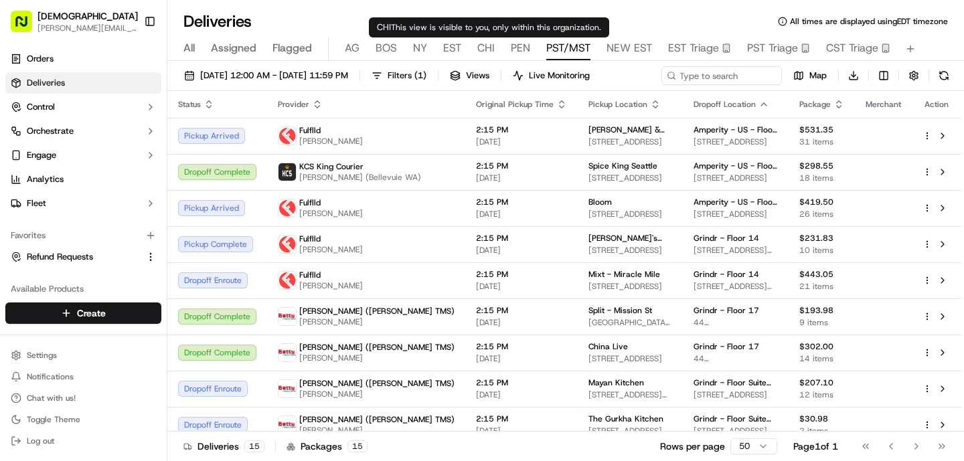
click at [515, 44] on span "PEN" at bounding box center [520, 48] width 19 height 16
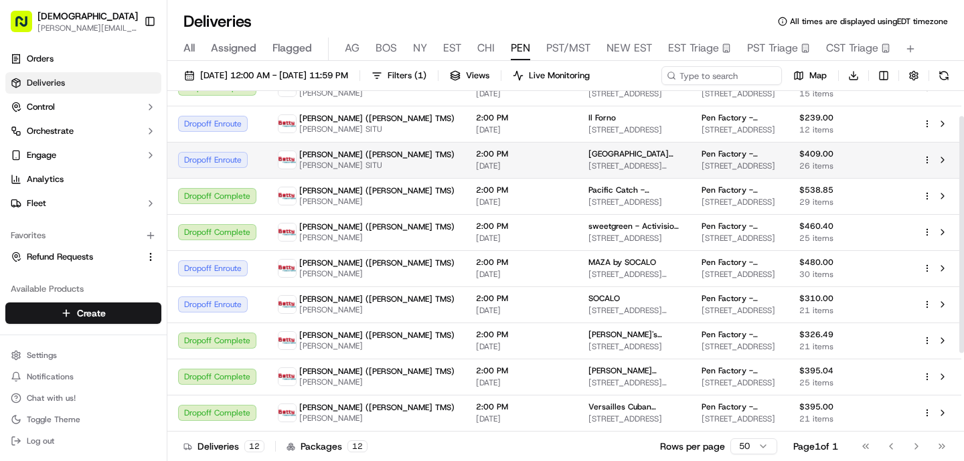
scroll to position [149, 0]
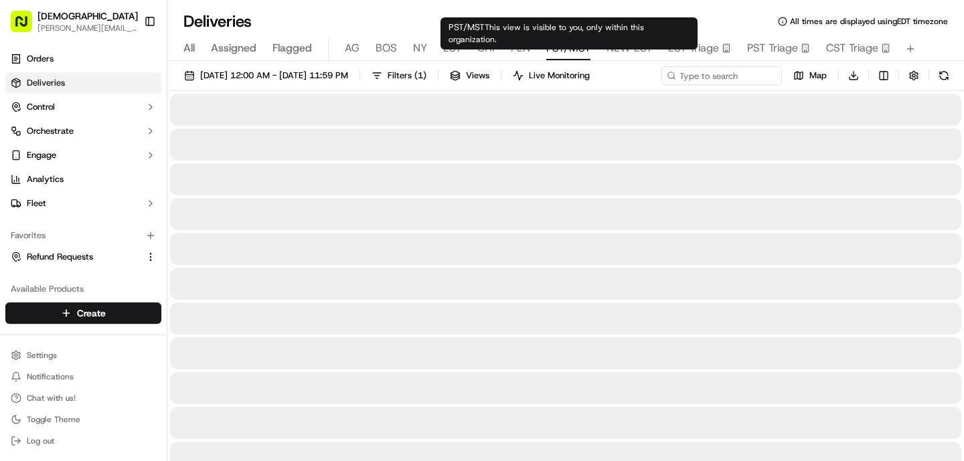
click at [565, 49] on span "PST/MST" at bounding box center [568, 48] width 44 height 16
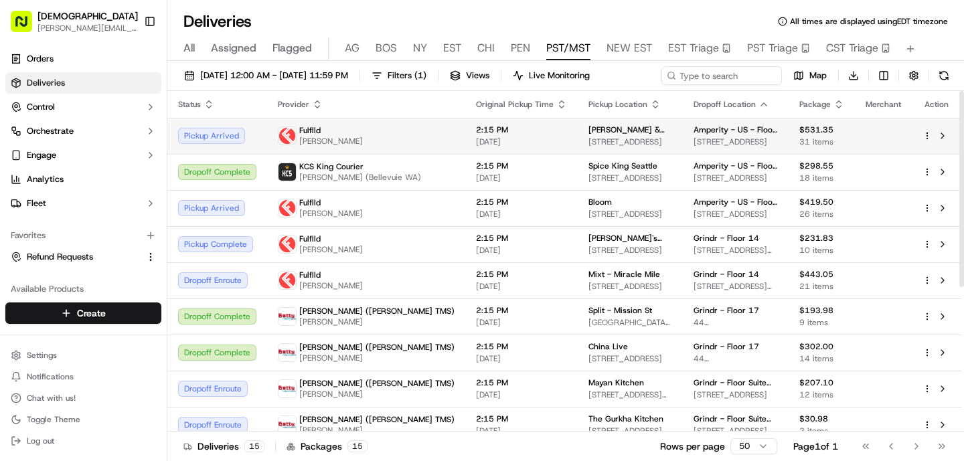
click at [484, 140] on span "[DATE]" at bounding box center [521, 142] width 91 height 11
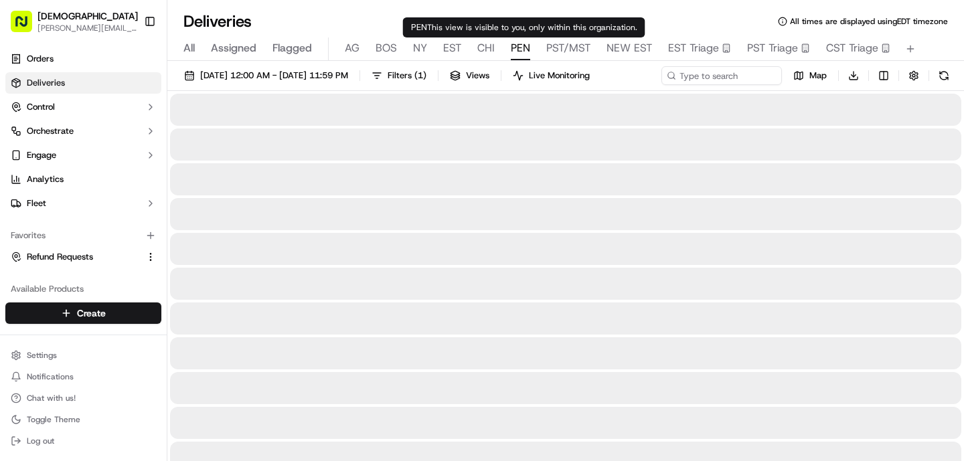
click at [526, 44] on span "PEN" at bounding box center [520, 48] width 19 height 16
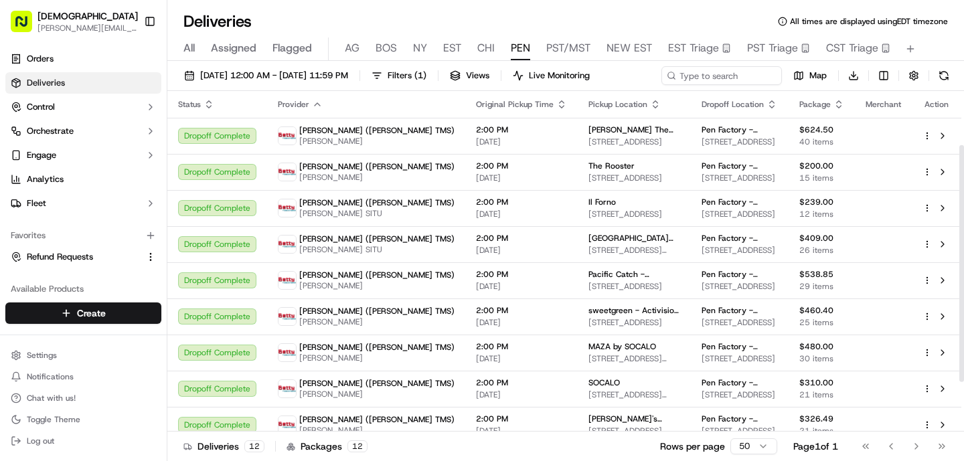
scroll to position [149, 0]
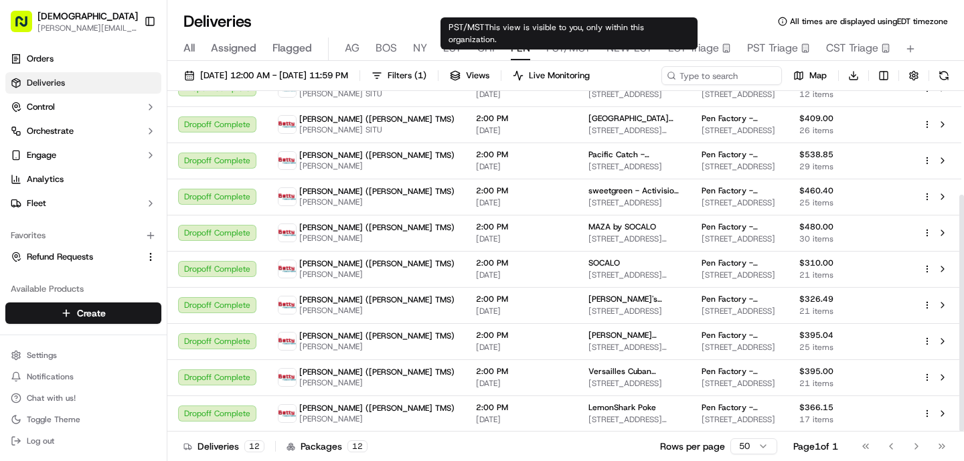
click at [567, 52] on span "PST/MST" at bounding box center [568, 48] width 44 height 16
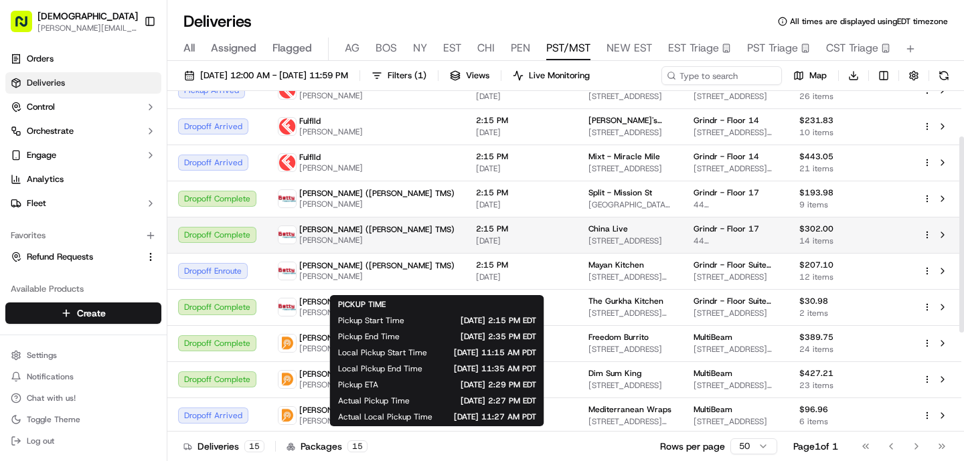
scroll to position [157, 0]
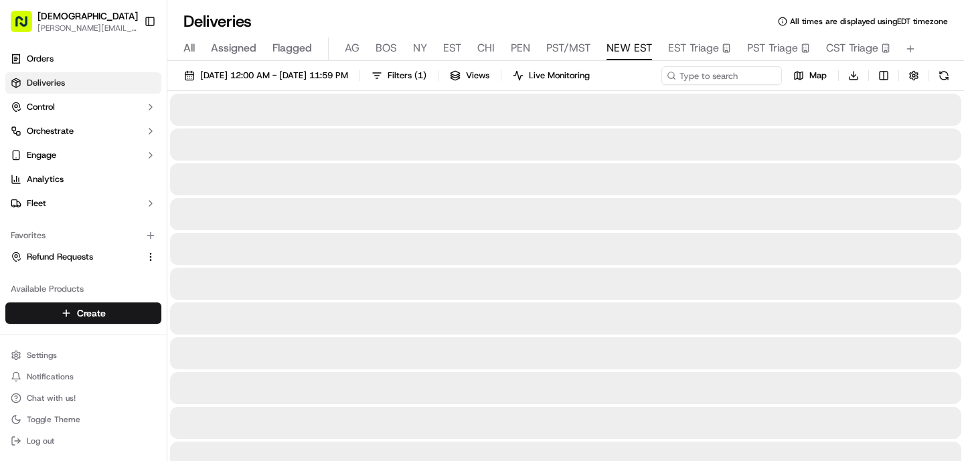
click at [626, 47] on span "NEW EST" at bounding box center [629, 48] width 46 height 16
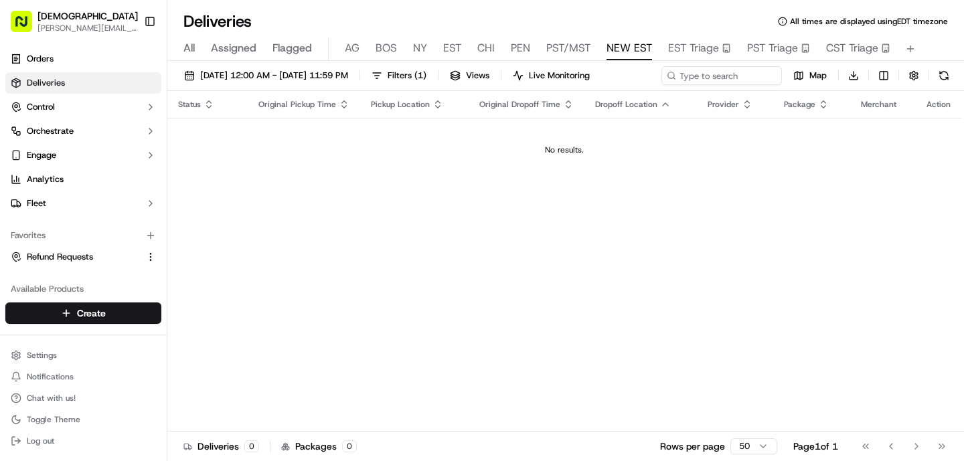
click at [576, 45] on span "PST/MST" at bounding box center [568, 48] width 44 height 16
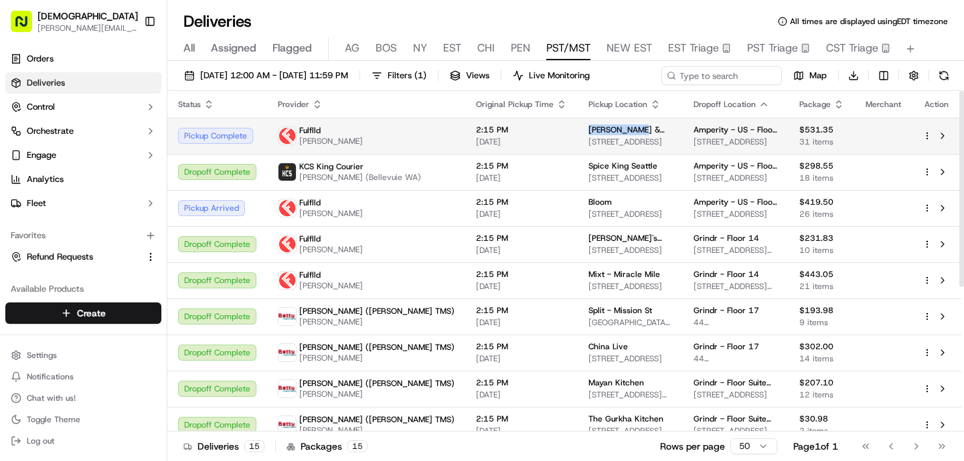
drag, startPoint x: 562, startPoint y: 128, endPoint x: 513, endPoint y: 127, distance: 49.5
click at [588, 127] on span "[PERSON_NAME] & Izakaya - [GEOGRAPHIC_DATA]" at bounding box center [630, 129] width 84 height 11
copy span "[PERSON_NAME]"
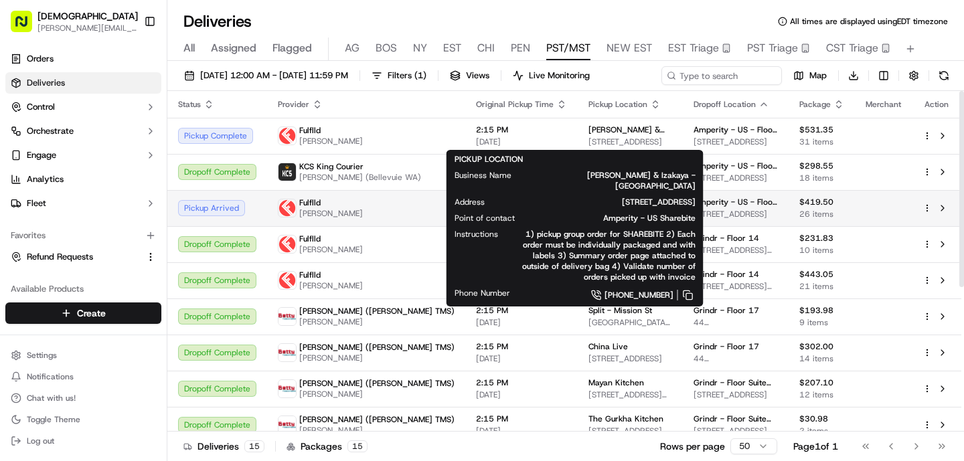
click at [348, 208] on div "Fulflld" at bounding box center [331, 202] width 64 height 11
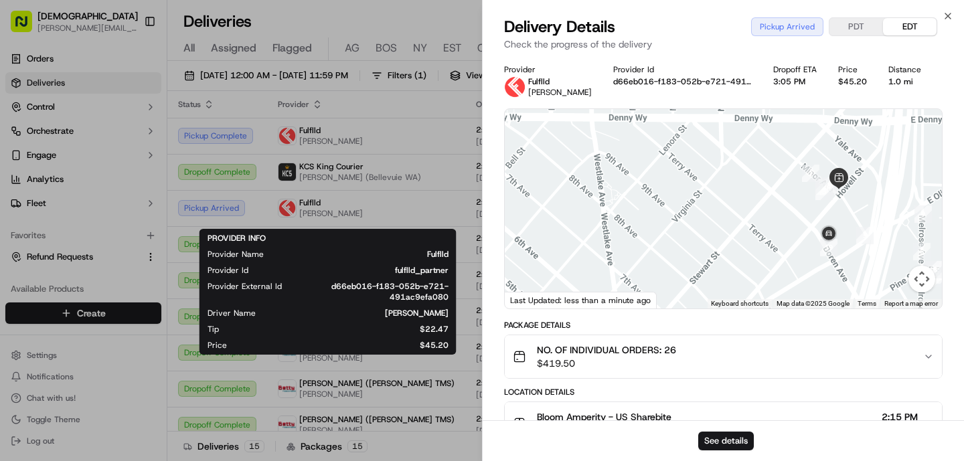
click at [288, 247] on div "PROVIDER INFO Provider Name Fulflld Provider Id fulflld_partner Provider Extern…" at bounding box center [327, 292] width 241 height 118
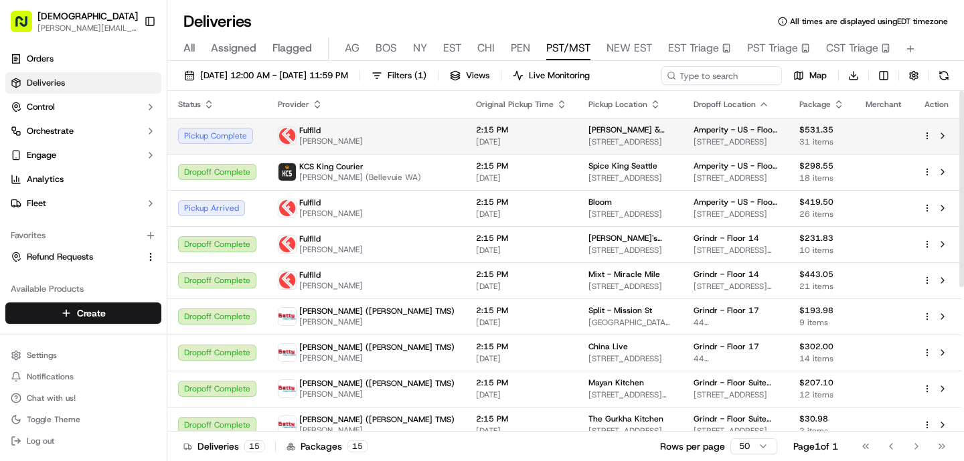
click at [354, 140] on span "[PERSON_NAME]" at bounding box center [331, 141] width 64 height 11
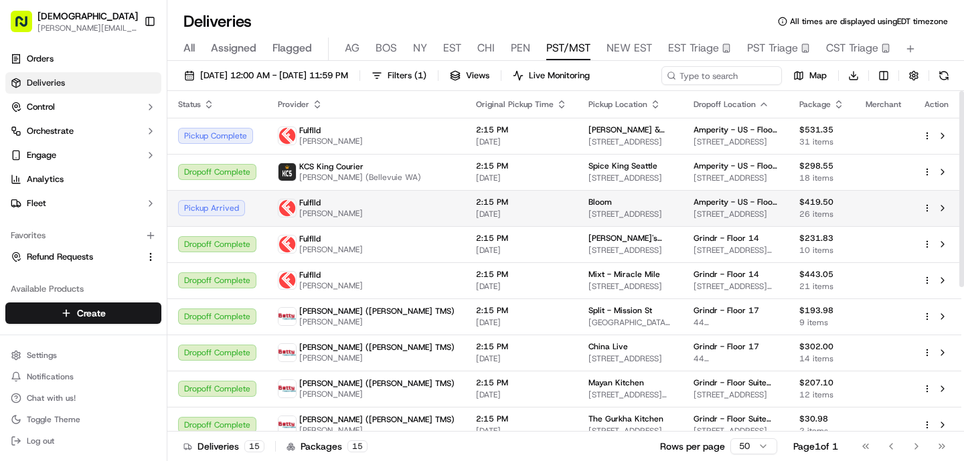
click at [356, 208] on div "Fulflld" at bounding box center [331, 202] width 64 height 11
click at [465, 197] on td "2:15 PM [DATE]" at bounding box center [521, 208] width 112 height 36
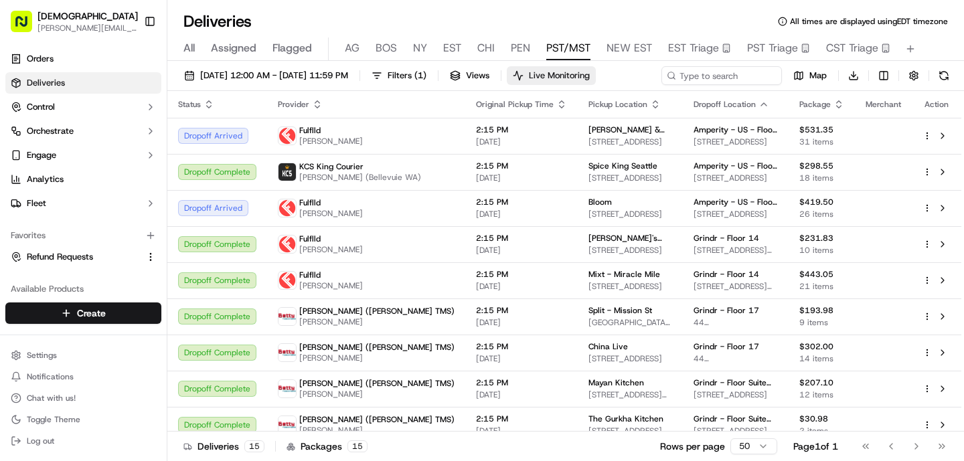
click at [590, 74] on span "Live Monitoring" at bounding box center [559, 76] width 61 height 12
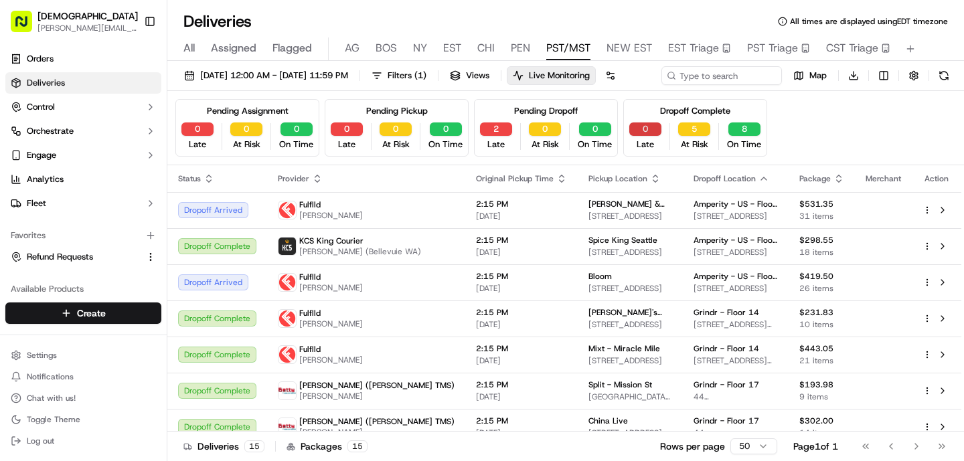
click at [645, 136] on button "0" at bounding box center [645, 128] width 32 height 13
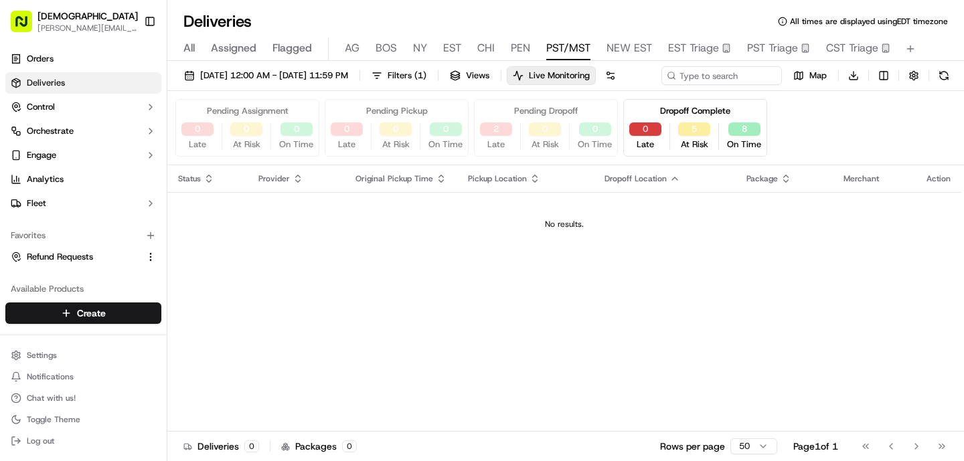
click at [646, 136] on button "0" at bounding box center [645, 128] width 32 height 13
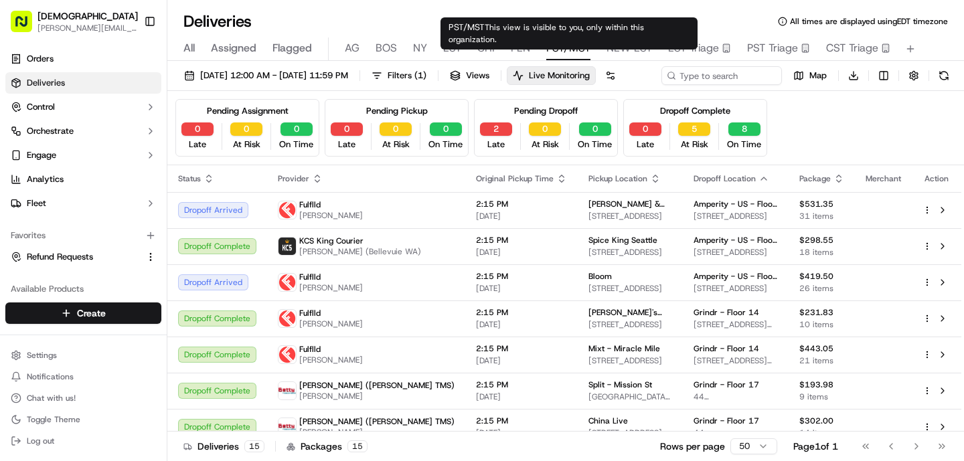
click at [521, 43] on span "PEN" at bounding box center [520, 48] width 19 height 16
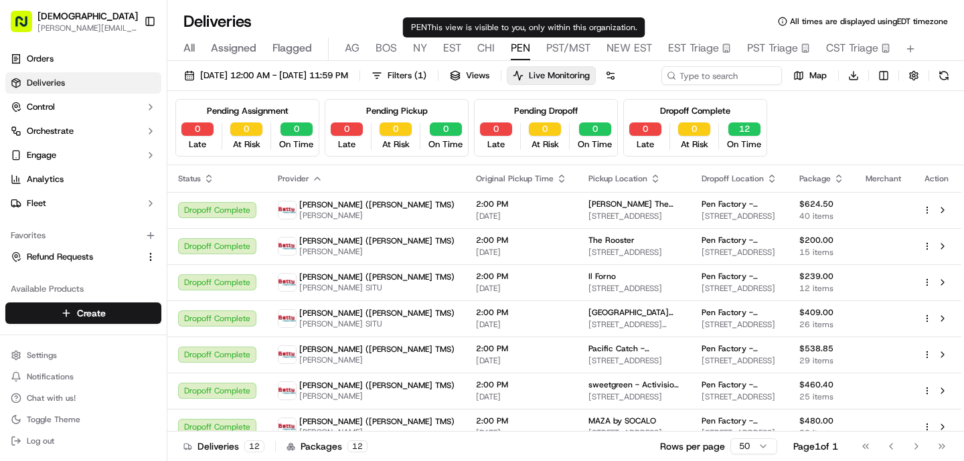
click at [472, 44] on div "All Assigned Flagged [PERSON_NAME] NY EST CHI PEN PST/MST NEW EST EST Triage PS…" at bounding box center [565, 48] width 796 height 23
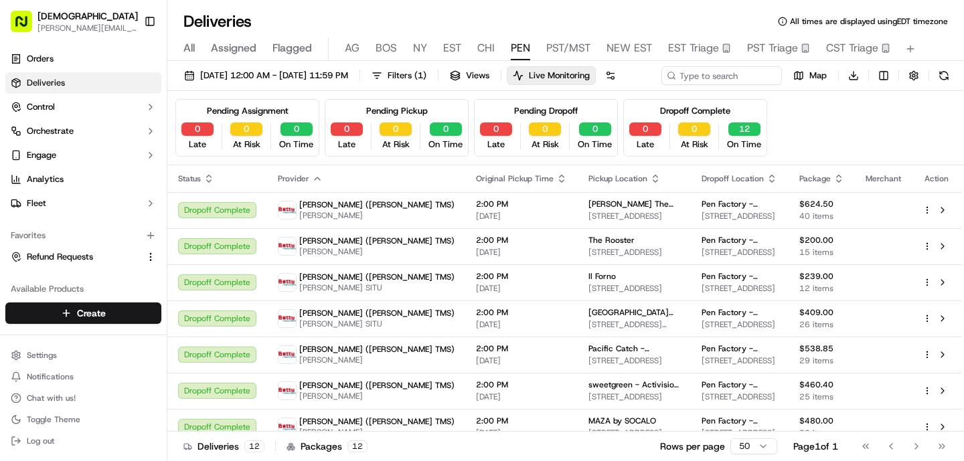
click at [482, 48] on span "CHI" at bounding box center [485, 48] width 17 height 16
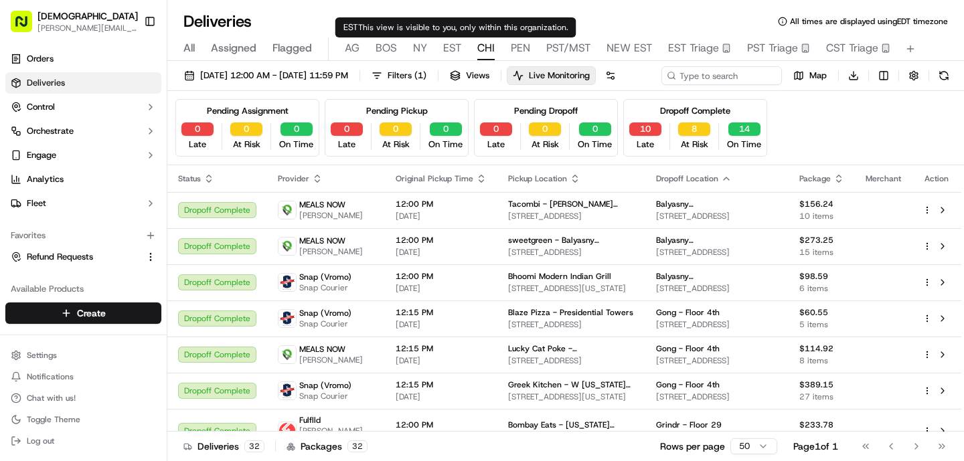
click at [451, 49] on span "EST" at bounding box center [452, 48] width 18 height 16
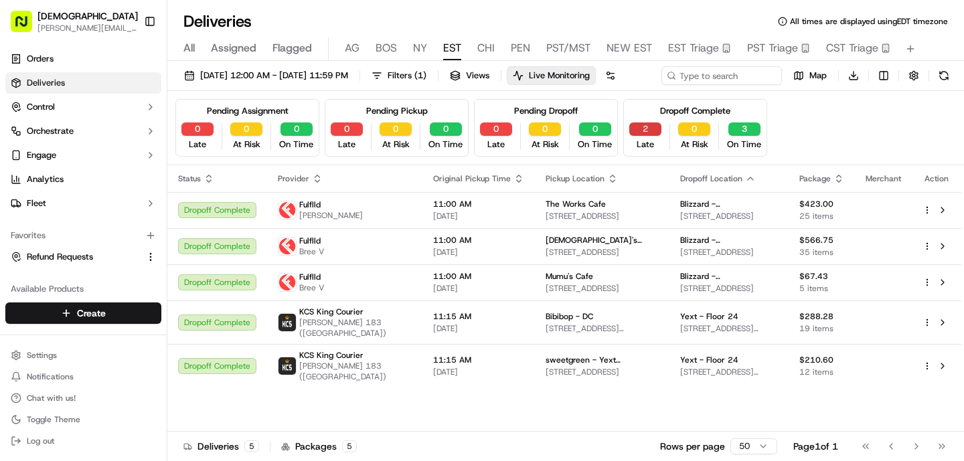
click at [650, 136] on button "2" at bounding box center [645, 128] width 32 height 13
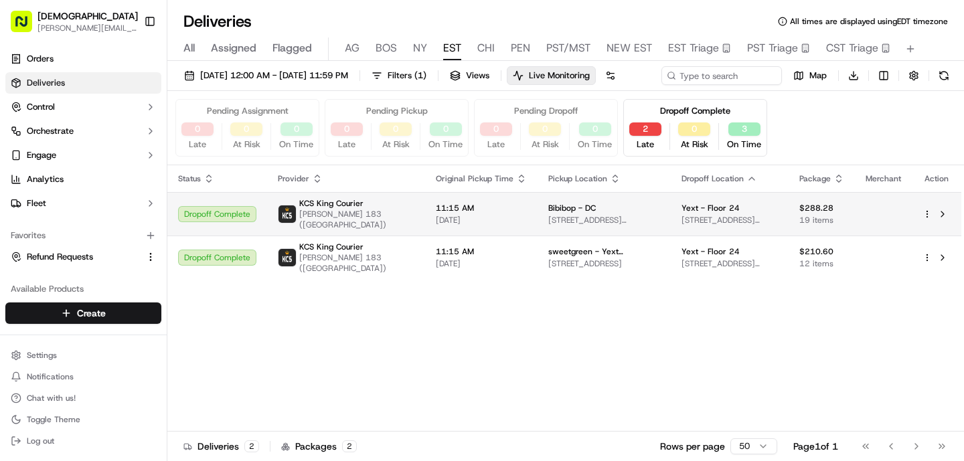
click at [587, 226] on span "[STREET_ADDRESS][US_STATE][US_STATE]" at bounding box center [604, 220] width 112 height 11
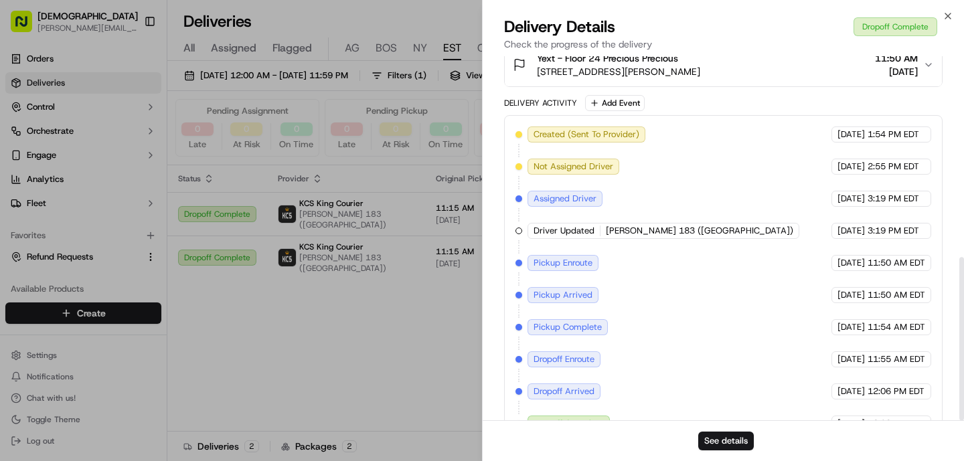
scroll to position [448, 0]
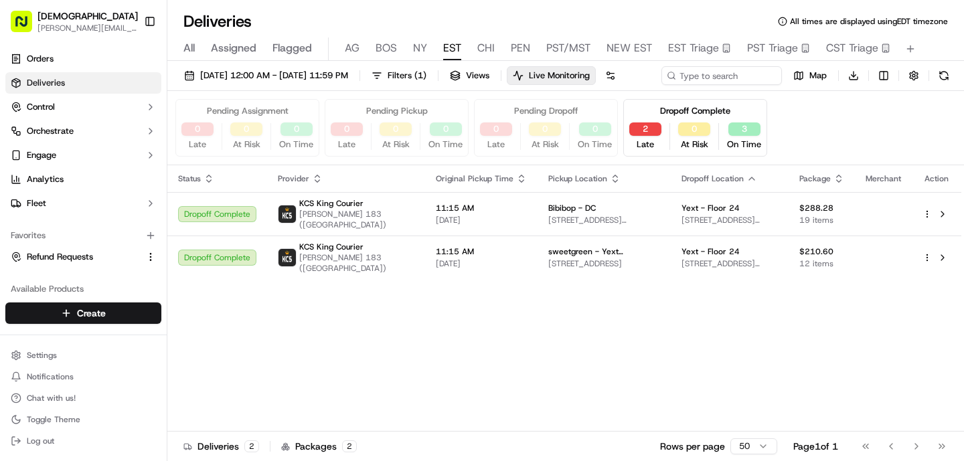
click at [414, 43] on span "NY" at bounding box center [420, 48] width 14 height 16
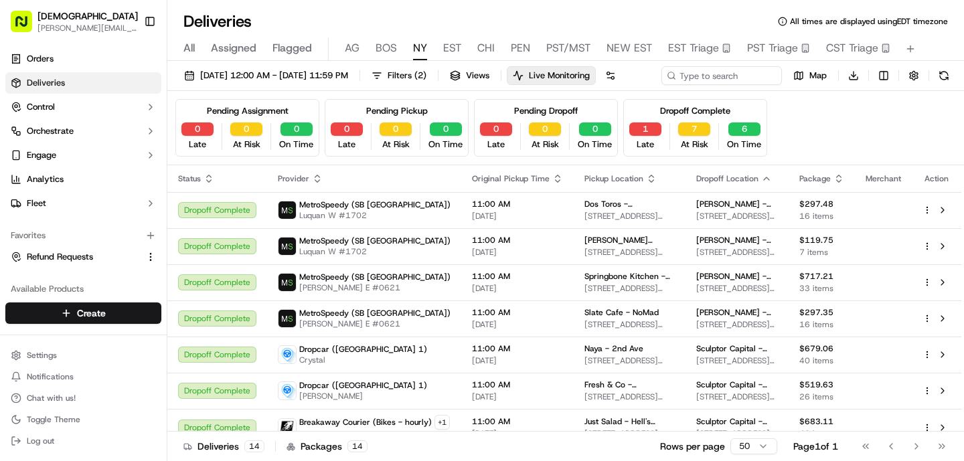
click at [639, 144] on div "Dropoff Complete 1 Late 7 At Risk 6 On Time" at bounding box center [695, 128] width 144 height 58
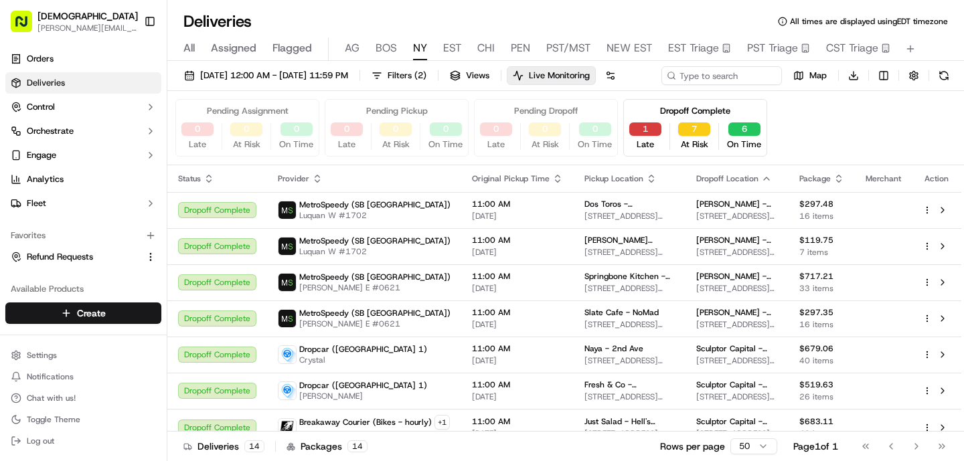
click at [642, 136] on button "1" at bounding box center [645, 128] width 32 height 13
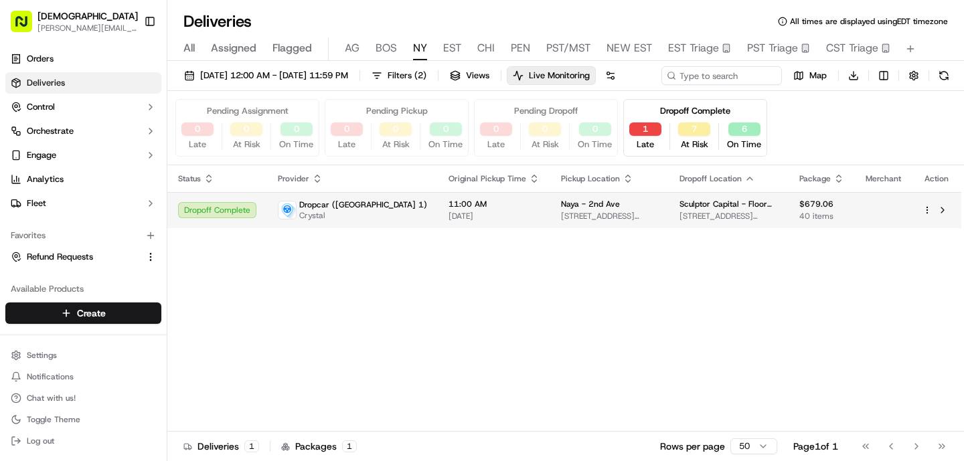
click at [604, 209] on div "Naya - 2nd Ave" at bounding box center [609, 204] width 97 height 11
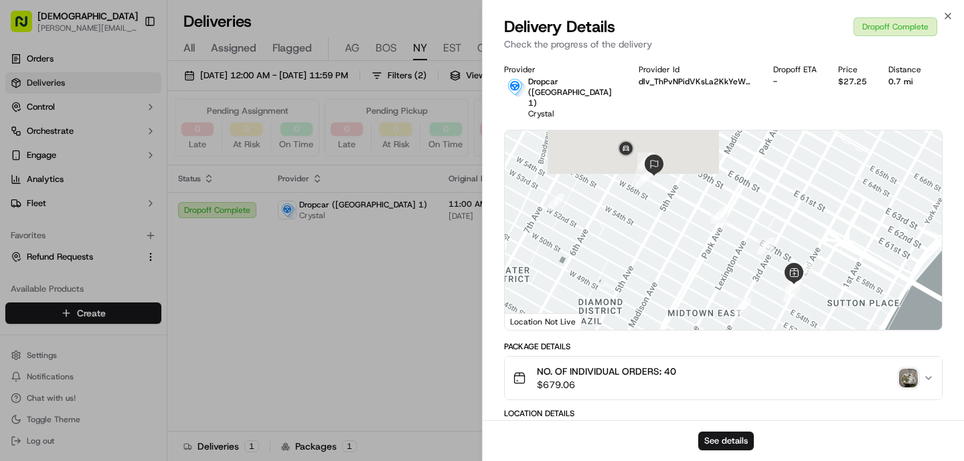
scroll to position [438, 0]
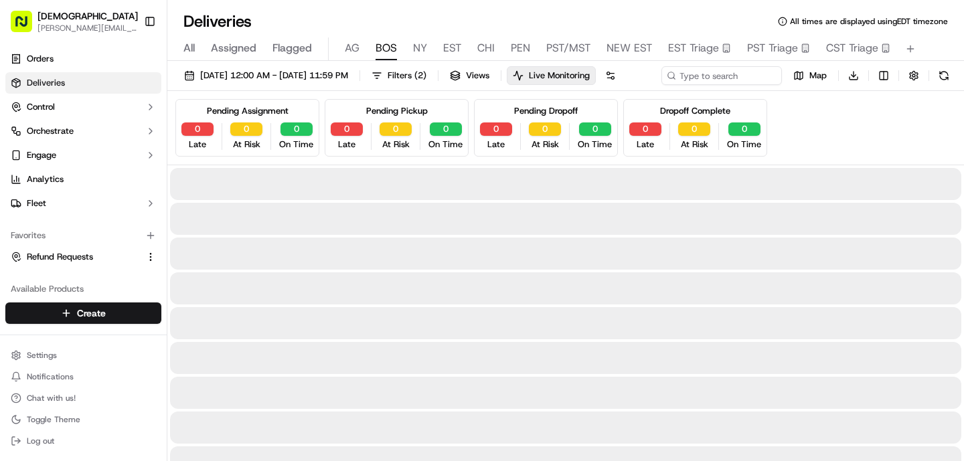
click at [382, 60] on button "BOS" at bounding box center [385, 48] width 21 height 23
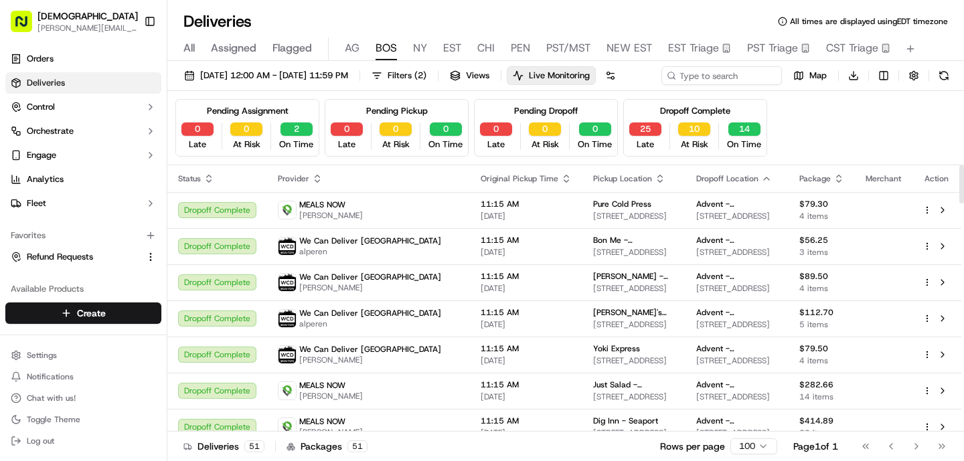
click at [646, 143] on div "Dropoff Complete 25 Late 10 At Risk 14 On Time" at bounding box center [695, 128] width 144 height 58
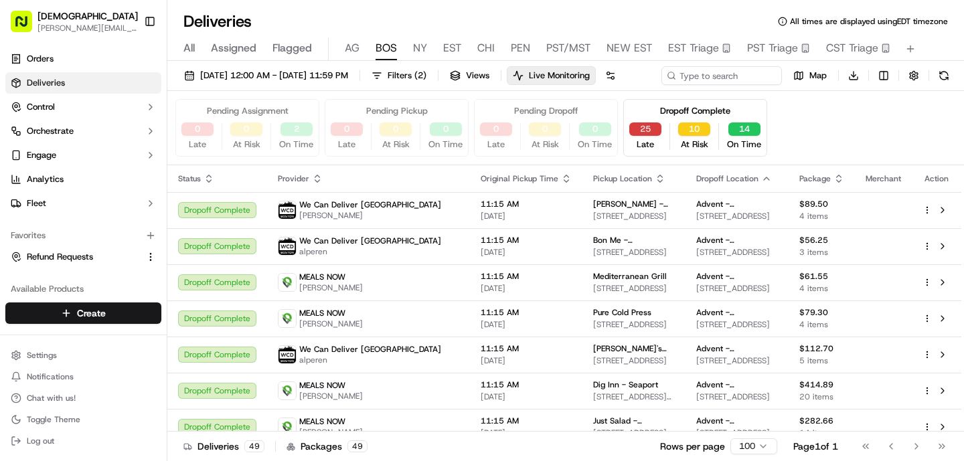
click at [648, 136] on button "25" at bounding box center [645, 128] width 32 height 13
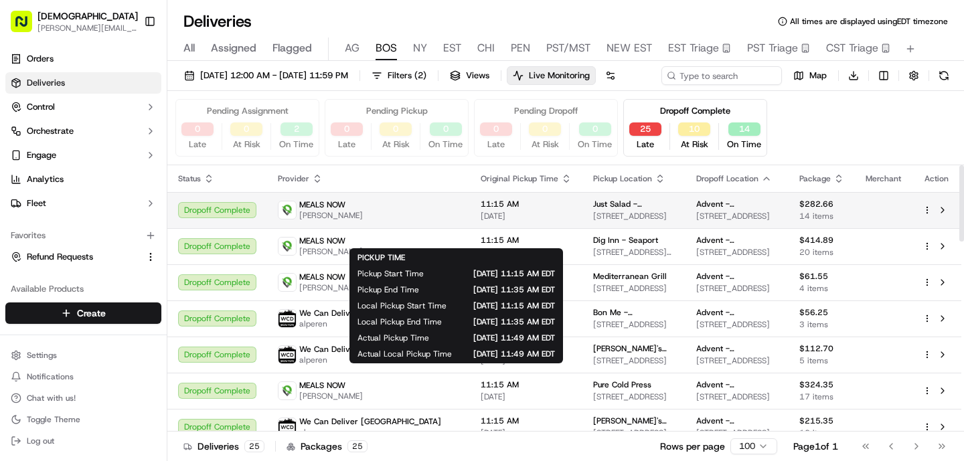
click at [480, 221] on span "[DATE]" at bounding box center [525, 216] width 91 height 11
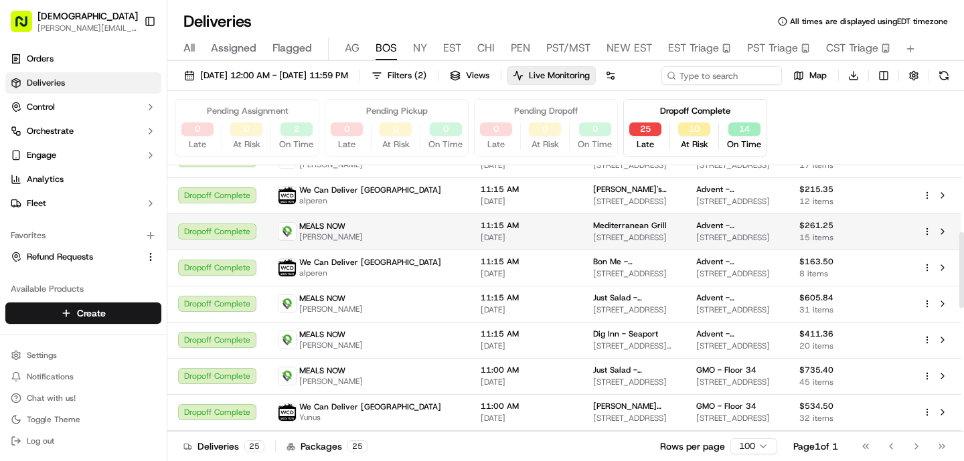
scroll to position [240, 0]
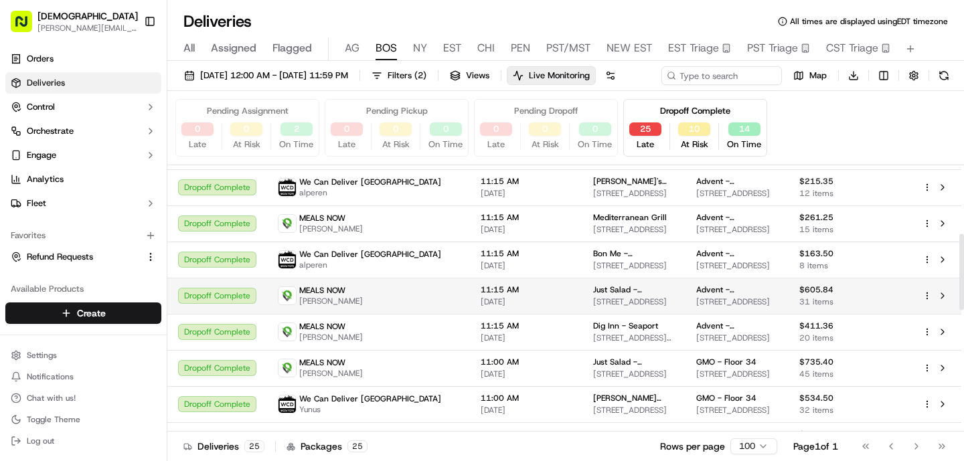
click at [480, 307] on span "[DATE]" at bounding box center [525, 301] width 91 height 11
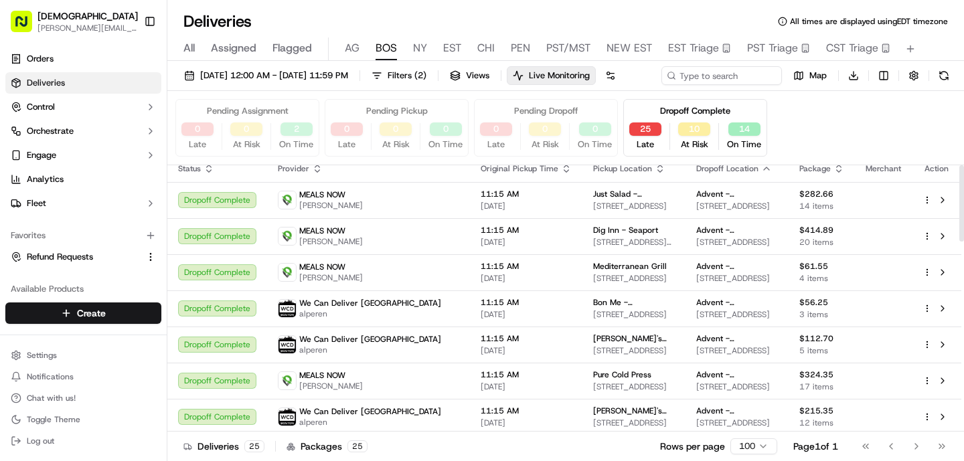
scroll to position [0, 0]
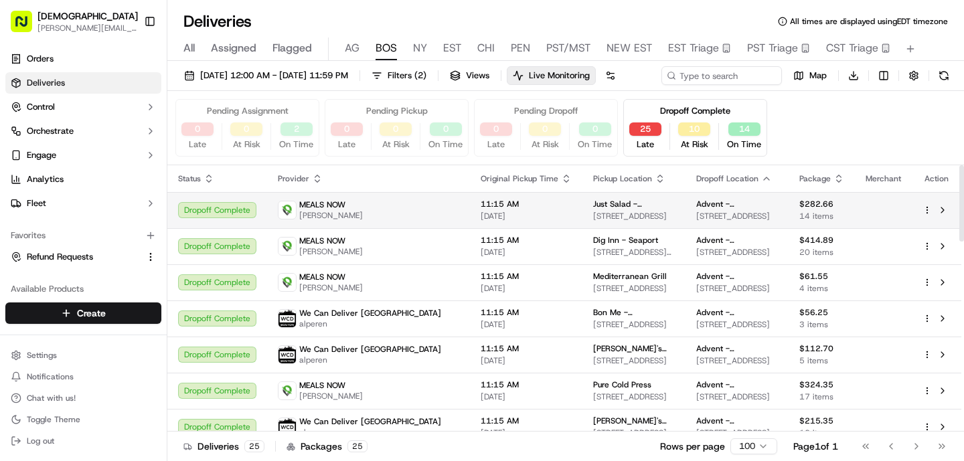
click at [304, 221] on span "[PERSON_NAME]" at bounding box center [331, 215] width 64 height 11
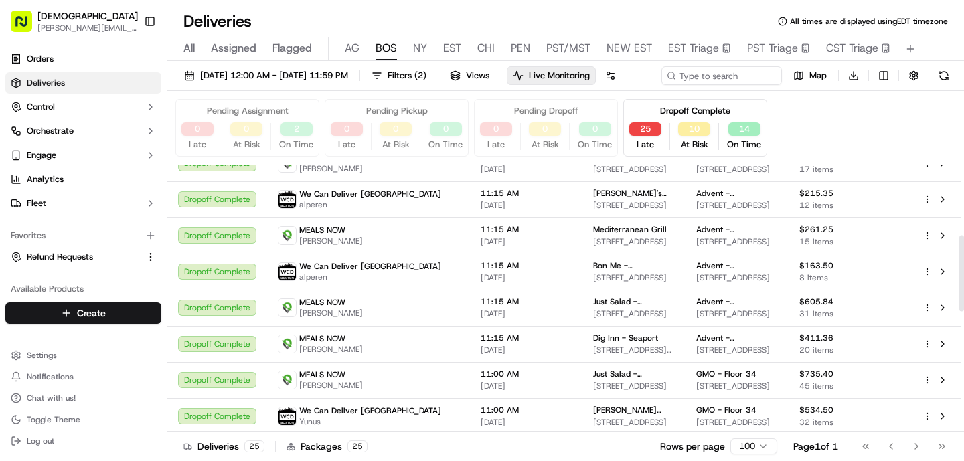
scroll to position [245, 0]
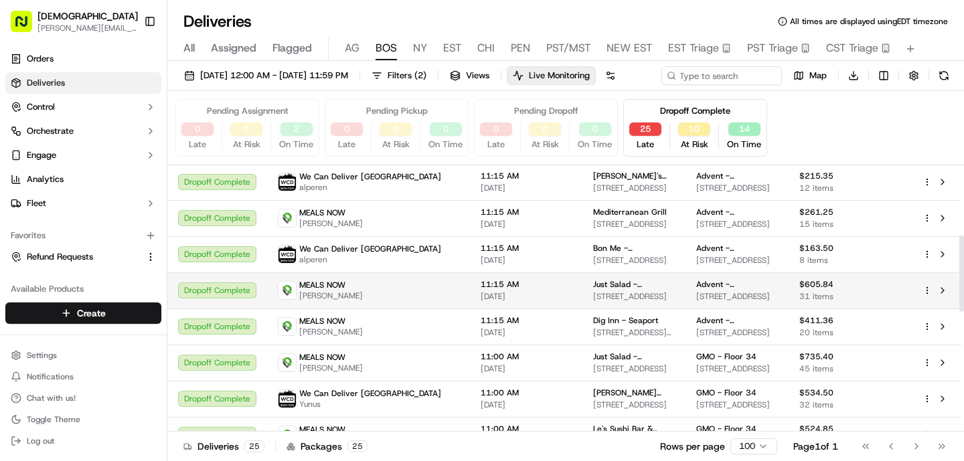
click at [387, 301] on div "MEALS NOW [PERSON_NAME]" at bounding box center [368, 290] width 181 height 21
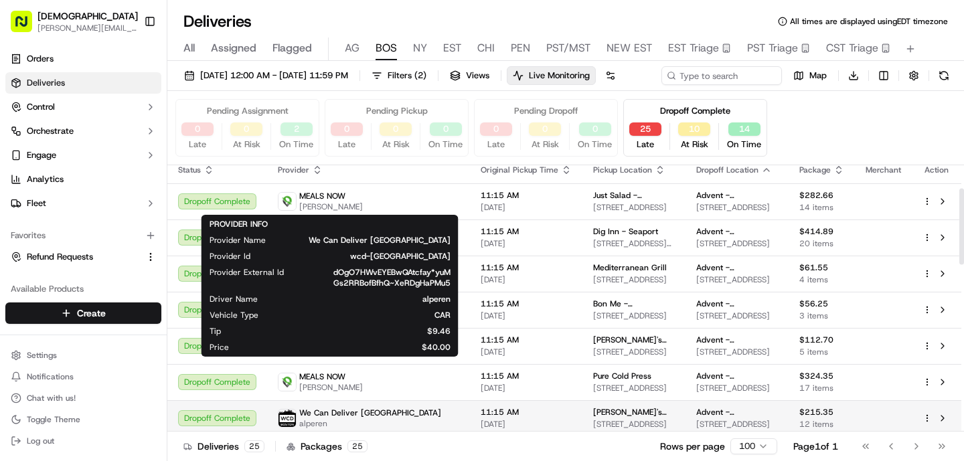
scroll to position [0, 0]
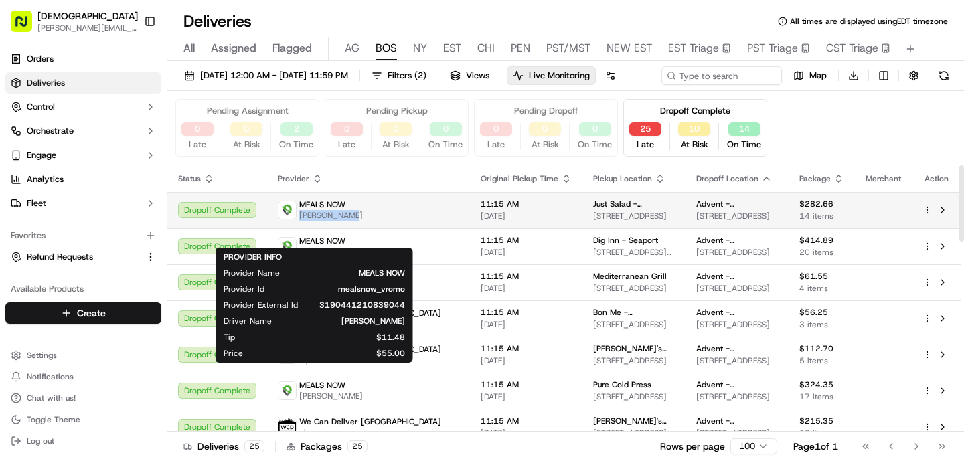
drag, startPoint x: 361, startPoint y: 242, endPoint x: 296, endPoint y: 241, distance: 64.9
click at [296, 221] on div "MEALS NOW [PERSON_NAME]" at bounding box center [368, 209] width 181 height 21
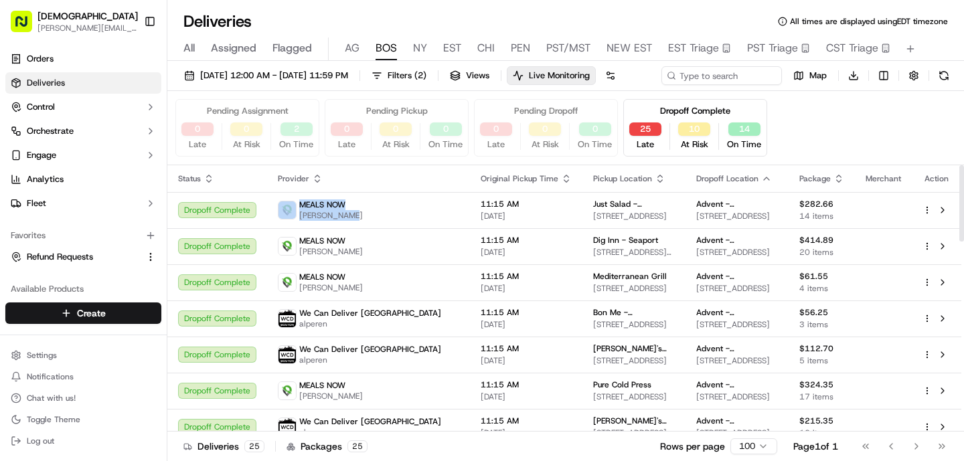
copy div "MEALS NOW [PERSON_NAME]"
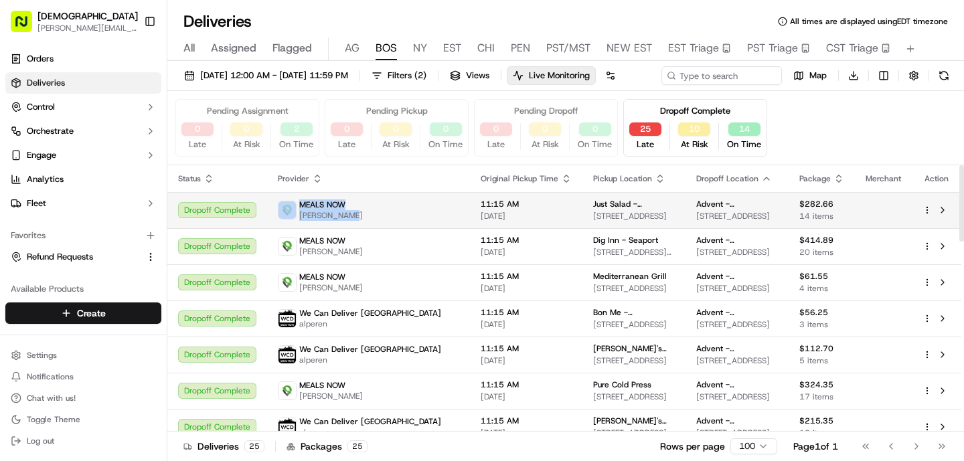
click at [926, 232] on html "Sharebite [PERSON_NAME][EMAIL_ADDRESS][DOMAIN_NAME] Toggle Sidebar Orders Deliv…" at bounding box center [482, 230] width 964 height 461
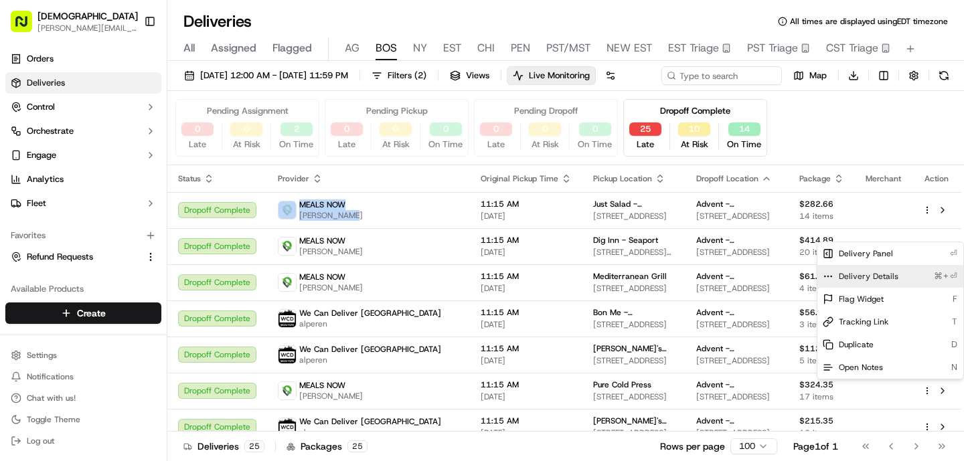
click at [875, 281] on span "Delivery Details" at bounding box center [868, 276] width 60 height 11
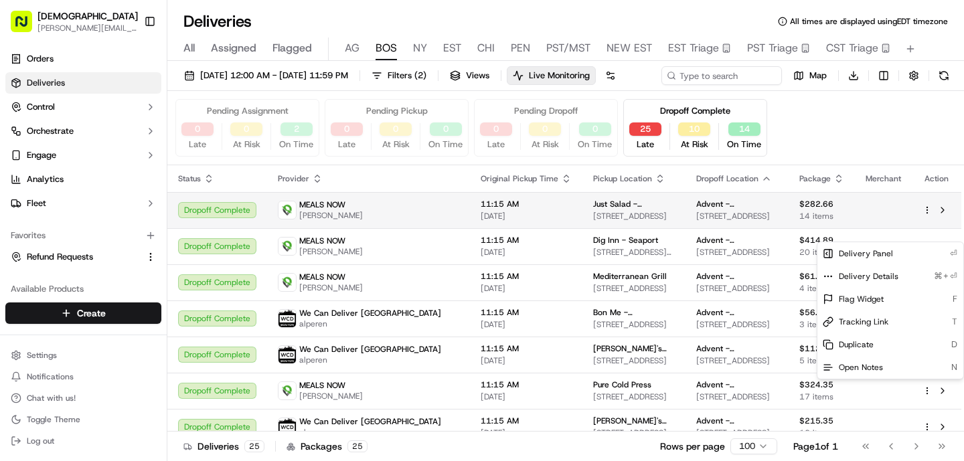
click at [607, 230] on html "Sharebite [PERSON_NAME][EMAIL_ADDRESS][DOMAIN_NAME] Toggle Sidebar Orders Deliv…" at bounding box center [482, 230] width 964 height 461
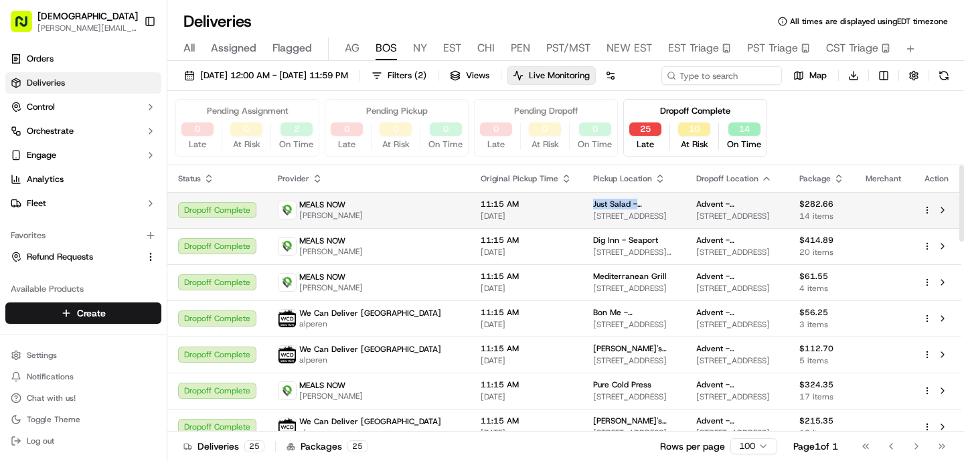
drag, startPoint x: 618, startPoint y: 230, endPoint x: 530, endPoint y: 228, distance: 87.7
click at [582, 228] on td "Just Salad - [GEOGRAPHIC_DATA] [STREET_ADDRESS]" at bounding box center [633, 210] width 103 height 36
copy span "Just Salad - [GEOGRAPHIC_DATA]"
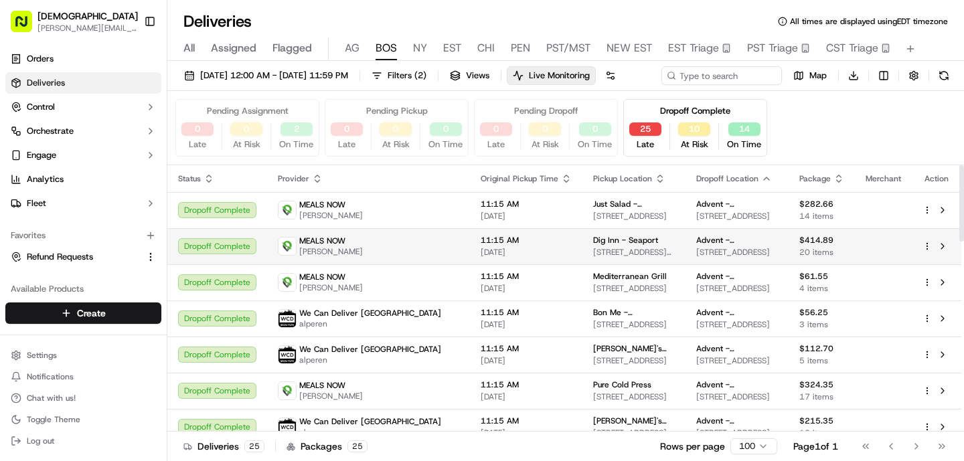
click at [380, 257] on div "MEALS NOW [PERSON_NAME]" at bounding box center [368, 246] width 181 height 21
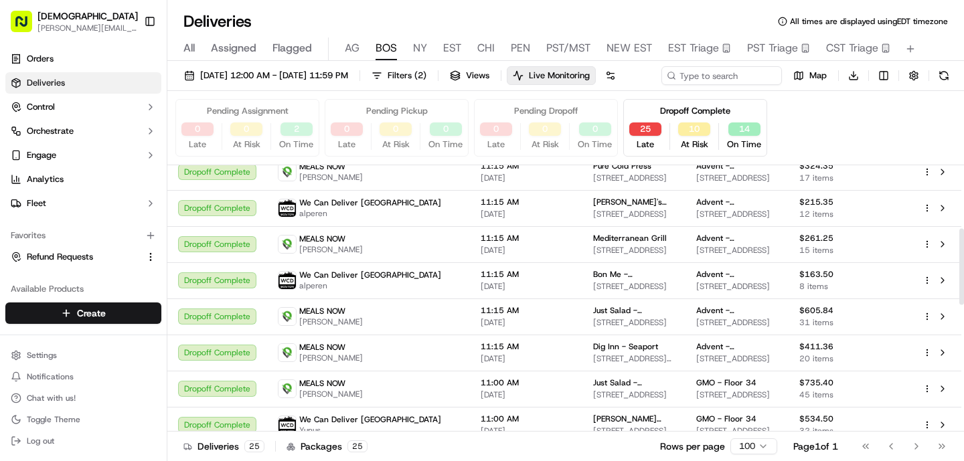
scroll to position [251, 0]
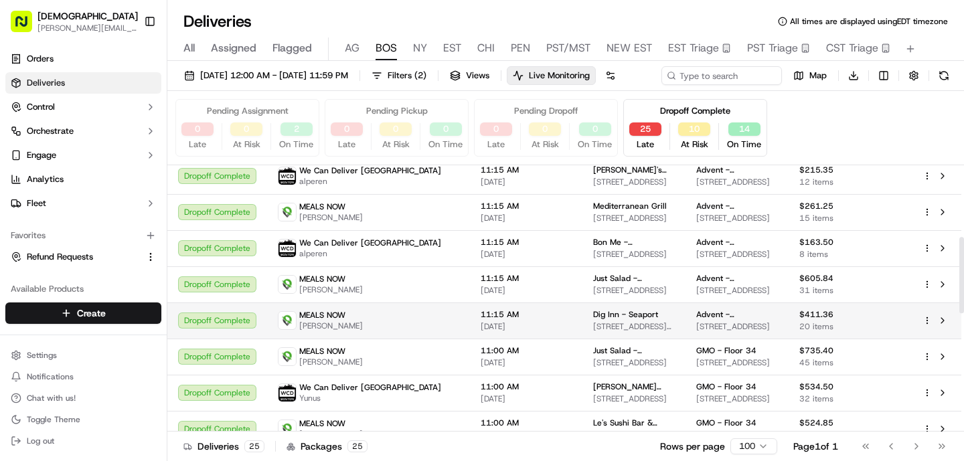
click at [480, 332] on span "[DATE]" at bounding box center [525, 326] width 91 height 11
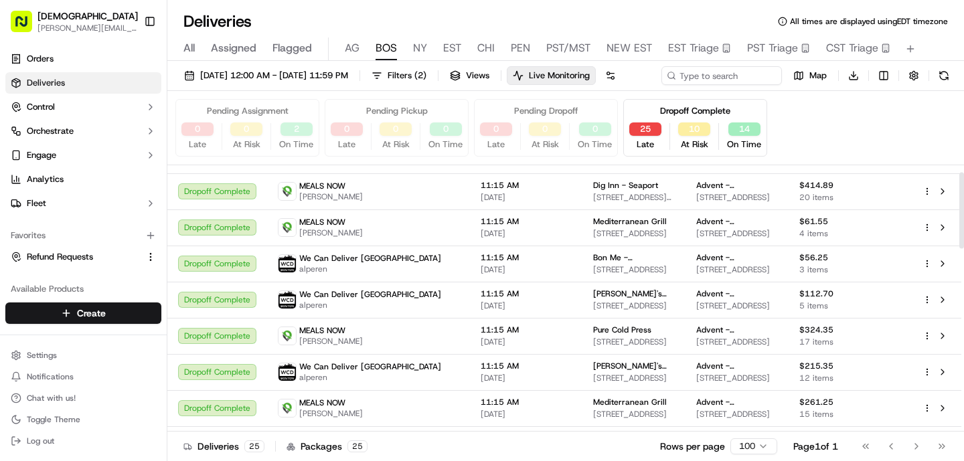
scroll to position [0, 0]
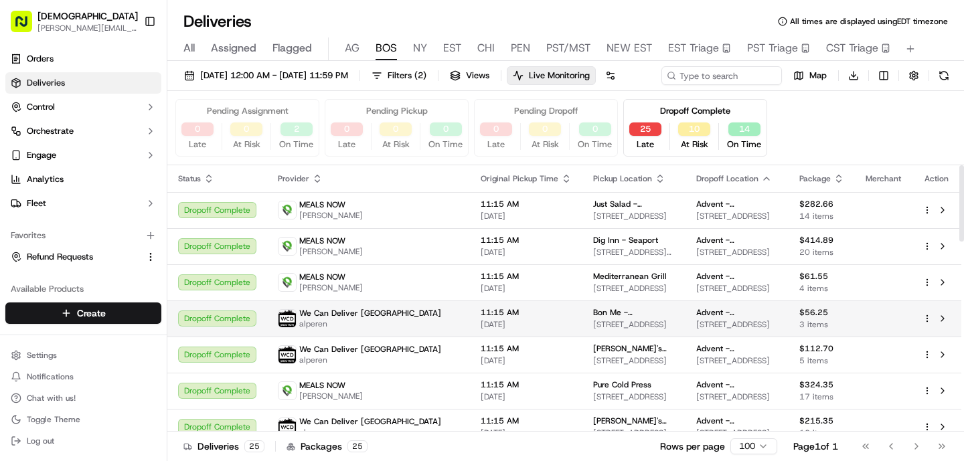
click at [369, 329] on span "alperen" at bounding box center [370, 324] width 142 height 11
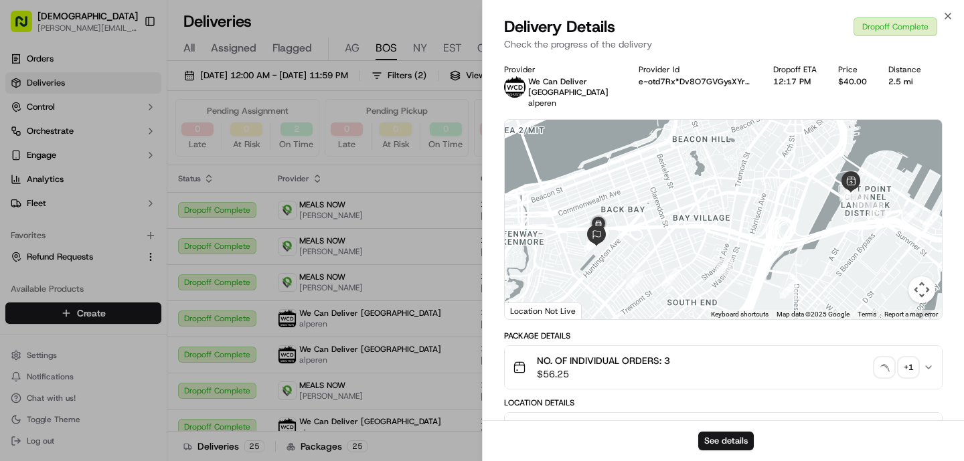
scroll to position [534, 0]
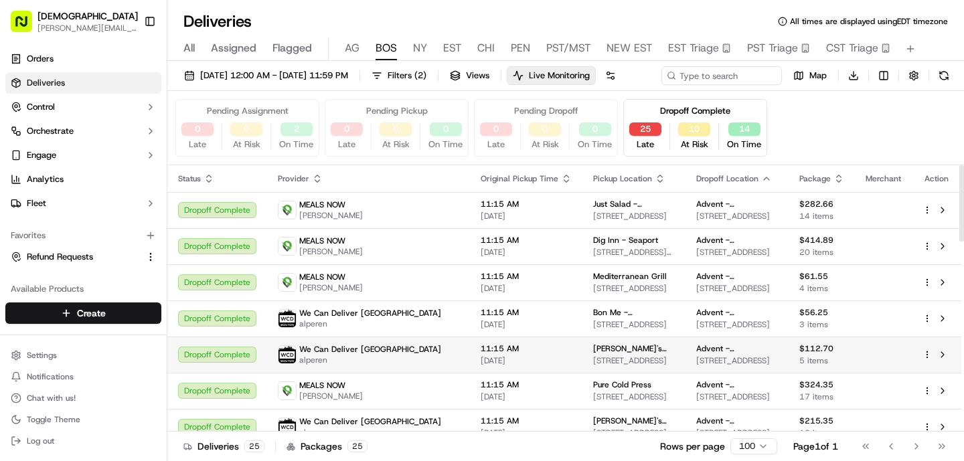
click at [470, 373] on td "11:15 AM [DATE]" at bounding box center [526, 355] width 112 height 36
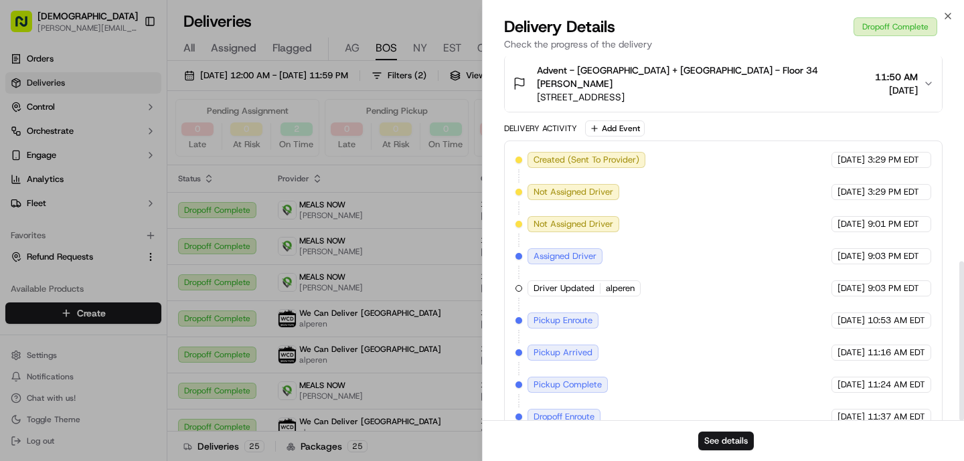
scroll to position [470, 0]
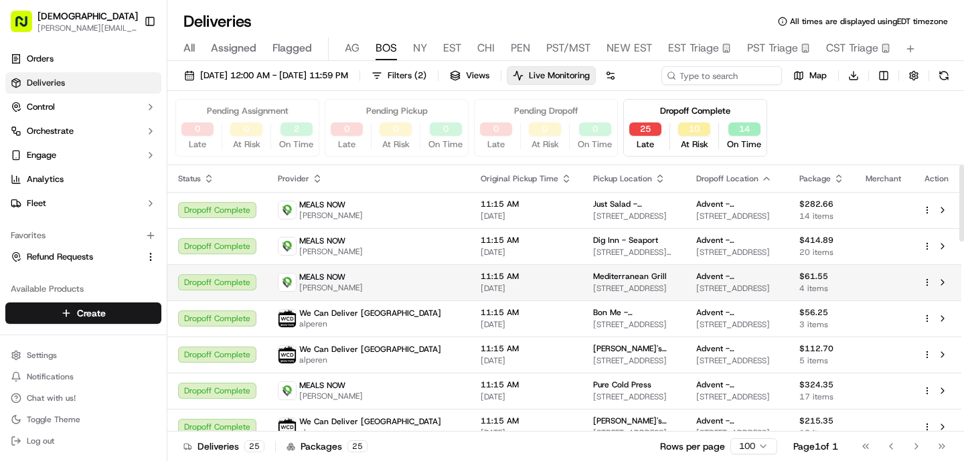
click at [387, 293] on div "MEALS NOW [PERSON_NAME]" at bounding box center [368, 282] width 181 height 21
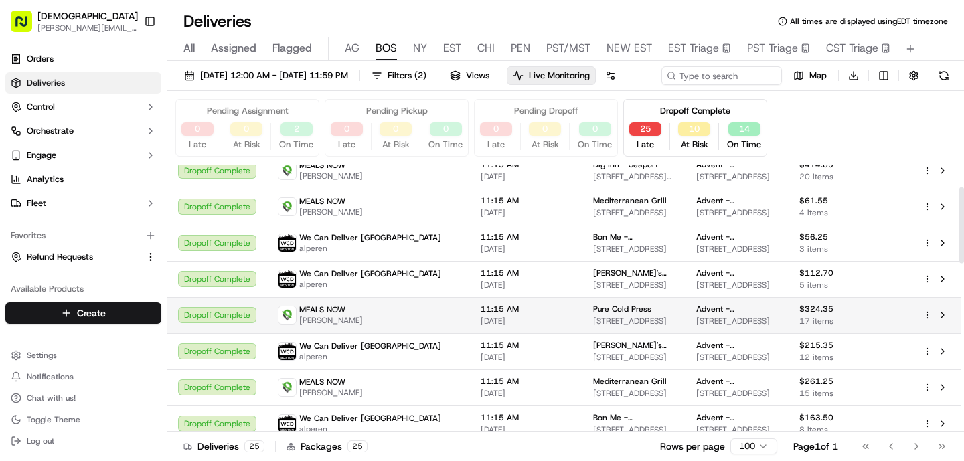
scroll to position [76, 0]
click at [394, 325] on div "MEALS NOW [PERSON_NAME]" at bounding box center [368, 314] width 181 height 21
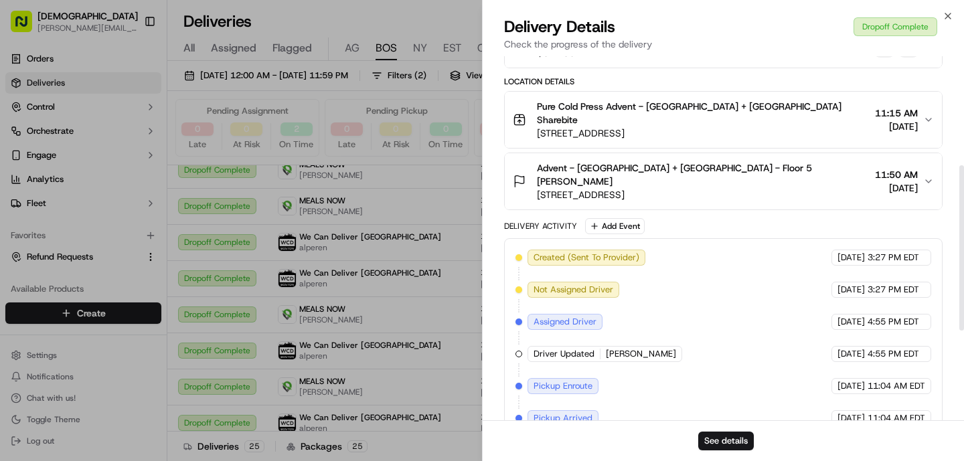
scroll to position [438, 0]
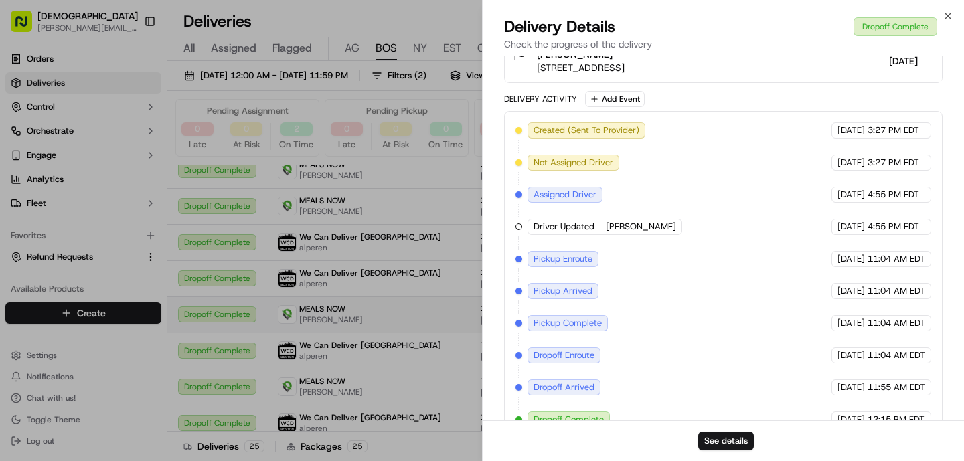
click at [375, 325] on div "MEALS NOW [PERSON_NAME]" at bounding box center [368, 314] width 181 height 21
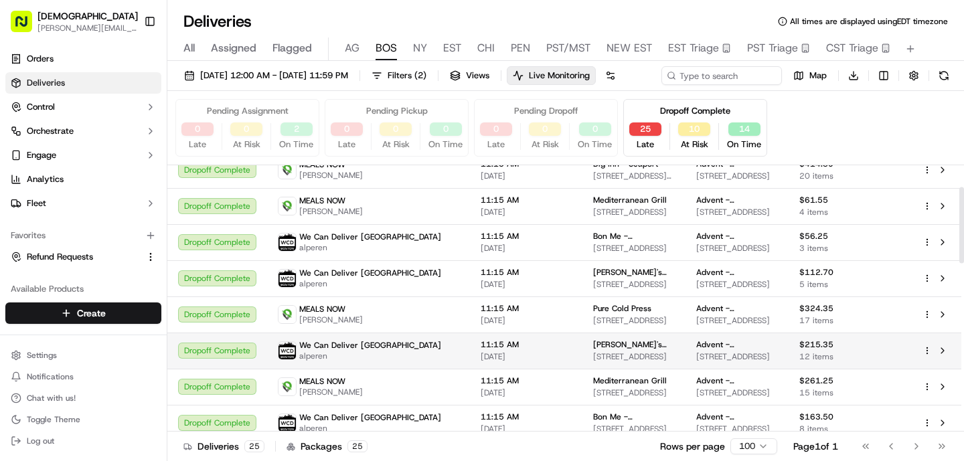
click at [389, 361] on div "We Can Deliver Boston alperen" at bounding box center [368, 350] width 181 height 21
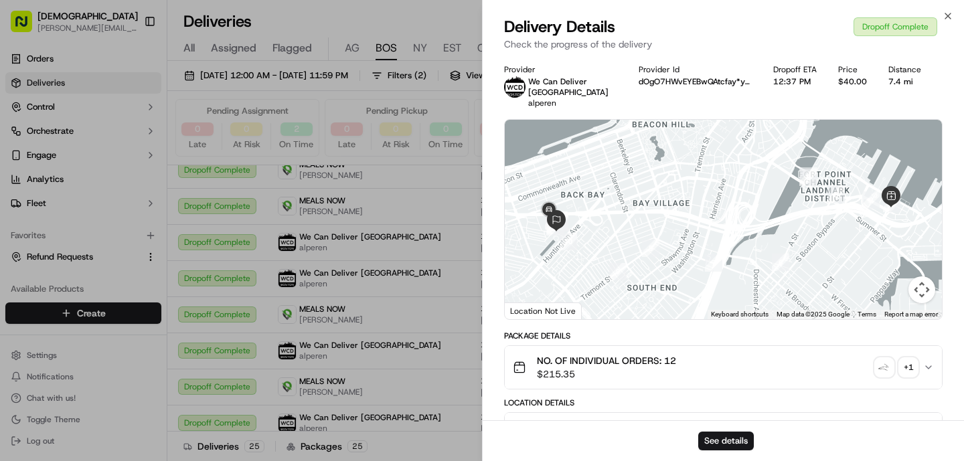
scroll to position [470, 0]
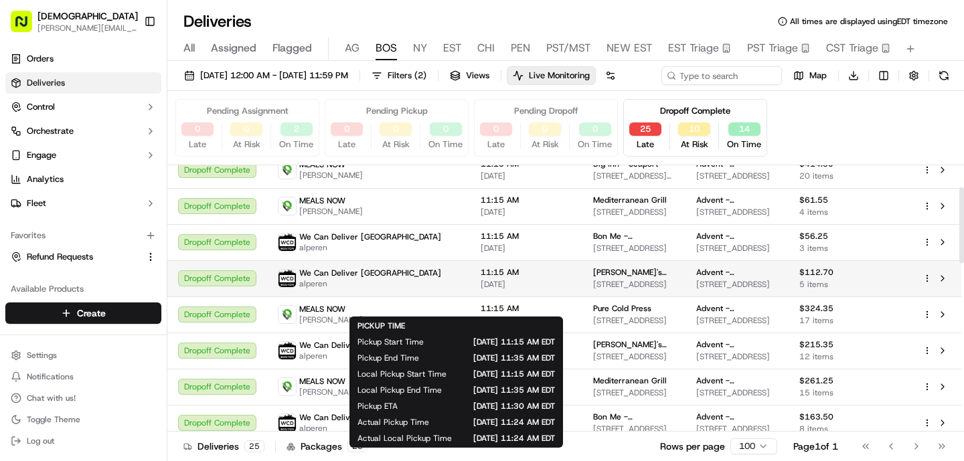
click at [480, 290] on div "11:15 AM [DATE]" at bounding box center [525, 278] width 91 height 23
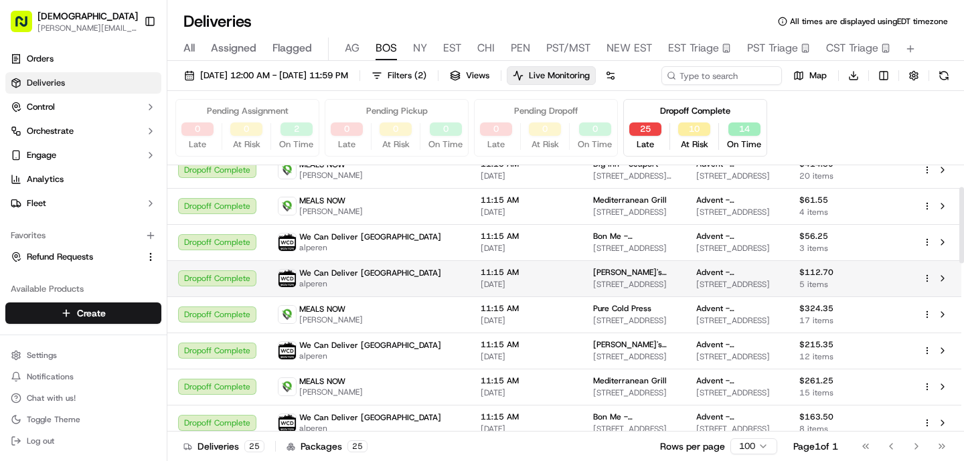
click at [401, 296] on td "We Can Deliver Boston alperen" at bounding box center [368, 278] width 203 height 36
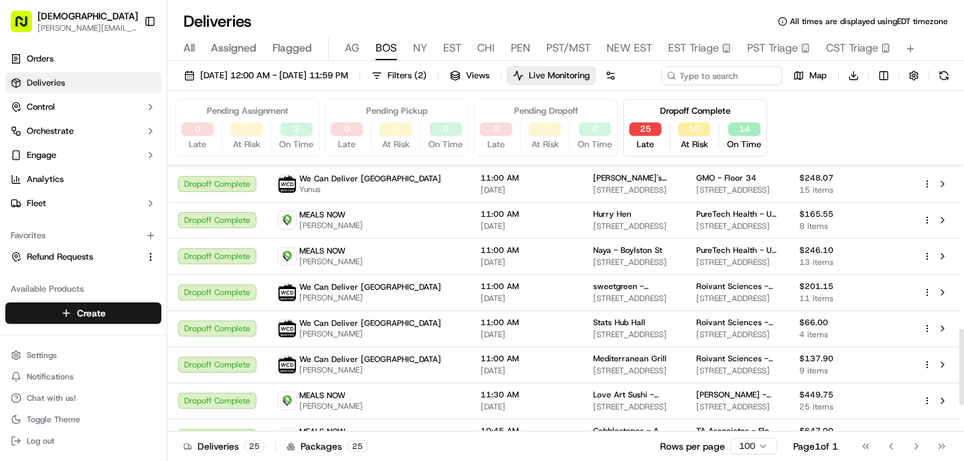
scroll to position [571, 0]
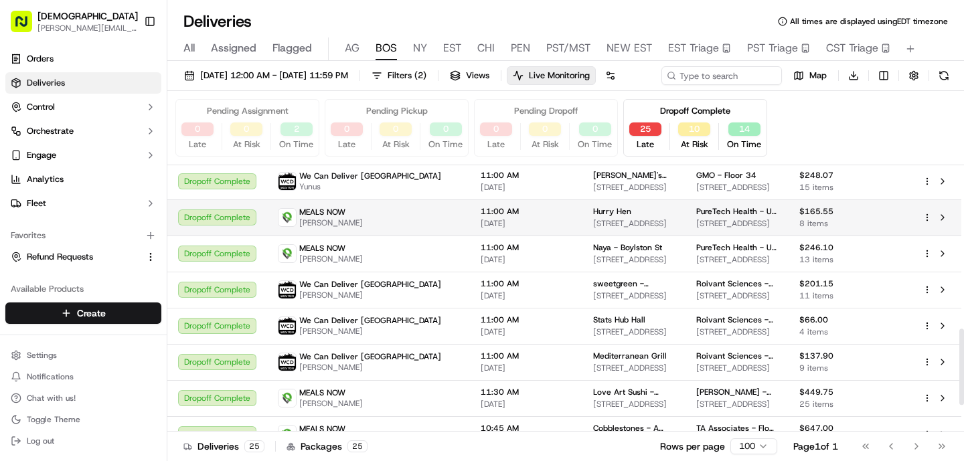
click at [497, 217] on span "11:00 AM" at bounding box center [525, 211] width 91 height 11
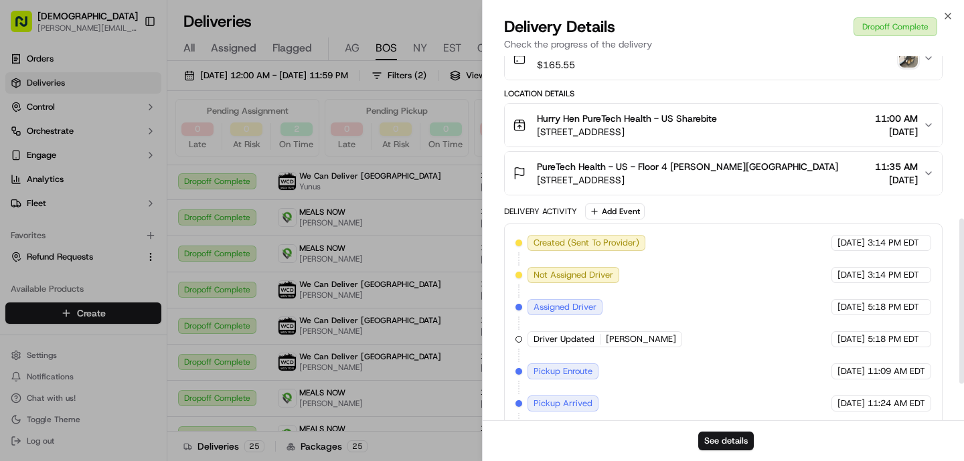
scroll to position [241, 0]
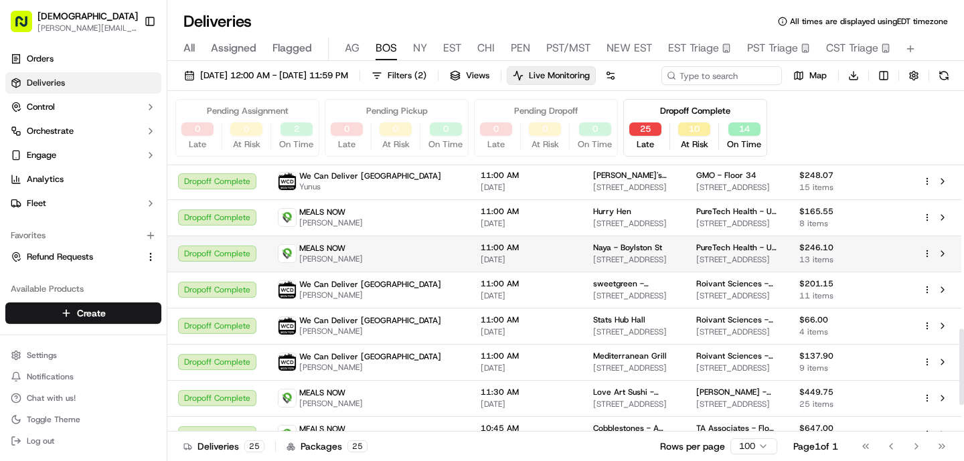
click at [480, 265] on span "[DATE]" at bounding box center [525, 259] width 91 height 11
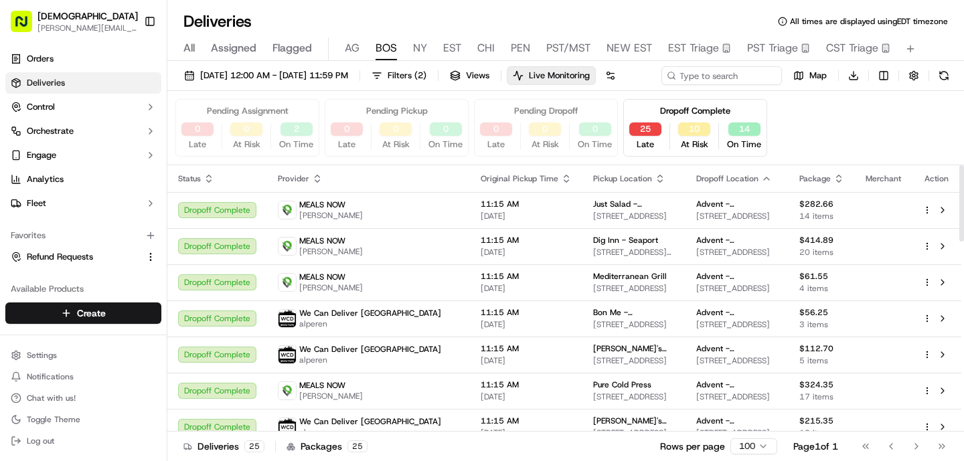
scroll to position [3, 0]
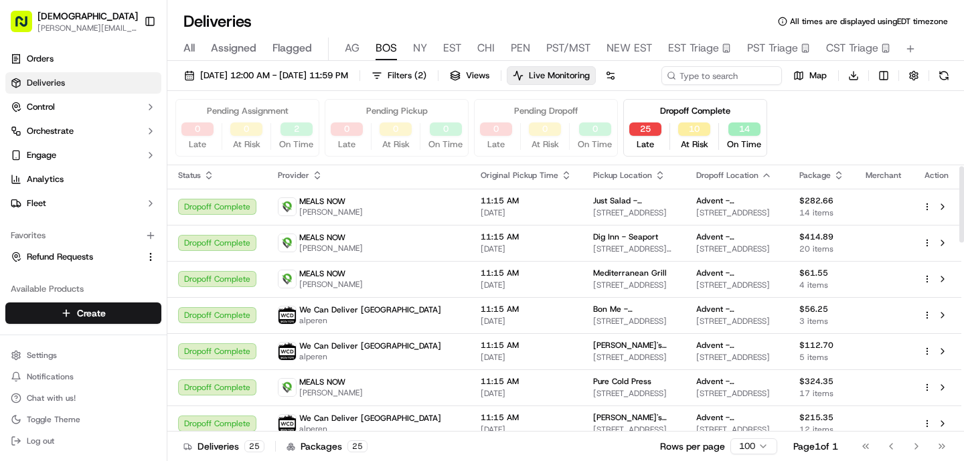
click at [470, 261] on td "11:15 AM [DATE]" at bounding box center [526, 243] width 112 height 36
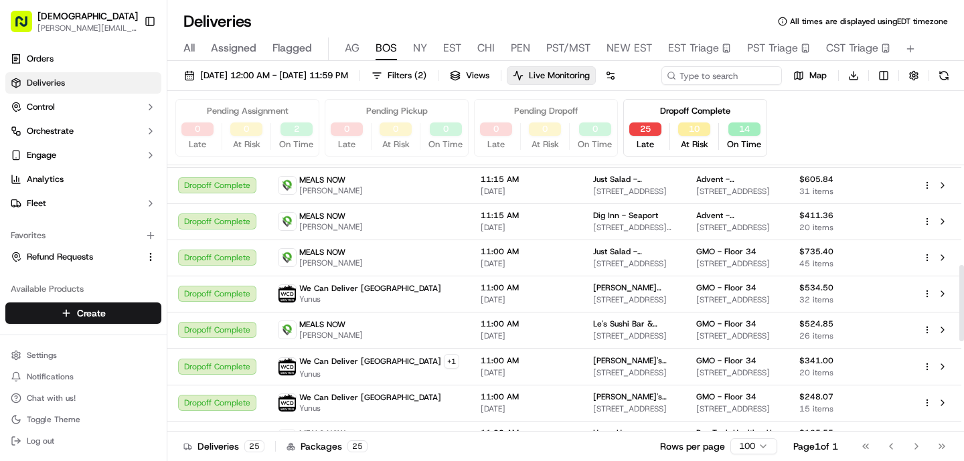
scroll to position [354, 0]
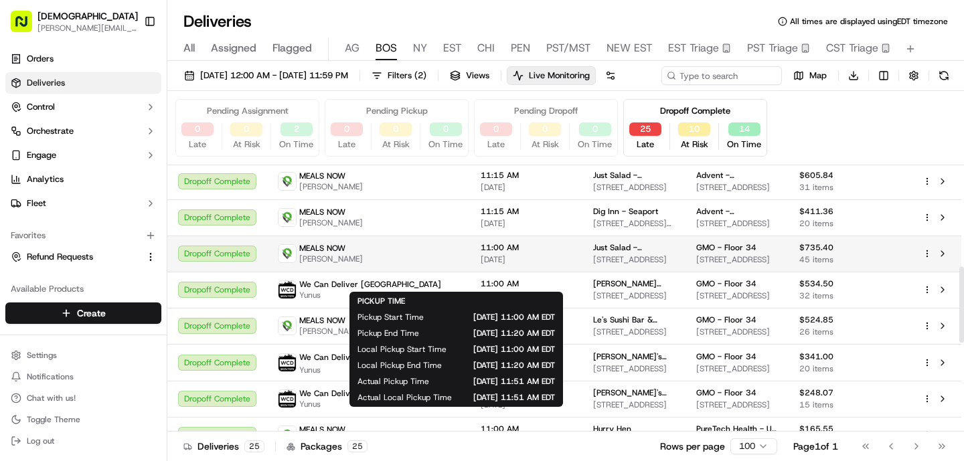
click at [480, 265] on div "11:00 AM [DATE]" at bounding box center [525, 253] width 91 height 23
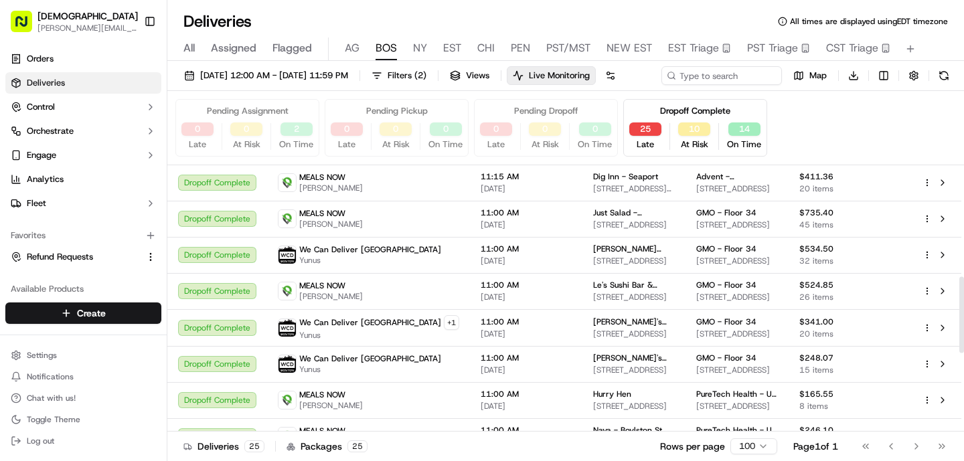
scroll to position [390, 0]
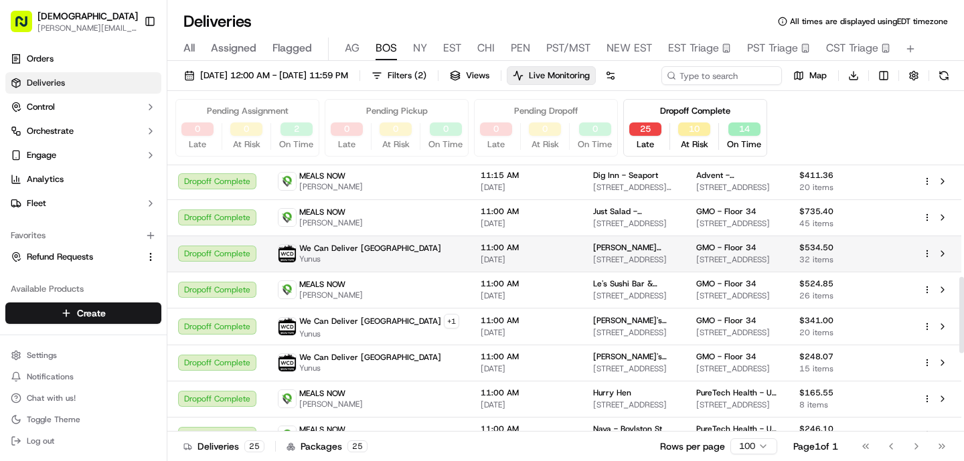
click at [386, 264] on div "We Can Deliver Boston Yunus" at bounding box center [368, 253] width 181 height 21
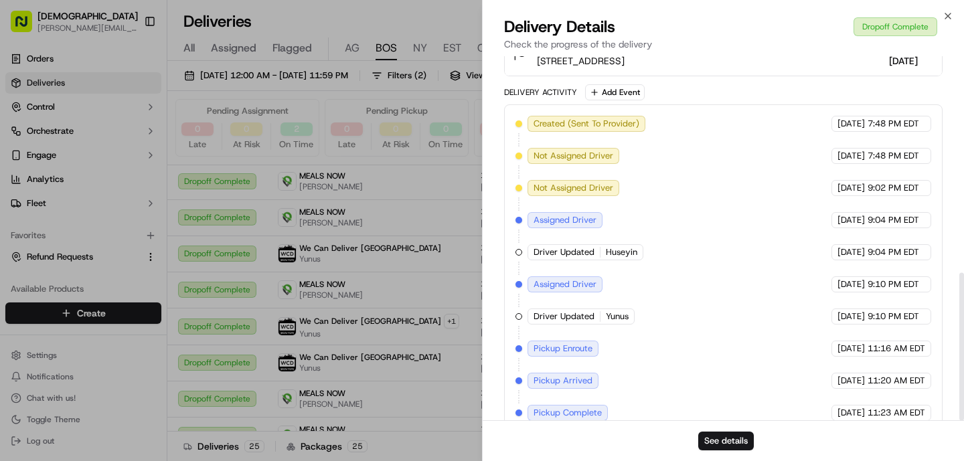
scroll to position [534, 0]
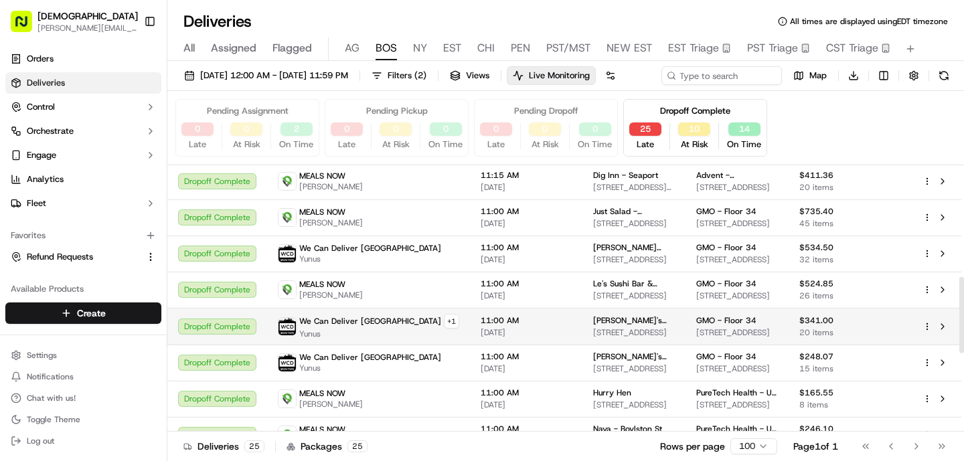
click at [480, 338] on span "[DATE]" at bounding box center [525, 332] width 91 height 11
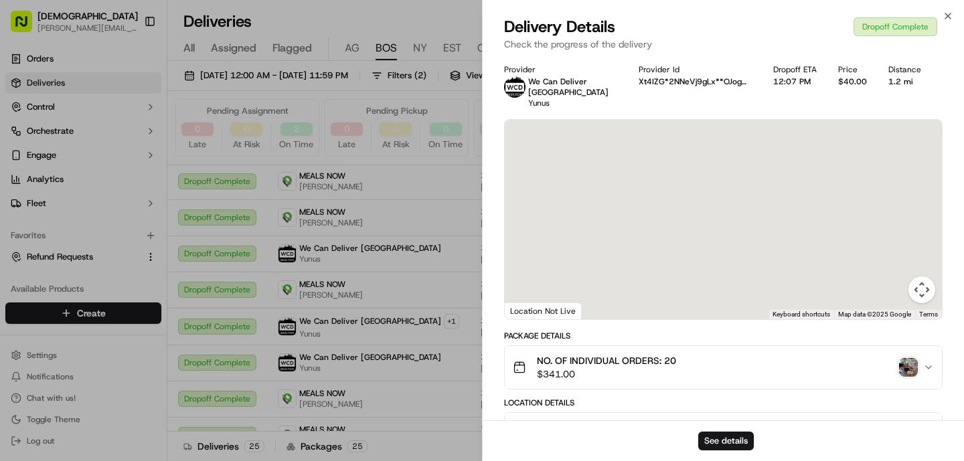
scroll to position [406, 0]
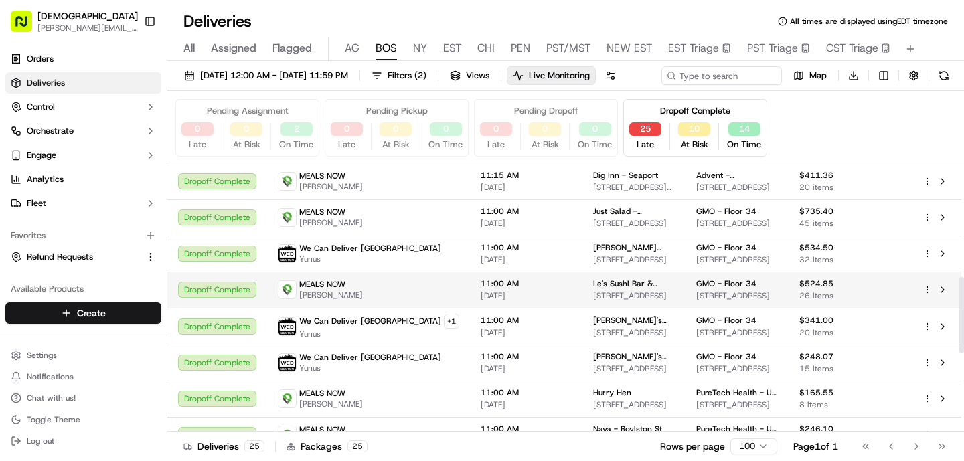
click at [480, 289] on span "11:00 AM" at bounding box center [525, 283] width 91 height 11
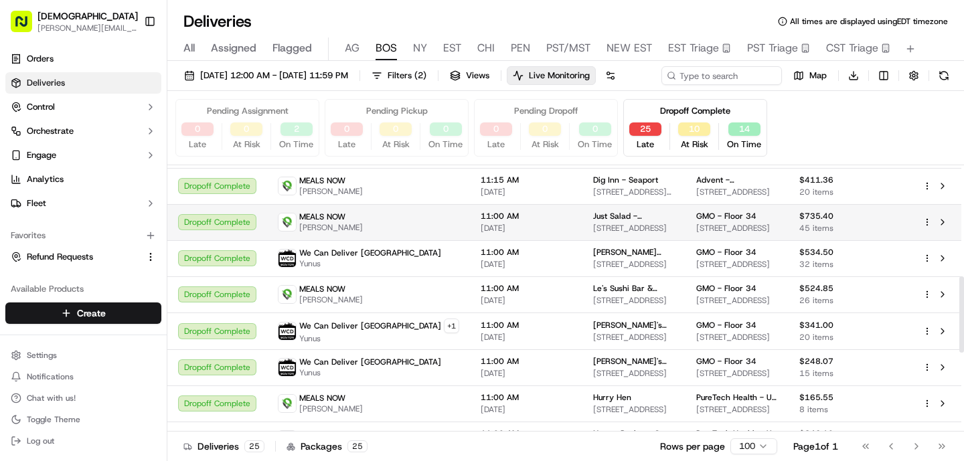
scroll to position [388, 0]
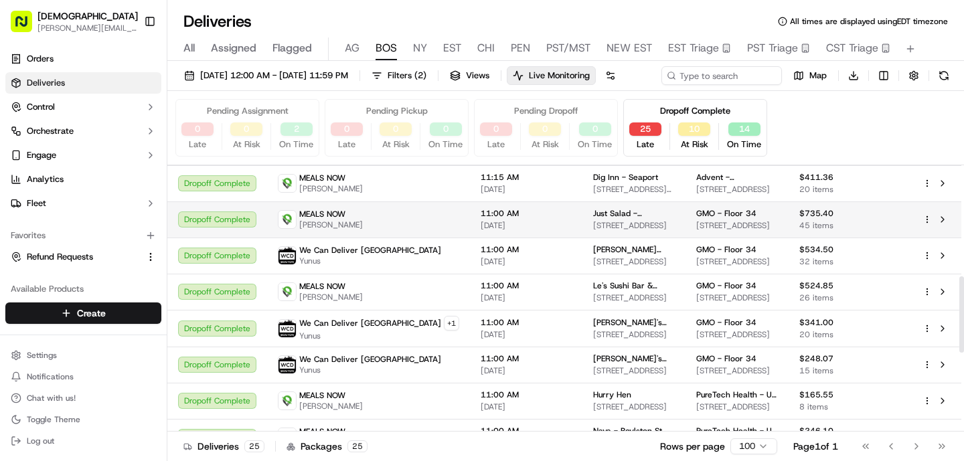
click at [383, 230] on div "MEALS NOW [PERSON_NAME]" at bounding box center [368, 219] width 181 height 21
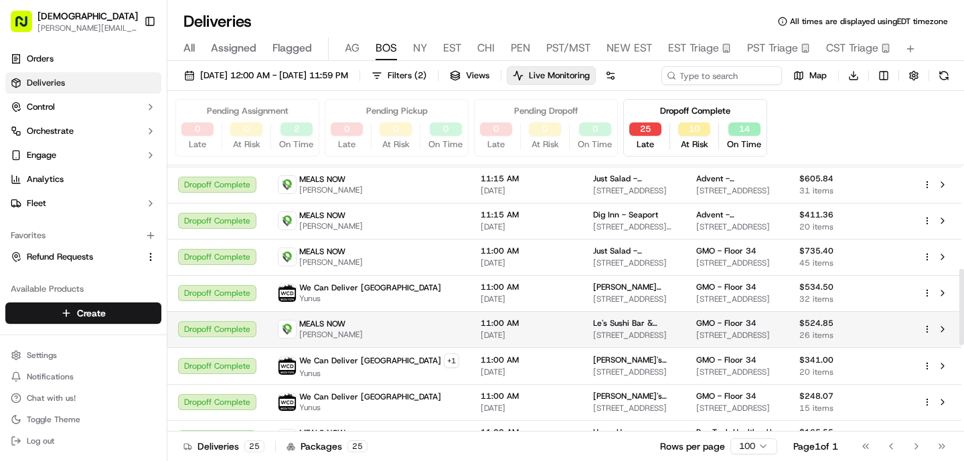
scroll to position [347, 0]
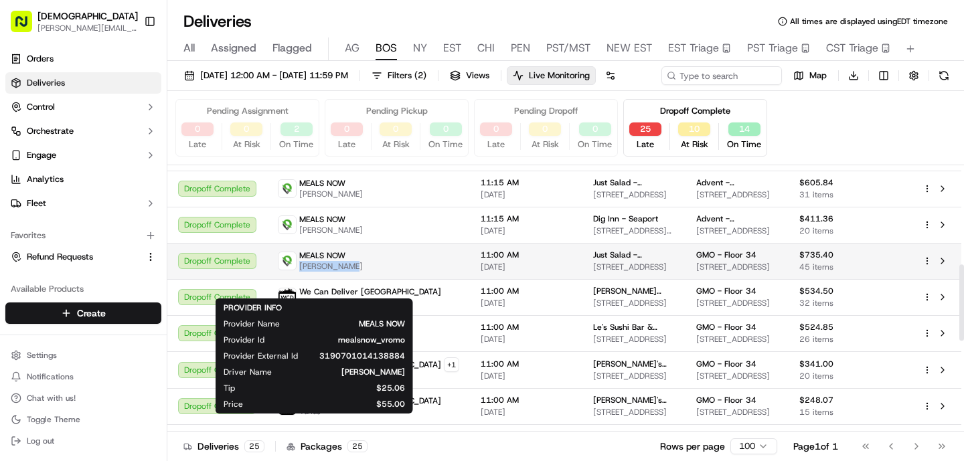
drag, startPoint x: 347, startPoint y: 292, endPoint x: 300, endPoint y: 293, distance: 46.9
click at [300, 272] on div "MEALS NOW [PERSON_NAME]" at bounding box center [368, 260] width 181 height 21
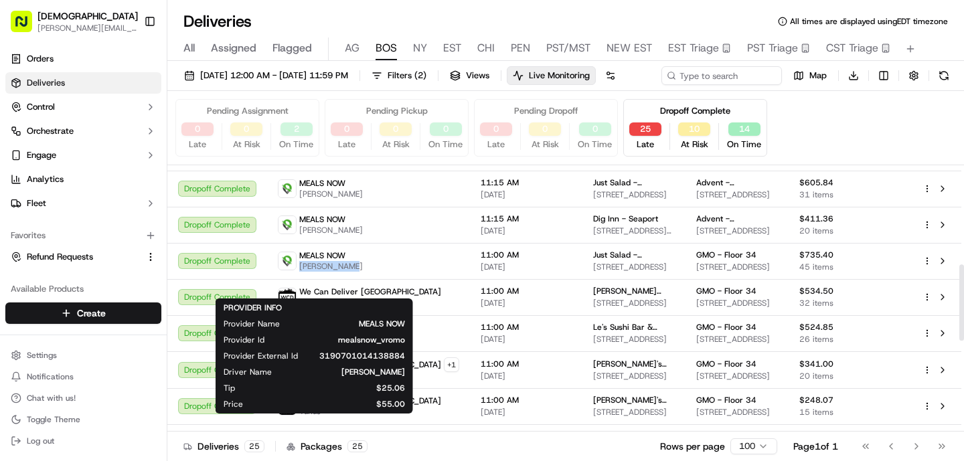
copy span "[PERSON_NAME]"
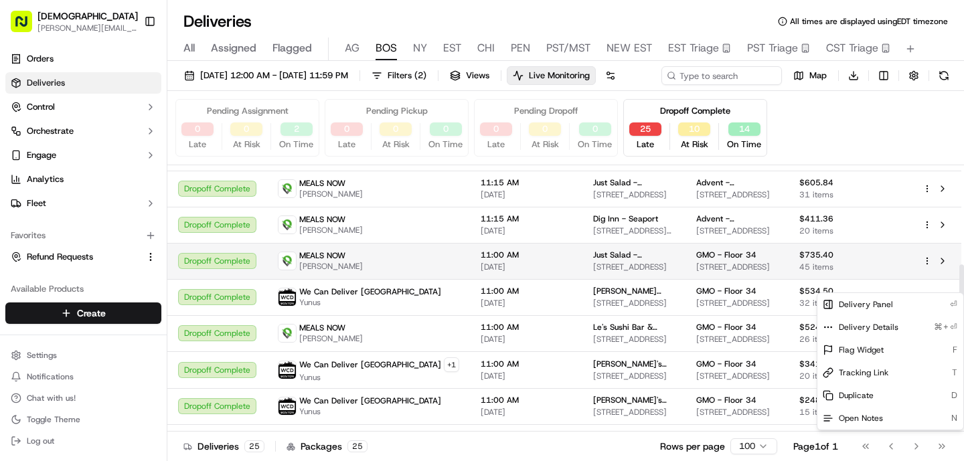
click at [927, 285] on html "Sharebite [PERSON_NAME][EMAIL_ADDRESS][DOMAIN_NAME] Toggle Sidebar Orders Deliv…" at bounding box center [482, 230] width 964 height 461
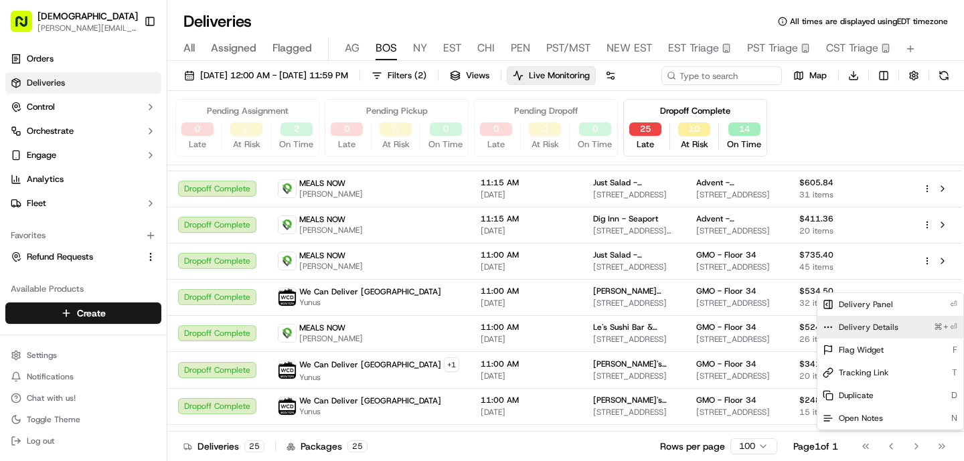
click at [893, 321] on div "Delivery Details ⌘+⏎" at bounding box center [890, 327] width 146 height 23
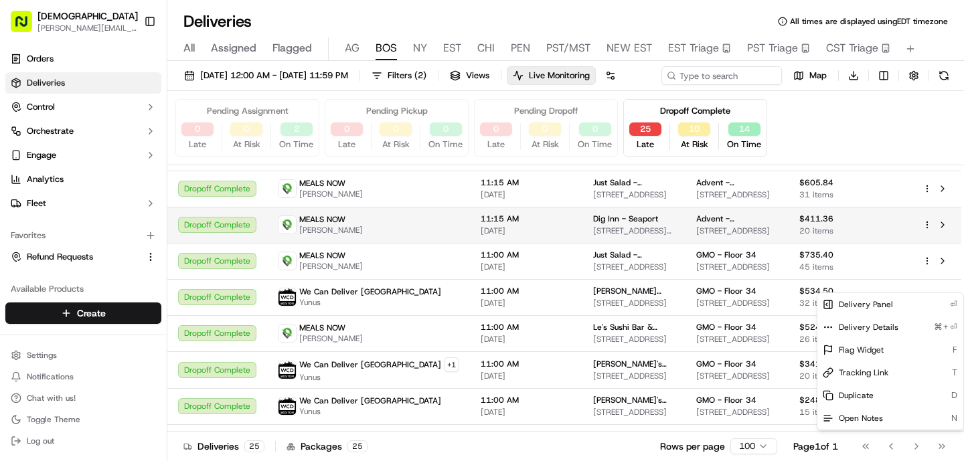
click at [368, 239] on html "Sharebite [PERSON_NAME][EMAIL_ADDRESS][DOMAIN_NAME] Toggle Sidebar Orders Deliv…" at bounding box center [482, 230] width 964 height 461
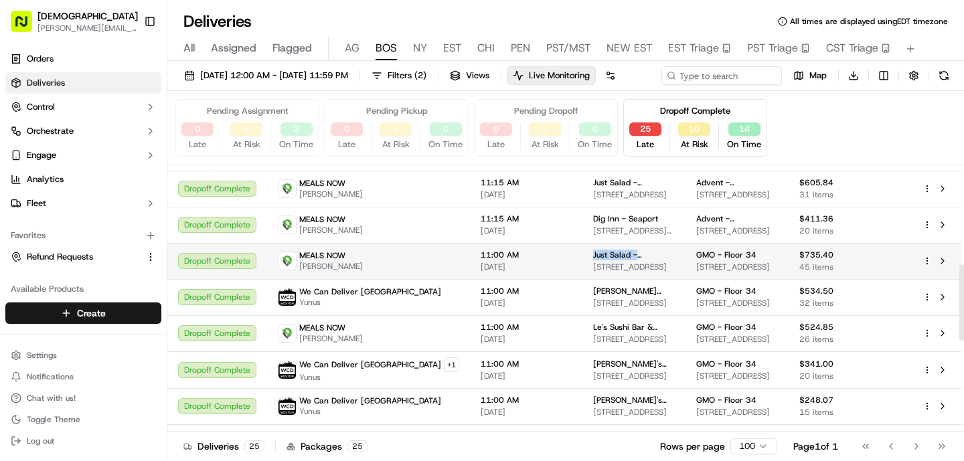
drag, startPoint x: 611, startPoint y: 282, endPoint x: 528, endPoint y: 282, distance: 83.0
click at [582, 279] on td "Just Salad - [GEOGRAPHIC_DATA] [STREET_ADDRESS]" at bounding box center [633, 261] width 103 height 36
copy span "Just Salad - [GEOGRAPHIC_DATA]"
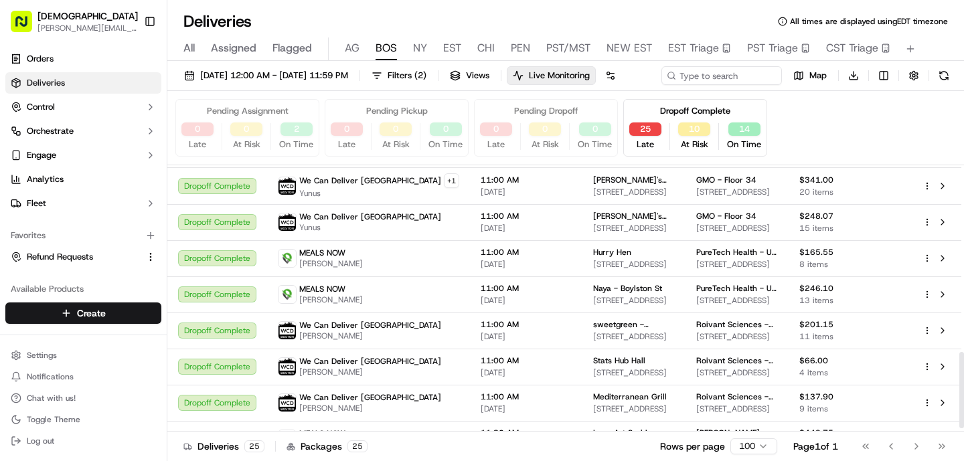
scroll to position [664, 0]
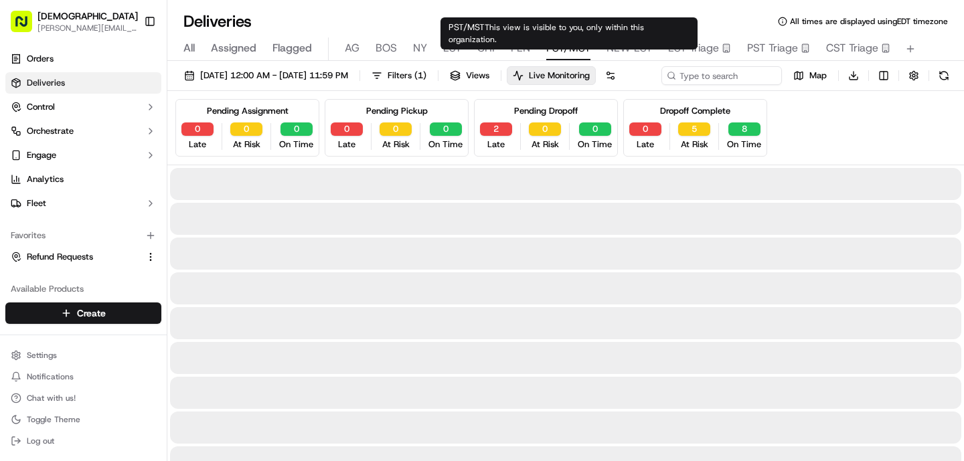
click at [555, 51] on span "PST/MST" at bounding box center [568, 48] width 44 height 16
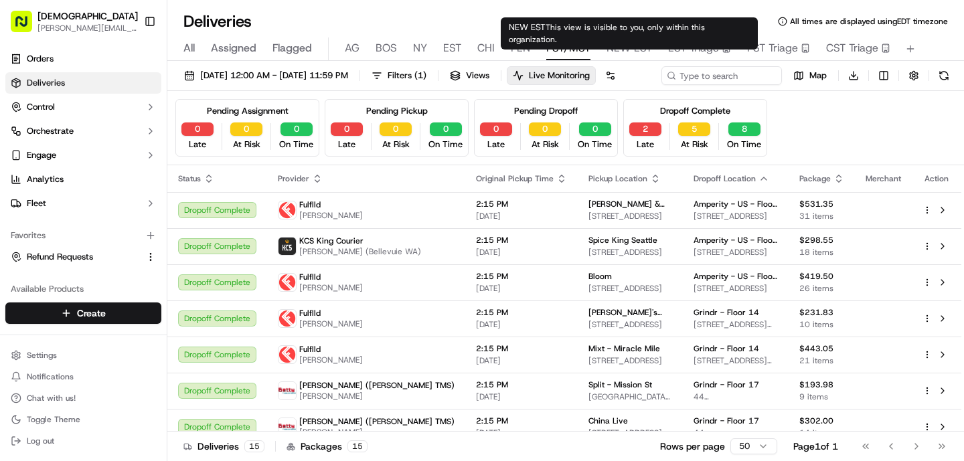
click at [610, 51] on span "NEW EST" at bounding box center [629, 48] width 46 height 16
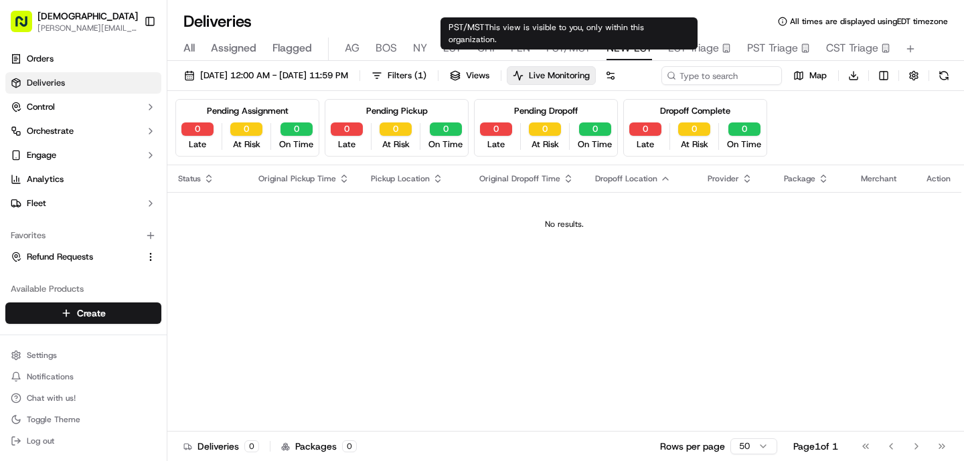
click at [555, 47] on span "PST/MST" at bounding box center [568, 48] width 44 height 16
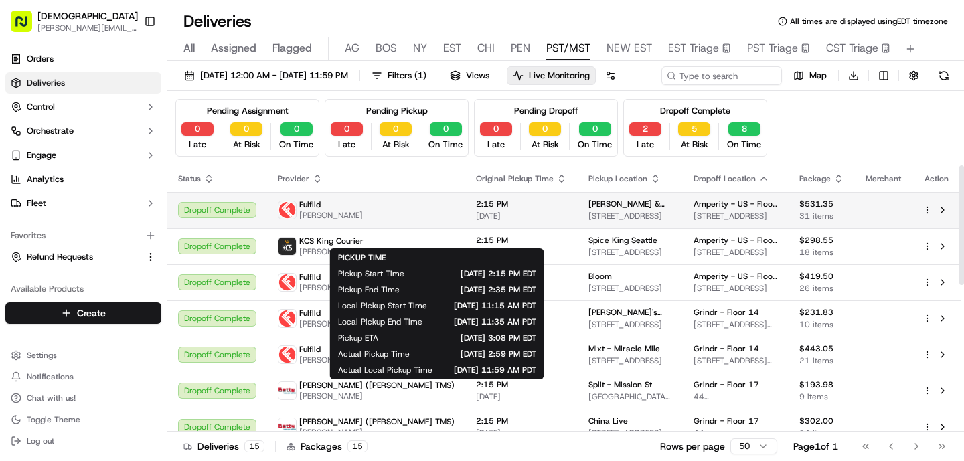
click at [476, 209] on span "2:15 PM" at bounding box center [521, 204] width 91 height 11
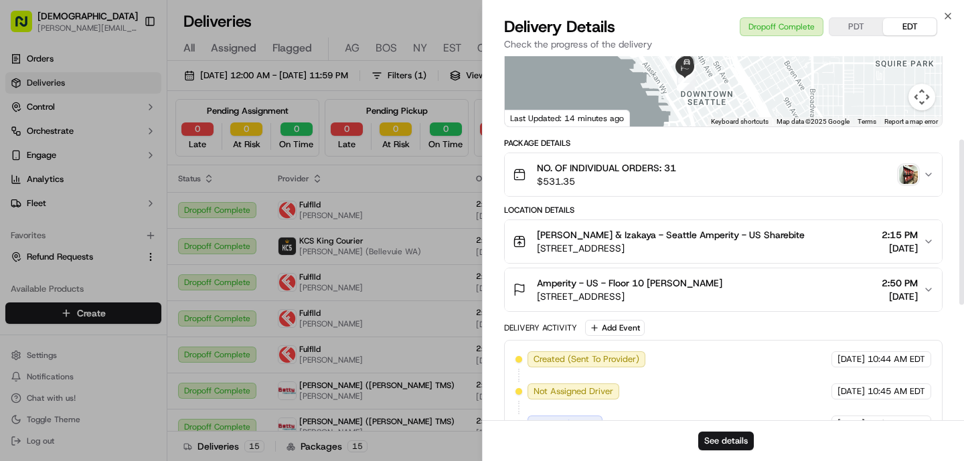
scroll to position [180, 0]
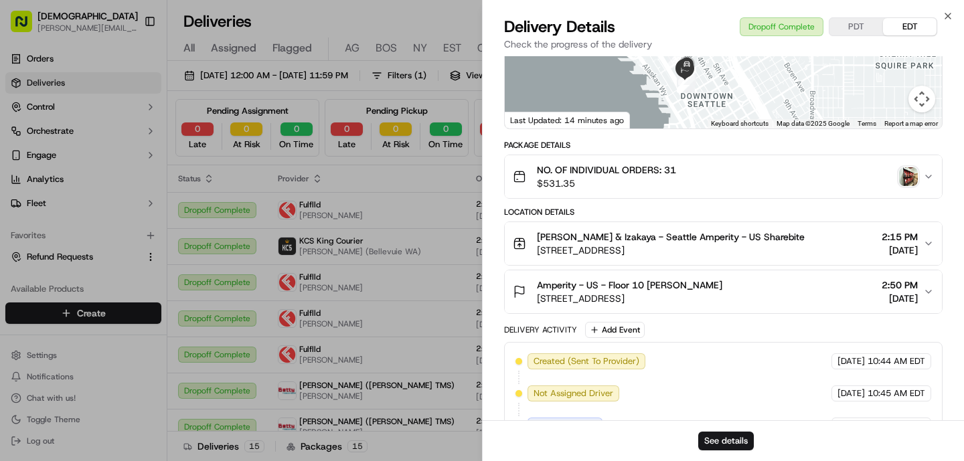
click at [630, 256] on span "[STREET_ADDRESS]" at bounding box center [671, 250] width 268 height 13
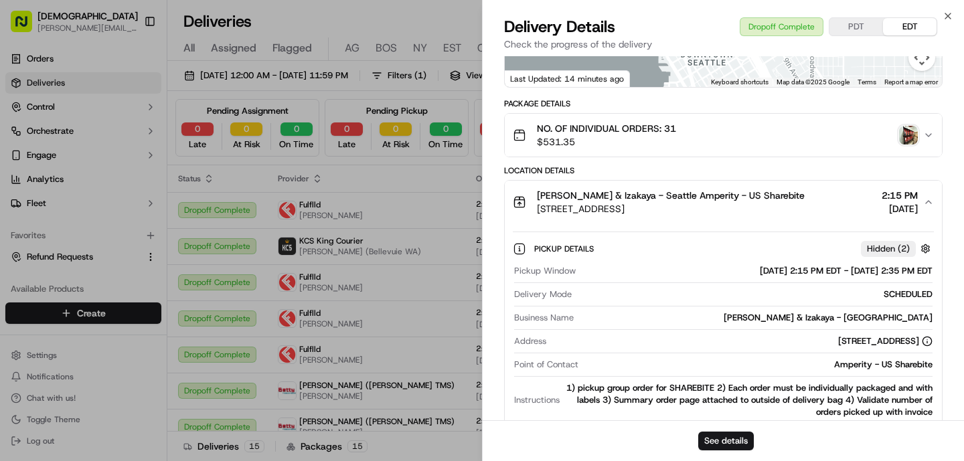
scroll to position [221, 0]
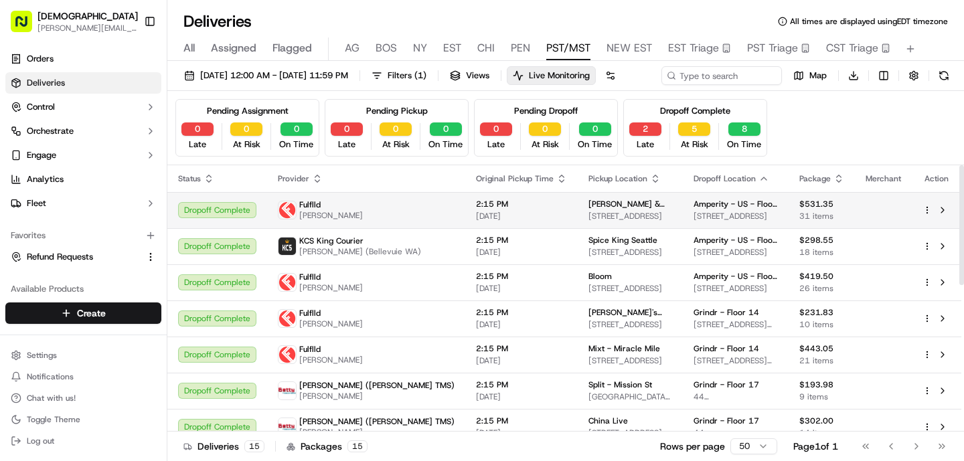
click at [577, 228] on td "[PERSON_NAME] & Izakaya - [GEOGRAPHIC_DATA] [STREET_ADDRESS]" at bounding box center [629, 210] width 105 height 36
click at [476, 209] on span "2:15 PM" at bounding box center [521, 204] width 91 height 11
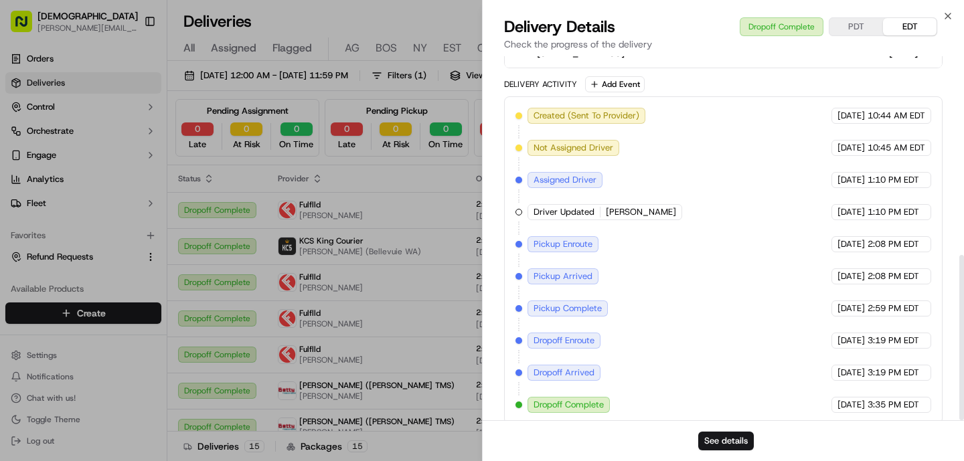
scroll to position [438, 0]
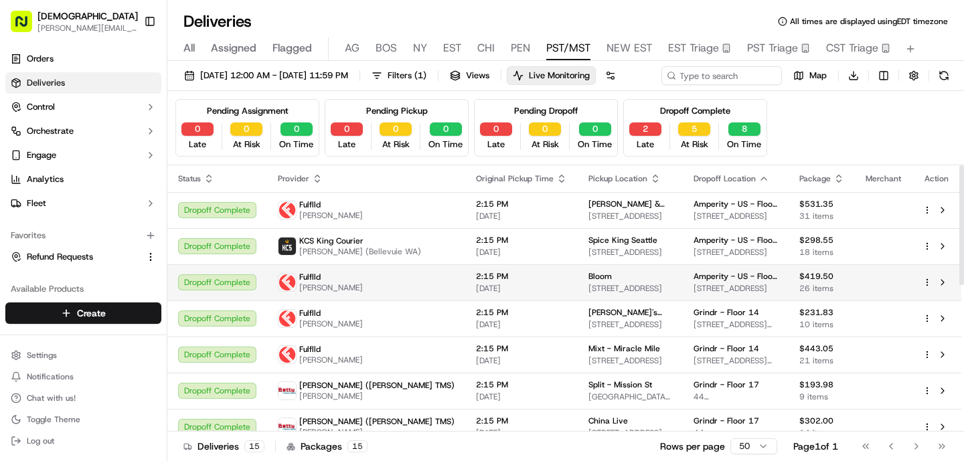
click at [465, 300] on td "2:15 PM [DATE]" at bounding box center [521, 282] width 112 height 36
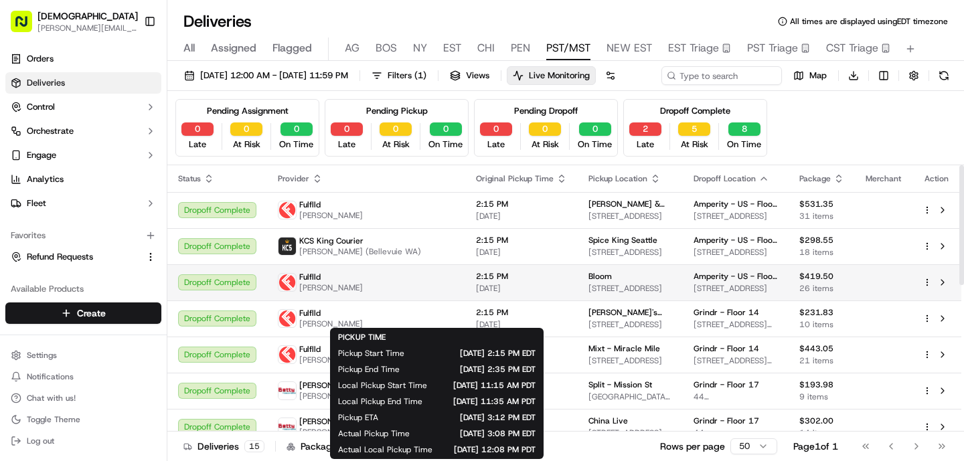
click at [476, 294] on span "[DATE]" at bounding box center [521, 288] width 91 height 11
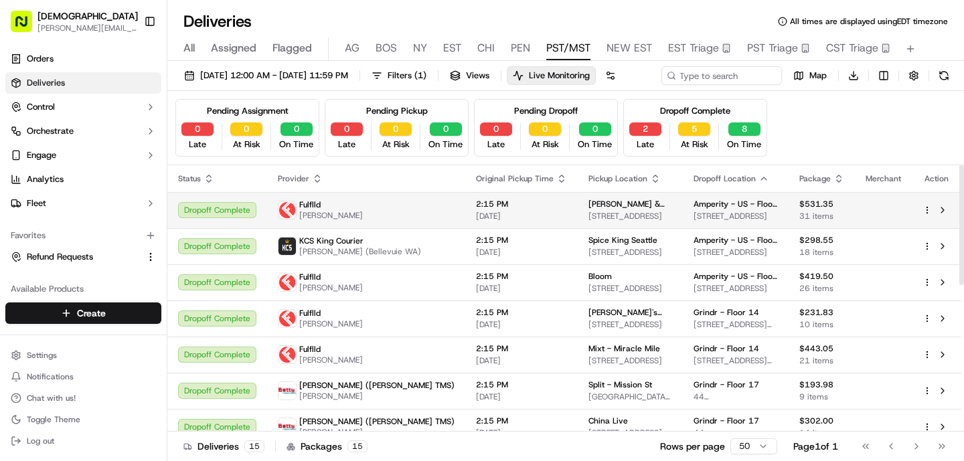
click at [476, 209] on span "2:15 PM" at bounding box center [521, 204] width 91 height 11
click at [465, 228] on td "2:15 PM [DATE]" at bounding box center [521, 210] width 112 height 36
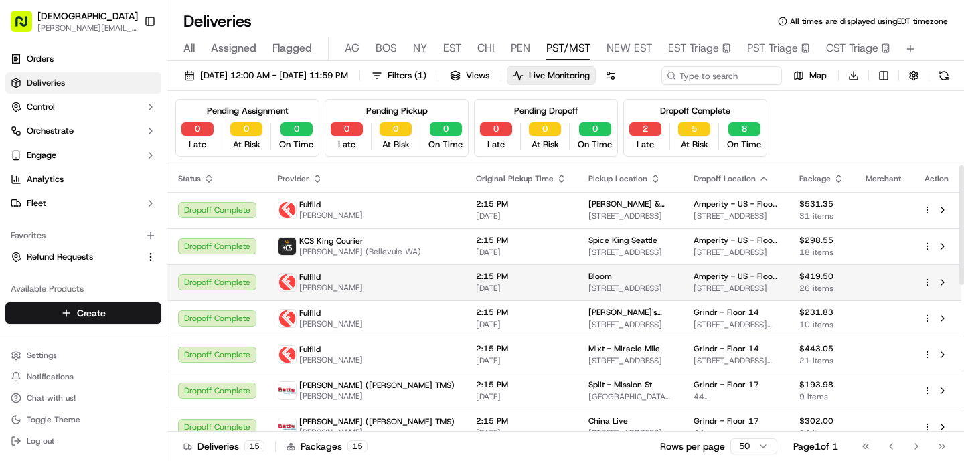
click at [476, 282] on span "2:15 PM" at bounding box center [521, 276] width 91 height 11
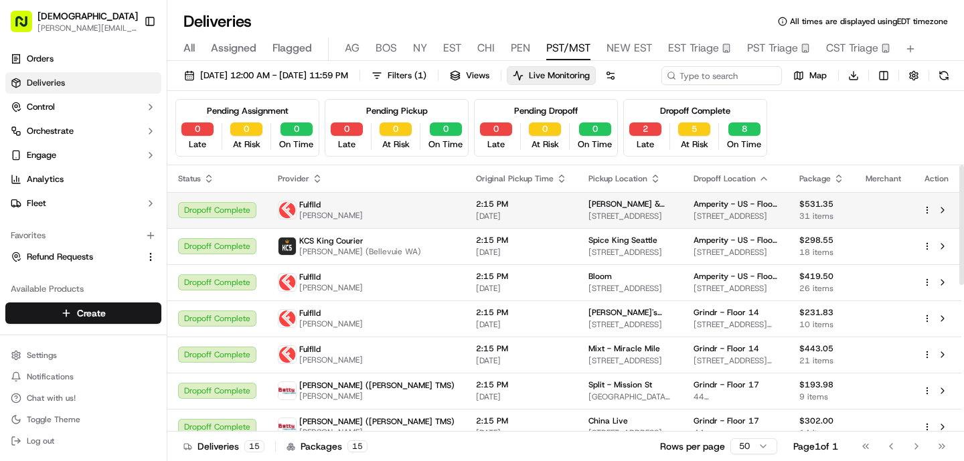
click at [391, 228] on td "Fulflld [PERSON_NAME]" at bounding box center [366, 210] width 198 height 36
